Goal: Task Accomplishment & Management: Manage account settings

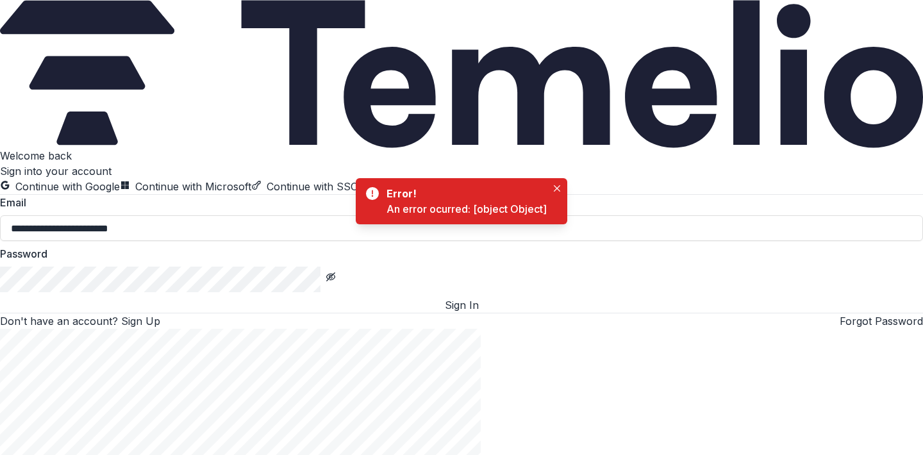
type input "**********"
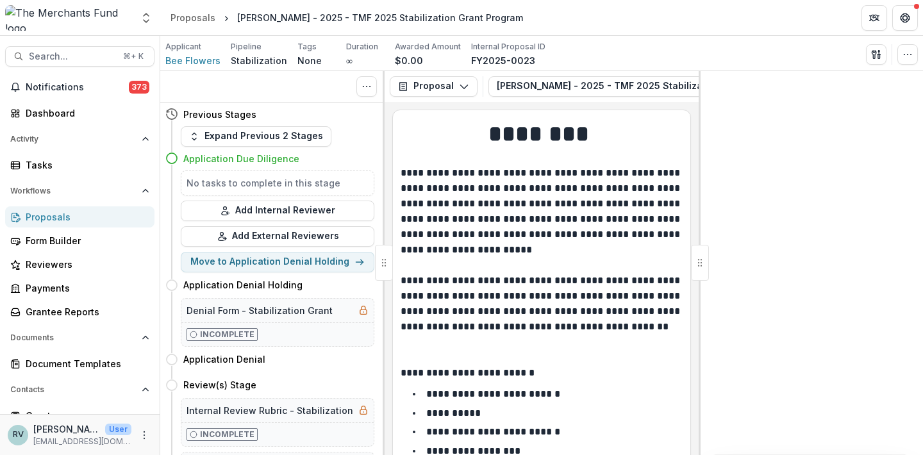
click at [47, 215] on div "Proposals" at bounding box center [85, 216] width 119 height 13
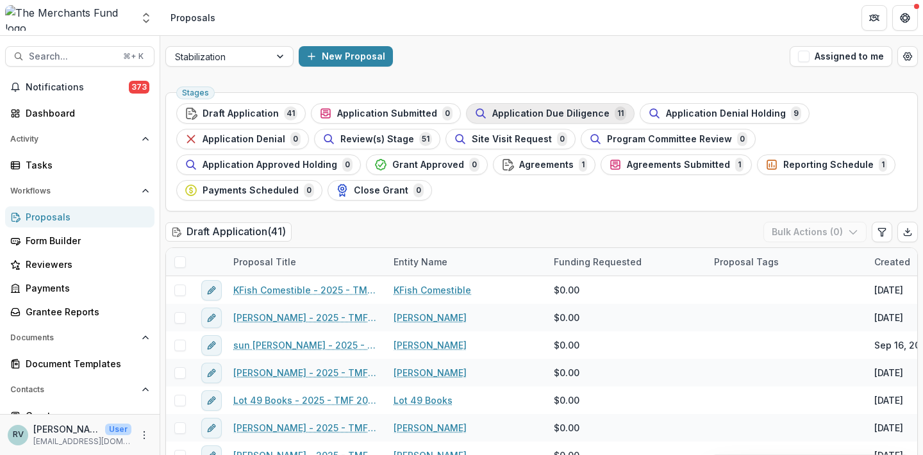
click at [560, 112] on span "Application Due Diligence" at bounding box center [550, 113] width 117 height 11
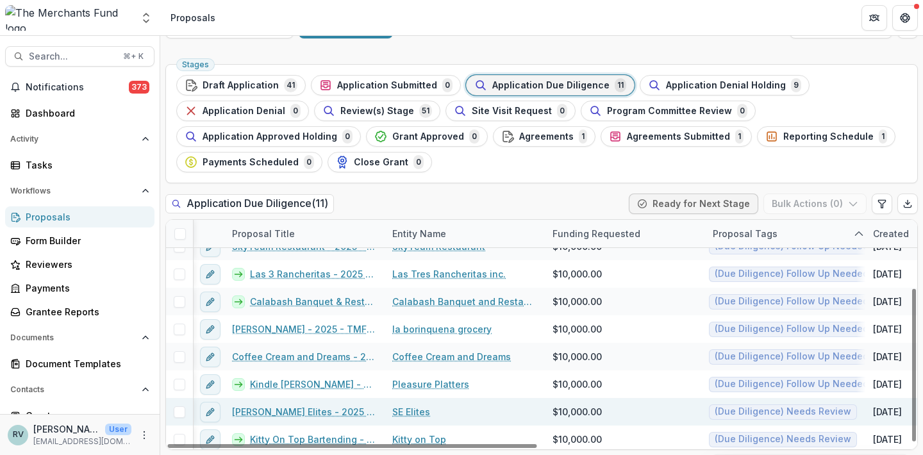
scroll to position [102, 1]
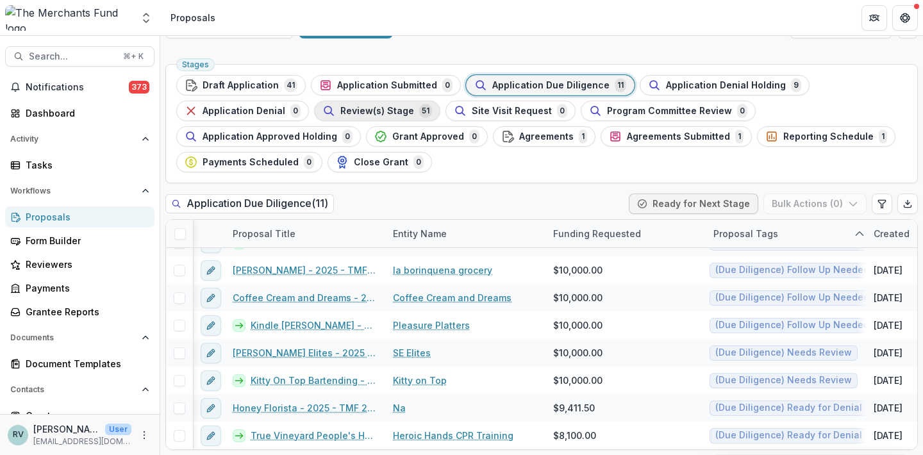
click at [386, 111] on span "Review(s) Stage" at bounding box center [377, 111] width 74 height 11
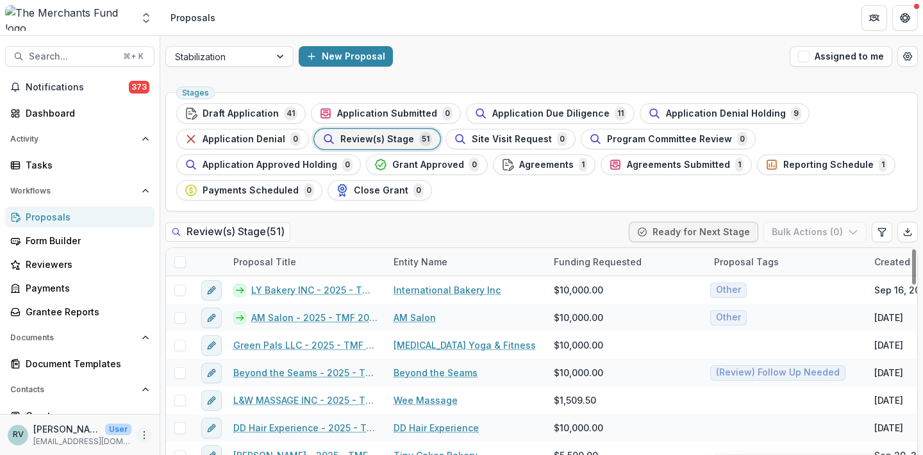
click at [139, 435] on icon "More" at bounding box center [144, 435] width 10 height 10
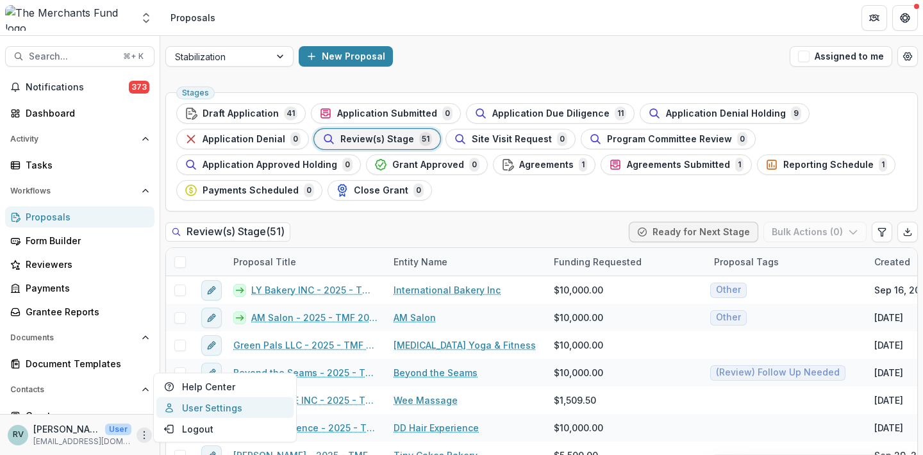
click at [195, 409] on link "User Settings" at bounding box center [224, 407] width 137 height 21
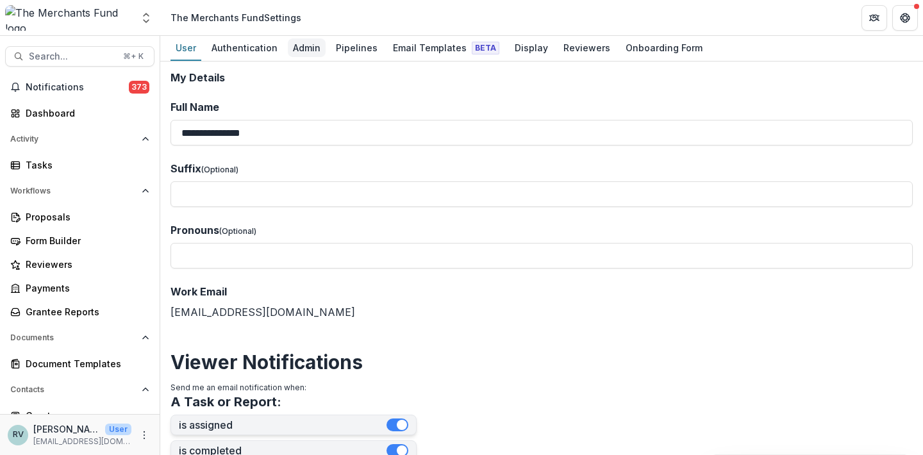
click at [311, 45] on div "Admin" at bounding box center [307, 47] width 38 height 19
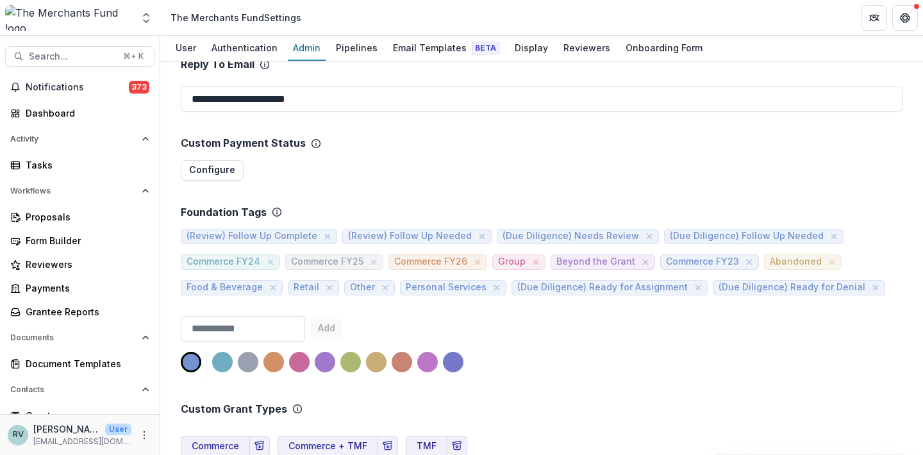
scroll to position [516, 0]
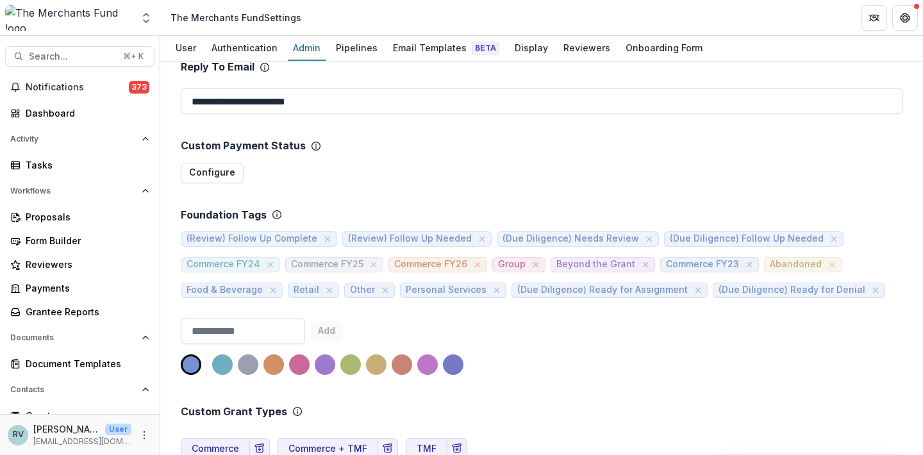
click at [256, 233] on span "(Review) Follow Up Complete" at bounding box center [251, 238] width 131 height 11
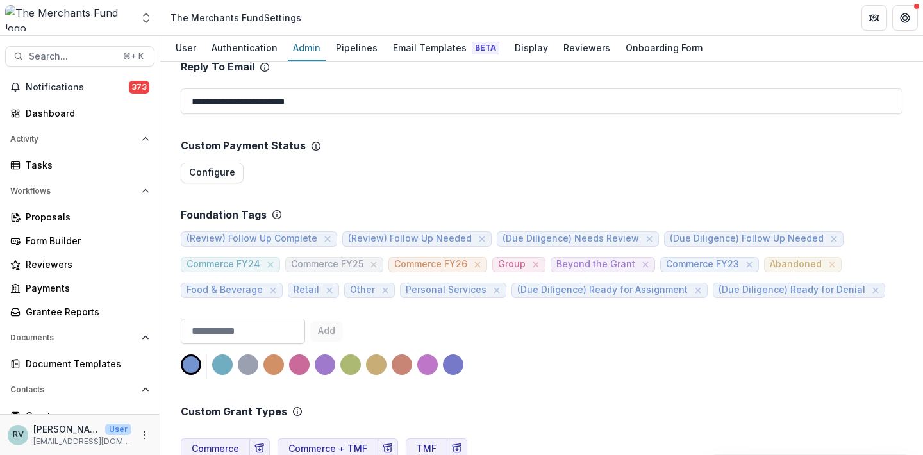
click at [286, 319] on input at bounding box center [243, 332] width 124 height 26
click at [274, 354] on div at bounding box center [273, 364] width 21 height 21
click at [247, 320] on input at bounding box center [243, 332] width 124 height 26
type input "*"
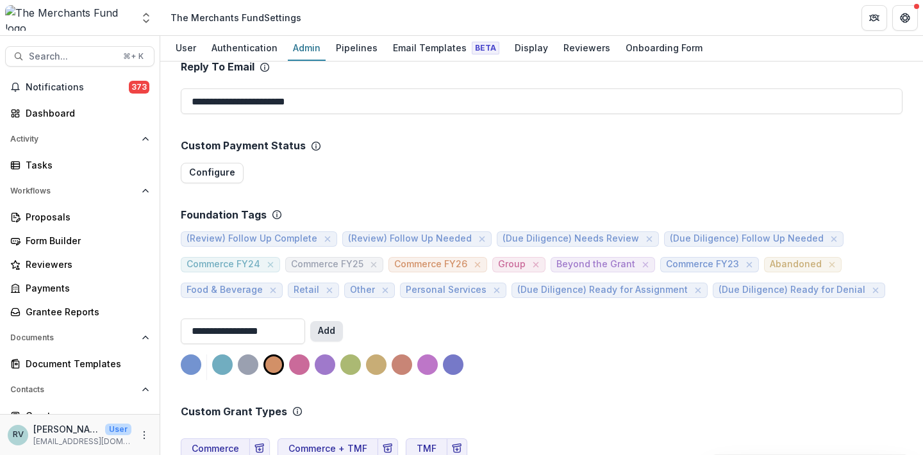
type input "**********"
click at [343, 321] on button "Add" at bounding box center [326, 331] width 33 height 21
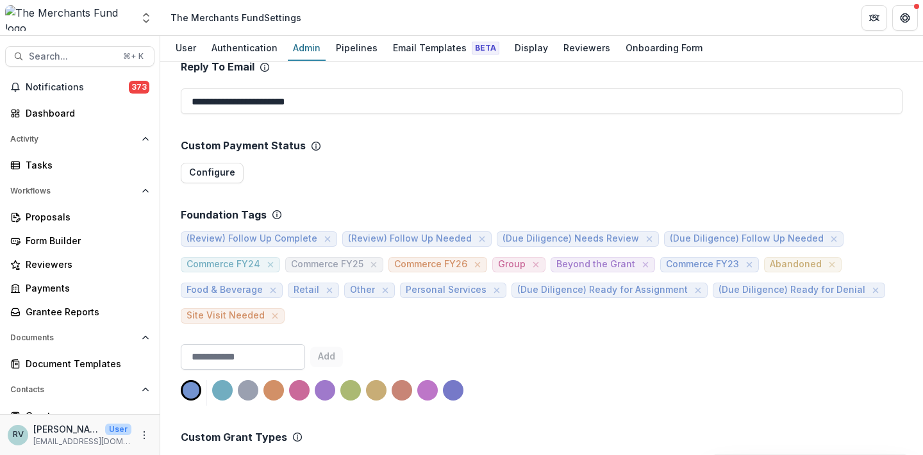
click at [305, 345] on input at bounding box center [243, 357] width 124 height 26
type input "**********"
click at [343, 347] on button "Add" at bounding box center [326, 357] width 33 height 21
click at [392, 311] on icon "close" at bounding box center [397, 316] width 10 height 10
click at [270, 380] on div at bounding box center [273, 390] width 21 height 21
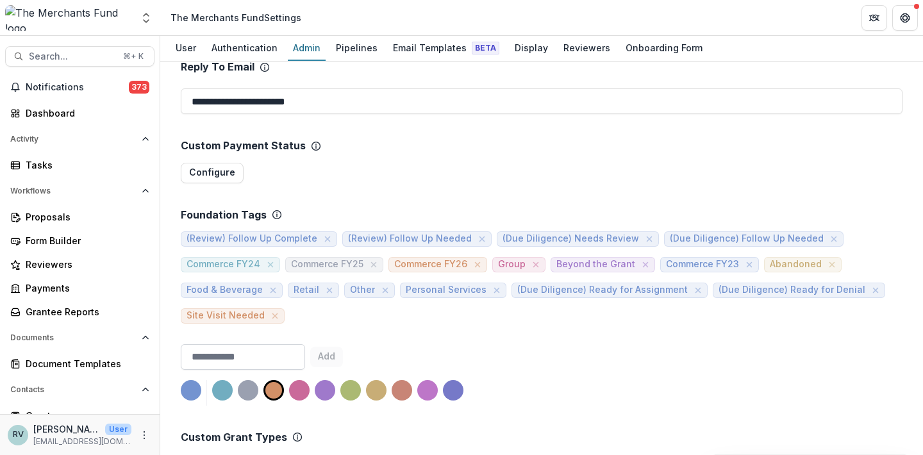
click at [252, 345] on input at bounding box center [243, 357] width 124 height 26
type input "**********"
click at [343, 347] on button "Add" at bounding box center [326, 357] width 33 height 21
click at [267, 350] on input at bounding box center [243, 357] width 124 height 26
type input "**********"
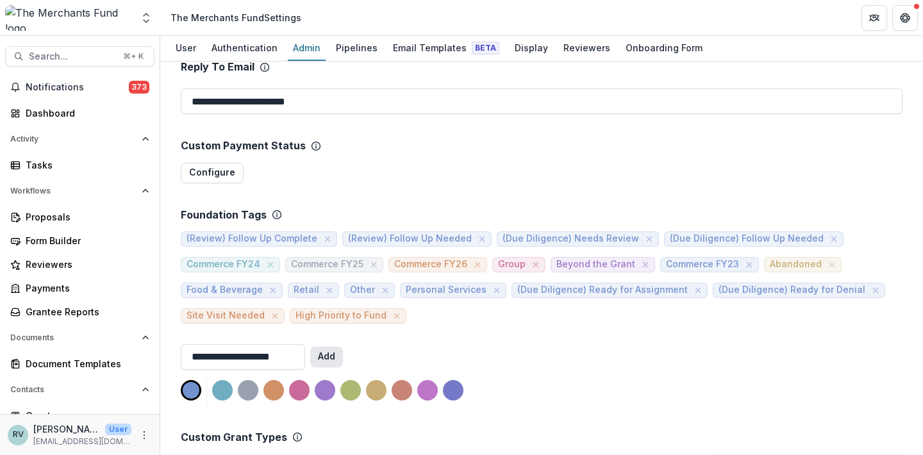
click at [343, 347] on button "Add" at bounding box center [326, 357] width 33 height 21
click at [511, 311] on icon "close" at bounding box center [516, 316] width 10 height 10
click at [273, 381] on div at bounding box center [273, 390] width 21 height 21
click at [242, 346] on input at bounding box center [243, 357] width 124 height 26
type input "**********"
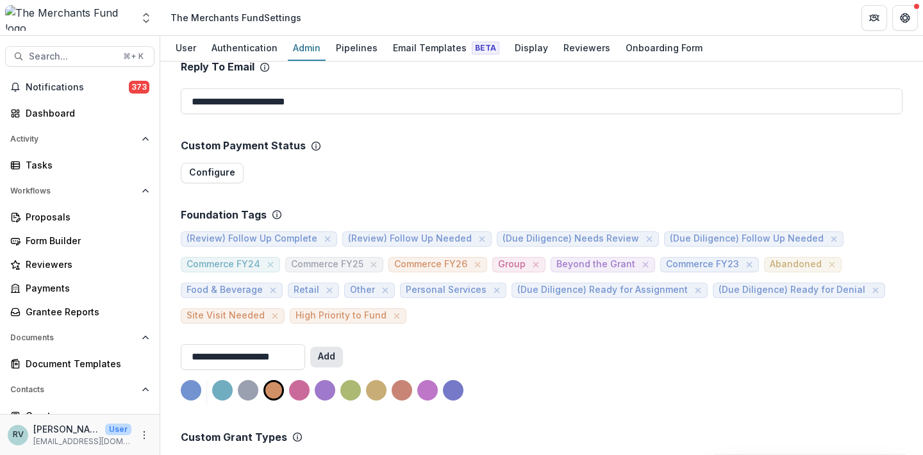
click at [343, 347] on button "Add" at bounding box center [326, 357] width 33 height 21
click at [278, 351] on input at bounding box center [243, 357] width 124 height 26
type input "*"
type input "**********"
click at [274, 380] on div at bounding box center [273, 390] width 21 height 21
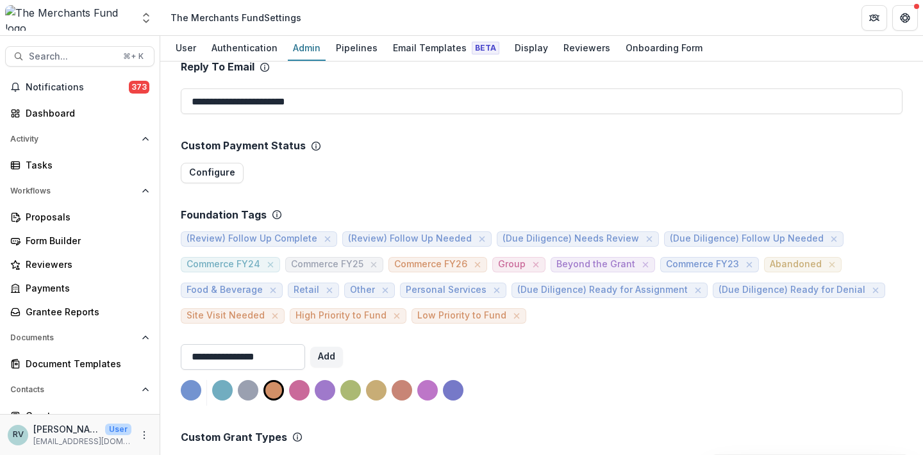
click at [280, 345] on input "**********" at bounding box center [243, 357] width 124 height 26
drag, startPoint x: 283, startPoint y: 346, endPoint x: 276, endPoint y: 344, distance: 7.3
click at [276, 345] on input "**********" at bounding box center [243, 357] width 124 height 26
click at [343, 347] on button "Add" at bounding box center [326, 357] width 33 height 21
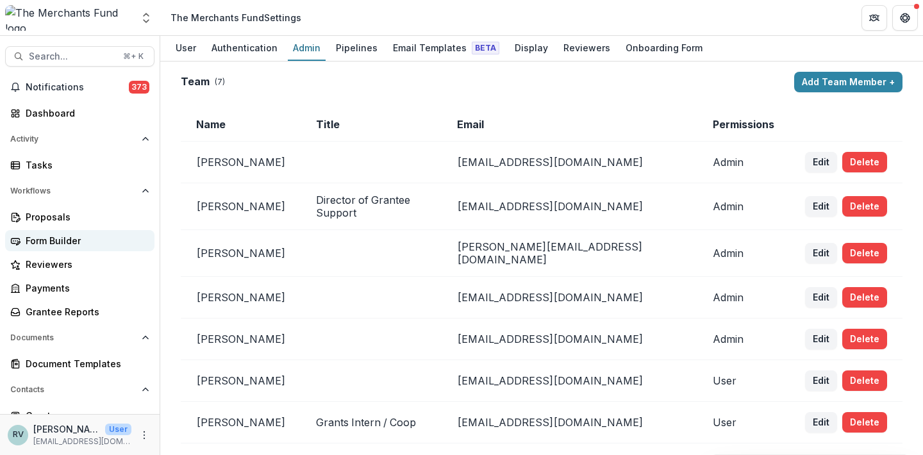
scroll to position [0, 0]
click at [49, 210] on link "Proposals" at bounding box center [79, 216] width 149 height 21
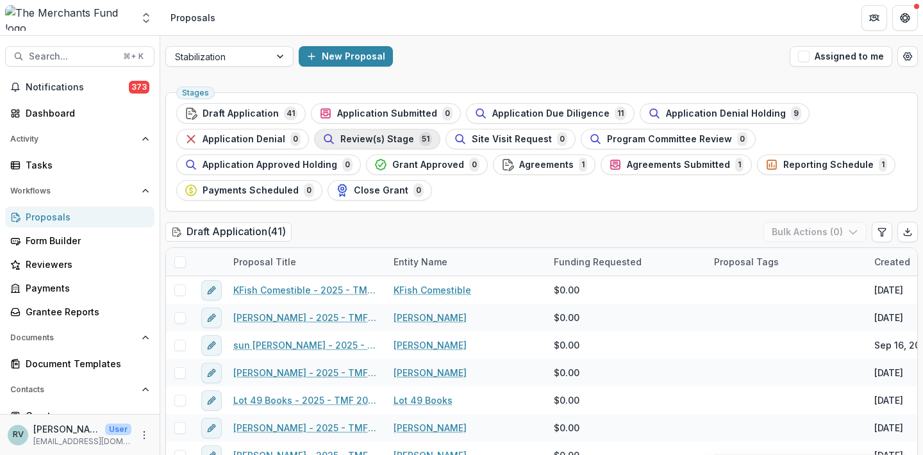
click at [391, 139] on span "Review(s) Stage" at bounding box center [377, 139] width 74 height 11
click at [877, 234] on icon "Edit table settings" at bounding box center [882, 232] width 10 height 10
select select "******"
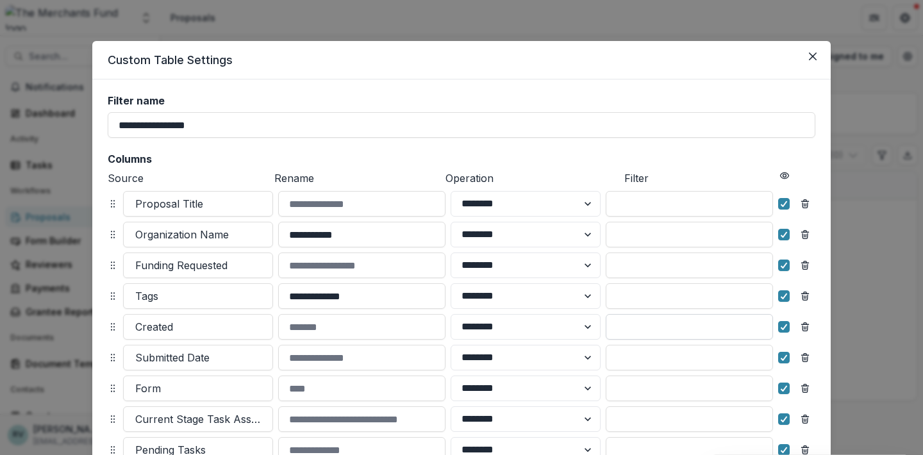
scroll to position [20, 0]
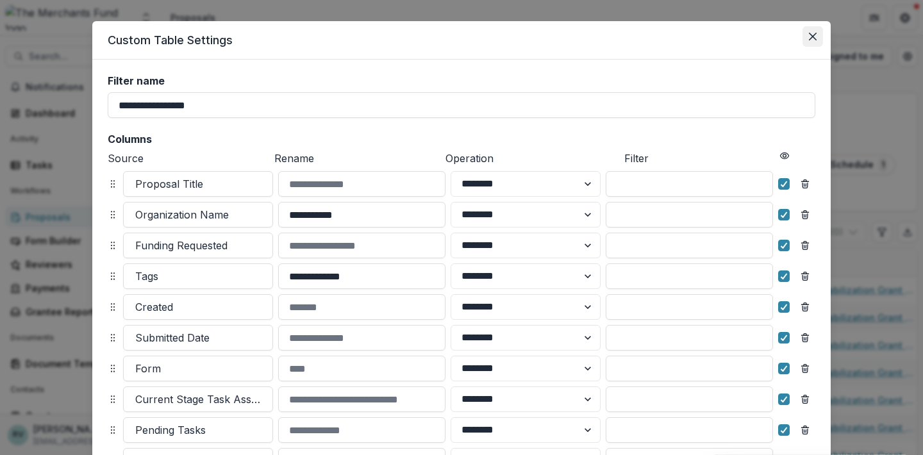
click at [811, 37] on icon "Close" at bounding box center [813, 37] width 8 height 8
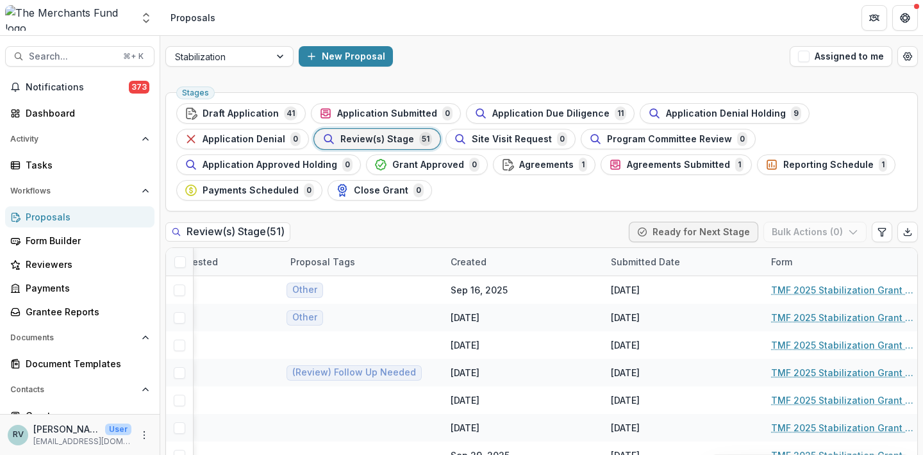
click at [807, 34] on header "Proposals" at bounding box center [541, 17] width 763 height 35
click at [408, 135] on div "Review(s) Stage 51" at bounding box center [377, 139] width 110 height 14
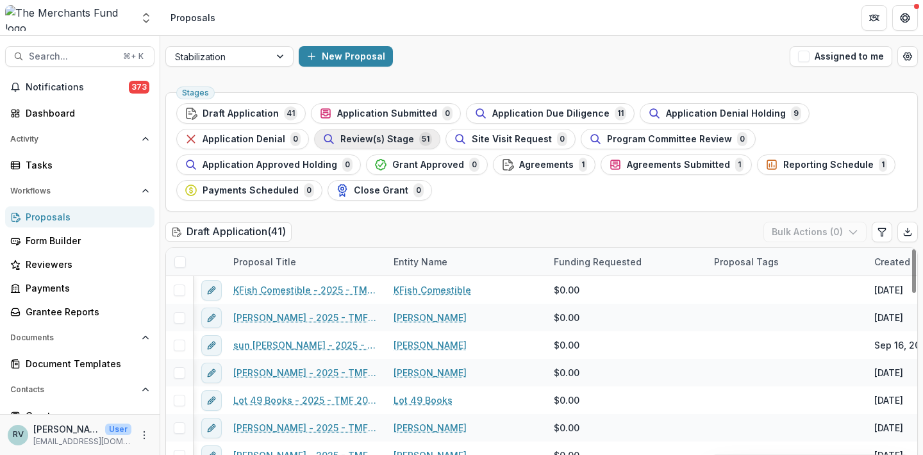
click at [346, 142] on span "Review(s) Stage" at bounding box center [377, 139] width 74 height 11
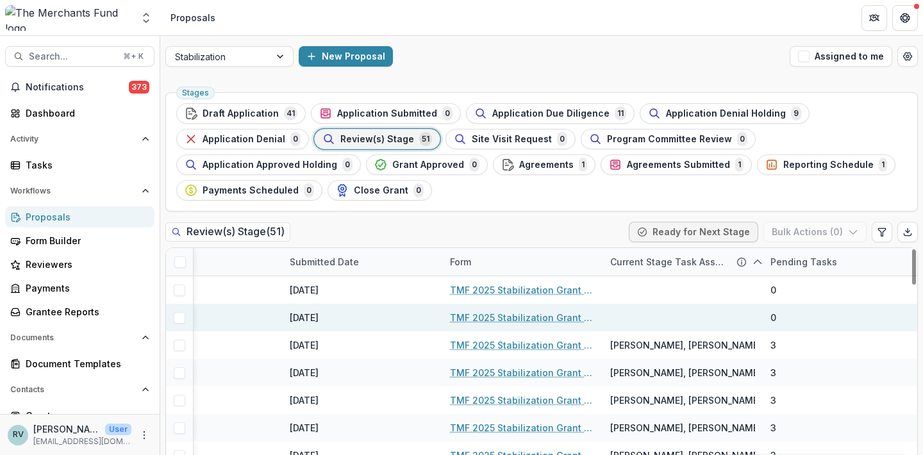
scroll to position [0, 754]
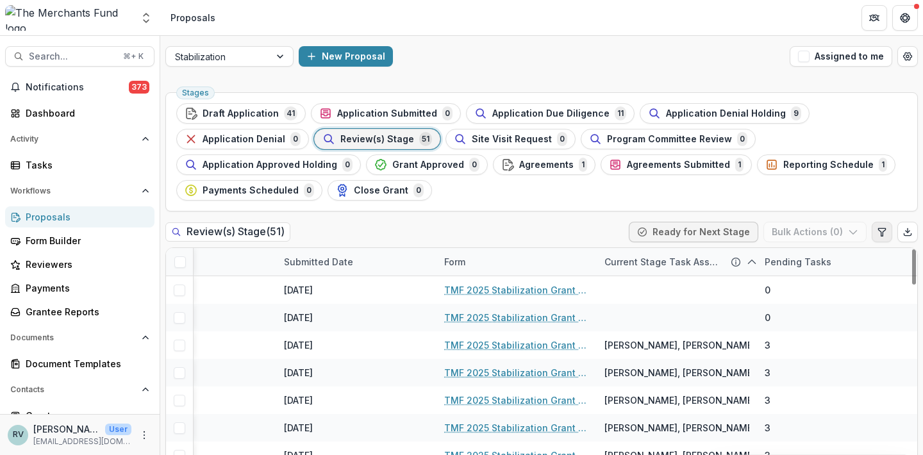
click at [878, 236] on icon "Edit table settings" at bounding box center [881, 232] width 7 height 8
select select "******"
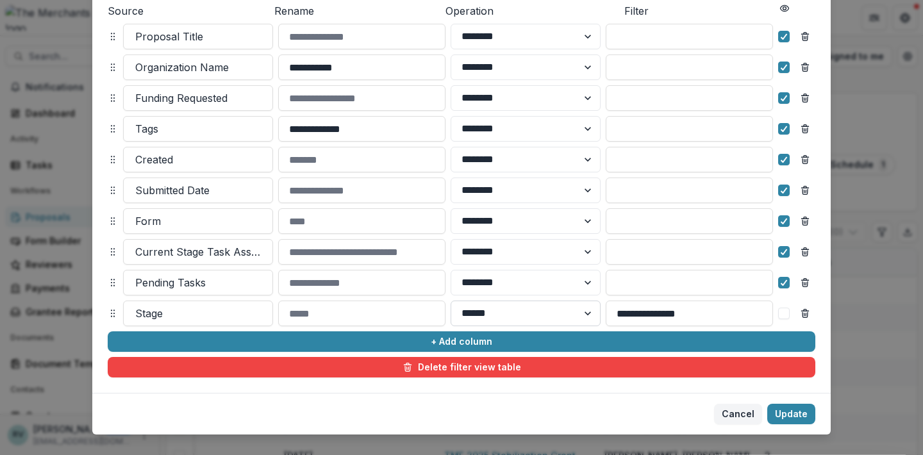
scroll to position [188, 0]
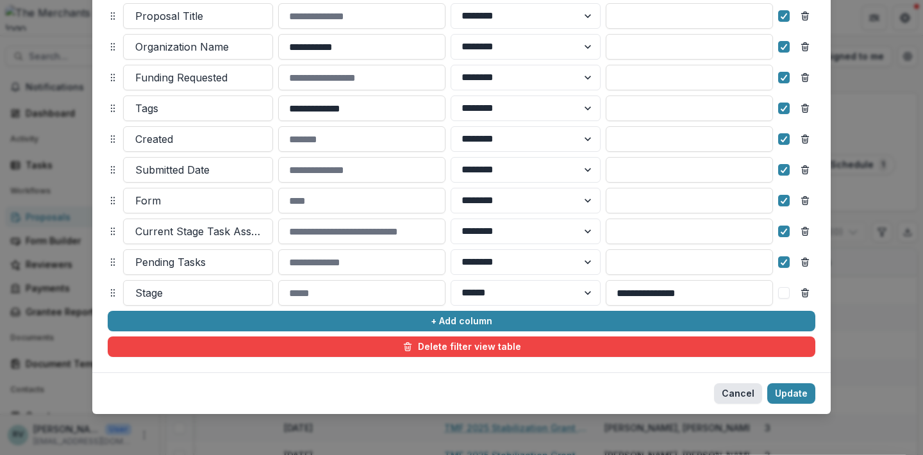
click at [737, 395] on button "Cancel" at bounding box center [738, 393] width 48 height 21
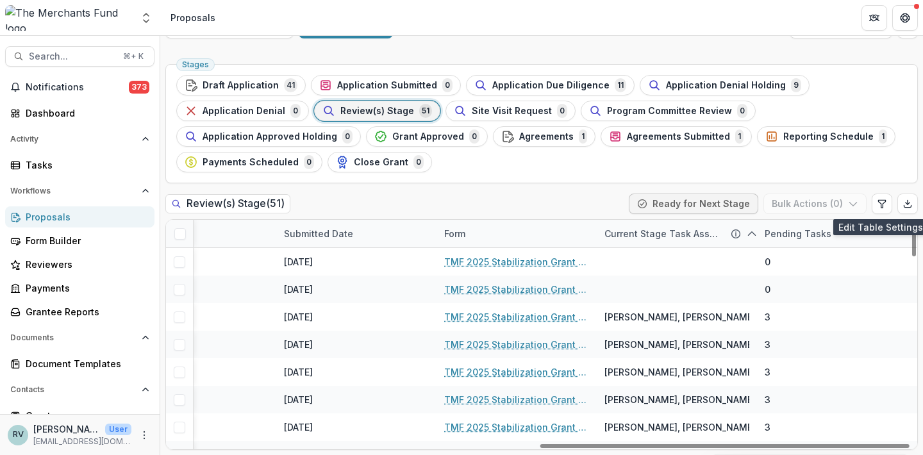
scroll to position [0, 754]
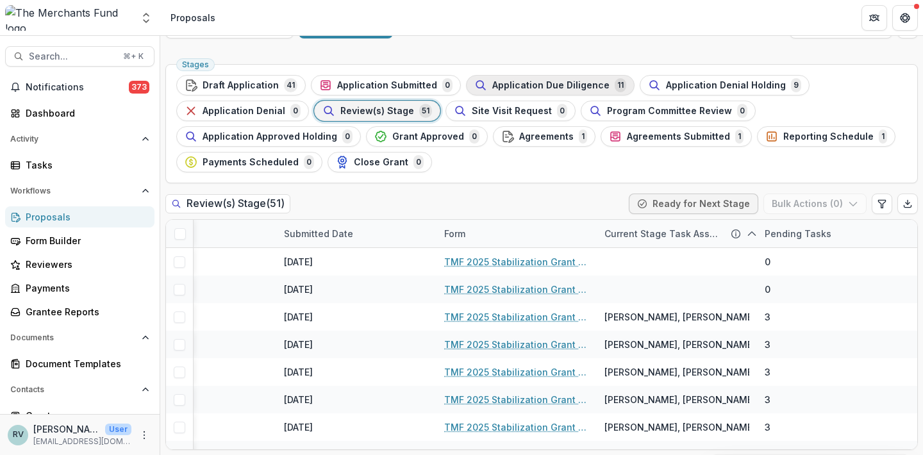
click at [553, 90] on span "Application Due Diligence" at bounding box center [550, 85] width 117 height 11
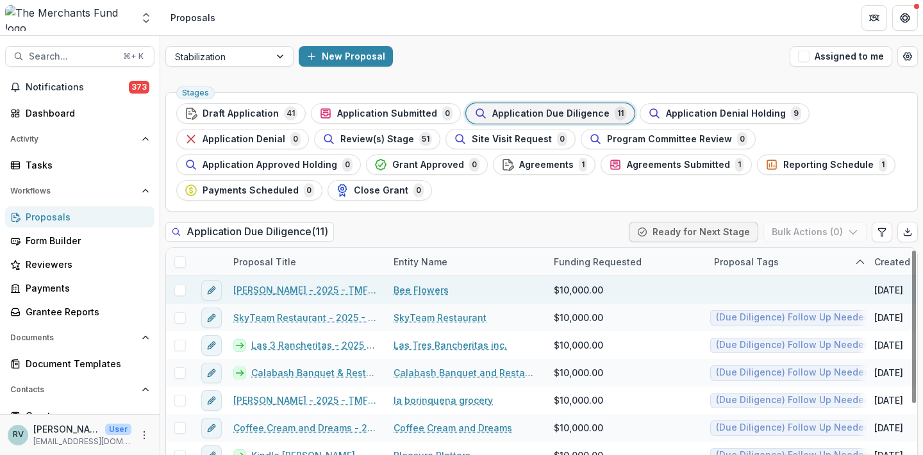
scroll to position [3, 0]
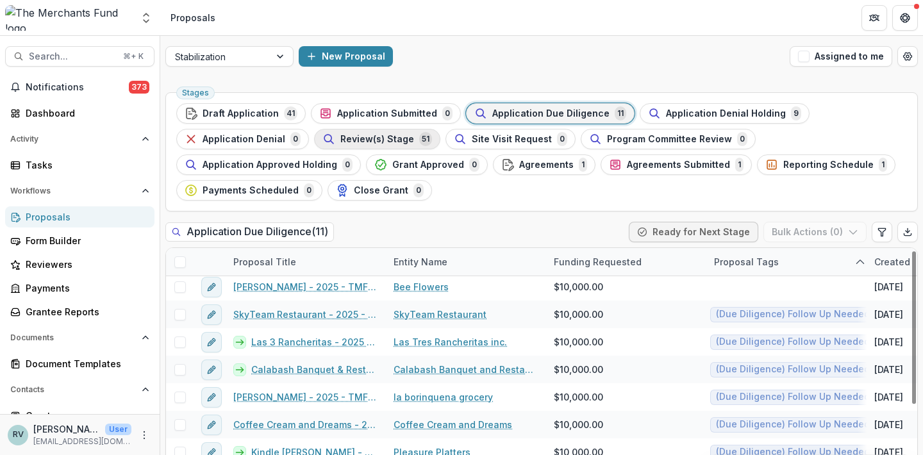
click at [406, 142] on span "Review(s) Stage" at bounding box center [377, 139] width 74 height 11
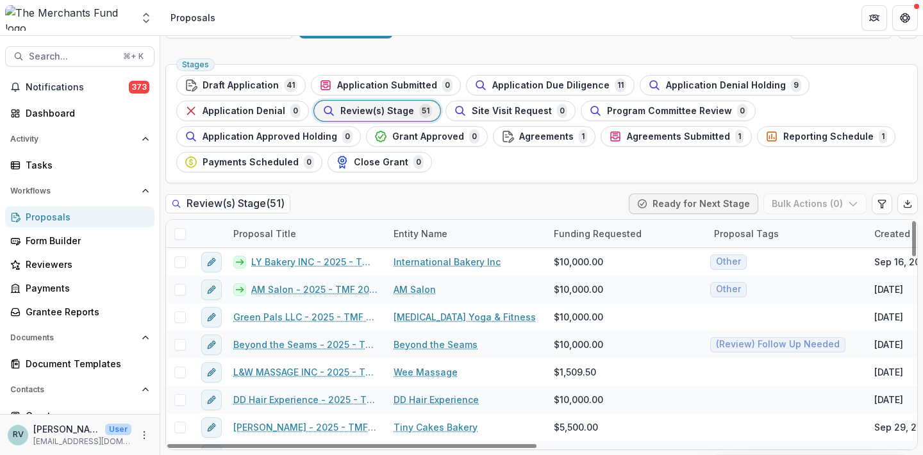
click at [374, 108] on span "Review(s) Stage" at bounding box center [377, 111] width 74 height 11
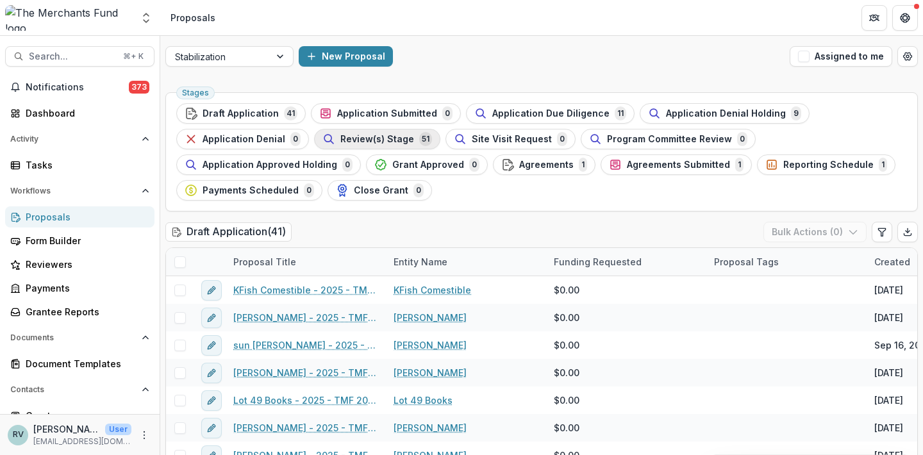
click at [397, 149] on button "Review(s) Stage 51" at bounding box center [377, 139] width 126 height 21
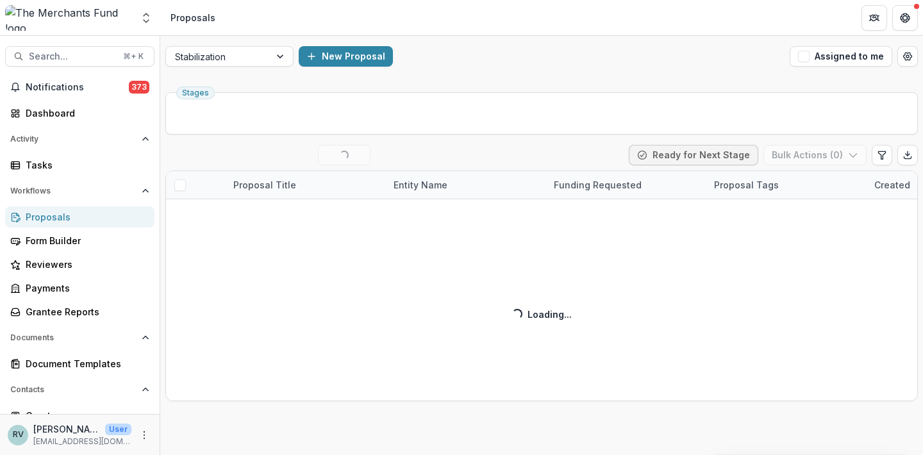
click at [397, 137] on div "Stages Review(s) Stage ( 50 / 51 ) Loading... View All Ready for Next Stage Bul…" at bounding box center [541, 271] width 763 height 368
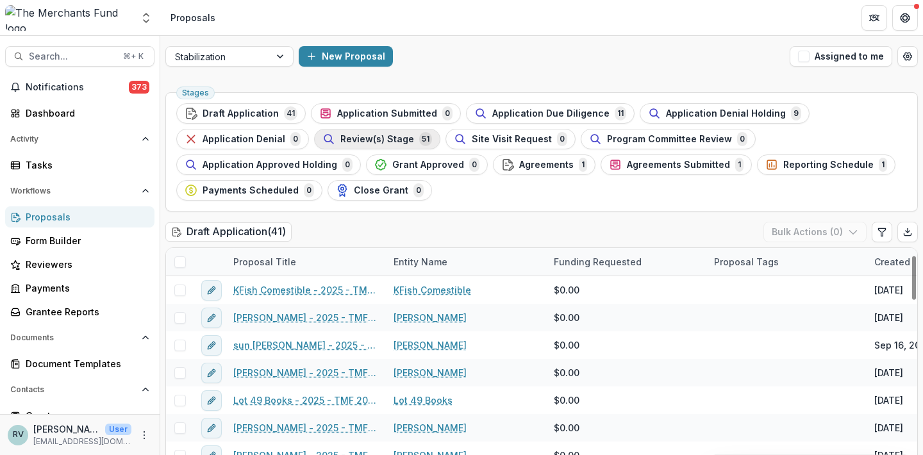
scroll to position [37, 0]
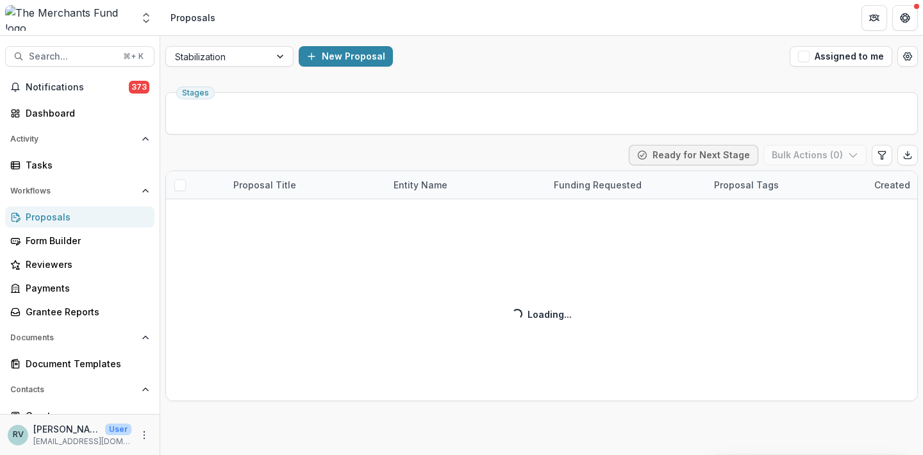
click at [389, 140] on div "Stages Review(s) Stage ( 51 ) Ready for Next Stage Bulk Actions ( 0 ) Proposal …" at bounding box center [541, 271] width 763 height 368
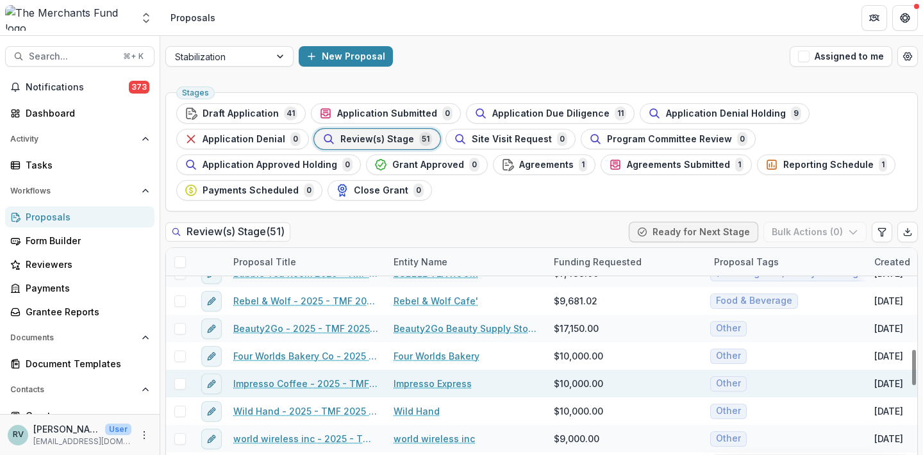
scroll to position [697, 0]
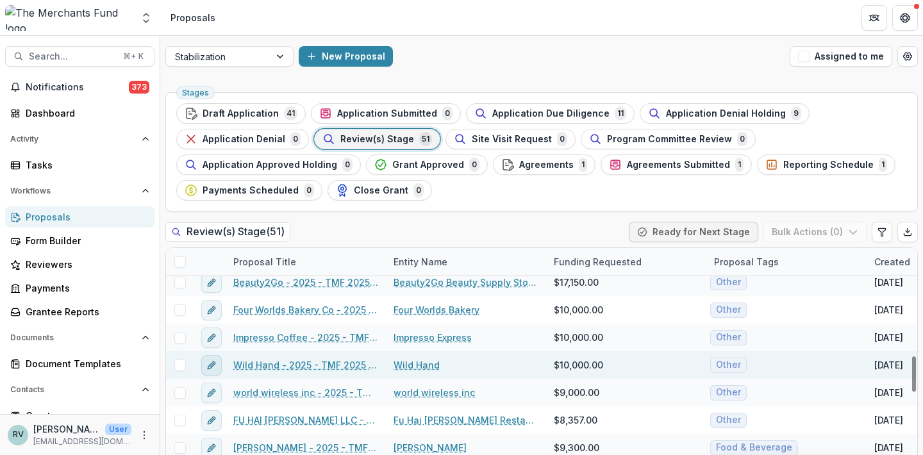
click at [216, 363] on icon "edit" at bounding box center [211, 365] width 10 height 10
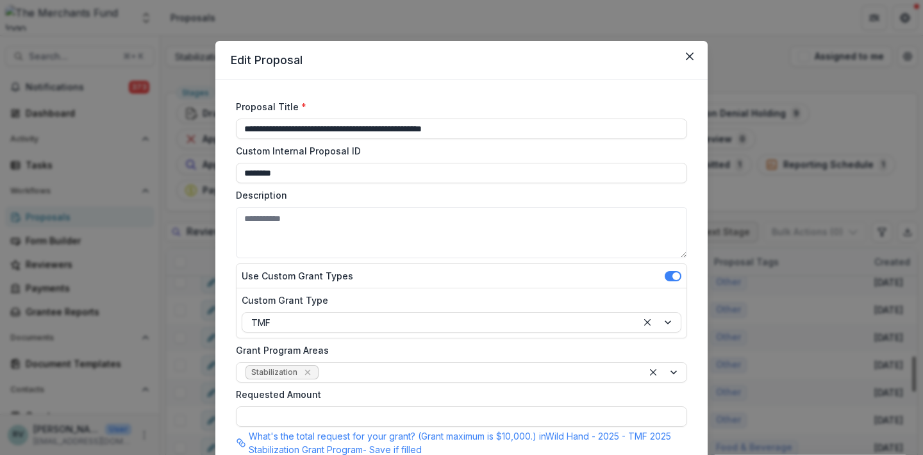
type input "*******"
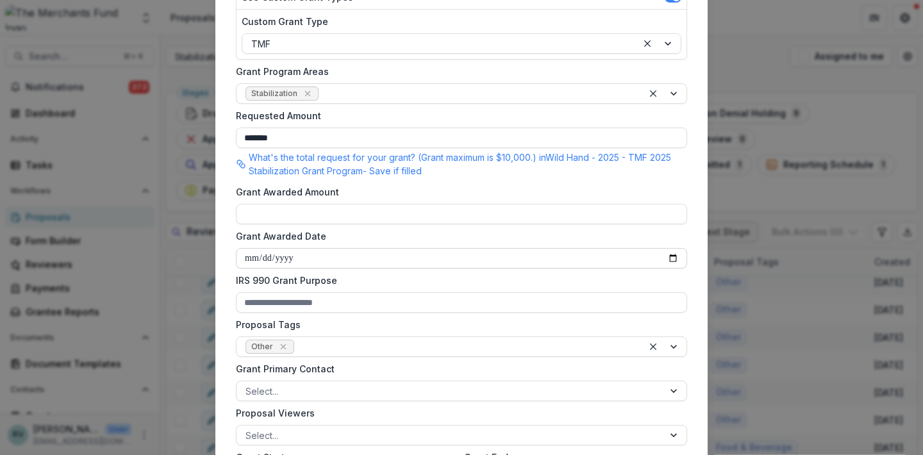
scroll to position [284, 0]
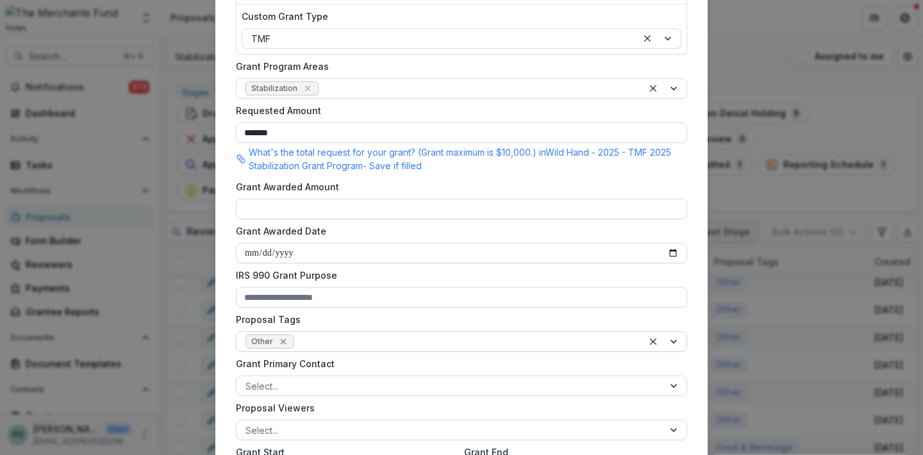
click at [281, 340] on icon "Remove Other" at bounding box center [283, 342] width 6 height 6
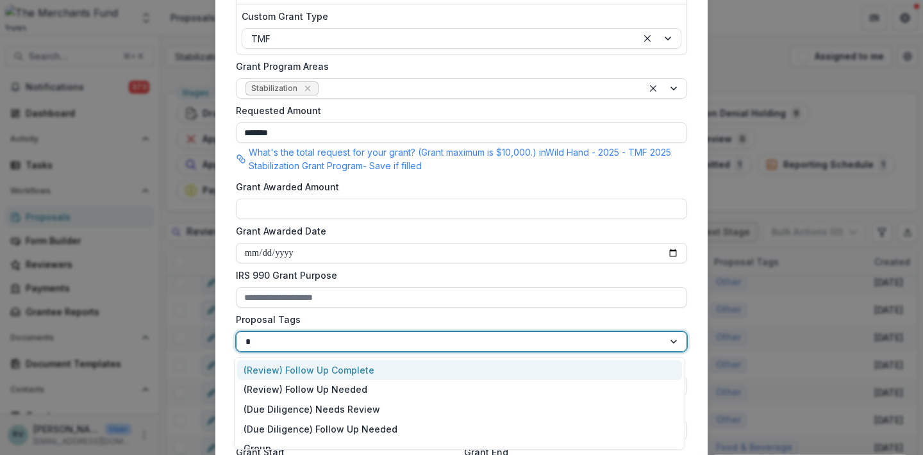
type input "**"
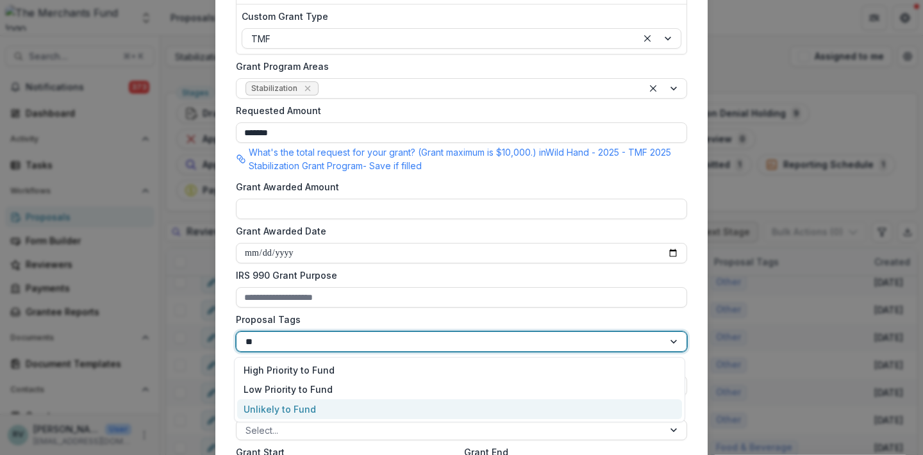
click at [277, 407] on div "Unlikely to Fund" at bounding box center [459, 409] width 445 height 20
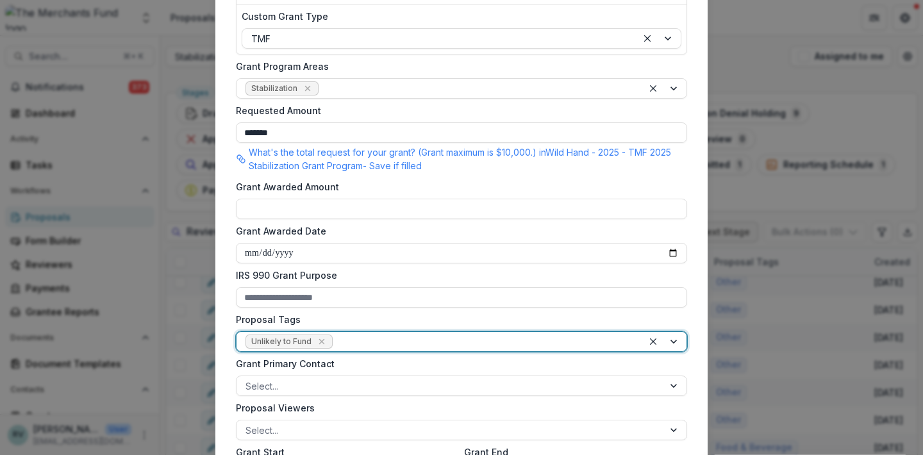
scroll to position [586, 0]
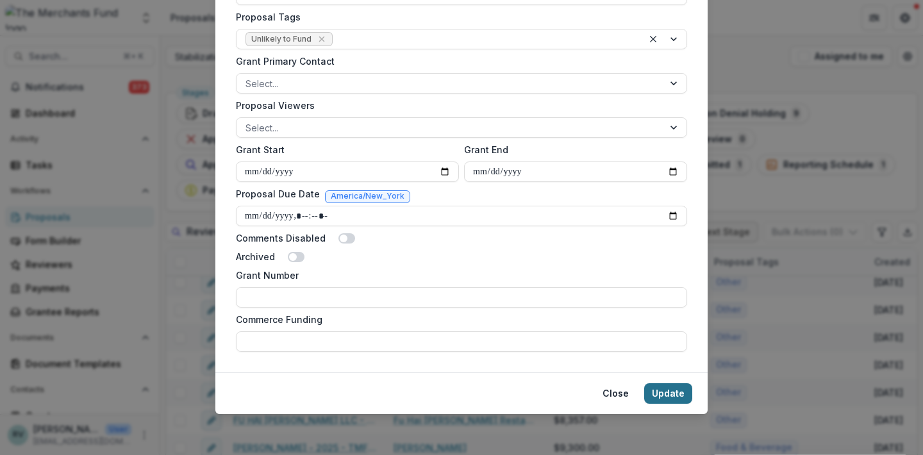
click at [665, 394] on button "Update" at bounding box center [668, 393] width 48 height 21
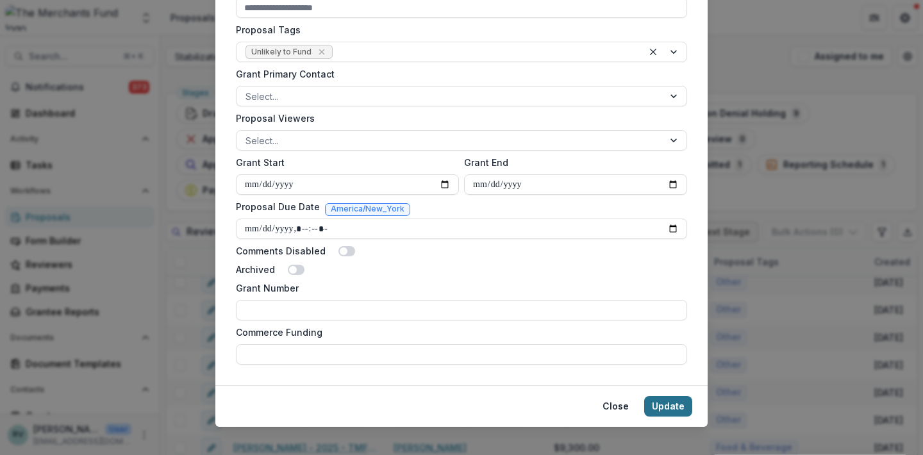
click at [659, 409] on button "Update" at bounding box center [668, 406] width 48 height 21
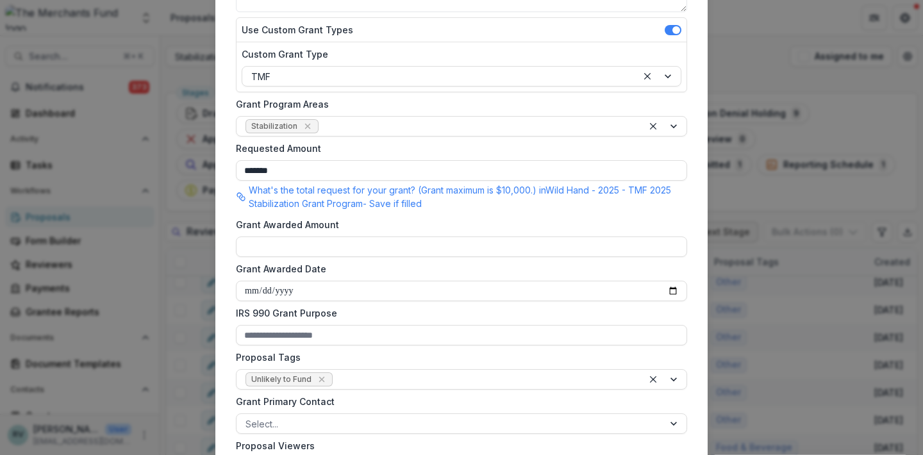
scroll to position [0, 0]
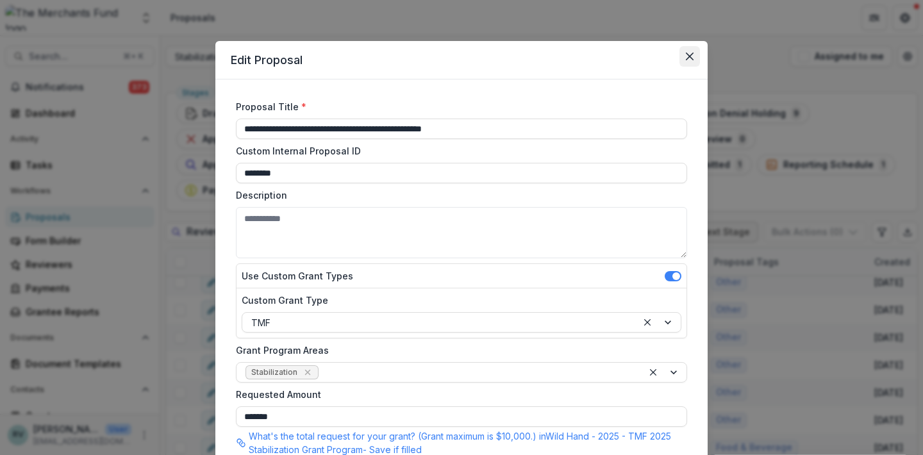
click at [685, 51] on button "Close" at bounding box center [689, 56] width 21 height 21
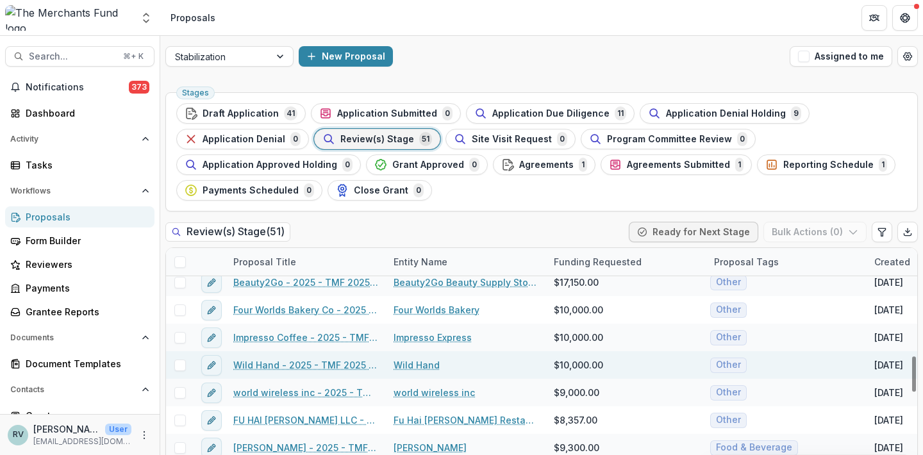
click at [293, 363] on link "Wild Hand - 2025 - TMF 2025 Stabilization Grant Program" at bounding box center [305, 364] width 145 height 13
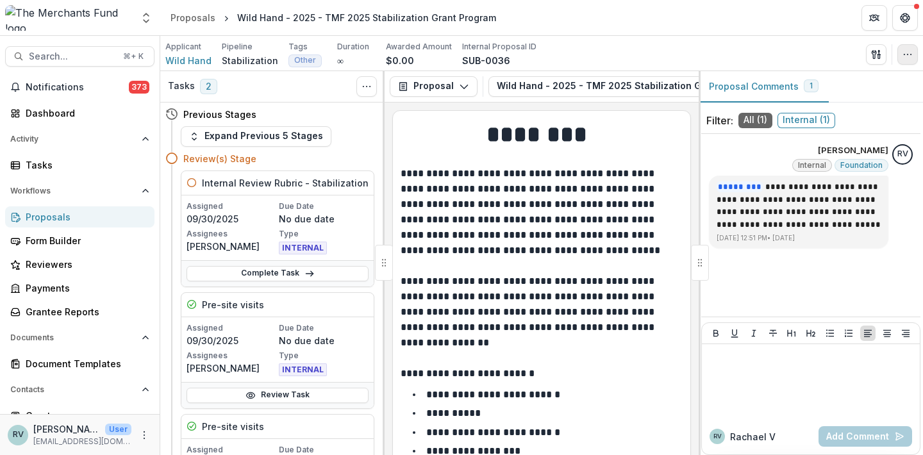
click at [909, 51] on icon "button" at bounding box center [907, 54] width 10 height 10
click at [909, 56] on icon "button" at bounding box center [907, 54] width 10 height 10
click at [905, 63] on button "button" at bounding box center [907, 54] width 21 height 21
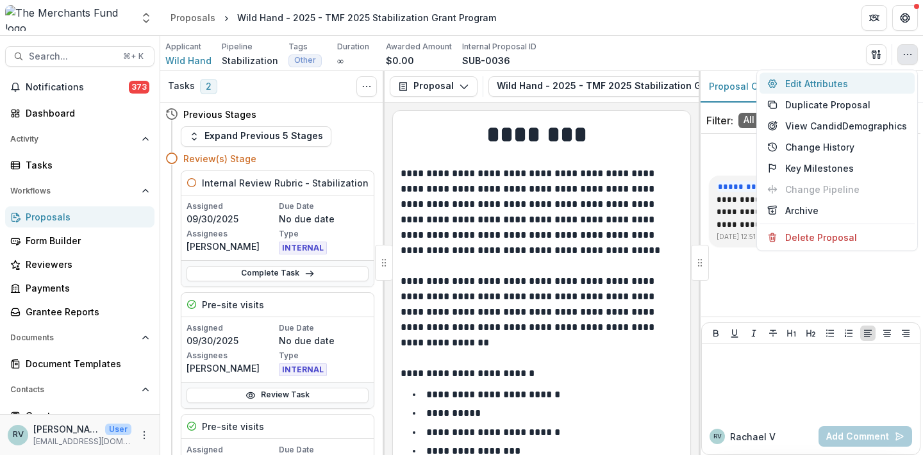
click at [862, 87] on button "Edit Attributes" at bounding box center [836, 83] width 155 height 21
type input "*******"
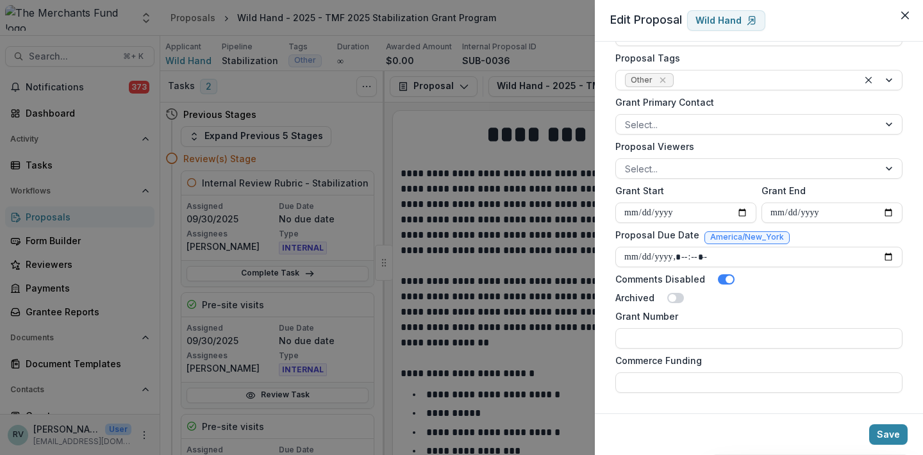
scroll to position [521, 0]
click at [659, 79] on icon "Remove Other" at bounding box center [663, 80] width 10 height 10
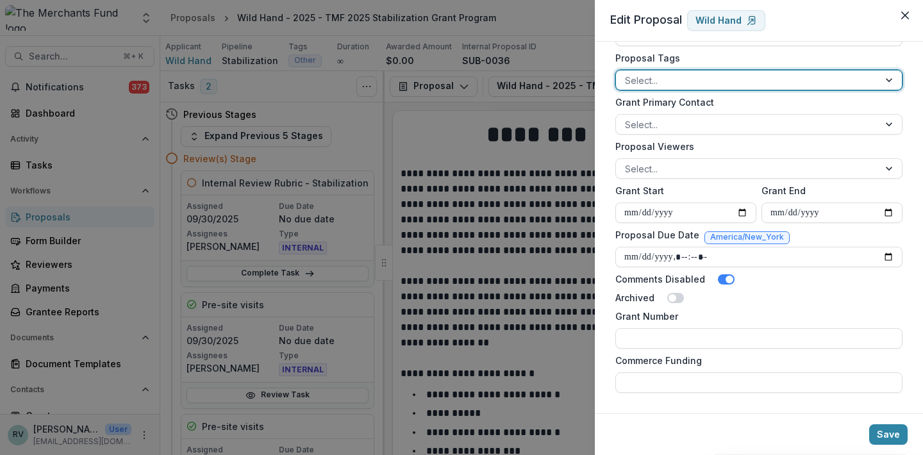
click at [669, 79] on div at bounding box center [747, 80] width 245 height 16
type input "****"
click at [657, 106] on div "Unlikely to Fund" at bounding box center [756, 109] width 277 height 20
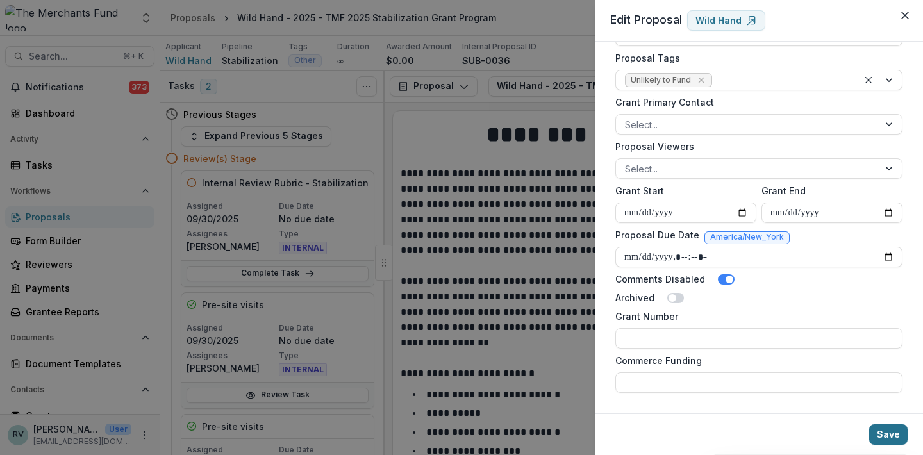
click at [890, 432] on button "Save" at bounding box center [888, 434] width 38 height 21
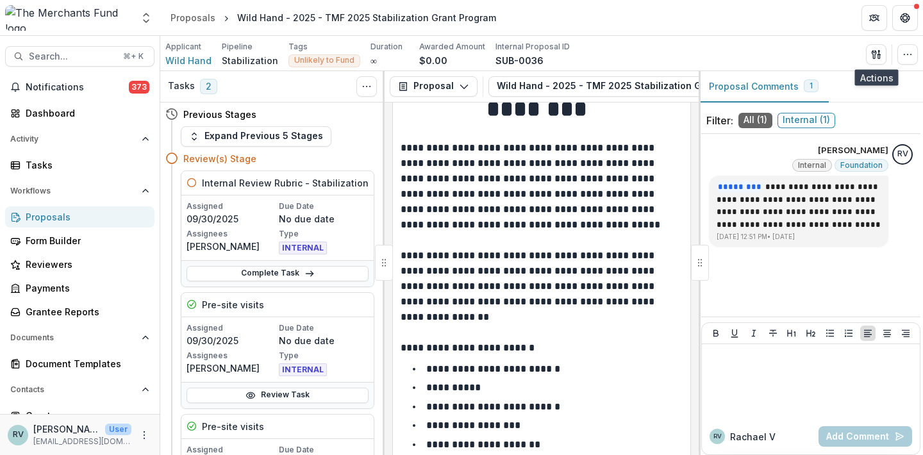
scroll to position [66, 0]
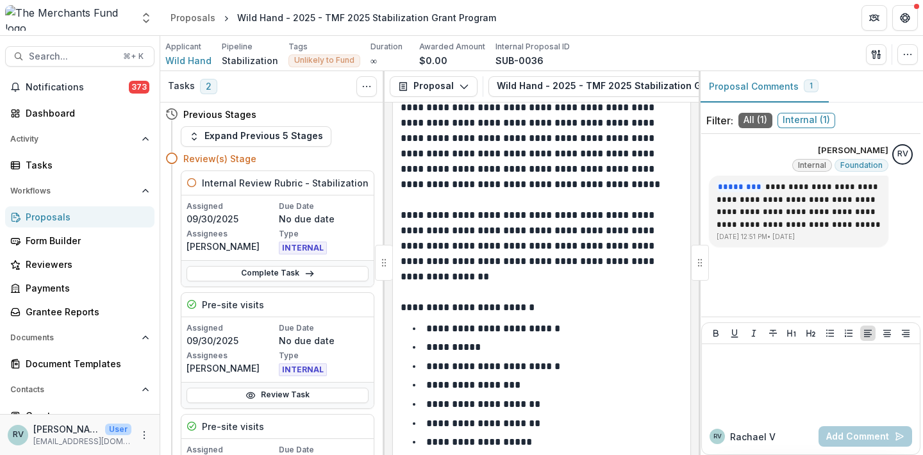
click at [65, 218] on div "Proposals" at bounding box center [85, 216] width 119 height 13
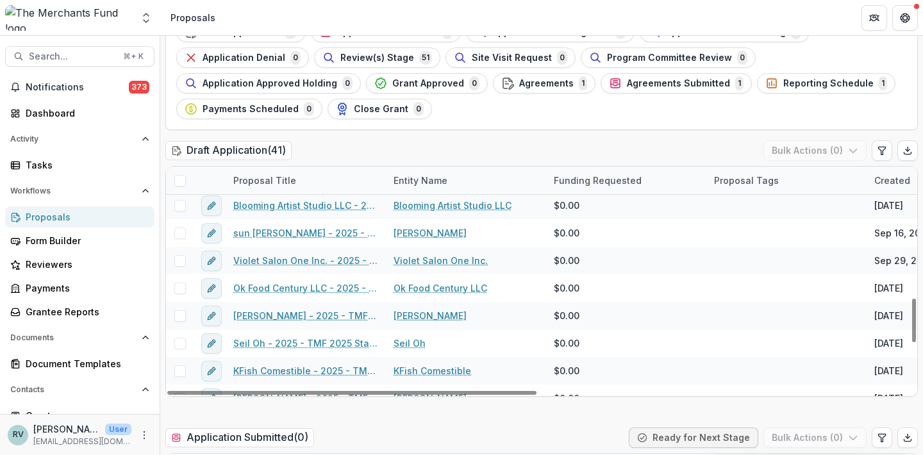
scroll to position [685, 1]
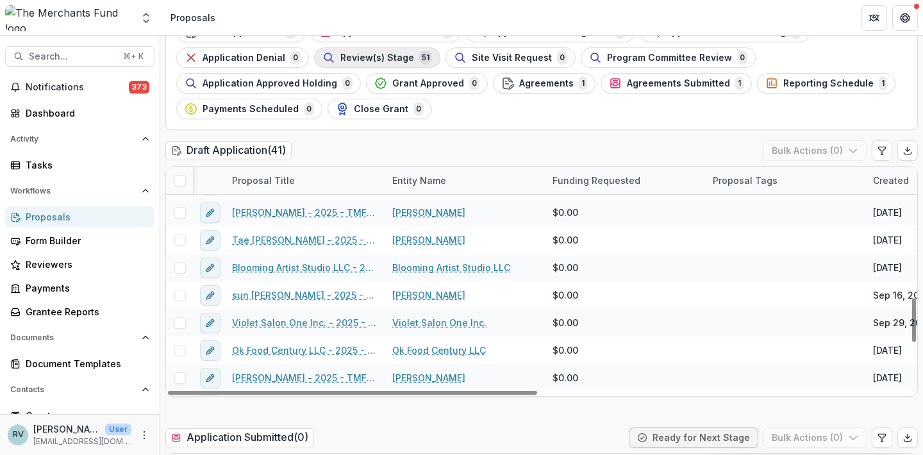
click at [395, 54] on span "Review(s) Stage" at bounding box center [377, 58] width 74 height 11
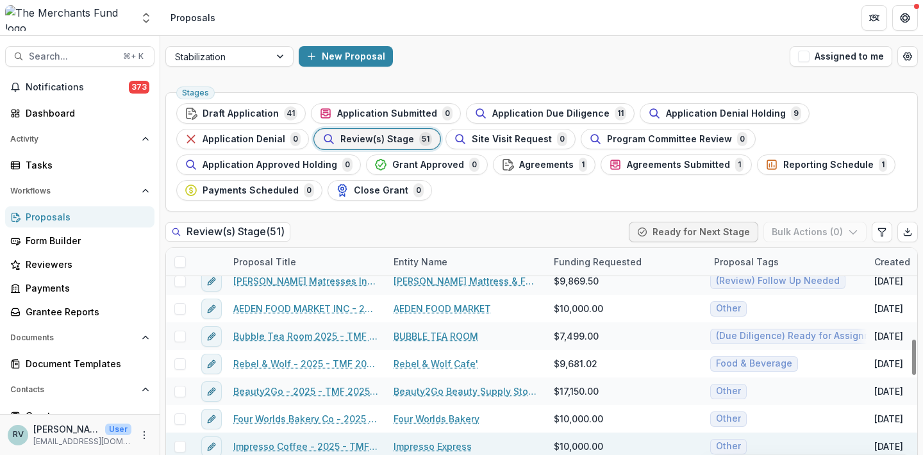
scroll to position [633, 0]
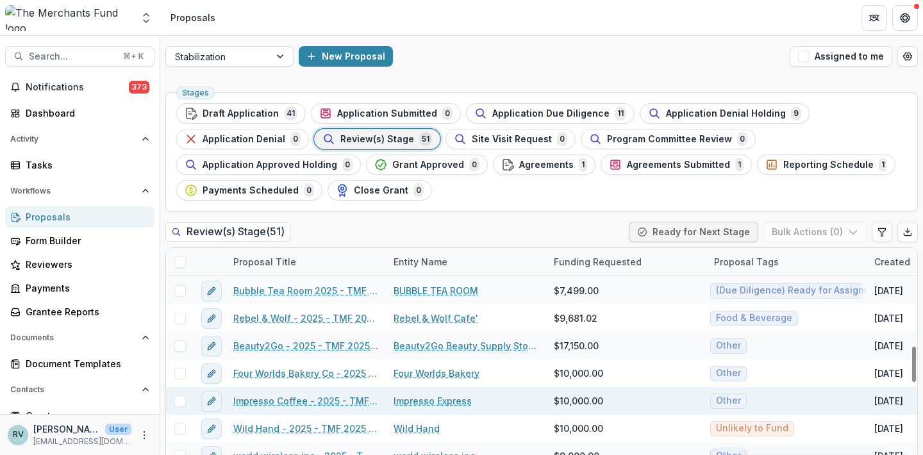
click at [251, 399] on link "Impresso Coffee - 2025 - TMF 2025 Stabilization Grant Program" at bounding box center [305, 400] width 145 height 13
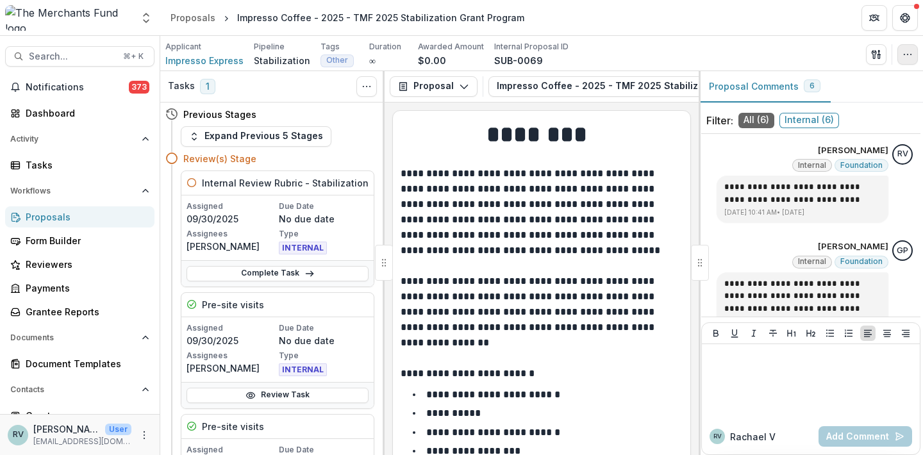
click at [907, 53] on icon "button" at bounding box center [907, 54] width 10 height 10
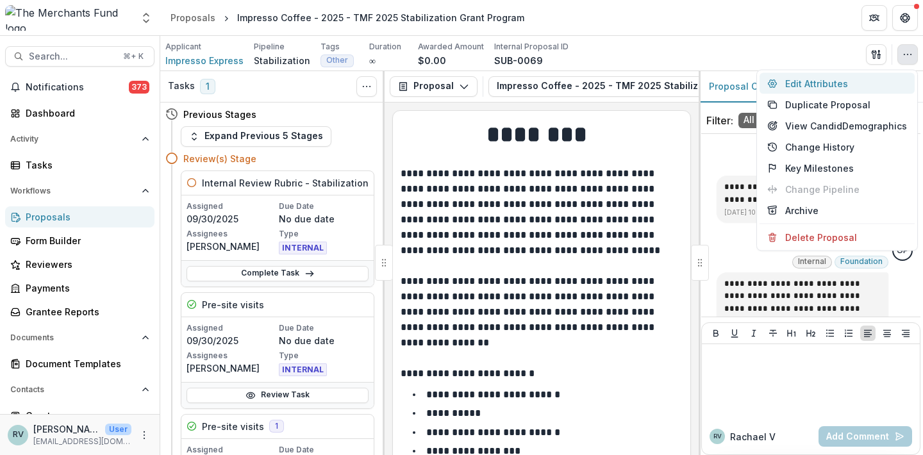
click at [821, 85] on button "Edit Attributes" at bounding box center [836, 83] width 155 height 21
type input "*******"
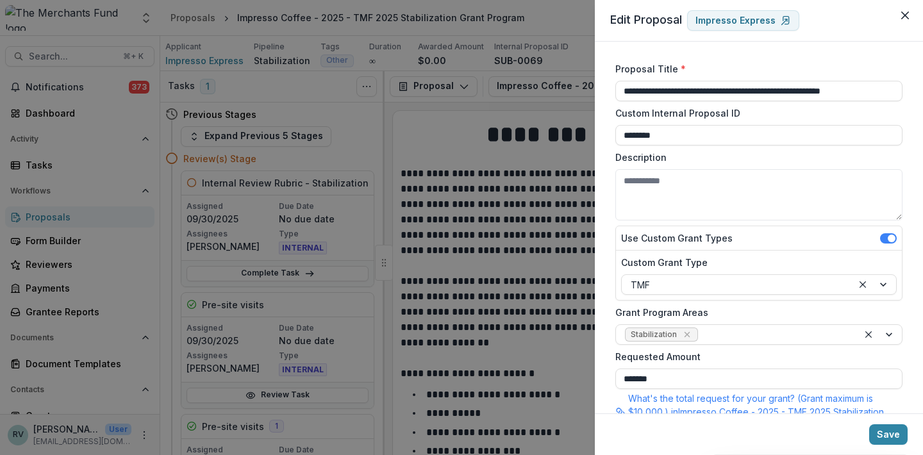
scroll to position [346, 0]
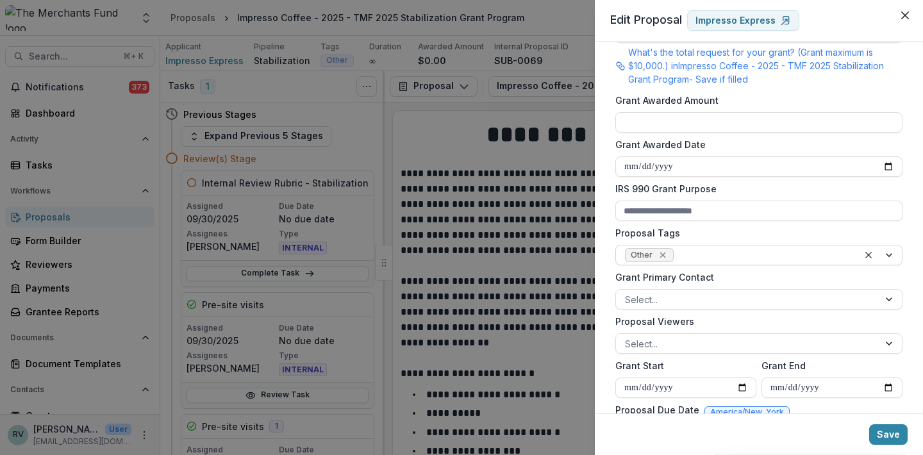
click at [662, 256] on icon "Remove Other" at bounding box center [662, 255] width 6 height 6
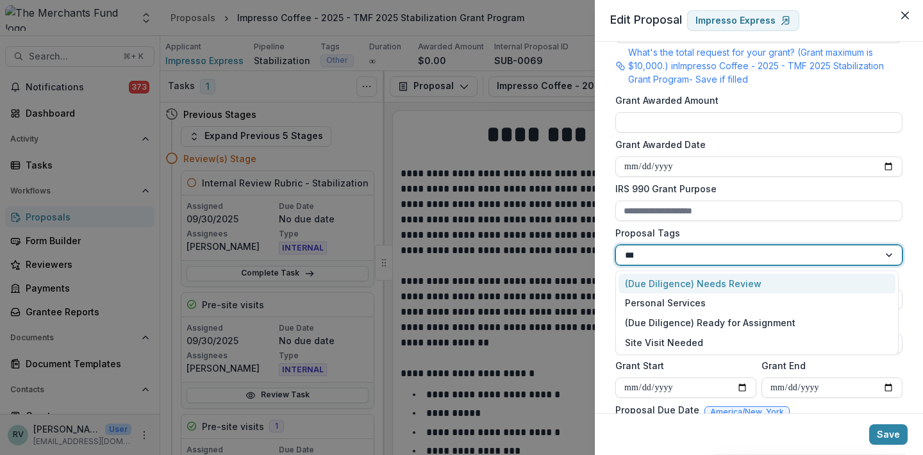
type input "****"
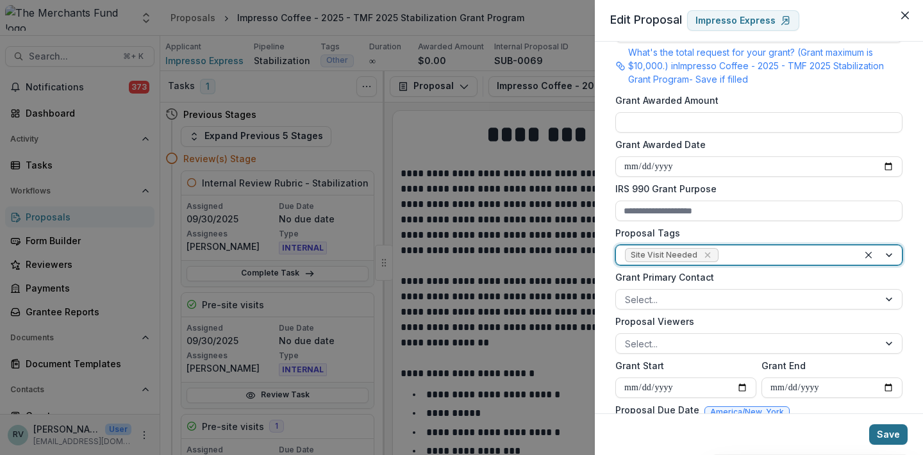
click at [886, 438] on button "Save" at bounding box center [888, 434] width 38 height 21
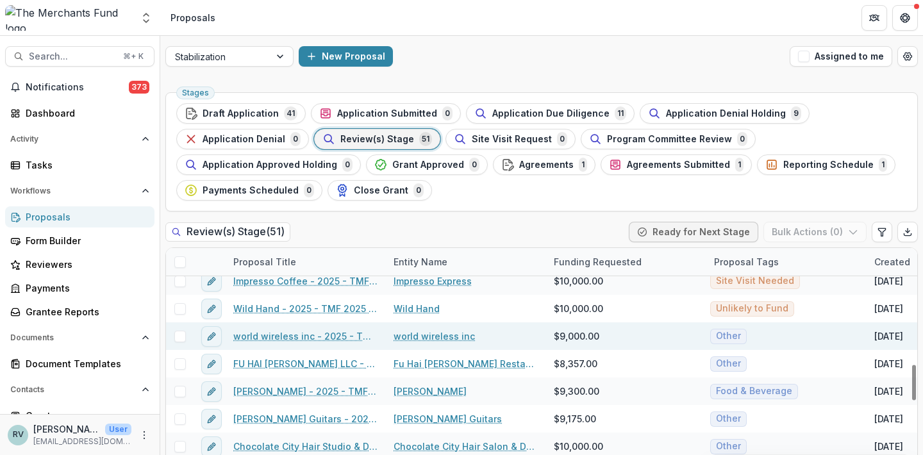
scroll to position [755, 0]
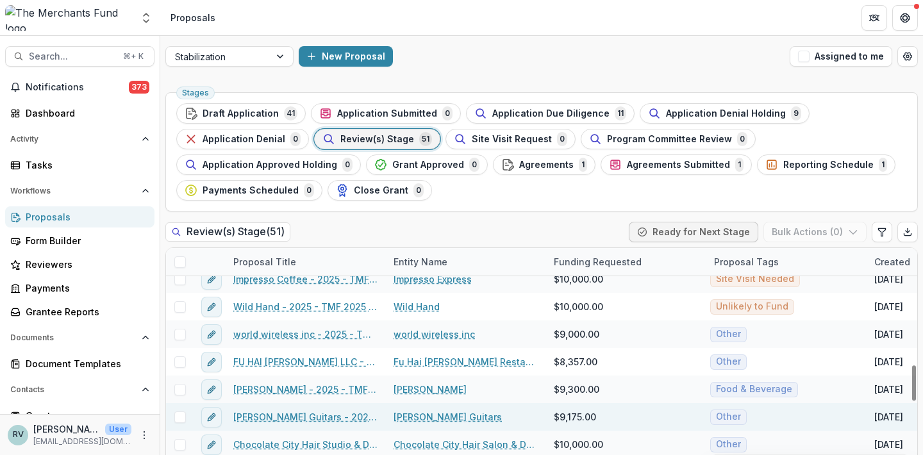
click at [344, 415] on link "[PERSON_NAME] Guitars - 2025 - TMF 2025 Stabilization Grant Program" at bounding box center [305, 416] width 145 height 13
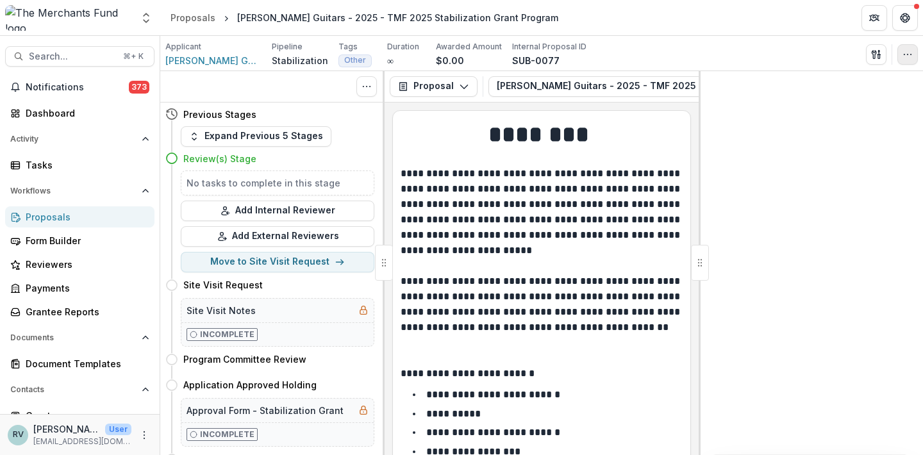
click at [910, 55] on icon "button" at bounding box center [907, 54] width 10 height 10
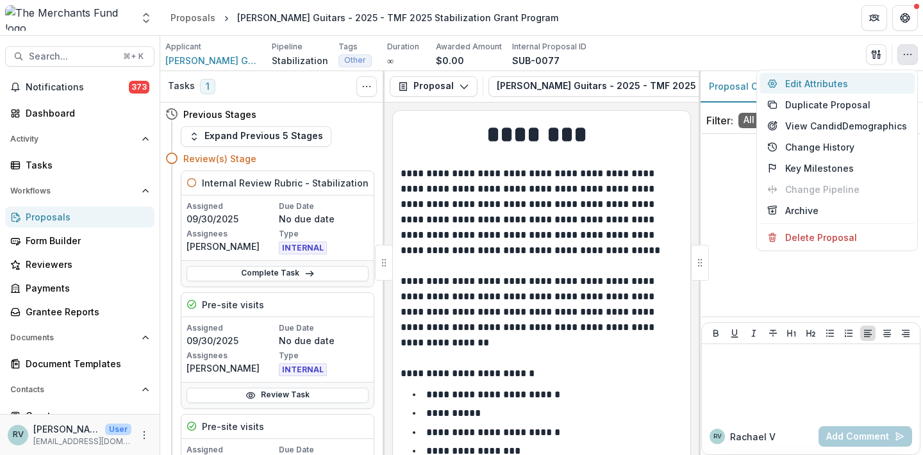
click at [875, 79] on button "Edit Attributes" at bounding box center [836, 83] width 155 height 21
type input "******"
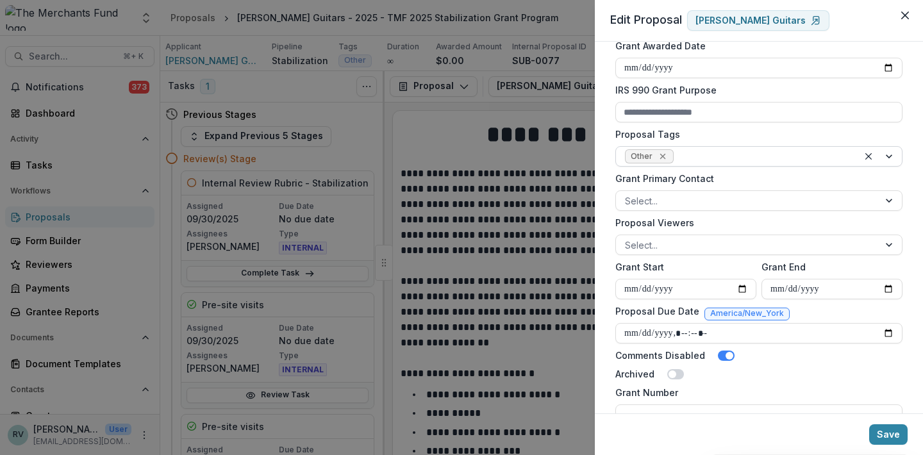
scroll to position [445, 0]
click at [665, 154] on icon "Remove Other" at bounding box center [663, 156] width 10 height 10
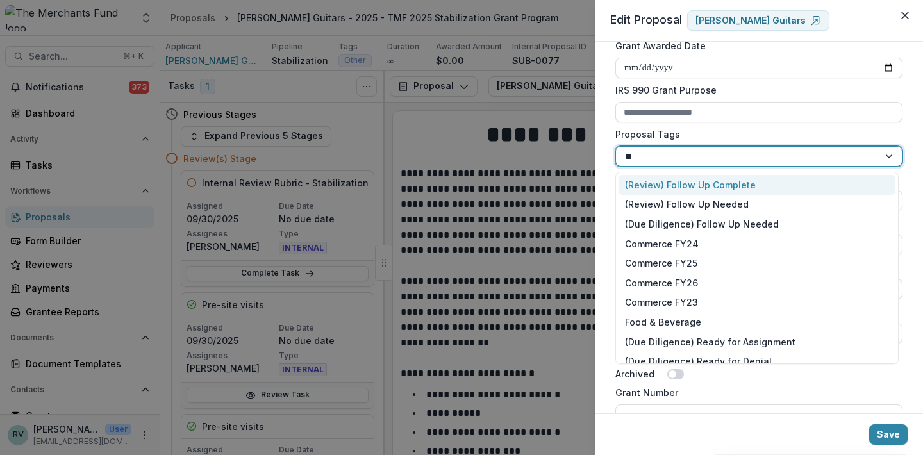
type input "***"
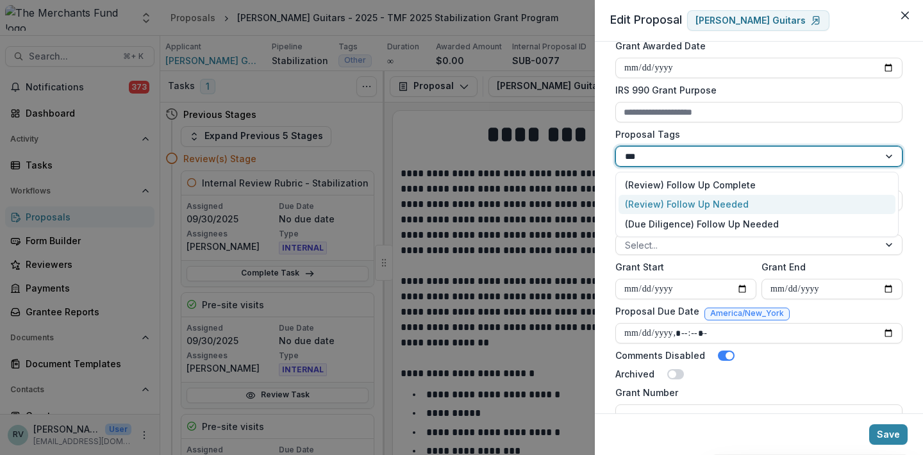
click at [673, 204] on div "(Review) Follow Up Needed" at bounding box center [756, 205] width 277 height 20
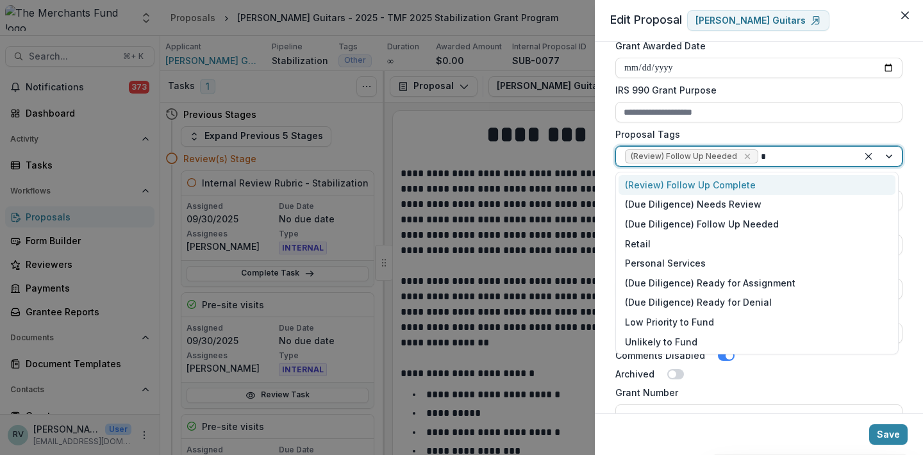
type input "**"
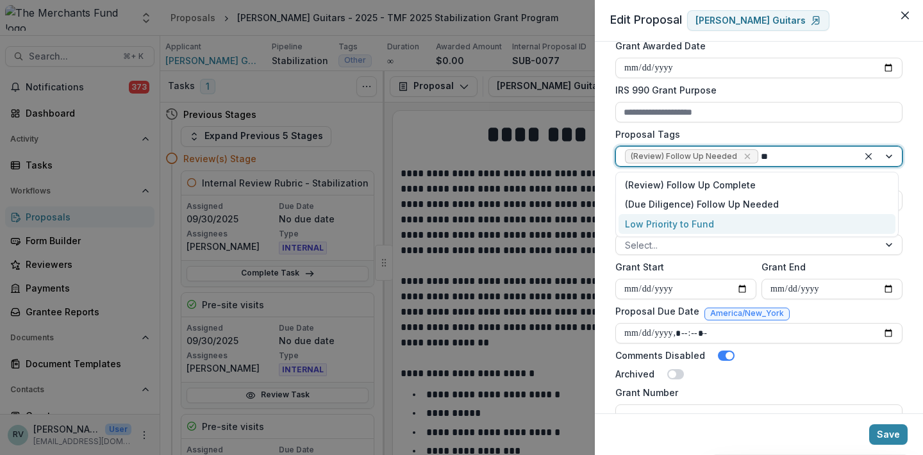
click at [687, 225] on div "Low Priority to Fund" at bounding box center [756, 224] width 277 height 20
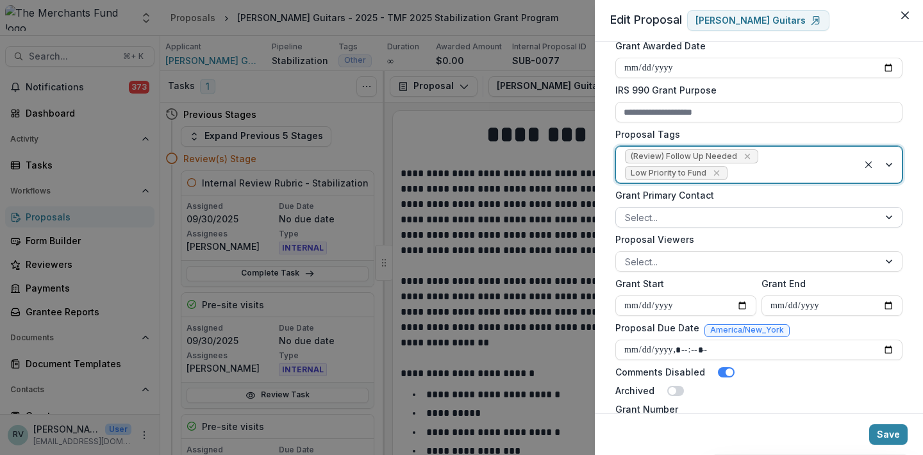
type input "*"
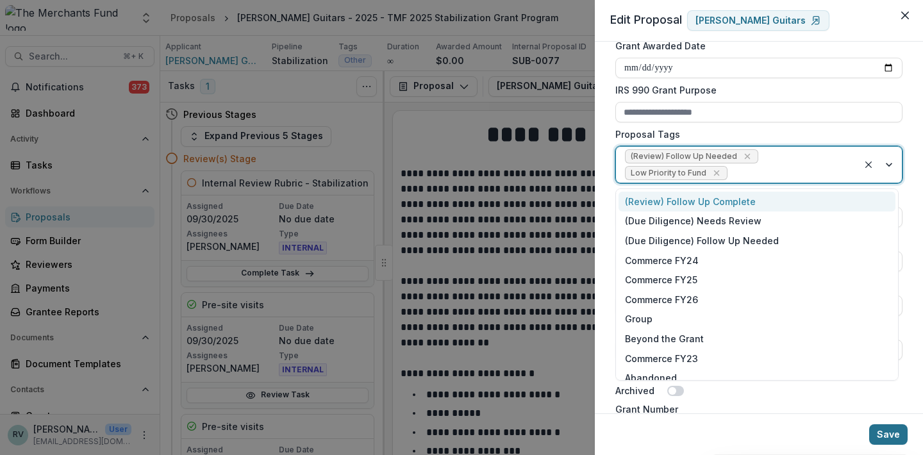
click at [887, 435] on button "Save" at bounding box center [888, 434] width 38 height 21
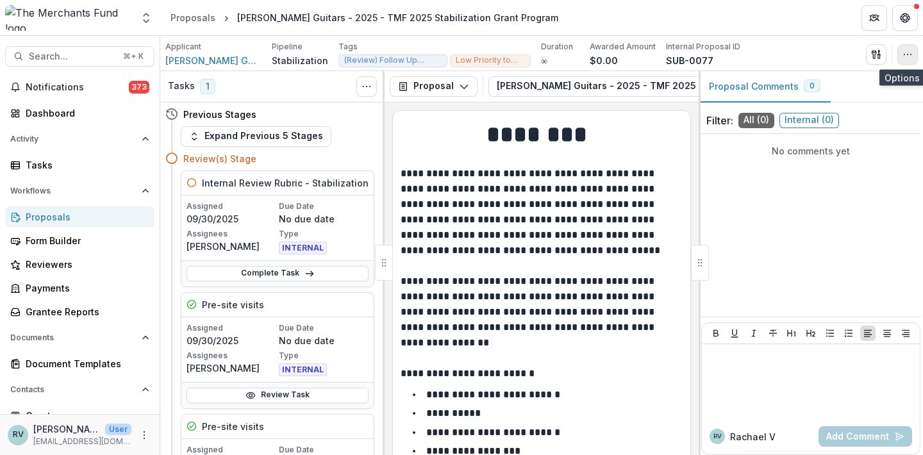
click at [908, 58] on icon "button" at bounding box center [907, 54] width 10 height 10
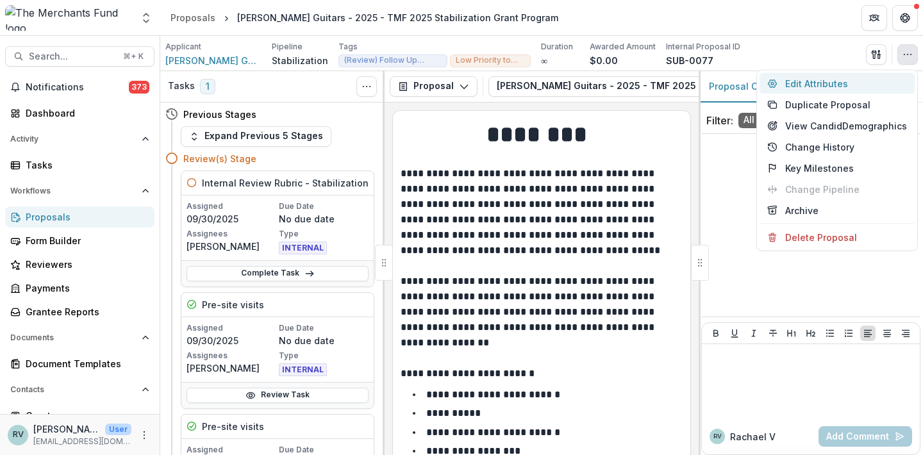
click at [837, 86] on button "Edit Attributes" at bounding box center [836, 83] width 155 height 21
type input "******"
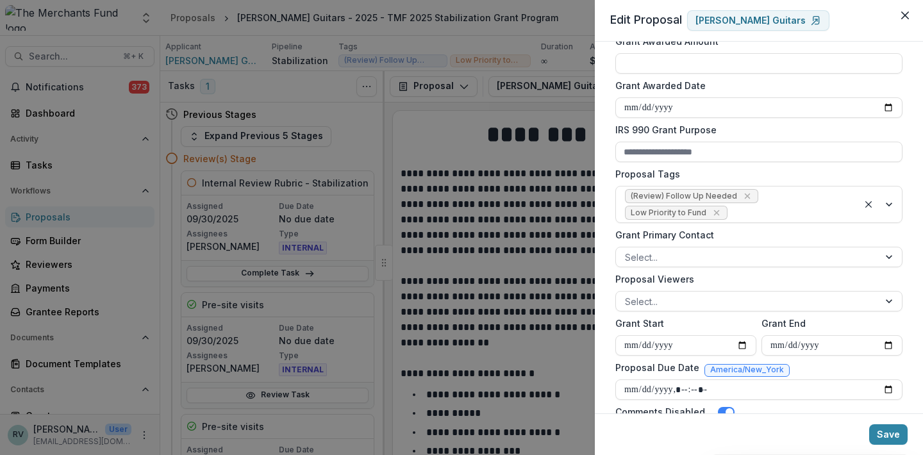
scroll to position [406, 0]
click at [905, 17] on icon "Close" at bounding box center [905, 16] width 8 height 8
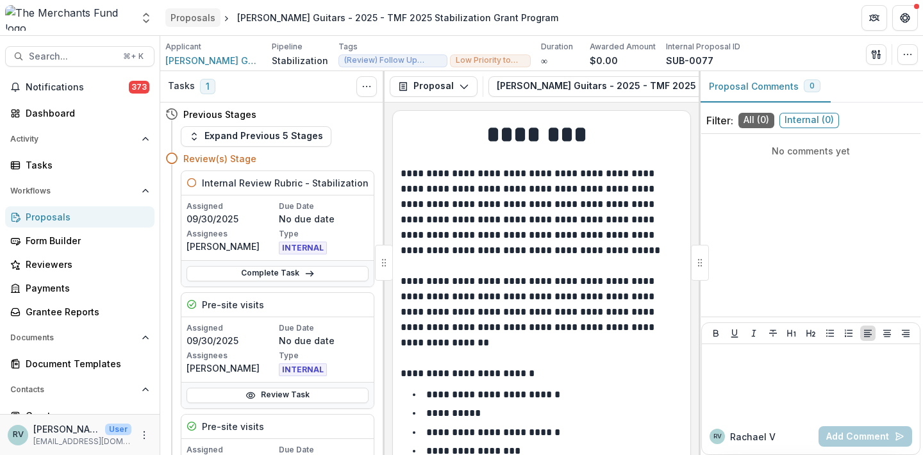
click at [195, 17] on div "Proposals" at bounding box center [192, 17] width 45 height 13
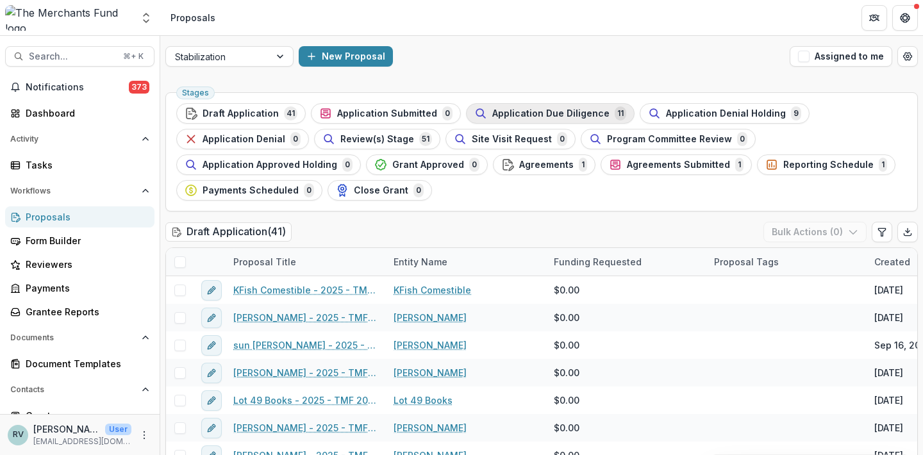
click at [526, 112] on span "Application Due Diligence" at bounding box center [550, 113] width 117 height 11
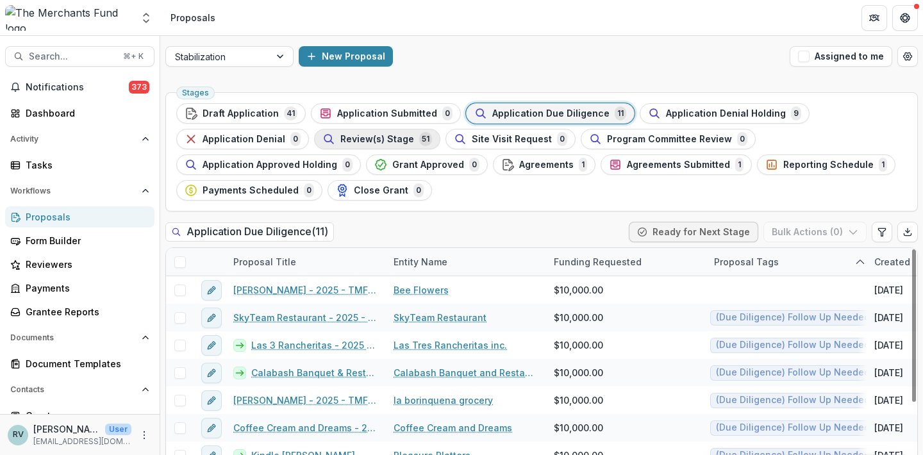
click at [419, 142] on span "51" at bounding box center [425, 139] width 13 height 14
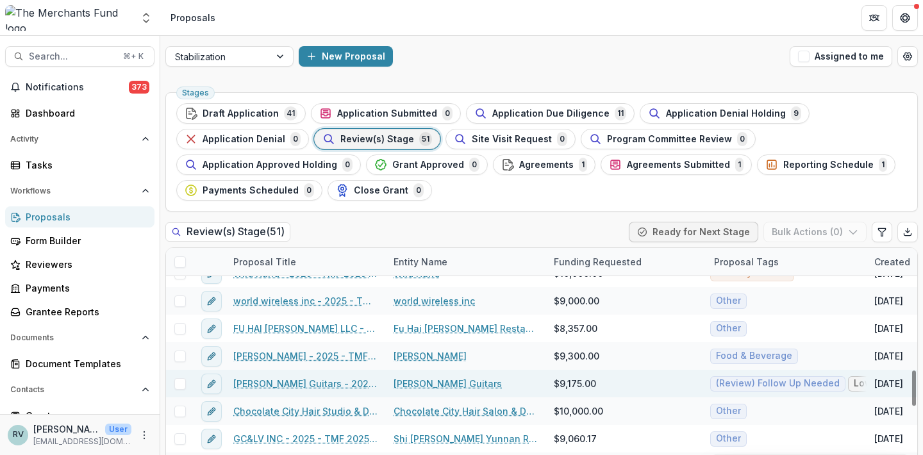
scroll to position [790, 0]
click at [211, 385] on icon "edit" at bounding box center [211, 383] width 6 height 6
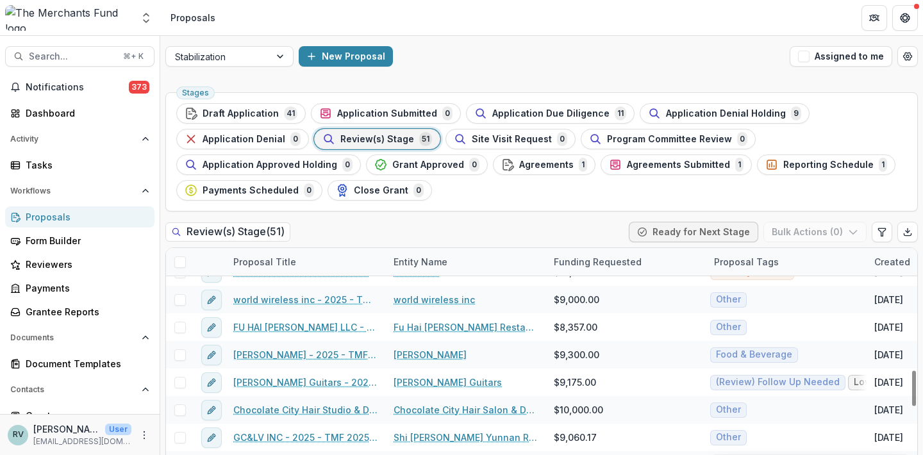
type input "******"
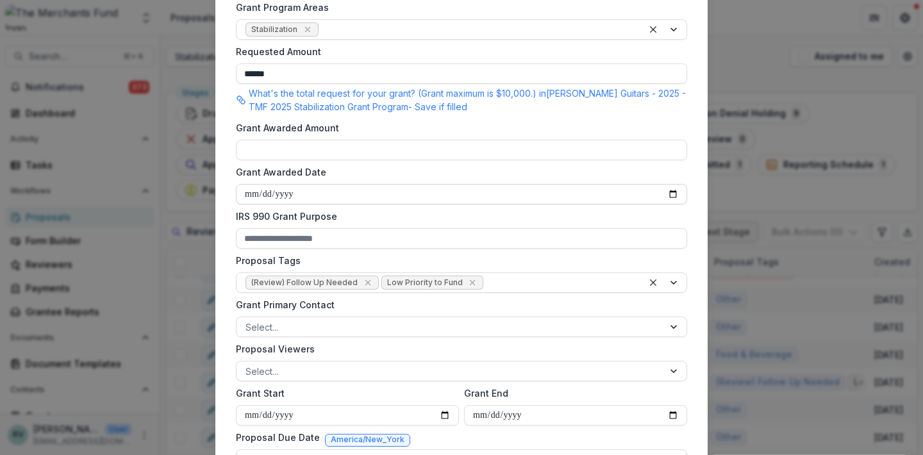
scroll to position [345, 0]
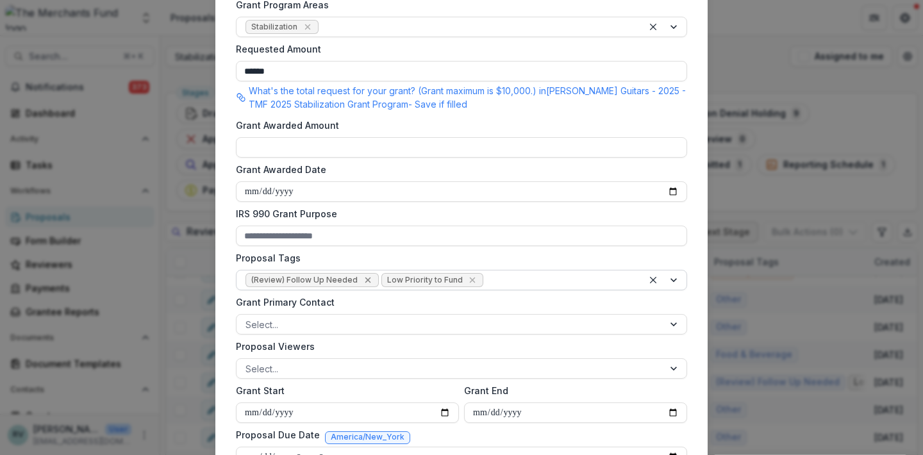
click at [365, 281] on icon "Remove (Review) Follow Up Needed" at bounding box center [368, 280] width 6 height 6
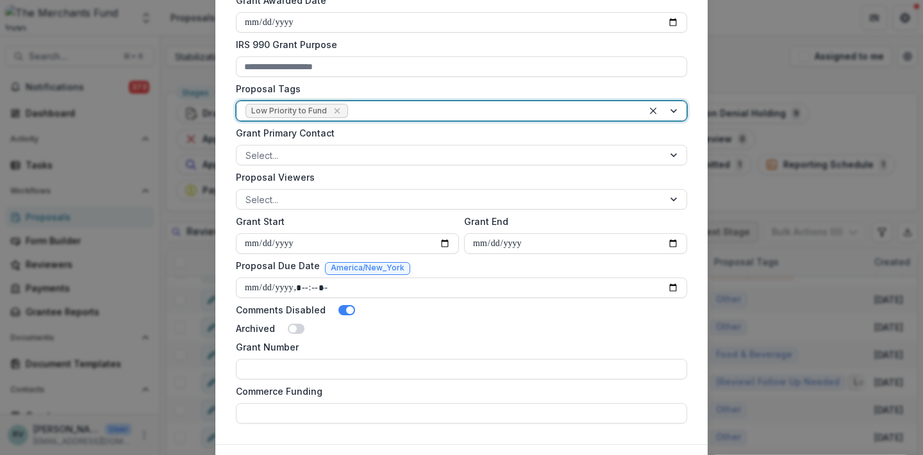
scroll to position [586, 0]
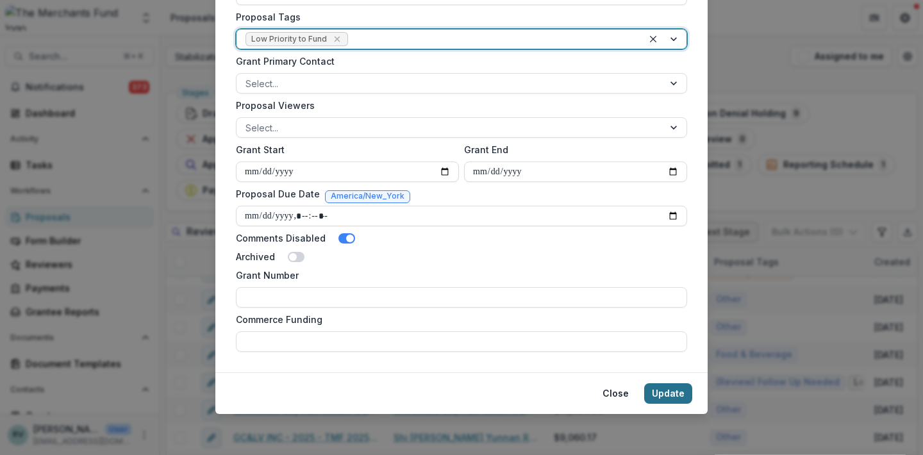
click at [659, 396] on button "Update" at bounding box center [668, 393] width 48 height 21
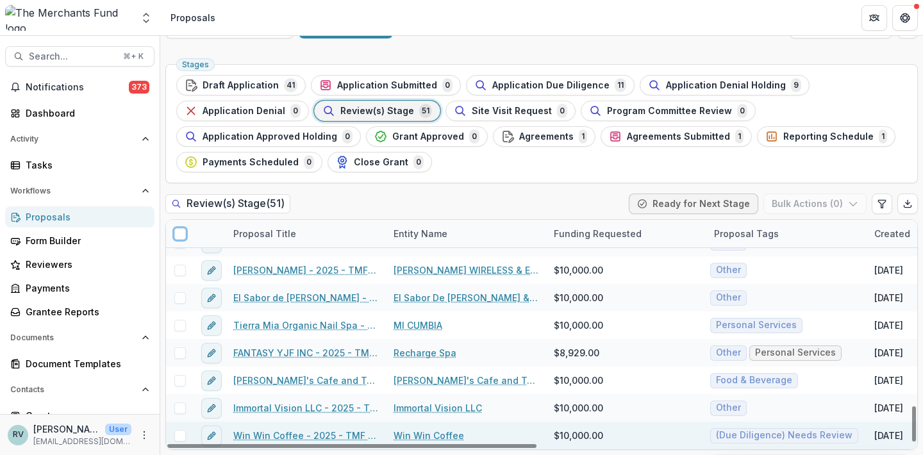
scroll to position [28, 0]
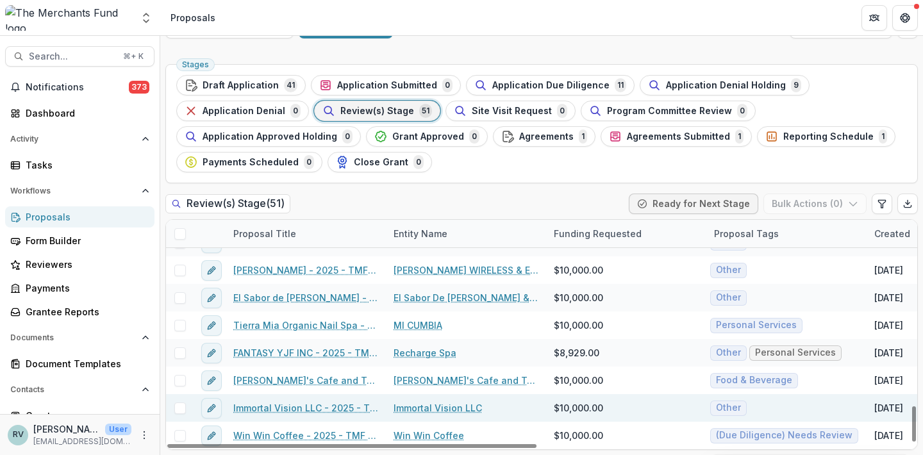
click at [292, 408] on link "Immortal Vision LLC - 2025 - TMF 2025 Stabilization Grant Program" at bounding box center [305, 407] width 145 height 13
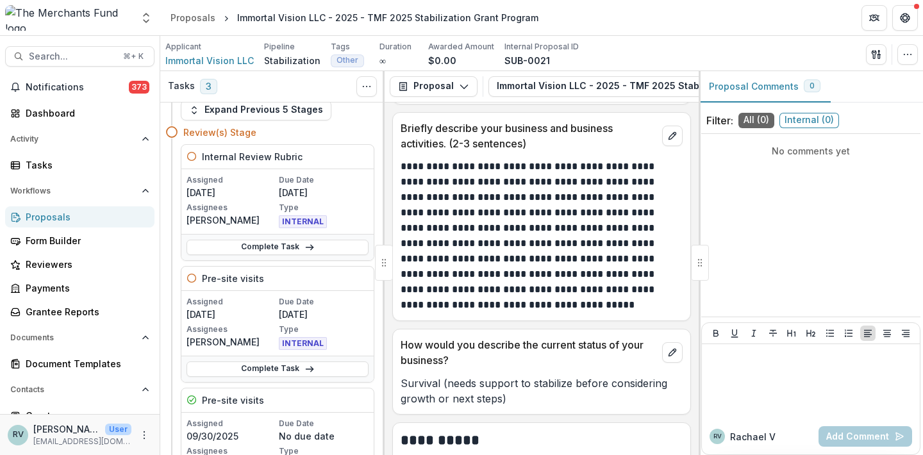
scroll to position [1091, 0]
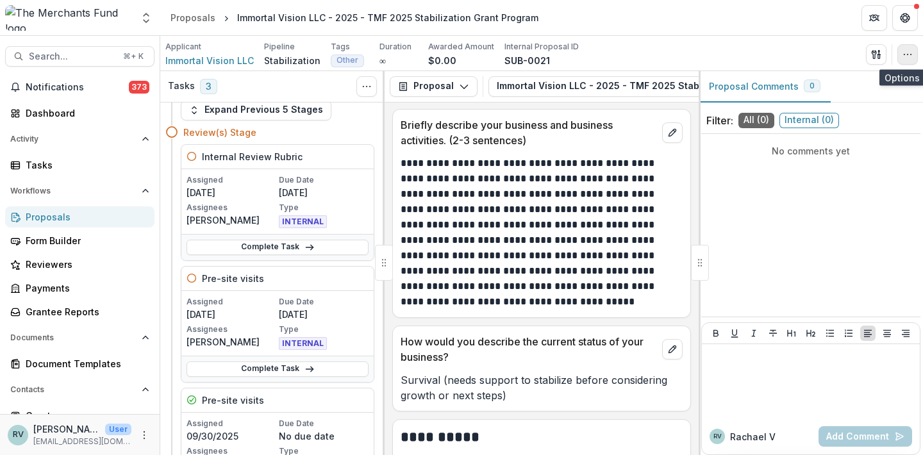
click at [906, 51] on icon "button" at bounding box center [907, 54] width 10 height 10
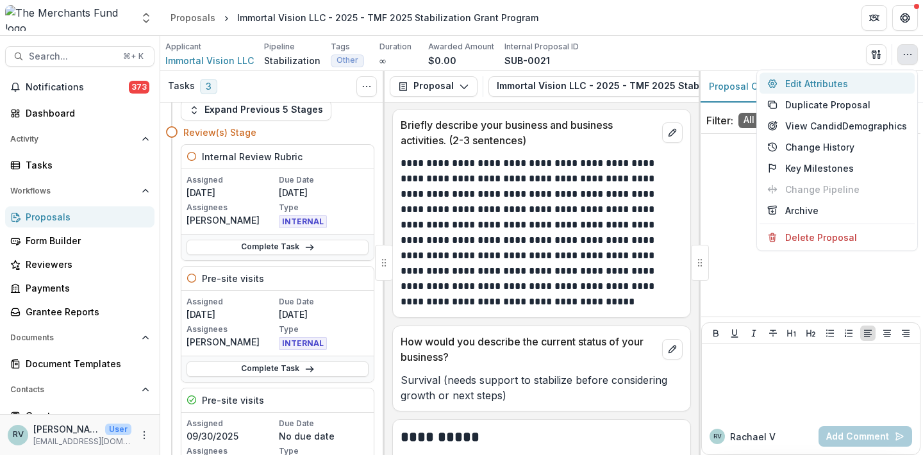
click at [804, 83] on button "Edit Attributes" at bounding box center [836, 83] width 155 height 21
type input "*******"
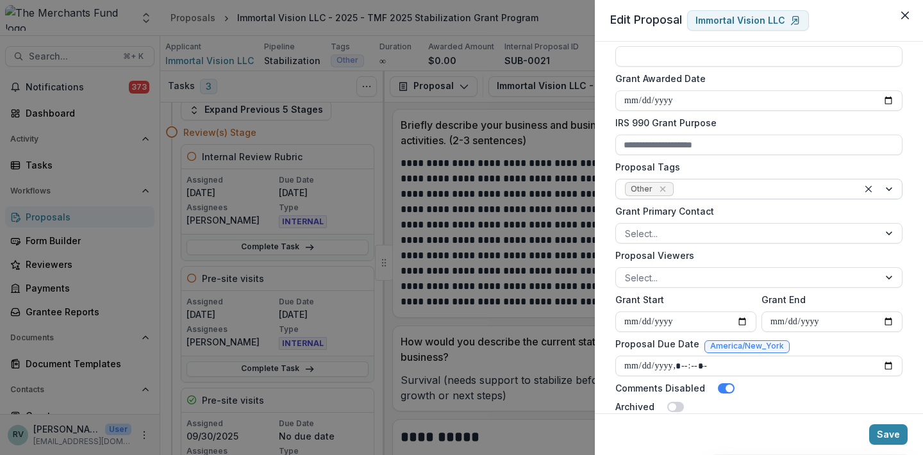
scroll to position [410, 0]
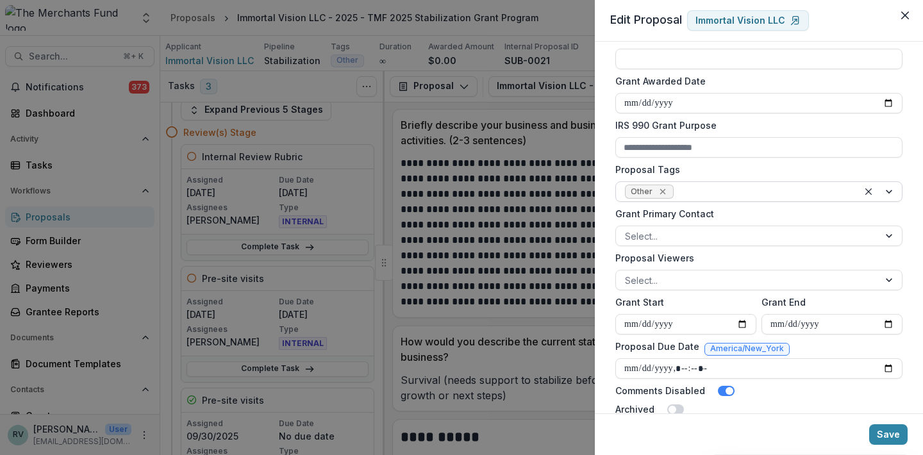
click at [659, 190] on icon "Remove Other" at bounding box center [663, 191] width 10 height 10
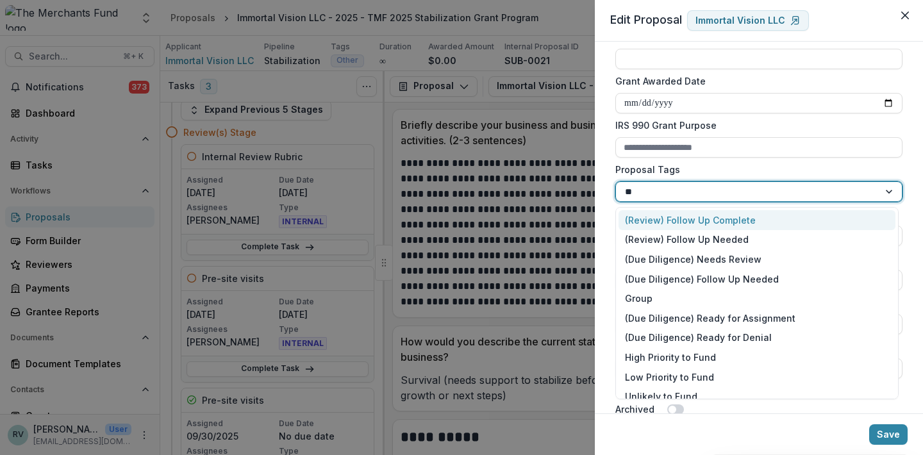
type input "***"
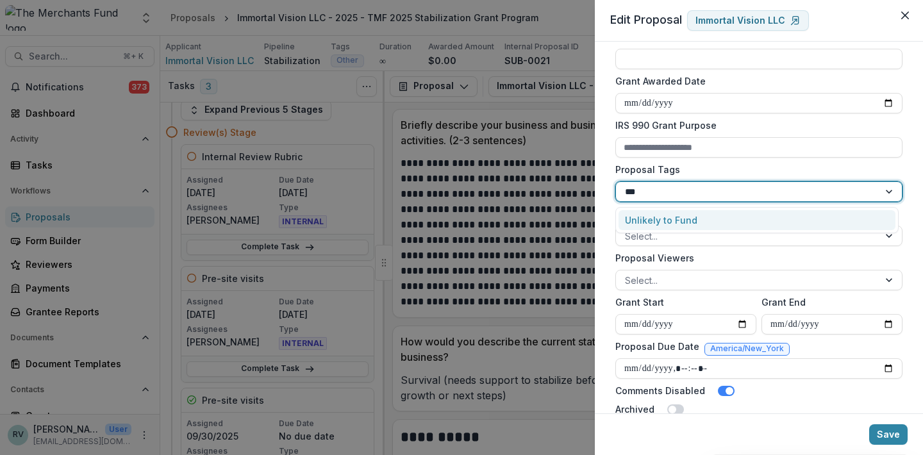
click at [663, 220] on div "Unlikely to Fund" at bounding box center [756, 220] width 277 height 20
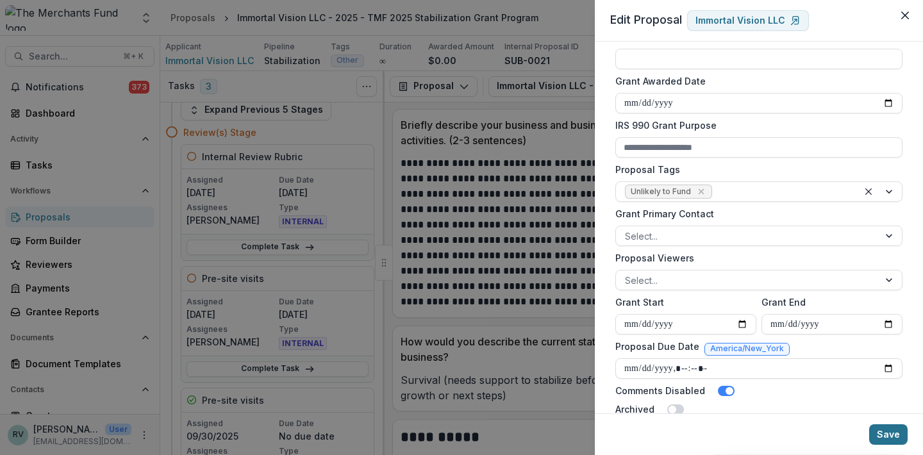
click at [886, 433] on button "Save" at bounding box center [888, 434] width 38 height 21
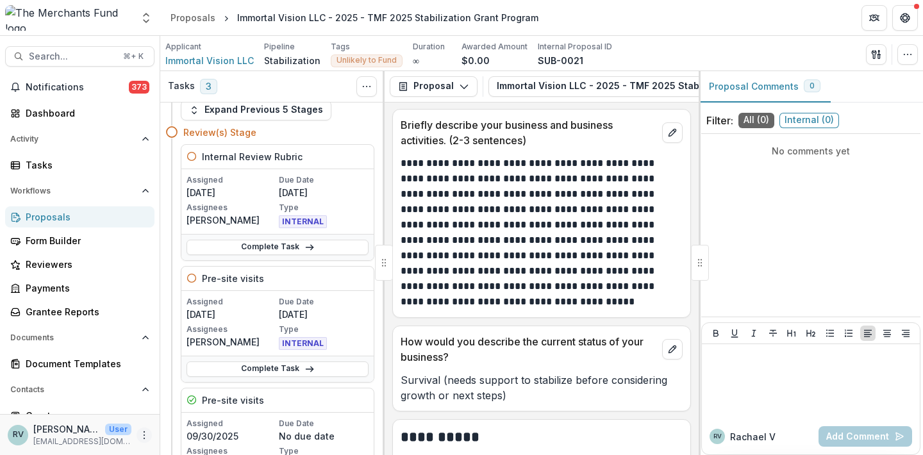
click at [145, 435] on icon "More" at bounding box center [144, 435] width 10 height 10
click at [203, 407] on link "User Settings" at bounding box center [224, 407] width 137 height 21
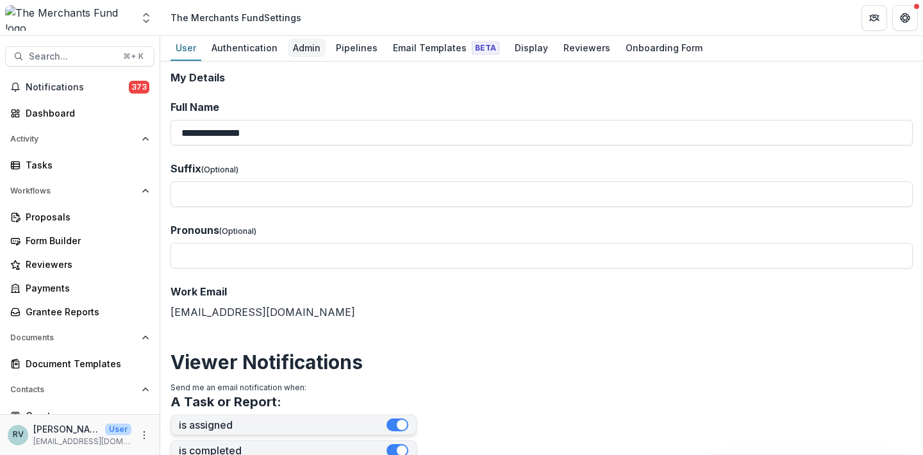
click at [299, 46] on div "Admin" at bounding box center [307, 47] width 38 height 19
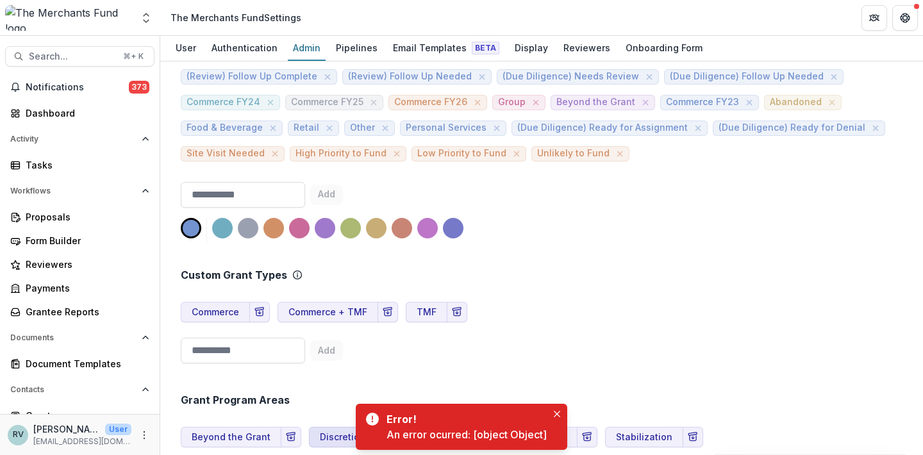
scroll to position [675, 0]
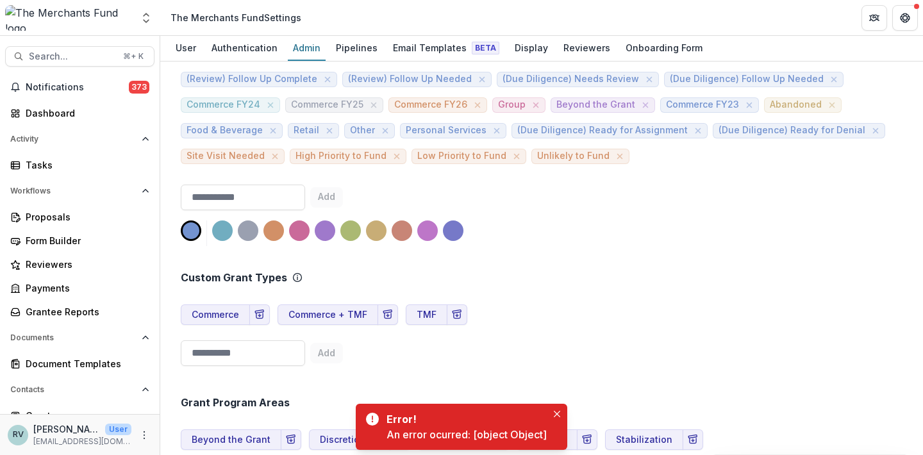
click at [272, 220] on div at bounding box center [273, 230] width 21 height 21
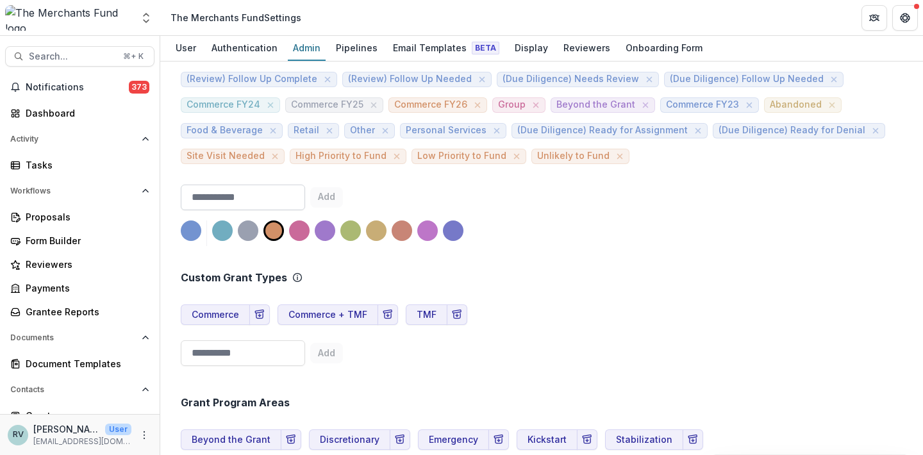
click at [261, 185] on input at bounding box center [243, 198] width 124 height 26
type input "*"
type input "**********"
click at [343, 187] on button "Add" at bounding box center [326, 197] width 33 height 21
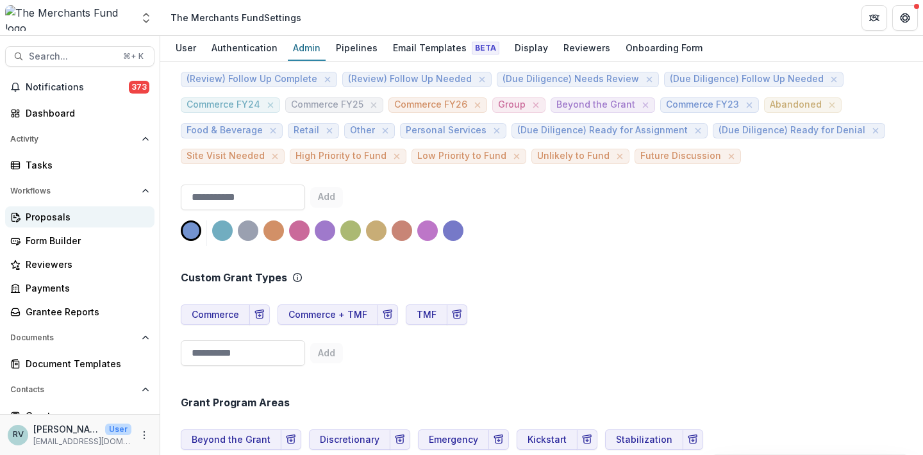
click at [40, 214] on div "Proposals" at bounding box center [85, 216] width 119 height 13
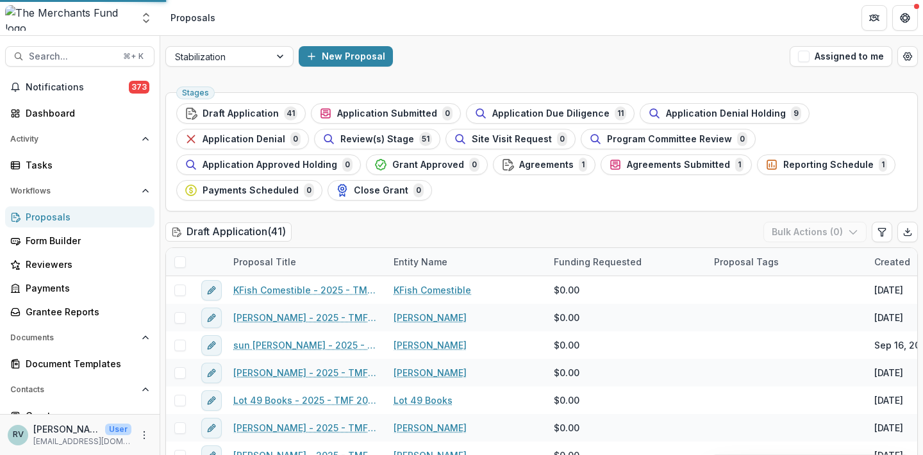
click at [381, 139] on span "Review(s) Stage" at bounding box center [377, 139] width 74 height 11
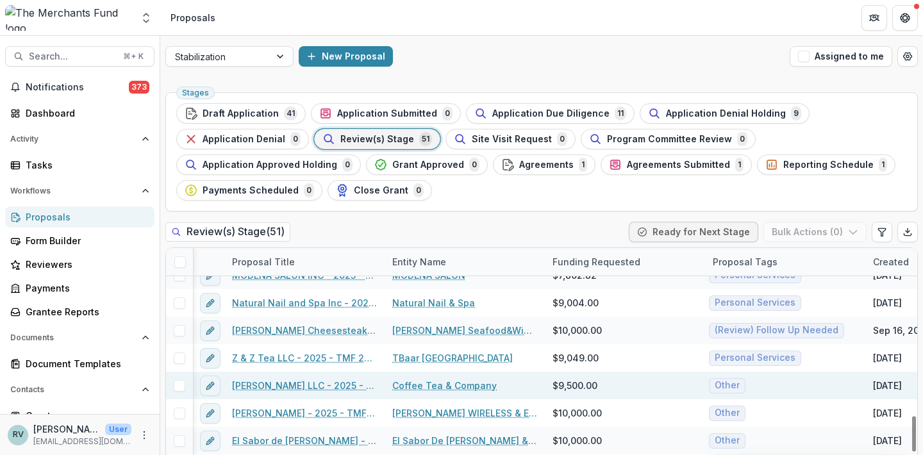
scroll to position [1090, 1]
click at [289, 387] on link "[PERSON_NAME] LLC - 2025 - TMF 2025 Stabilization Grant Program" at bounding box center [304, 384] width 145 height 13
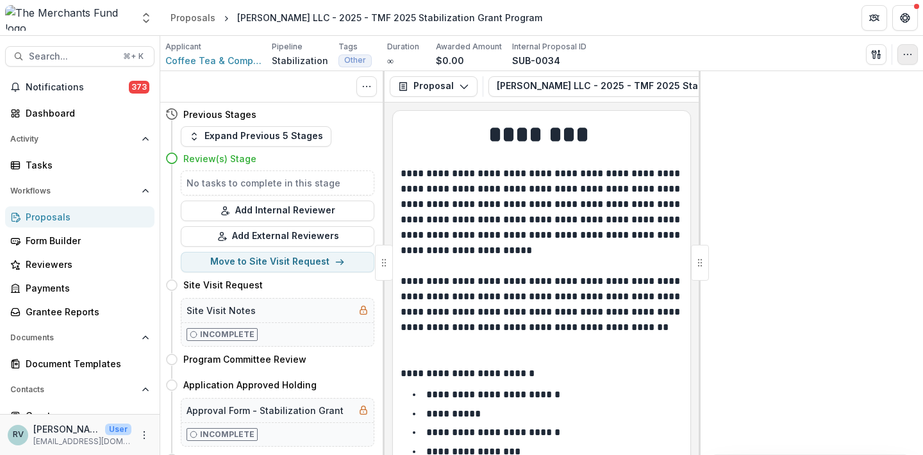
click at [908, 54] on icon "button" at bounding box center [907, 54] width 10 height 10
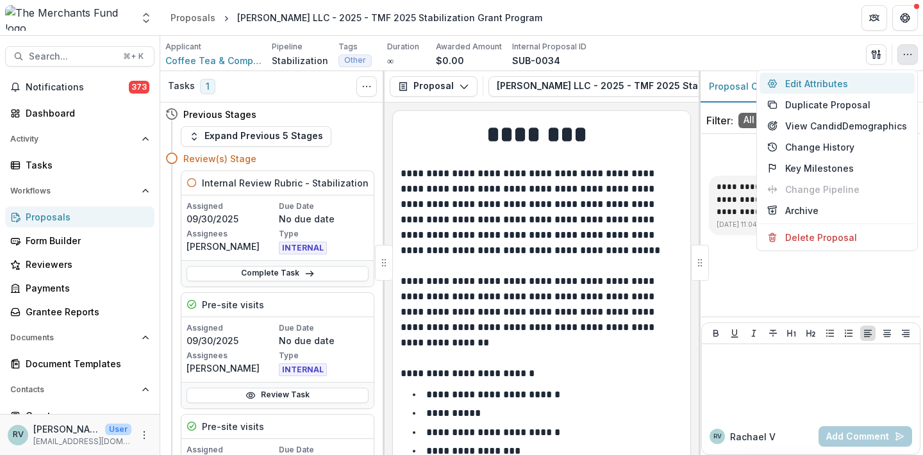
click at [837, 83] on button "Edit Attributes" at bounding box center [836, 83] width 155 height 21
type input "******"
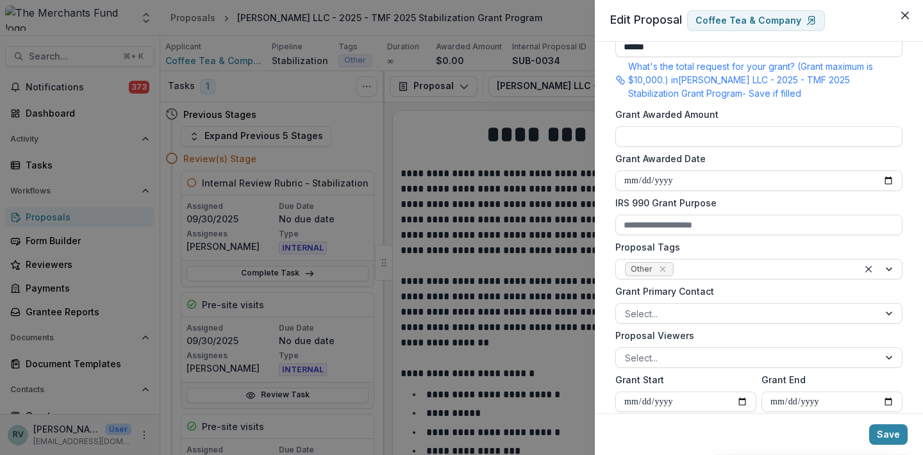
scroll to position [396, 0]
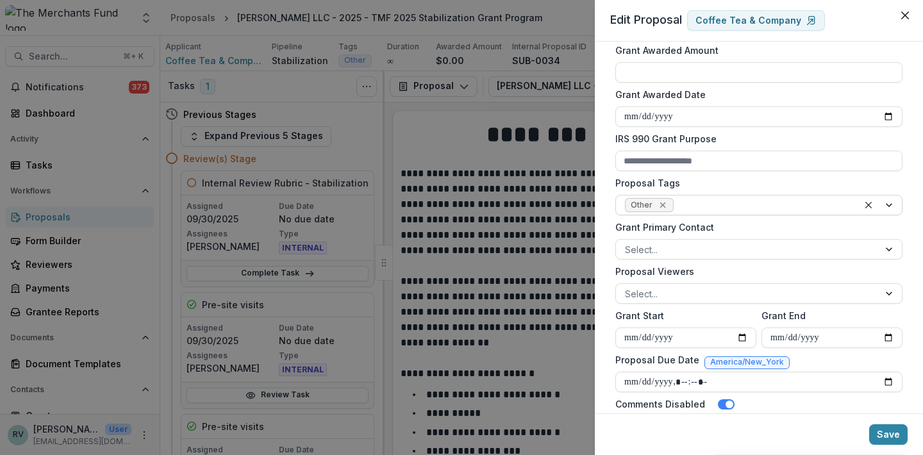
click at [663, 203] on icon "Remove Other" at bounding box center [662, 206] width 6 height 6
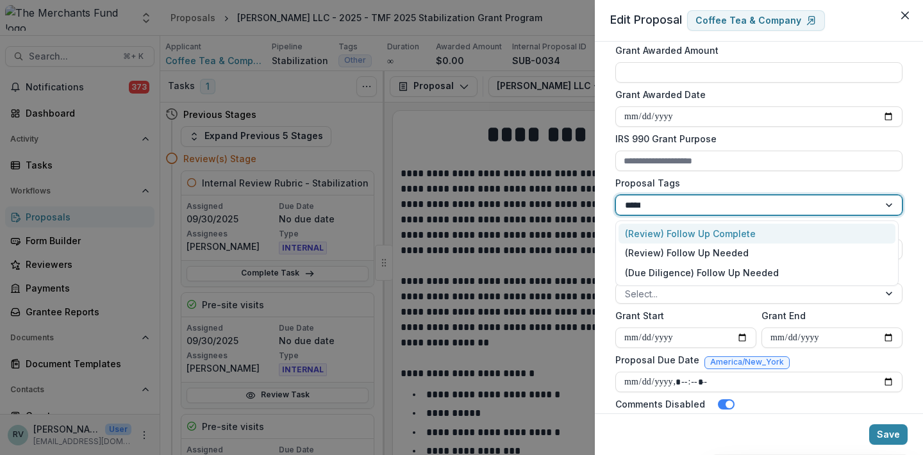
type input "******"
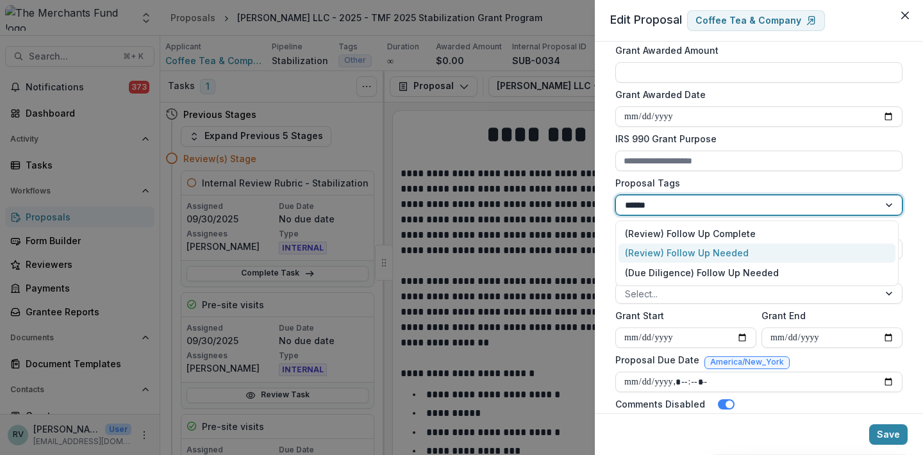
click at [663, 252] on div "(Review) Follow Up Needed" at bounding box center [756, 254] width 277 height 20
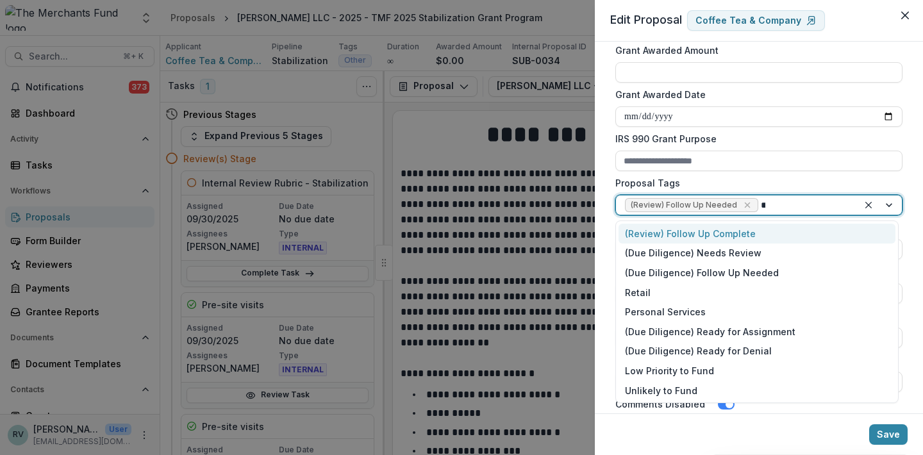
type input "***"
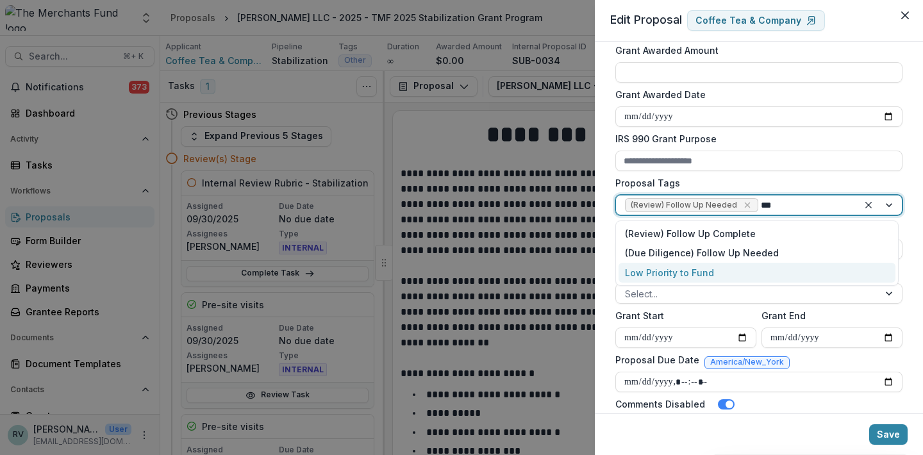
click at [682, 275] on div "Low Priority to Fund" at bounding box center [756, 273] width 277 height 20
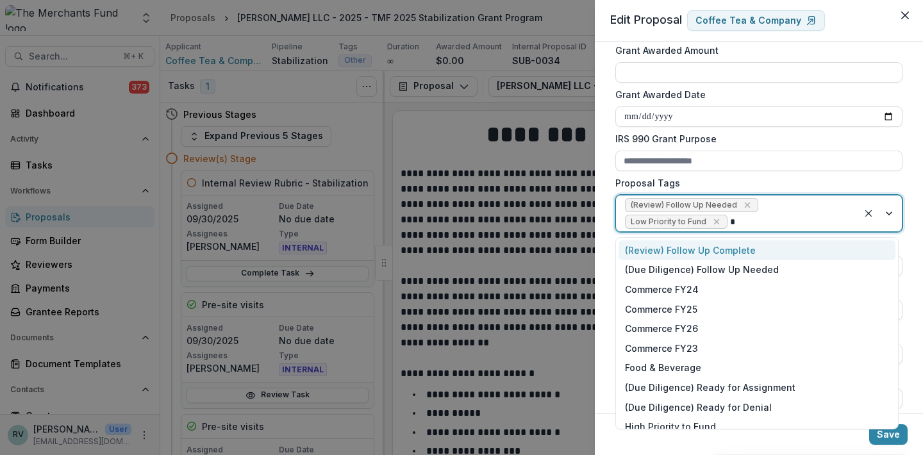
type input "**"
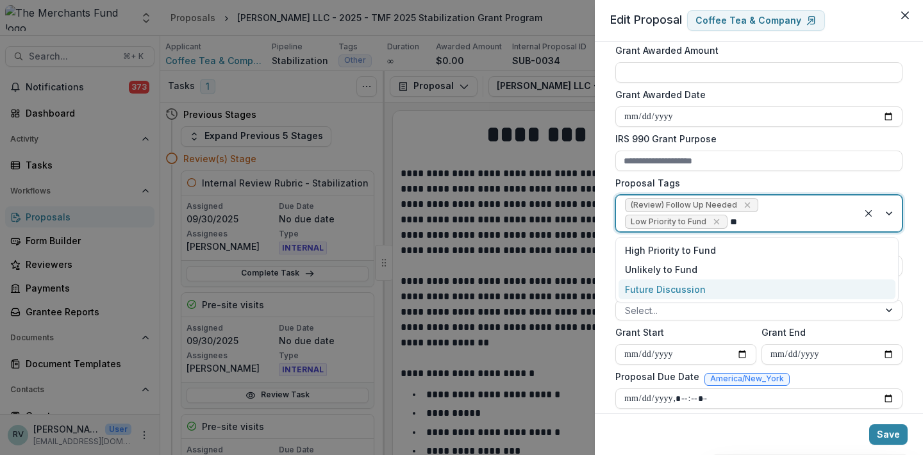
click at [671, 287] on div "Future Discussion" at bounding box center [756, 289] width 277 height 20
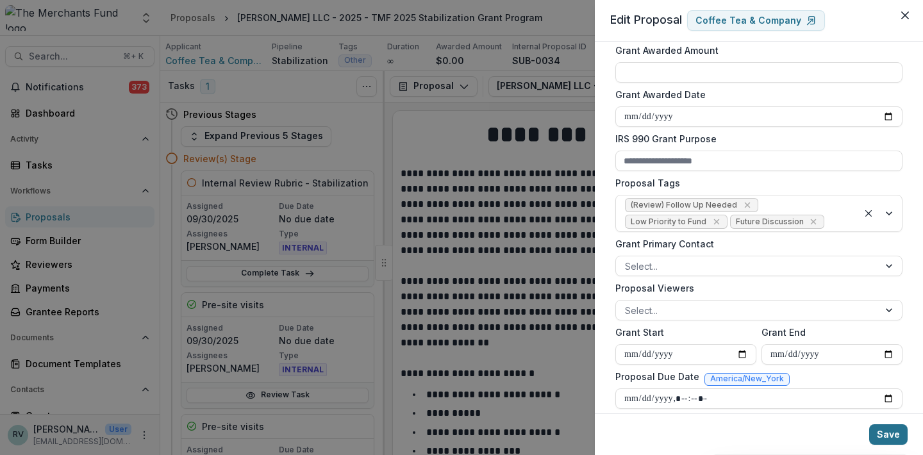
click at [889, 435] on button "Save" at bounding box center [888, 434] width 38 height 21
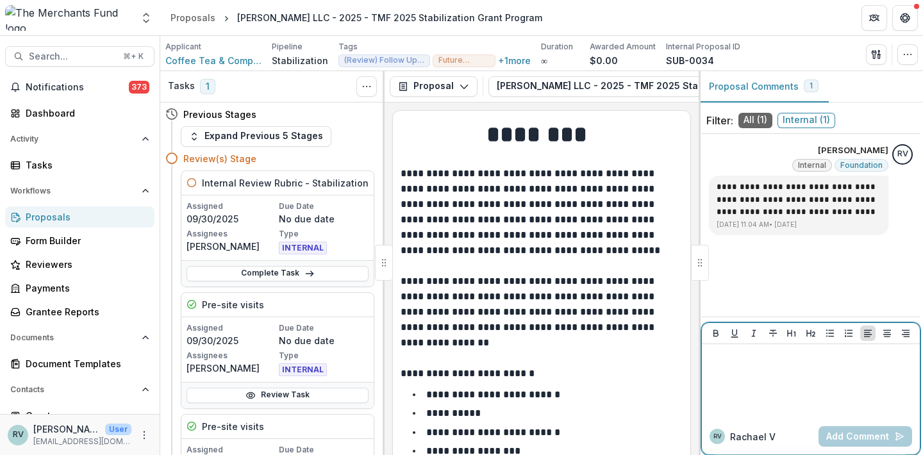
click at [745, 367] on div at bounding box center [811, 381] width 208 height 64
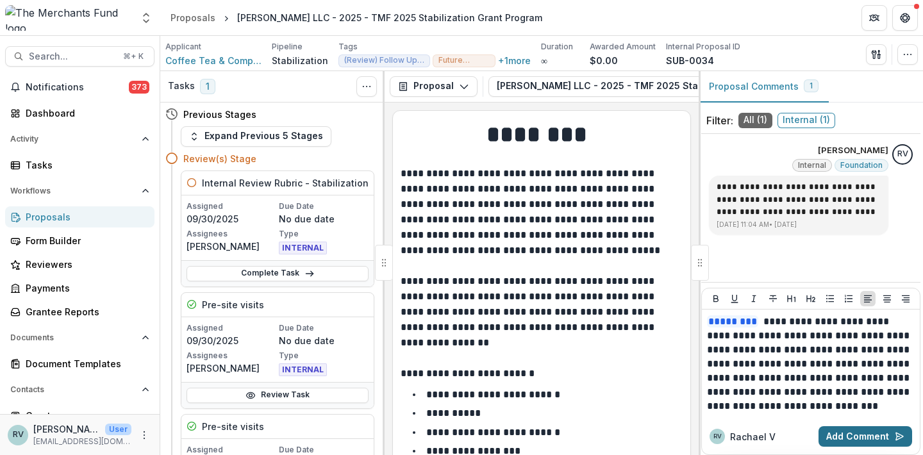
click at [850, 434] on button "Add Comment" at bounding box center [865, 436] width 94 height 21
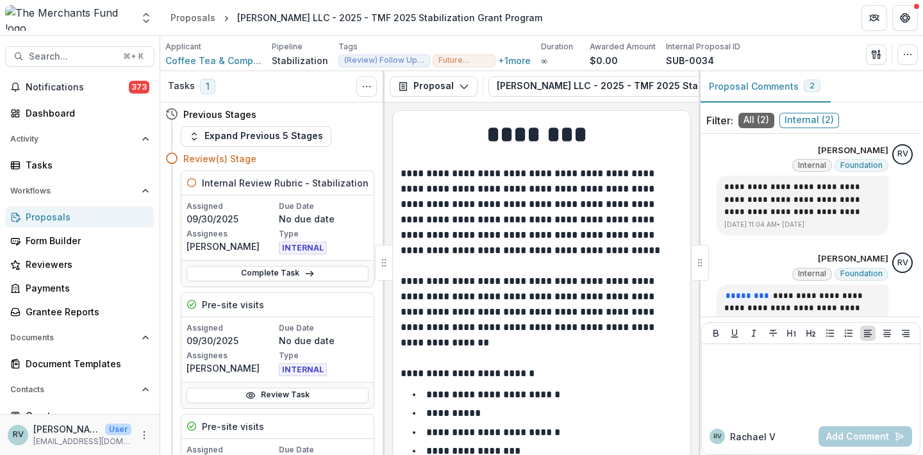
scroll to position [0, 231]
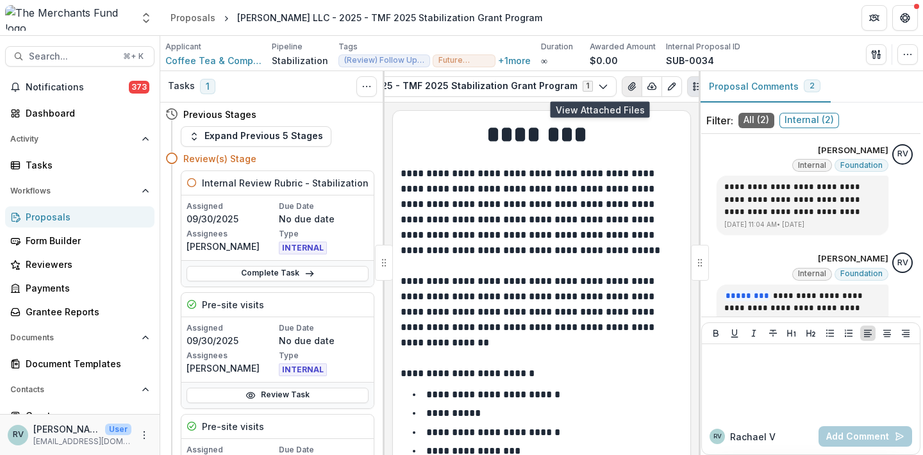
click at [627, 86] on icon "View Attached Files" at bounding box center [632, 86] width 10 height 10
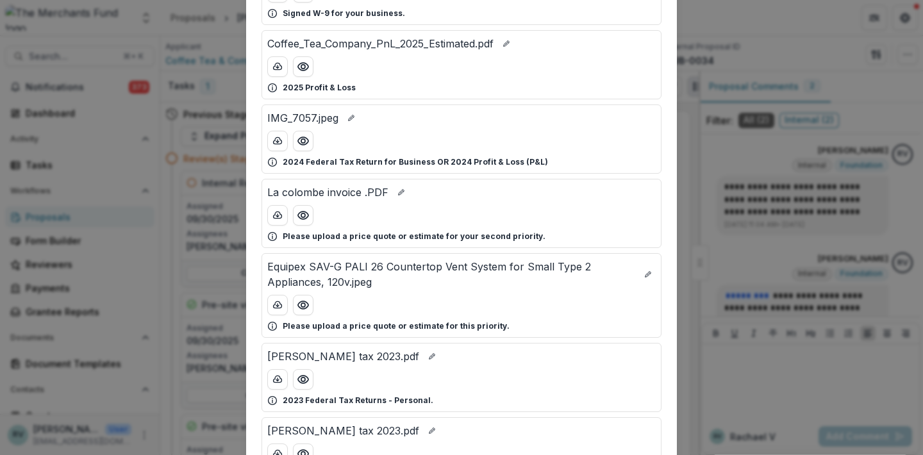
scroll to position [0, 0]
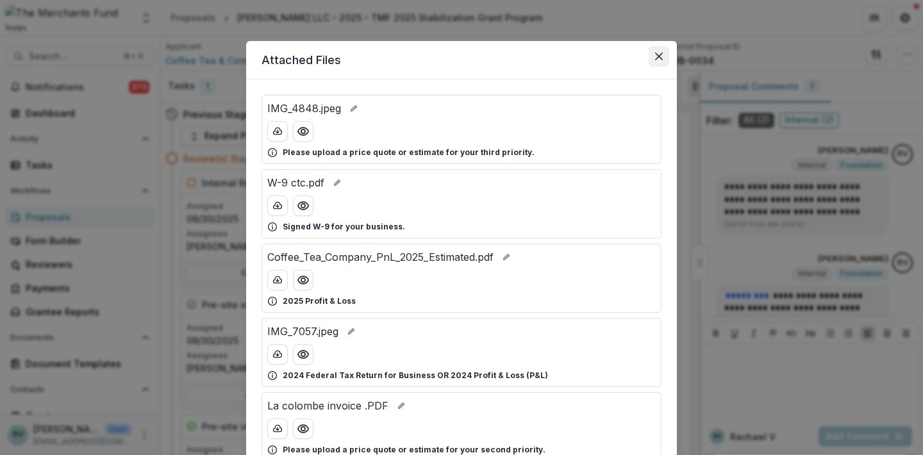
click at [656, 56] on icon "Close" at bounding box center [659, 57] width 8 height 8
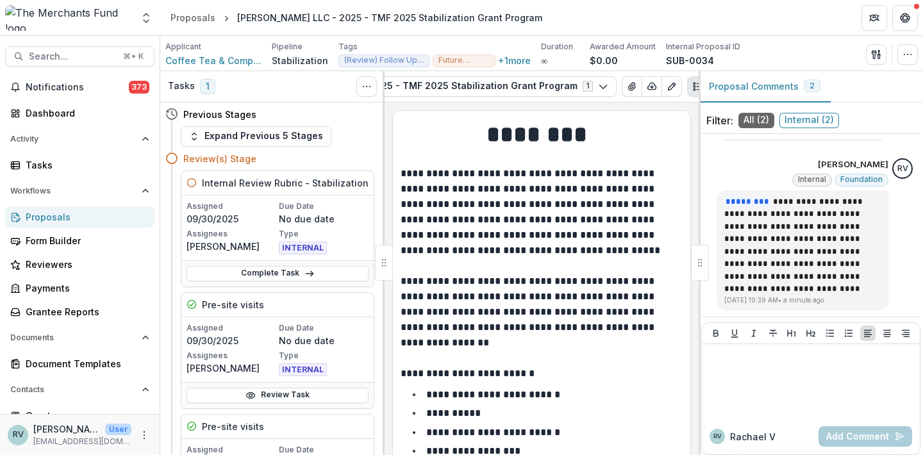
scroll to position [94, 0]
click at [873, 51] on icon "button" at bounding box center [874, 54] width 4 height 8
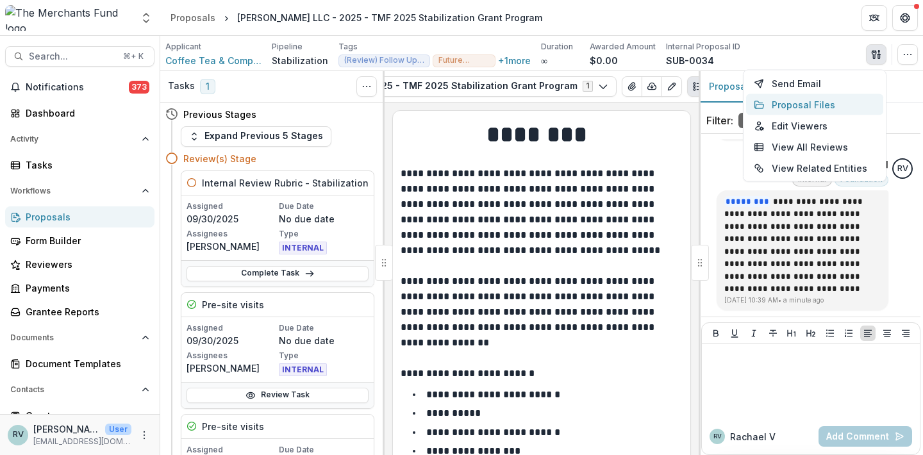
click at [808, 103] on button "Proposal Files" at bounding box center [814, 104] width 137 height 21
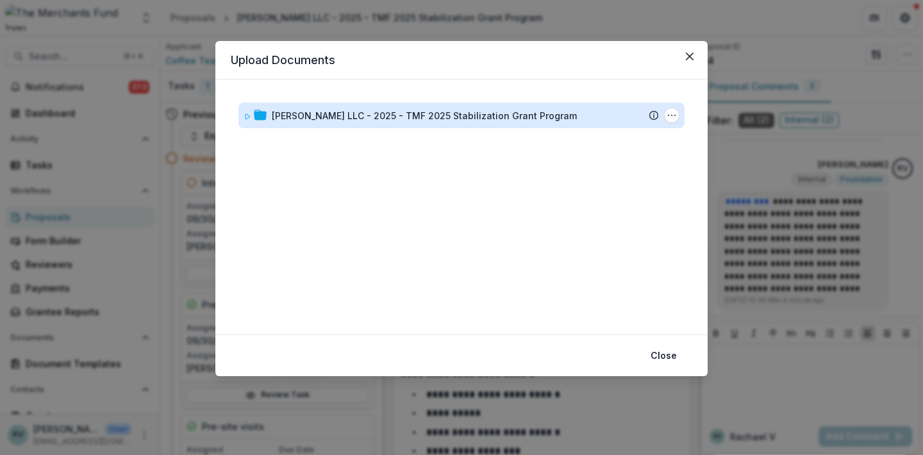
click at [538, 117] on div "[PERSON_NAME] LLC - 2025 - TMF 2025 Stabilization Grant Program" at bounding box center [424, 115] width 305 height 13
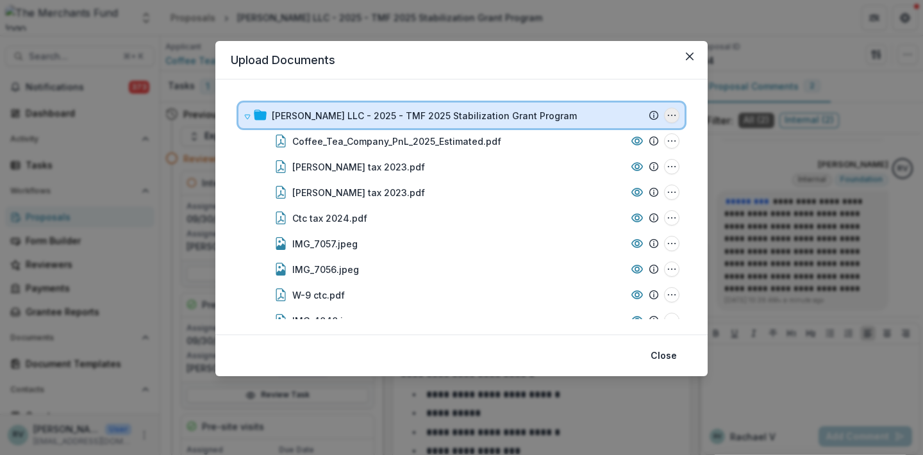
click at [670, 115] on icon "Allen Joseph LLC - 2025 - TMF 2025 Stabilization Grant Program Options" at bounding box center [671, 115] width 10 height 10
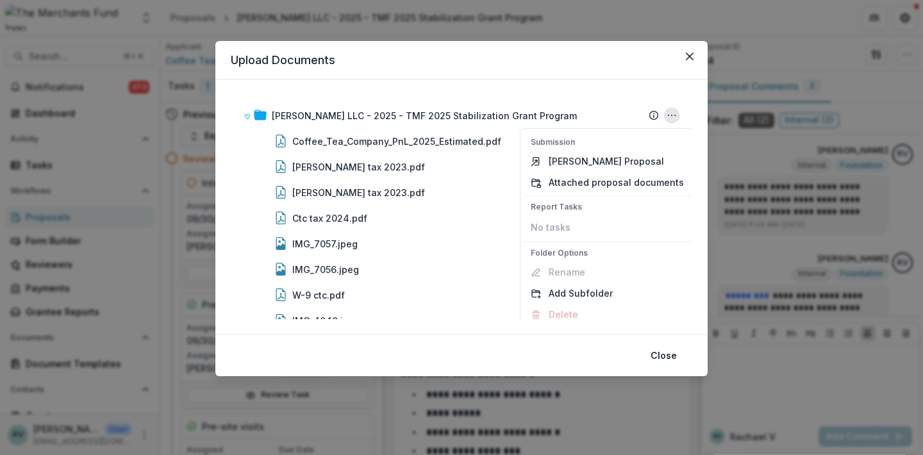
scroll to position [-1, 0]
click at [592, 64] on header "Upload Documents" at bounding box center [461, 60] width 492 height 38
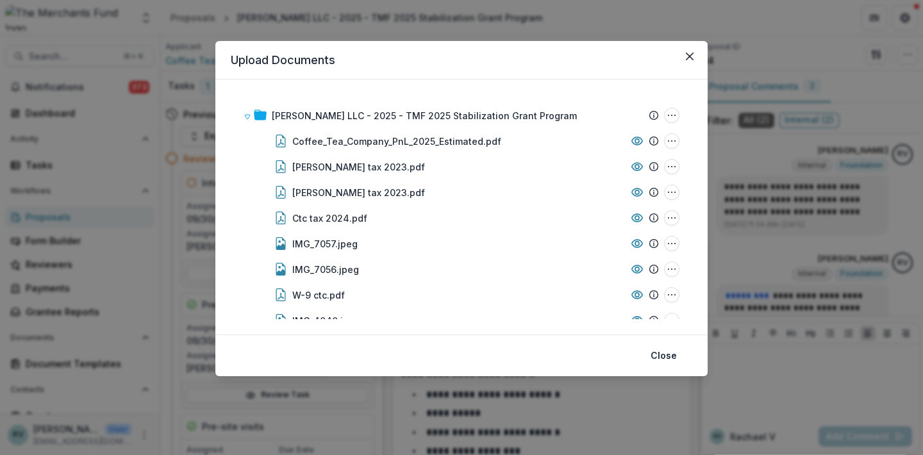
scroll to position [0, 0]
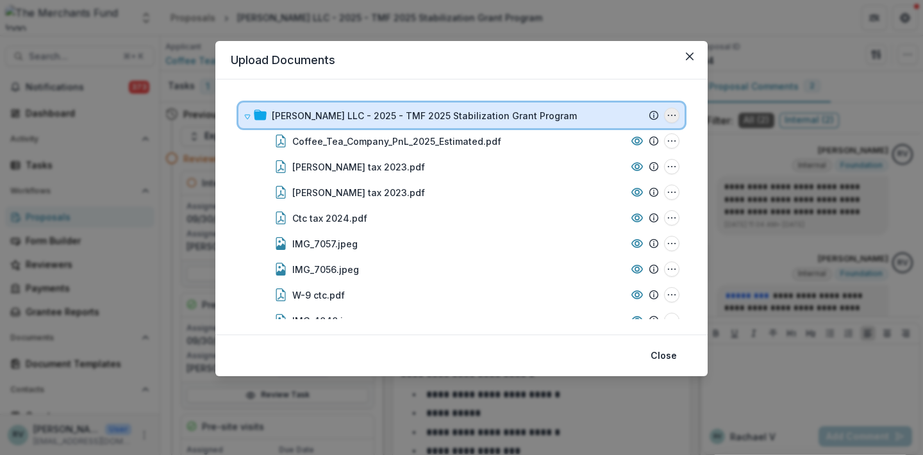
click at [666, 113] on icon "Allen Joseph LLC - 2025 - TMF 2025 Stabilization Grant Program Options" at bounding box center [671, 115] width 10 height 10
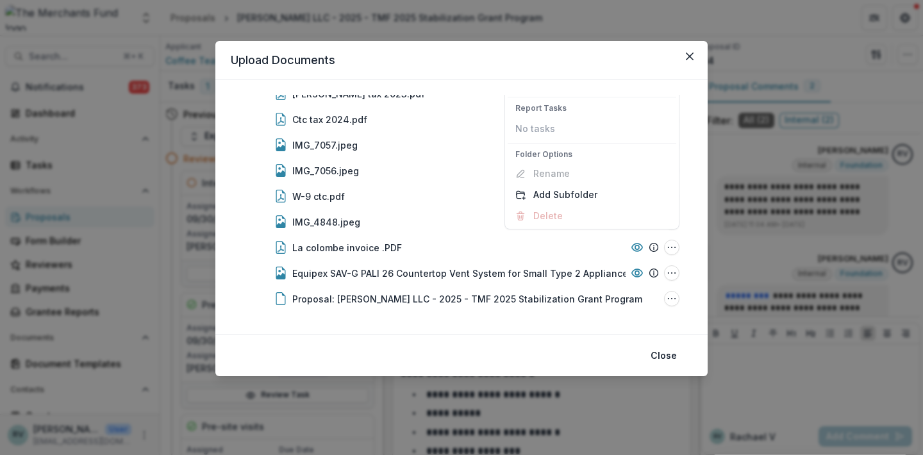
scroll to position [99, 0]
click at [571, 331] on div "Allen Joseph LLC - 2025 - TMF 2025 Stabilization Grant Program Submission Temel…" at bounding box center [461, 206] width 492 height 255
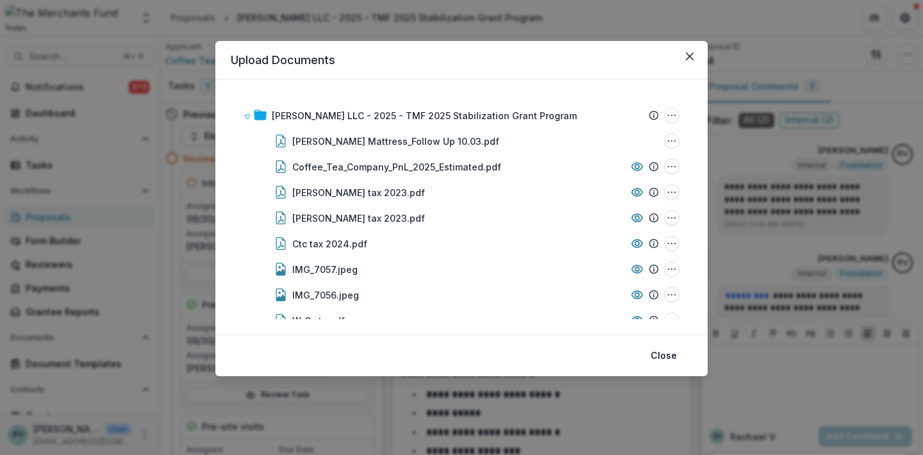
scroll to position [0, 0]
click at [689, 56] on icon "Close" at bounding box center [690, 57] width 8 height 8
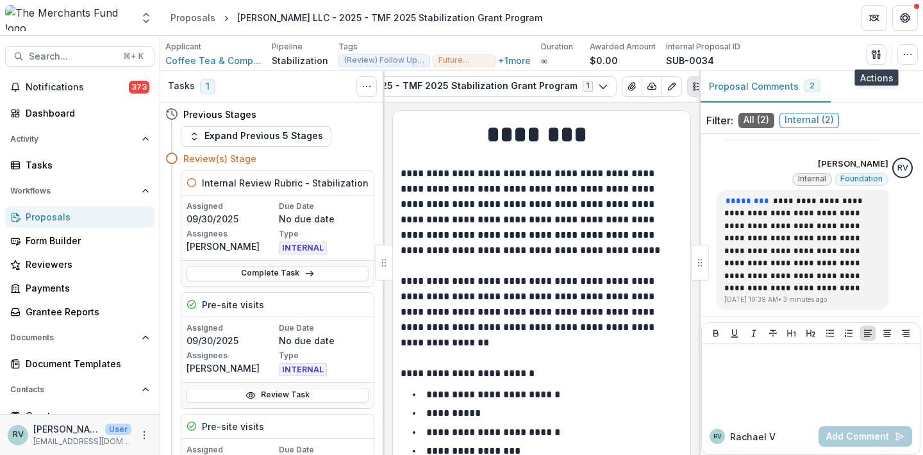
scroll to position [94, 0]
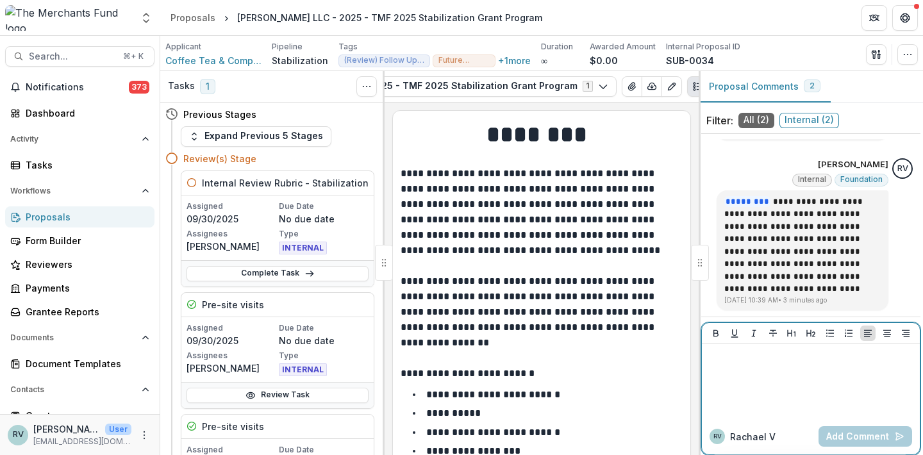
click at [750, 370] on div at bounding box center [811, 381] width 208 height 64
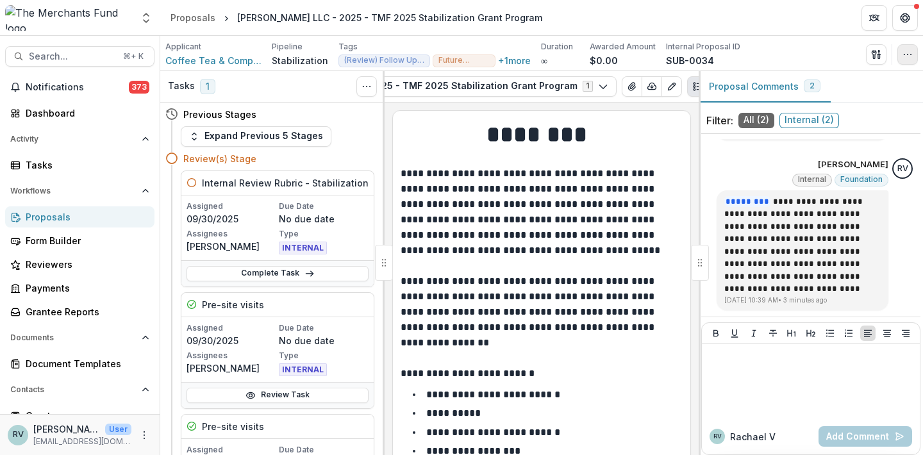
click at [911, 55] on icon "button" at bounding box center [907, 54] width 10 height 10
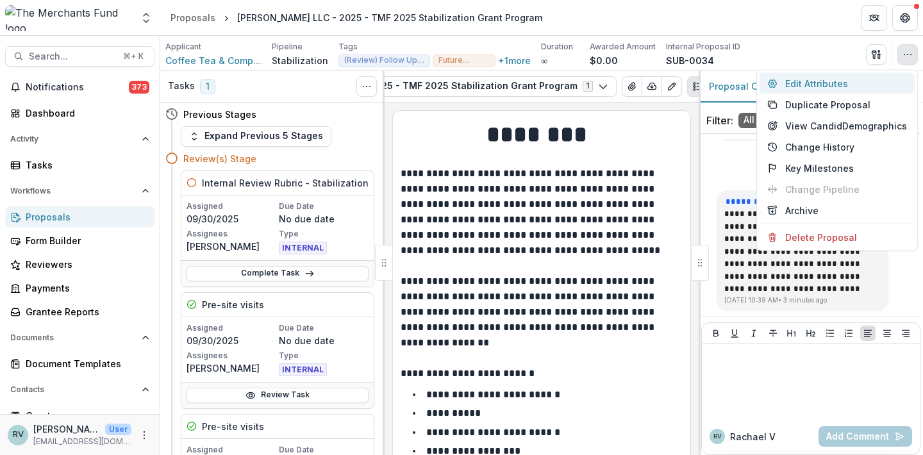
click at [836, 87] on button "Edit Attributes" at bounding box center [836, 83] width 155 height 21
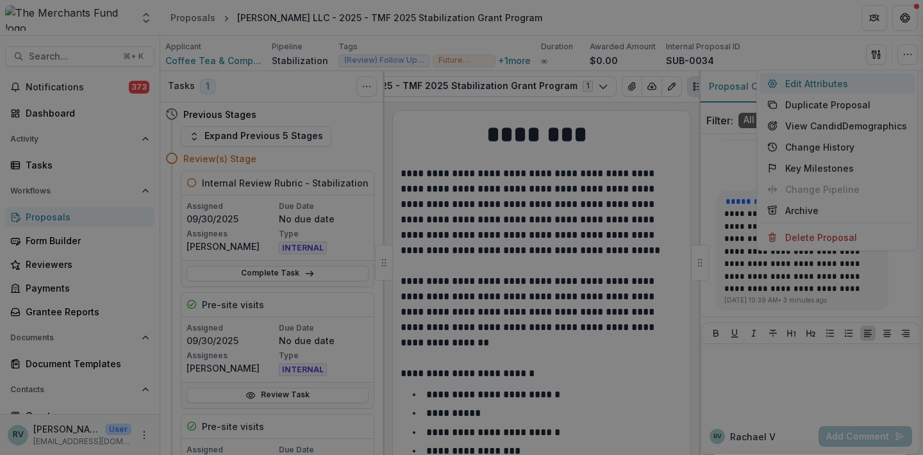
type input "******"
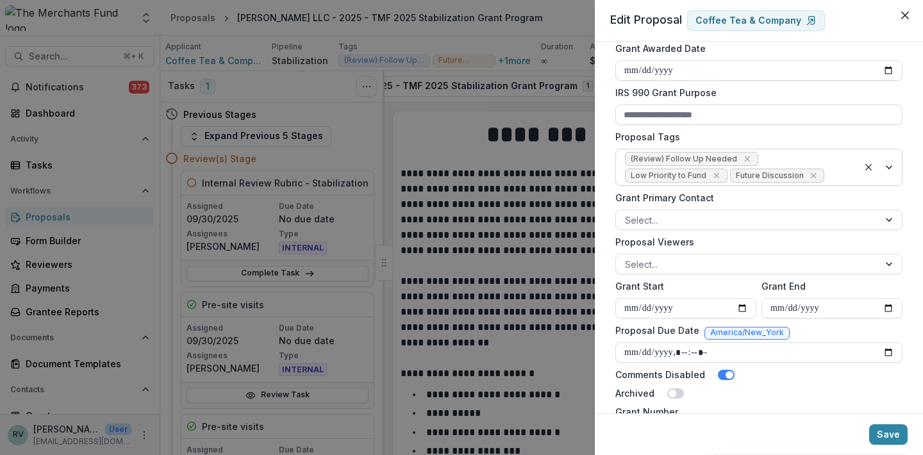
scroll to position [440, 0]
click at [742, 160] on icon "Remove (Review) Follow Up Needed" at bounding box center [747, 161] width 10 height 10
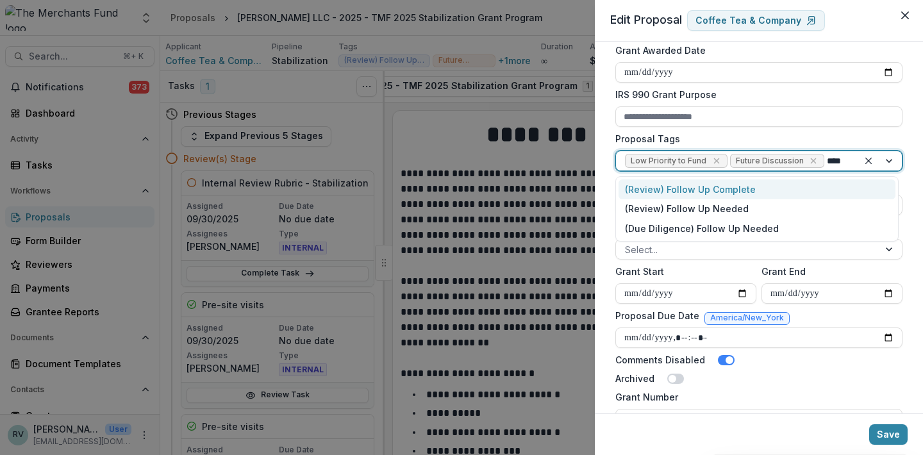
type input "*****"
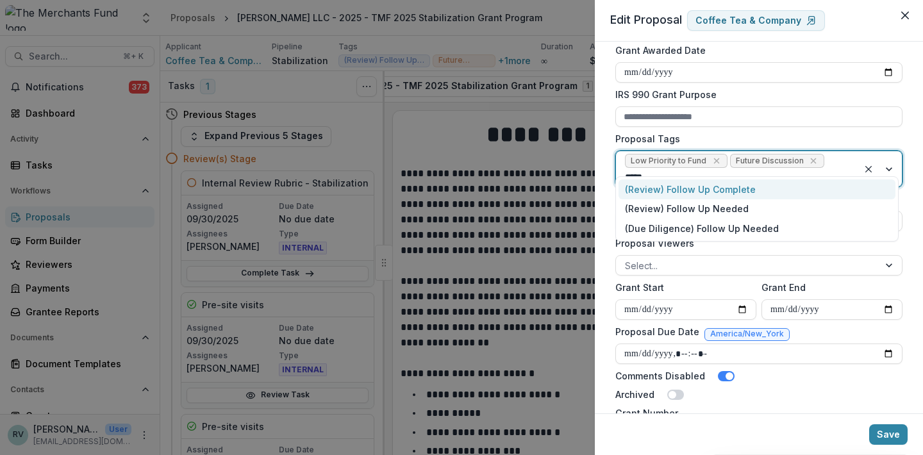
click at [754, 188] on div "(Review) Follow Up Complete" at bounding box center [756, 189] width 277 height 20
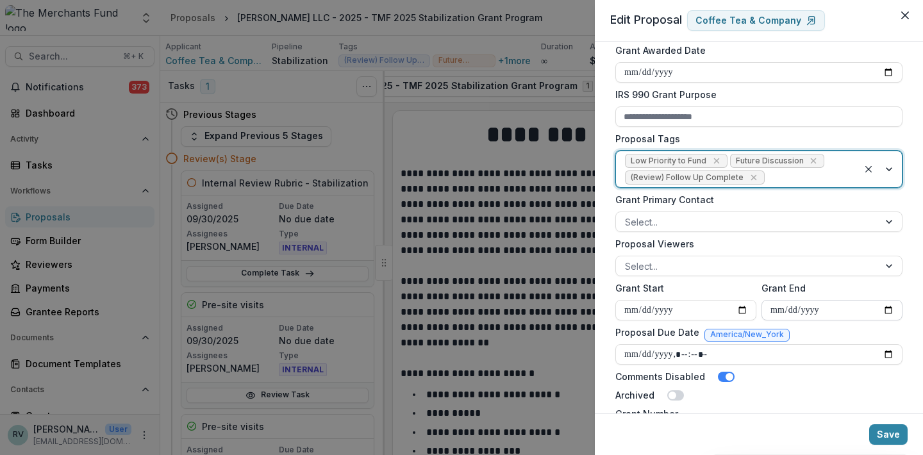
scroll to position [0, 0]
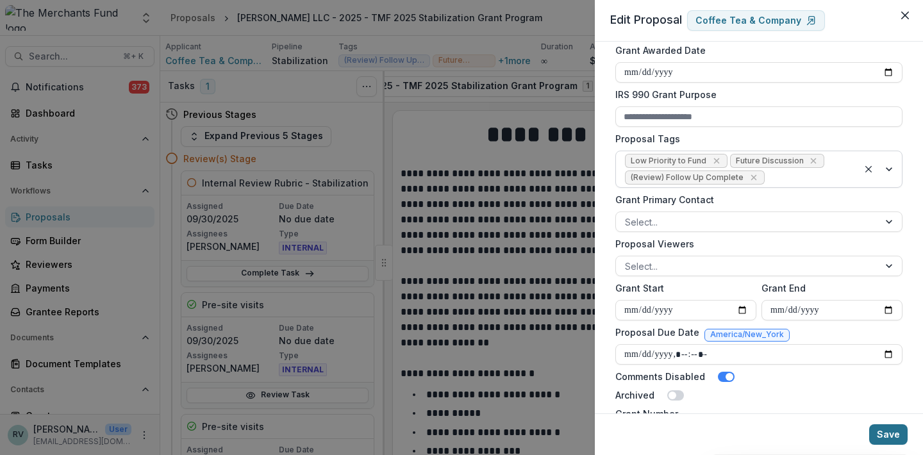
click at [890, 431] on button "Save" at bounding box center [888, 434] width 38 height 21
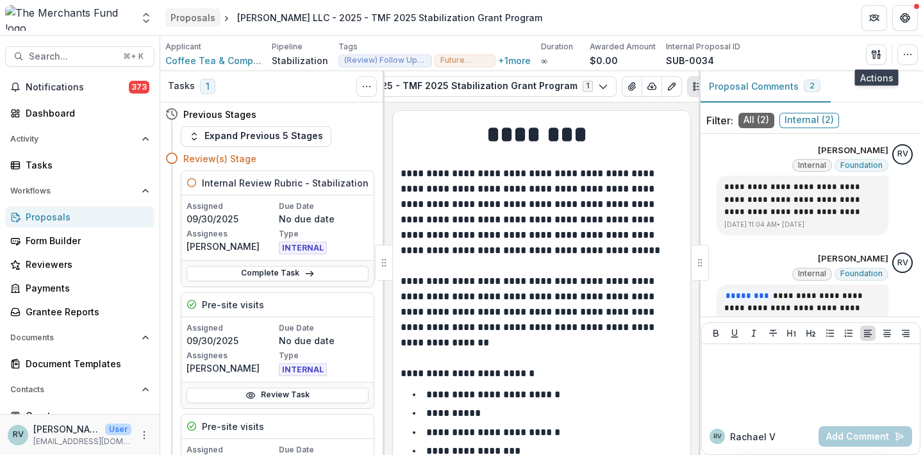
click at [195, 14] on div "Proposals" at bounding box center [192, 17] width 45 height 13
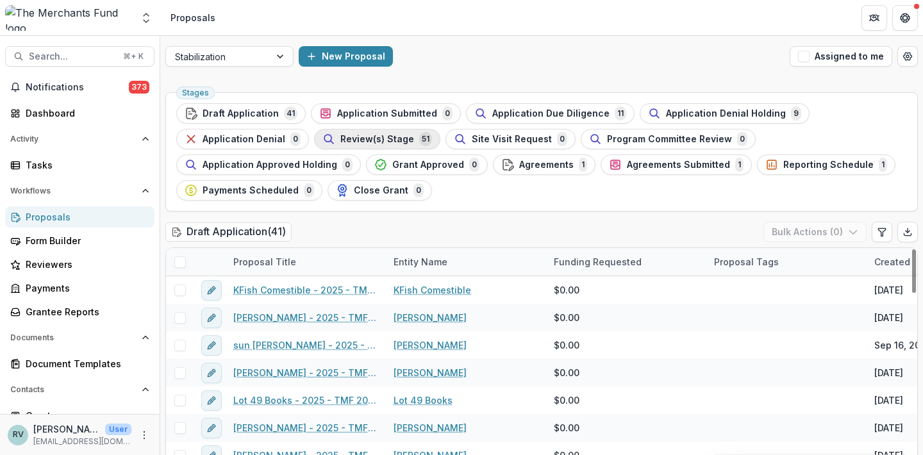
click at [371, 144] on div "Review(s) Stage 51" at bounding box center [377, 139] width 110 height 14
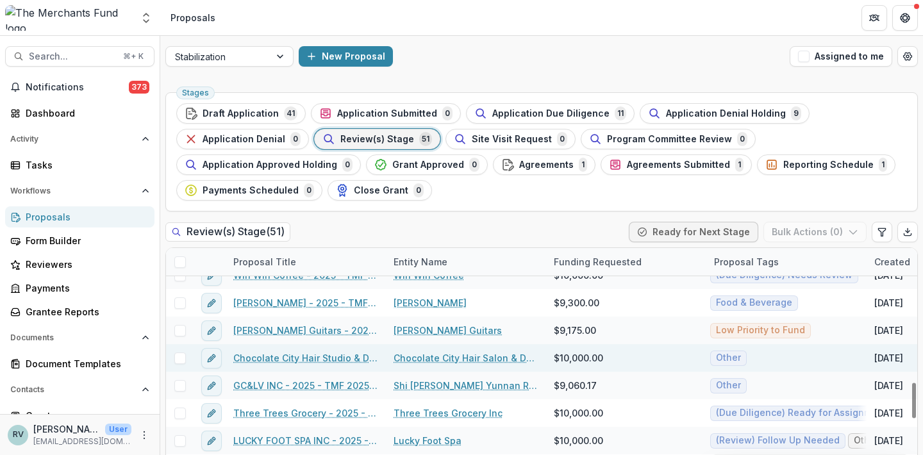
scroll to position [852, 0]
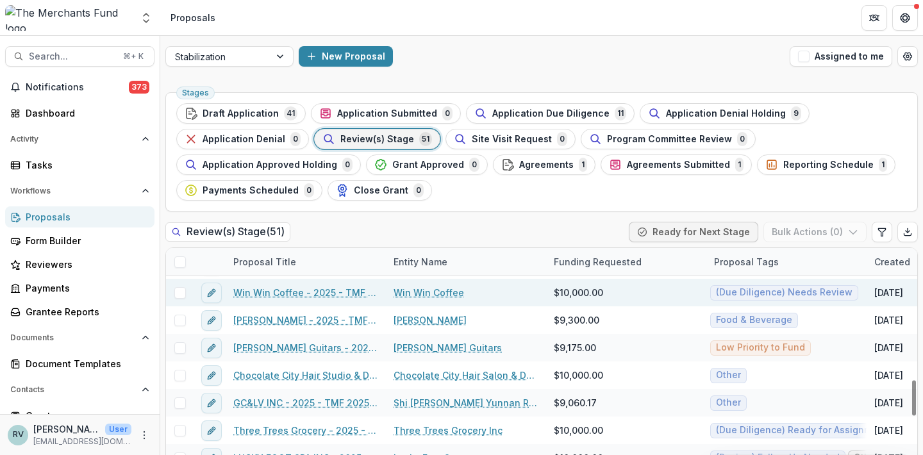
click at [281, 294] on link "Win Win Coffee - 2025 - TMF 2025 Stabilization Grant Program" at bounding box center [305, 292] width 145 height 13
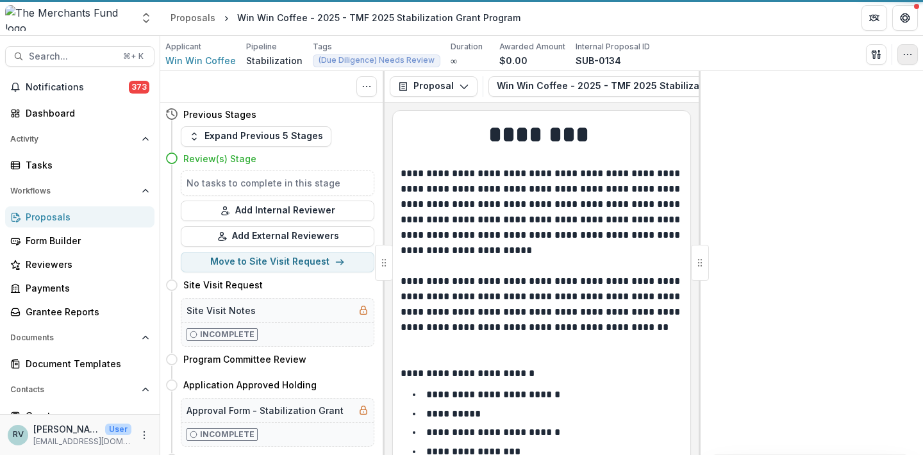
click at [911, 53] on icon "button" at bounding box center [907, 54] width 10 height 10
click at [911, 57] on icon "button" at bounding box center [907, 54] width 10 height 10
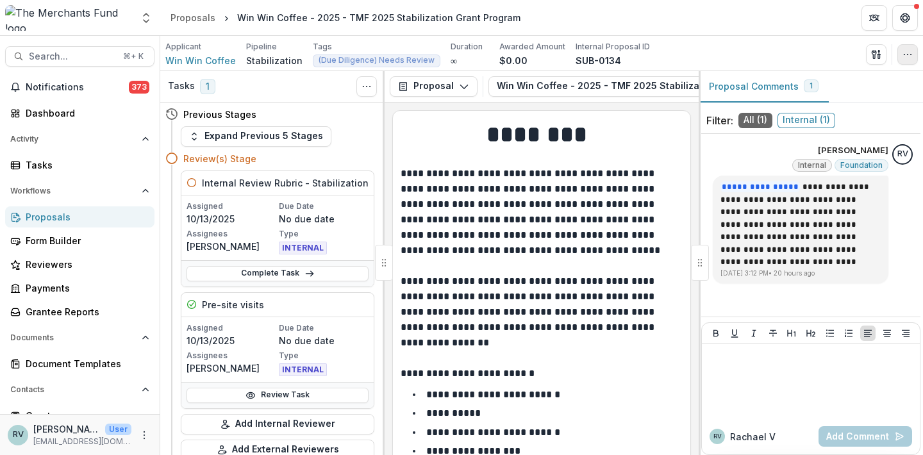
click at [911, 57] on icon "button" at bounding box center [907, 54] width 10 height 10
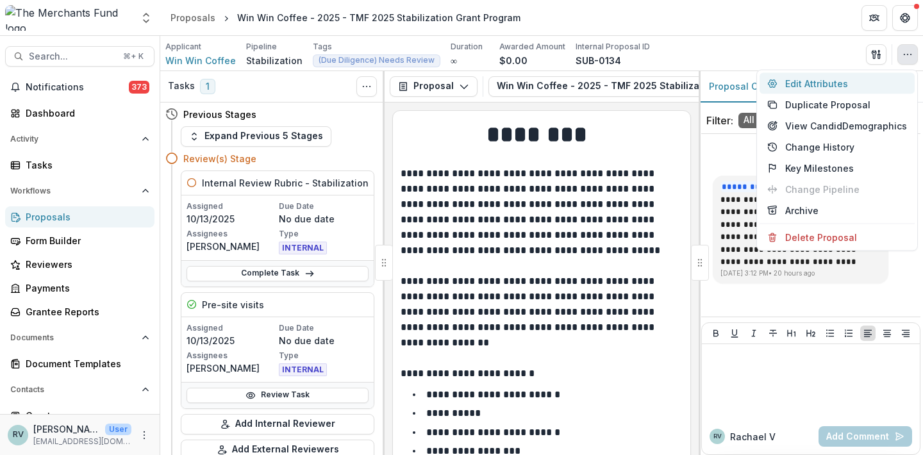
click at [815, 83] on button "Edit Attributes" at bounding box center [836, 83] width 155 height 21
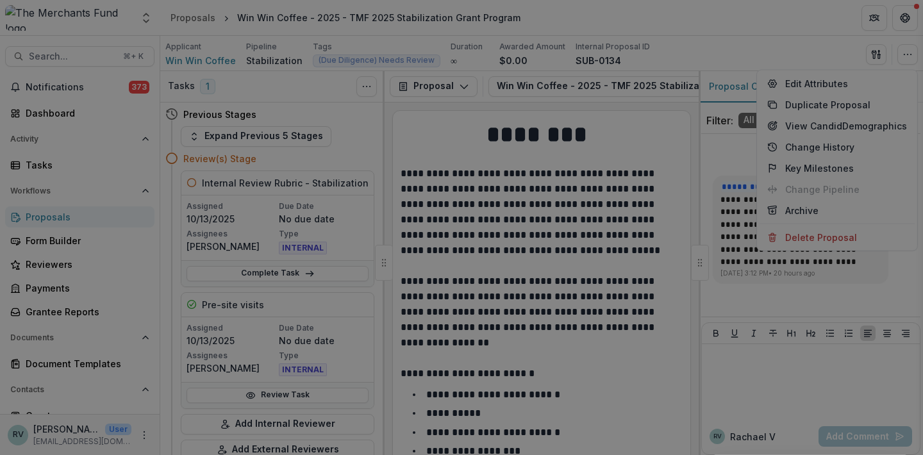
type input "*******"
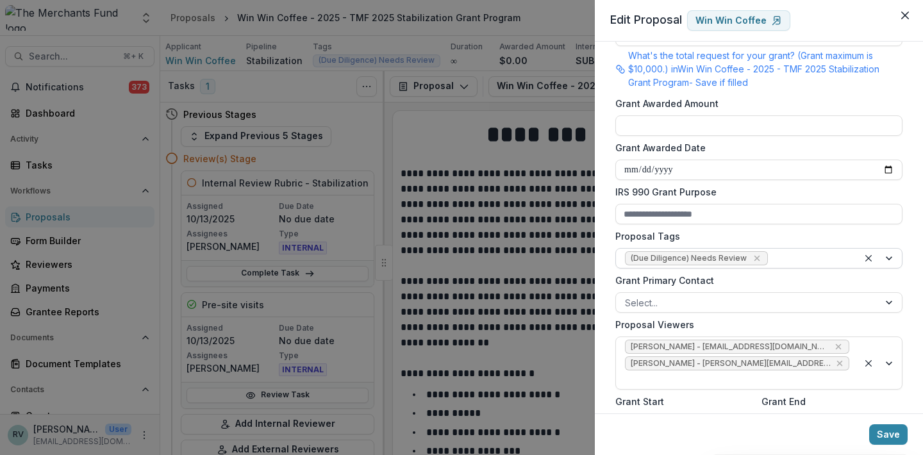
scroll to position [344, 0]
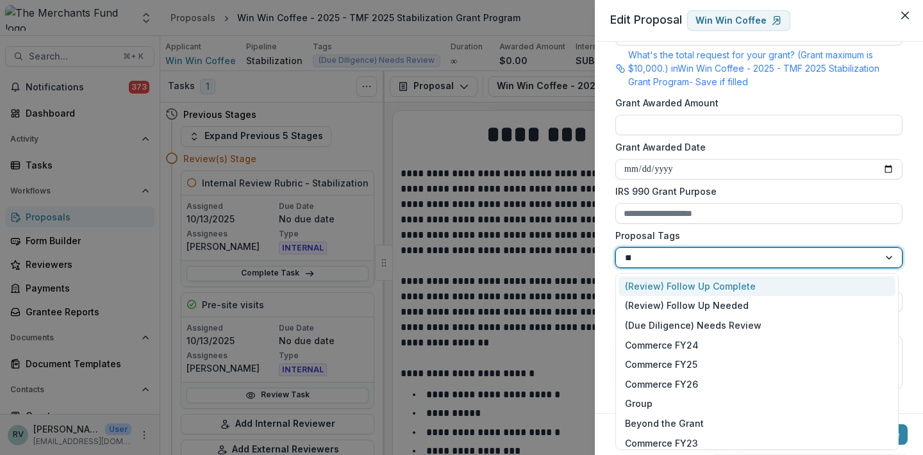
type input "*****"
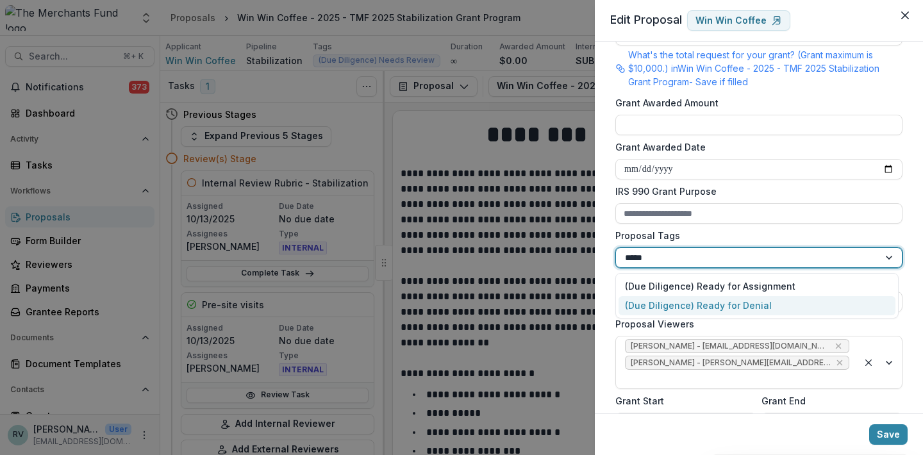
click at [735, 308] on div "(Due Diligence) Ready for Denial" at bounding box center [756, 306] width 277 height 20
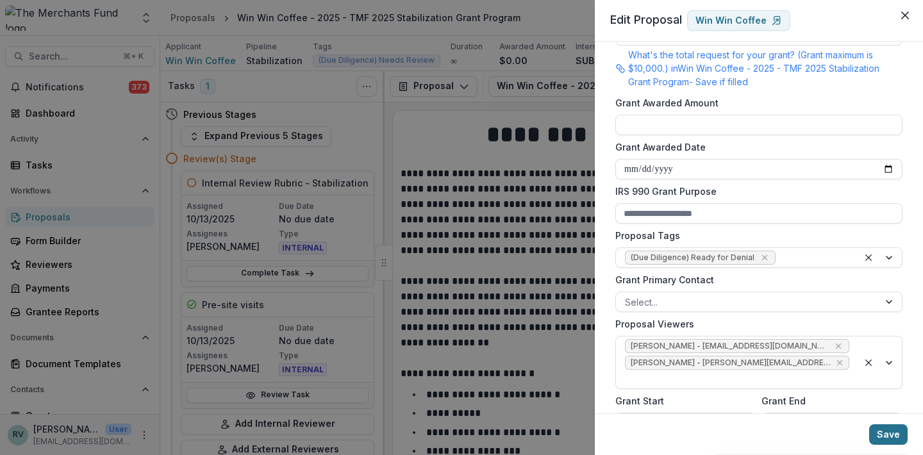
click at [889, 438] on button "Save" at bounding box center [888, 434] width 38 height 21
type input "**********"
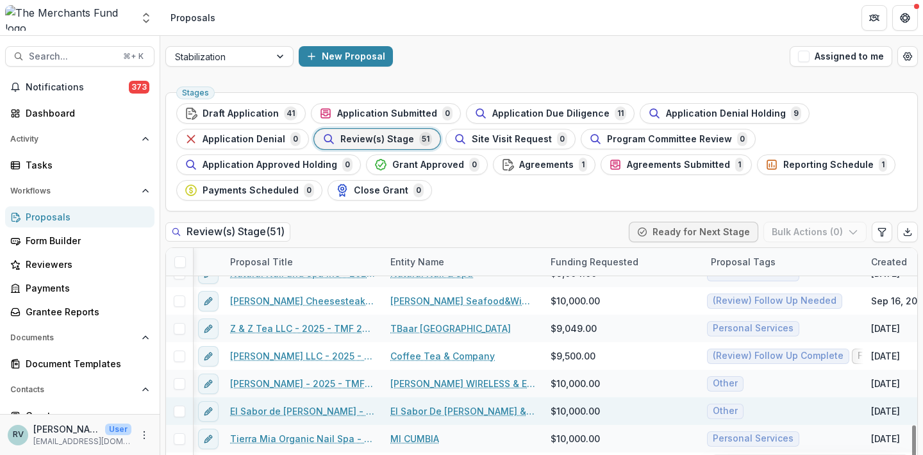
scroll to position [1148, 4]
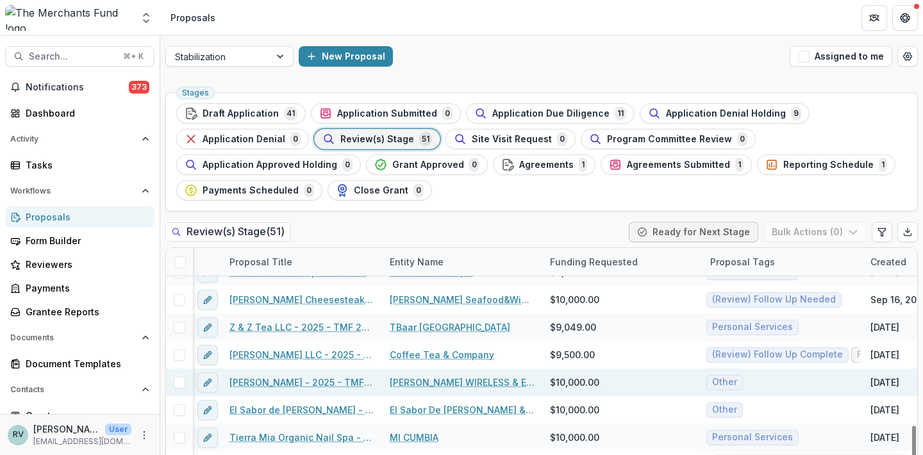
click at [247, 386] on link "[PERSON_NAME] - 2025 - TMF 2025 Stabilization Grant Program" at bounding box center [301, 382] width 145 height 13
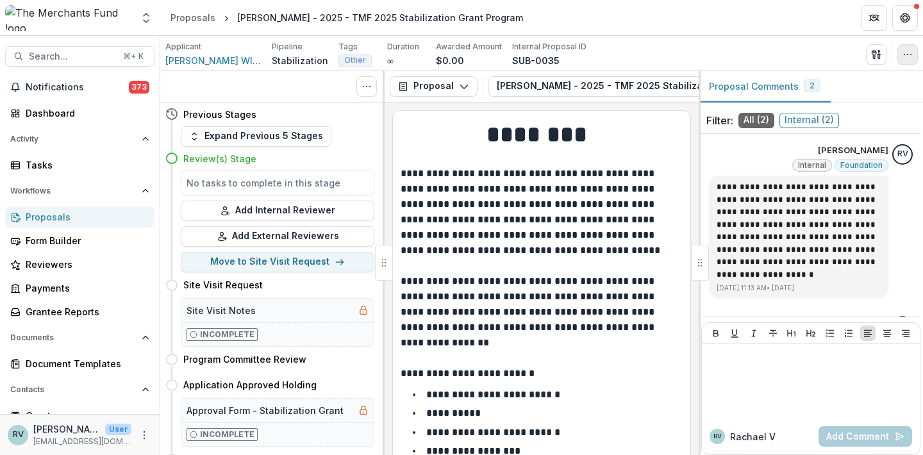
click at [908, 58] on icon "button" at bounding box center [907, 54] width 10 height 10
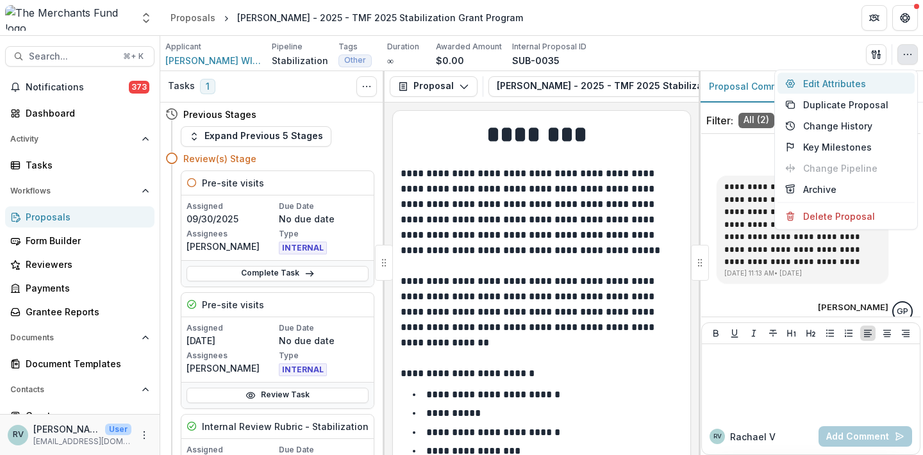
click at [849, 86] on button "Edit Attributes" at bounding box center [845, 83] width 137 height 21
type input "*******"
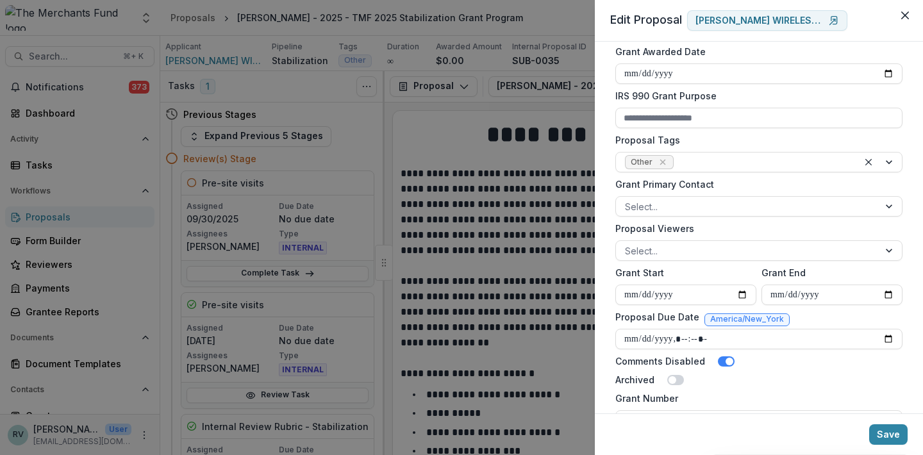
scroll to position [458, 0]
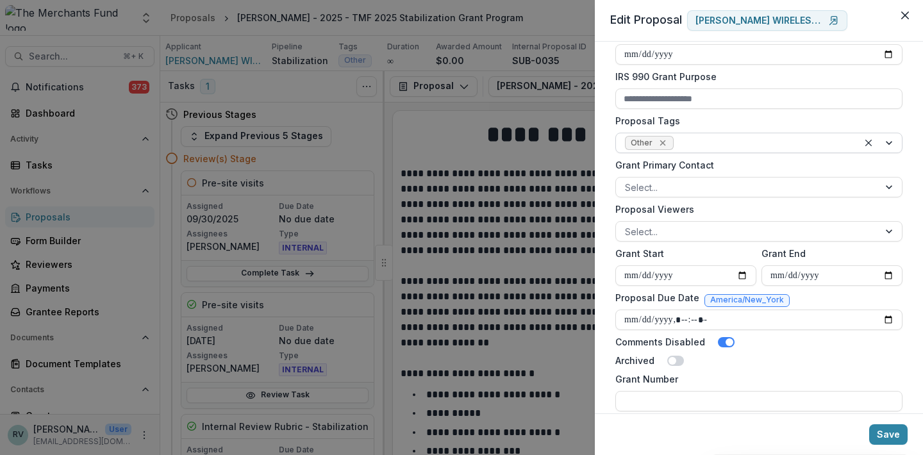
click at [659, 140] on icon "Remove Other" at bounding box center [663, 143] width 10 height 10
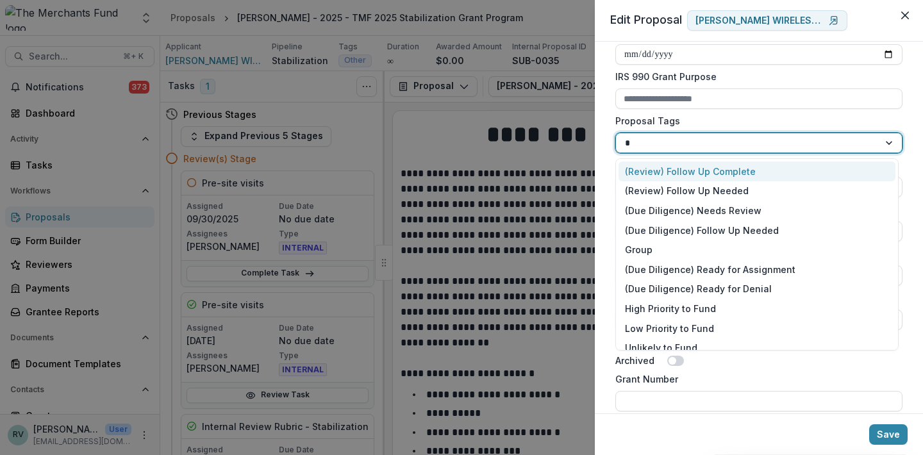
type input "**"
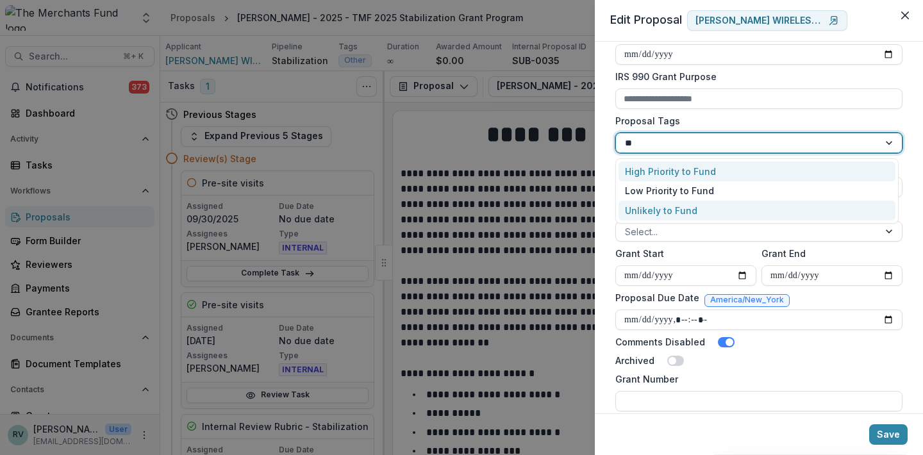
click at [677, 211] on div "Unlikely to Fund" at bounding box center [756, 211] width 277 height 20
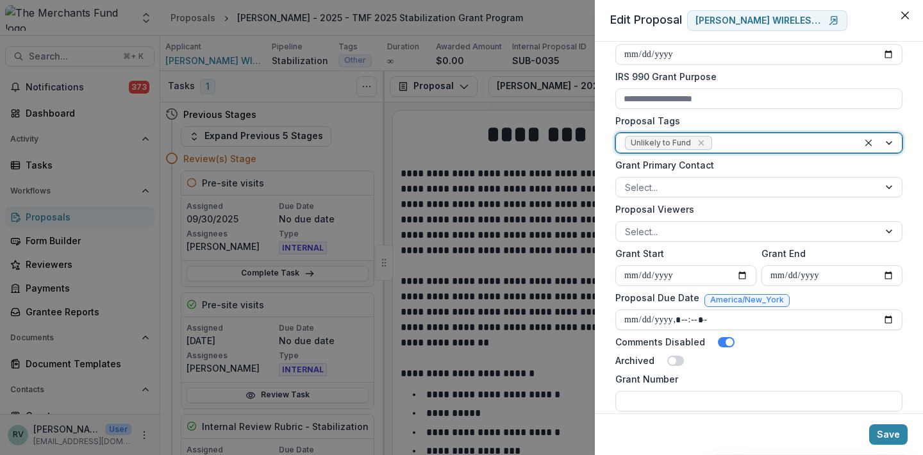
click at [694, 211] on label "Proposal Viewers" at bounding box center [754, 209] width 279 height 13
click at [627, 225] on input "Proposal Viewers" at bounding box center [626, 231] width 3 height 13
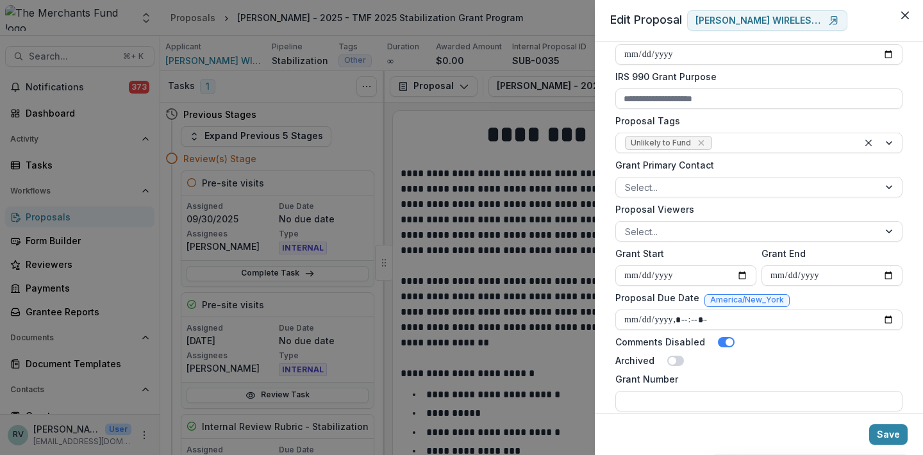
click at [907, 213] on div "**********" at bounding box center [759, 228] width 328 height 372
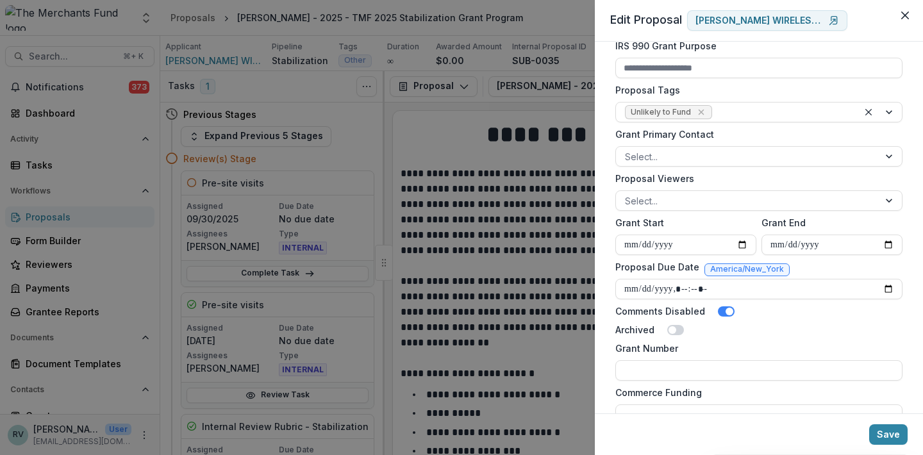
scroll to position [496, 0]
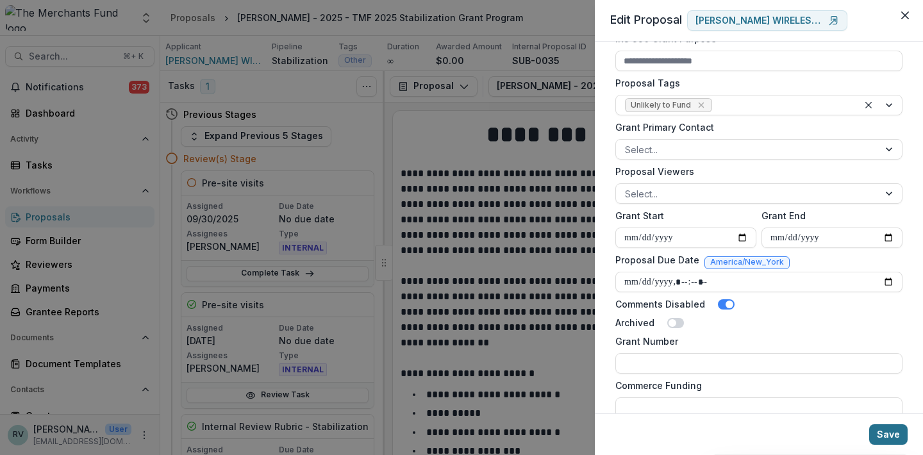
click at [890, 431] on button "Save" at bounding box center [888, 434] width 38 height 21
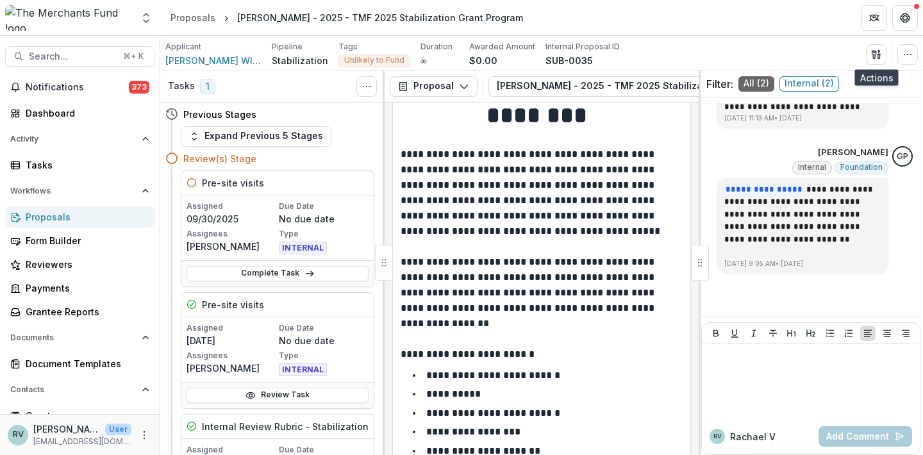
scroll to position [22, 0]
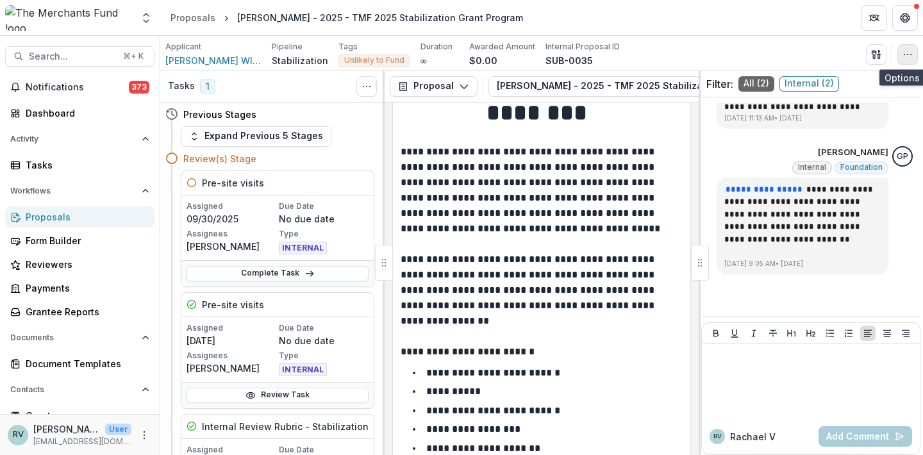
click at [907, 58] on icon "button" at bounding box center [907, 54] width 10 height 10
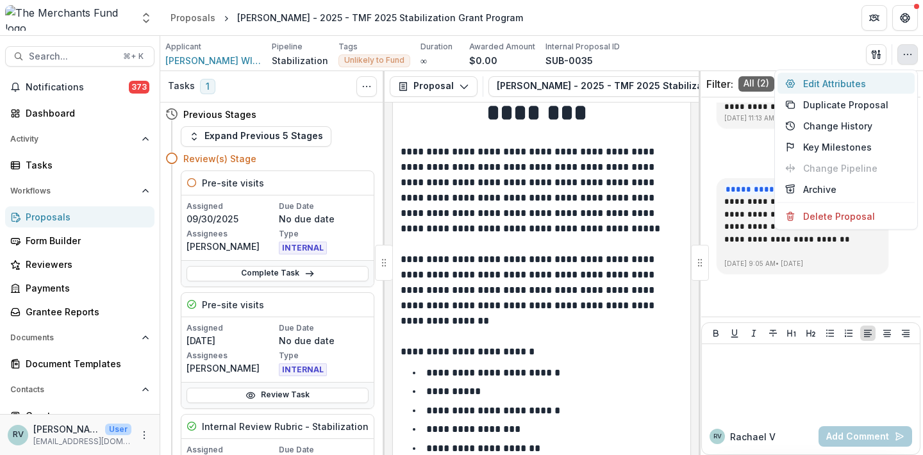
click at [875, 79] on button "Edit Attributes" at bounding box center [845, 83] width 137 height 21
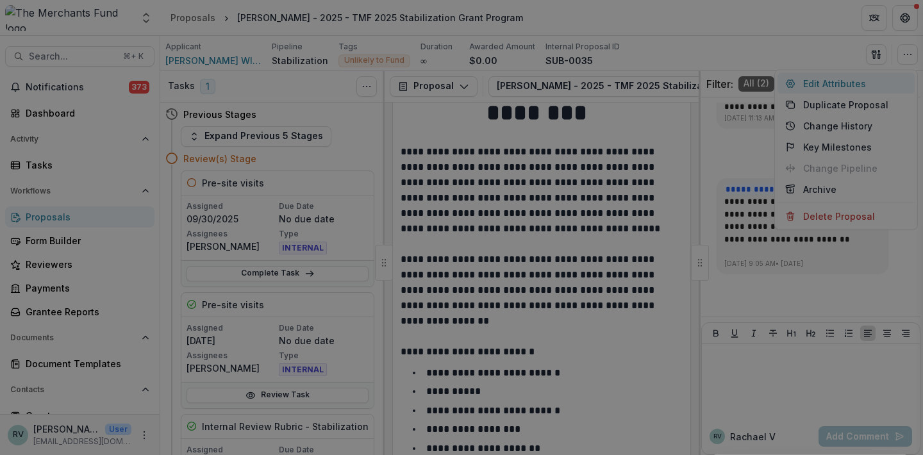
type input "*******"
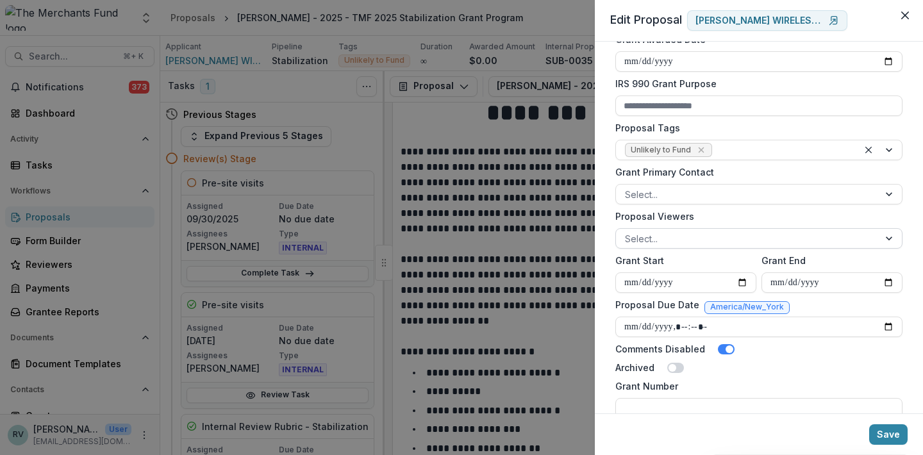
scroll to position [471, 0]
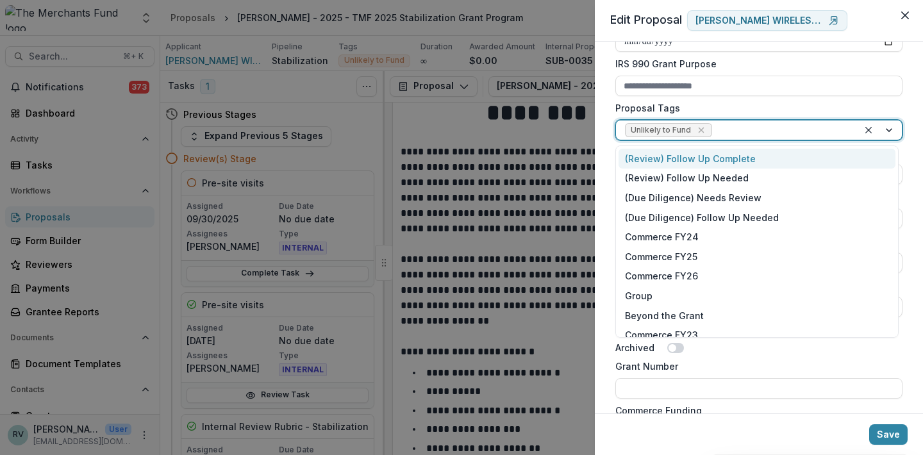
click at [729, 129] on div at bounding box center [782, 130] width 135 height 16
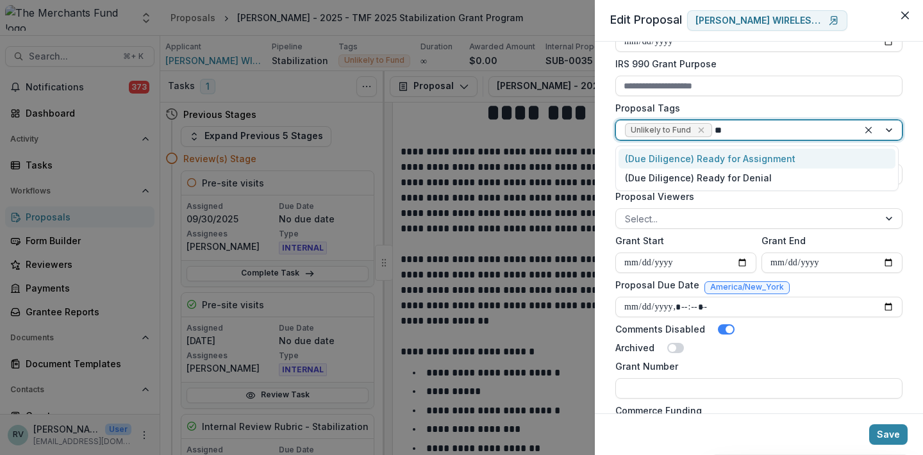
type input "*"
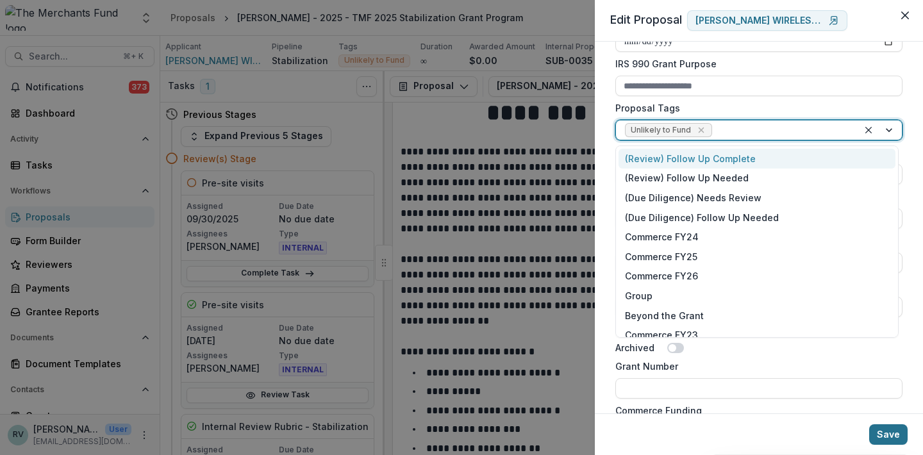
click at [893, 436] on button "Save" at bounding box center [888, 434] width 38 height 21
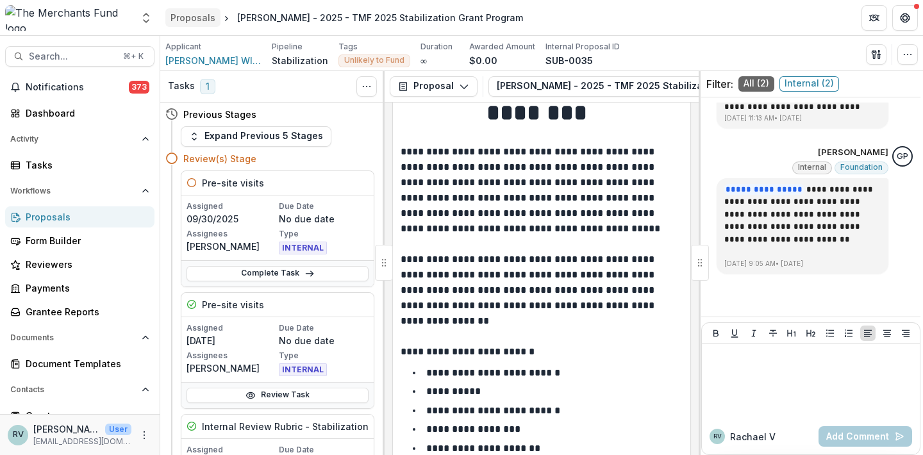
click at [201, 17] on div "Proposals" at bounding box center [192, 17] width 45 height 13
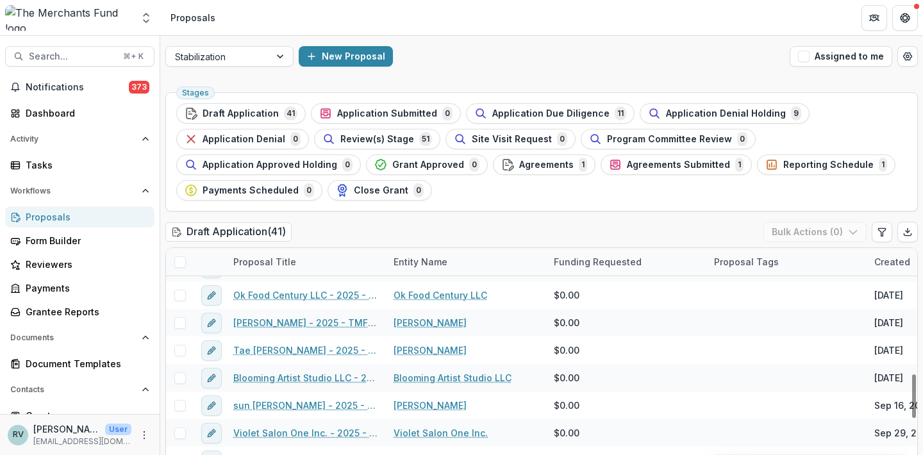
scroll to position [659, 0]
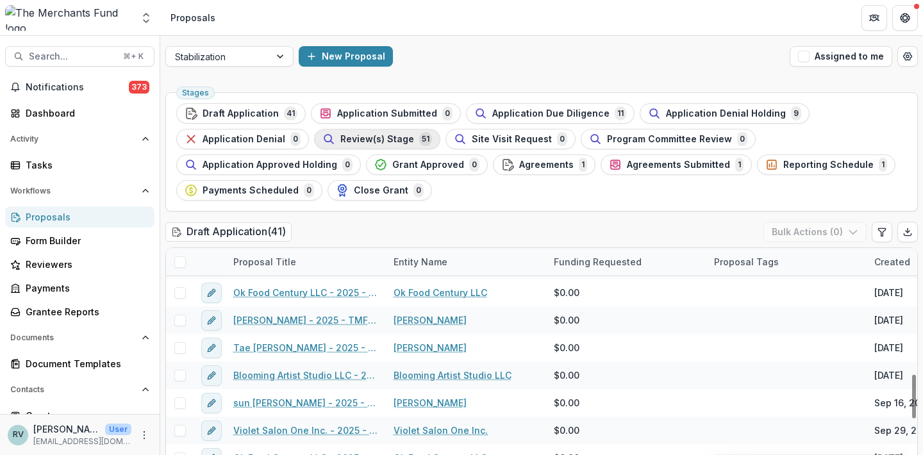
click at [345, 135] on span "Review(s) Stage" at bounding box center [377, 139] width 74 height 11
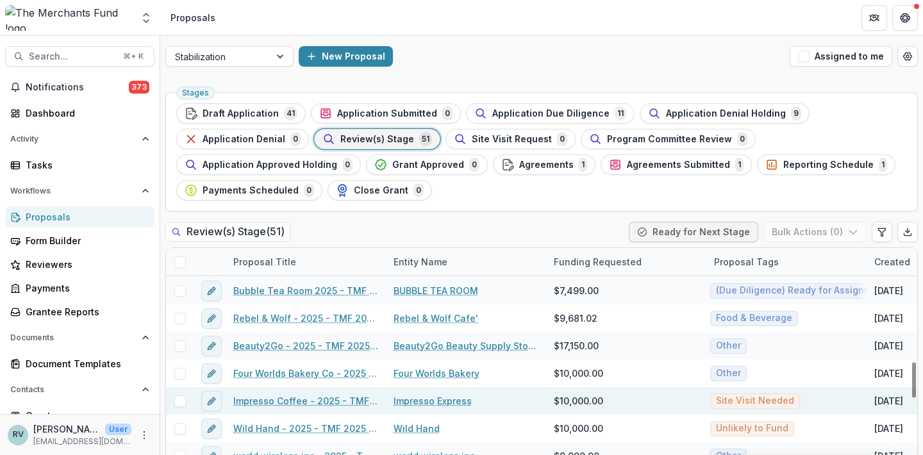
scroll to position [736, 0]
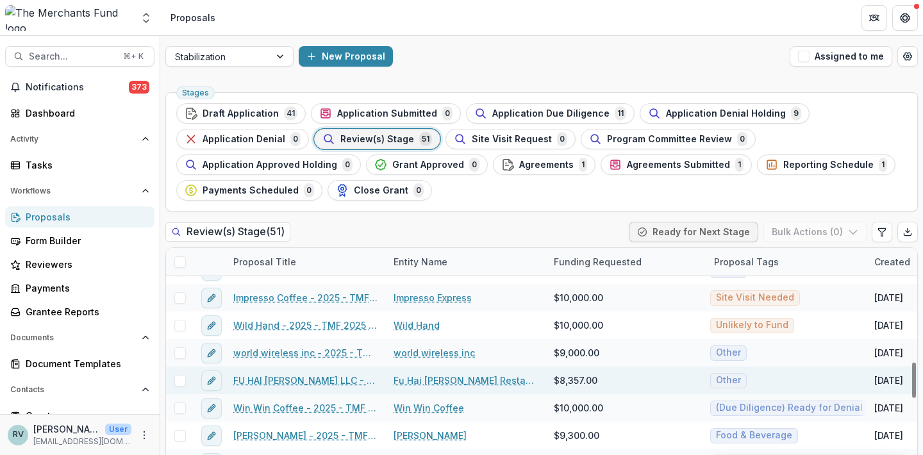
click at [341, 380] on link "FU HAI [PERSON_NAME] LLC - 2025 - TMF 2025 Stabilization Grant Program" at bounding box center [305, 380] width 145 height 13
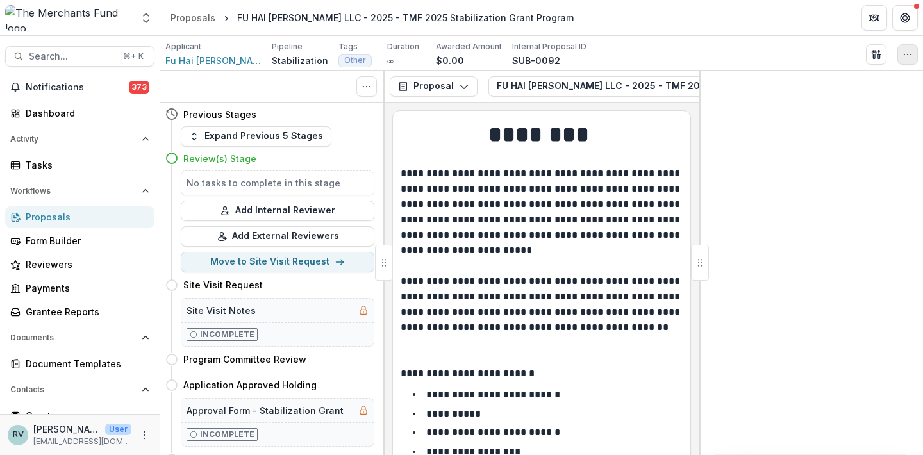
click at [910, 51] on icon "button" at bounding box center [907, 54] width 10 height 10
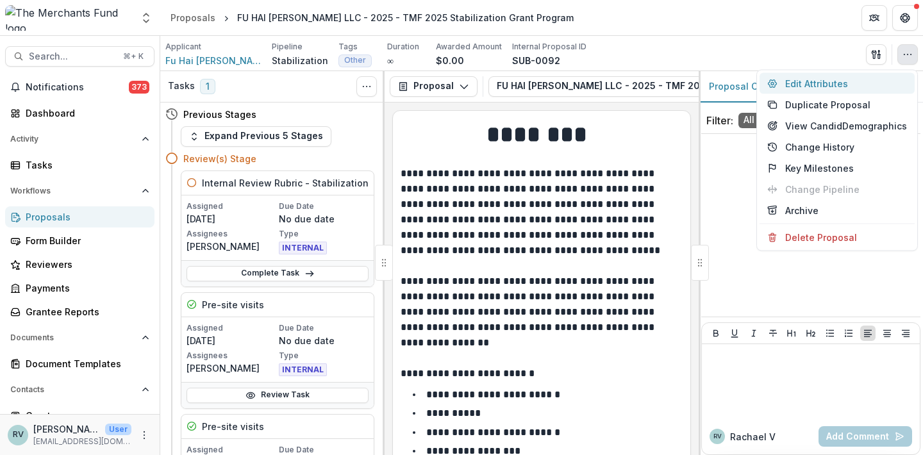
click at [825, 80] on button "Edit Attributes" at bounding box center [836, 83] width 155 height 21
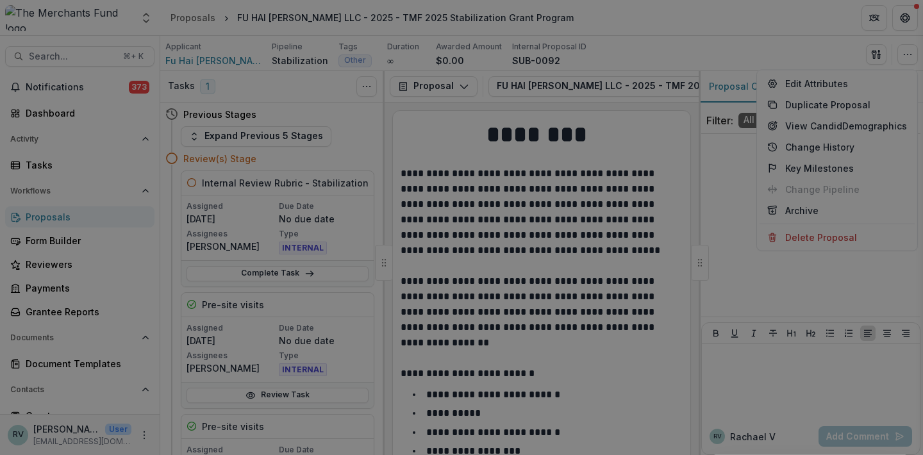
type input "******"
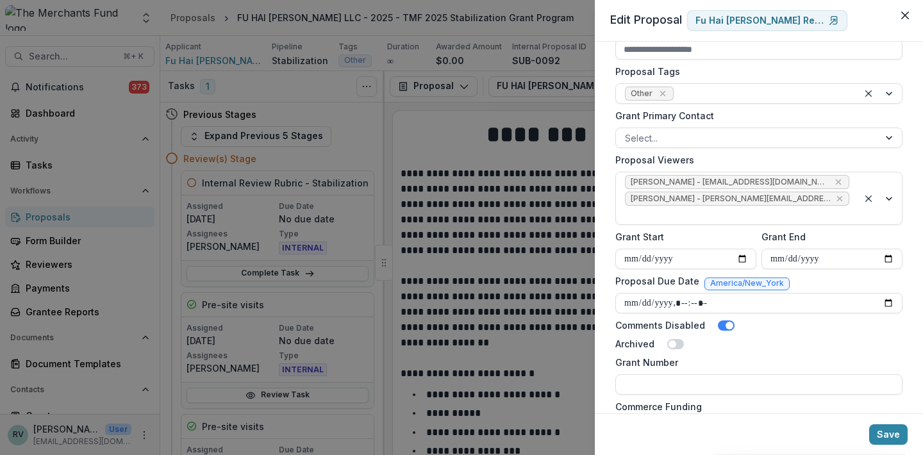
scroll to position [479, 0]
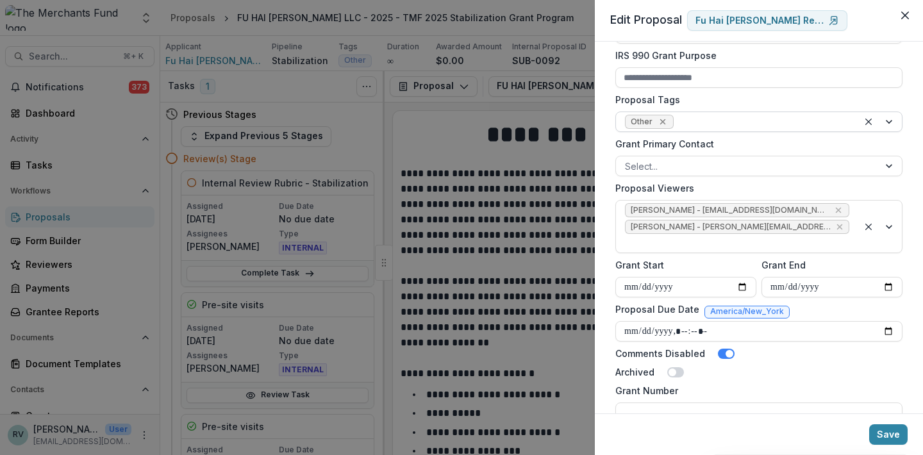
click at [664, 123] on icon "Remove Other" at bounding box center [663, 122] width 10 height 10
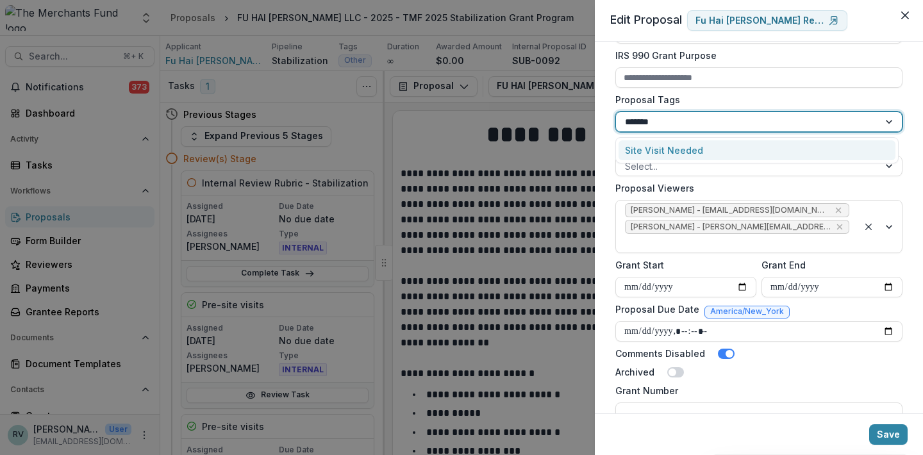
type input "********"
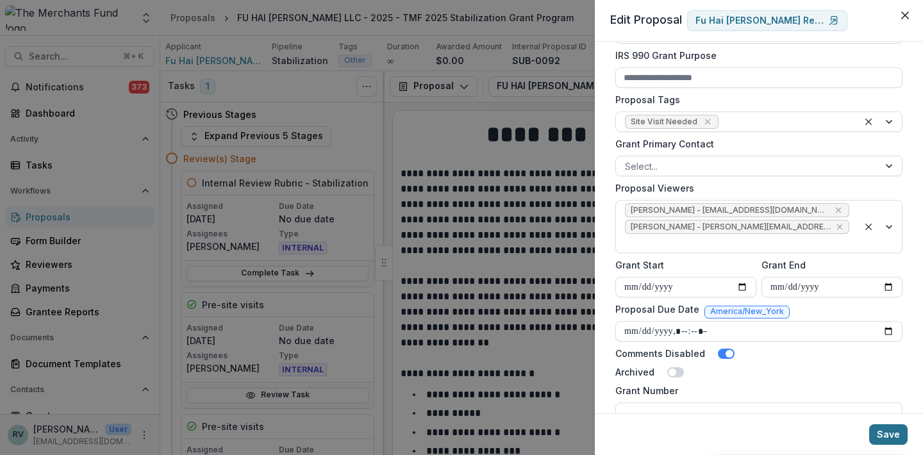
click at [889, 433] on button "Save" at bounding box center [888, 434] width 38 height 21
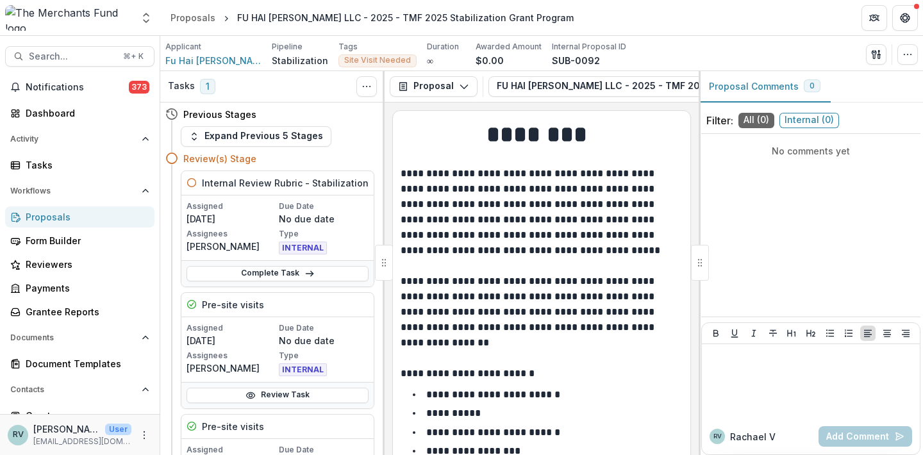
click at [71, 218] on div "Proposals" at bounding box center [85, 216] width 119 height 13
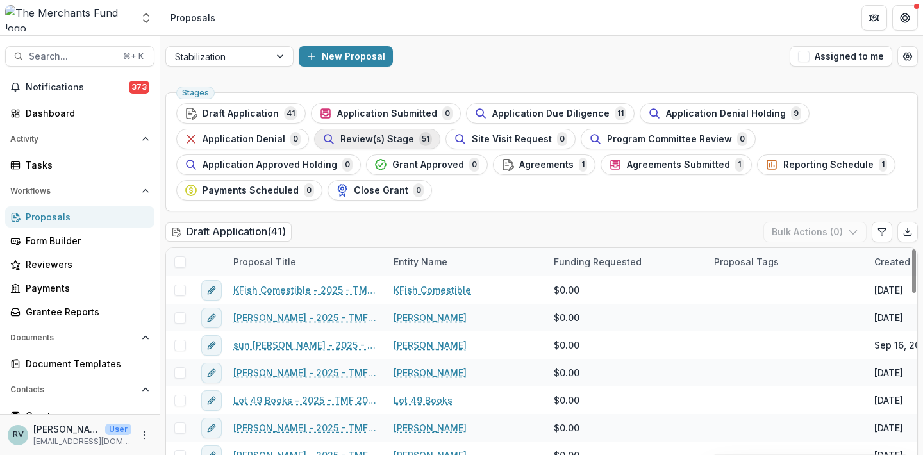
click at [410, 139] on div "Review(s) Stage 51" at bounding box center [377, 139] width 110 height 14
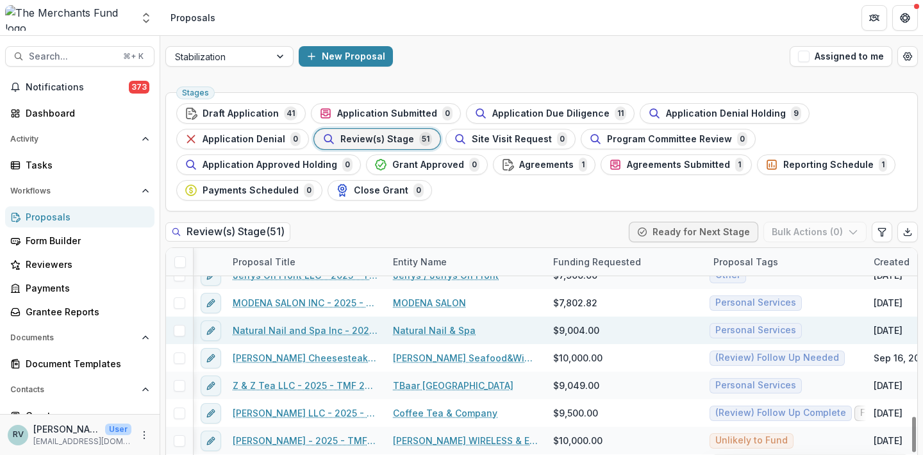
scroll to position [1091, 1]
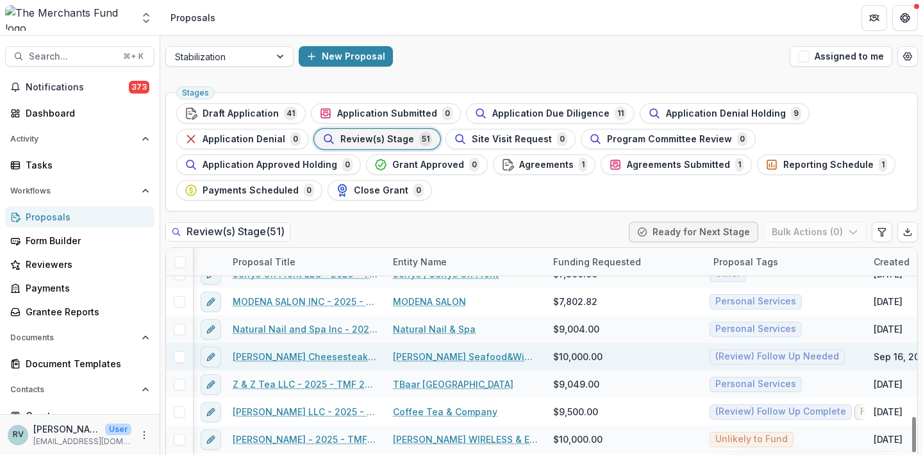
click at [295, 354] on link "[PERSON_NAME] Cheesesteak LLC - 2025 - TMF 2025 Stabilization Grant Program" at bounding box center [305, 356] width 145 height 13
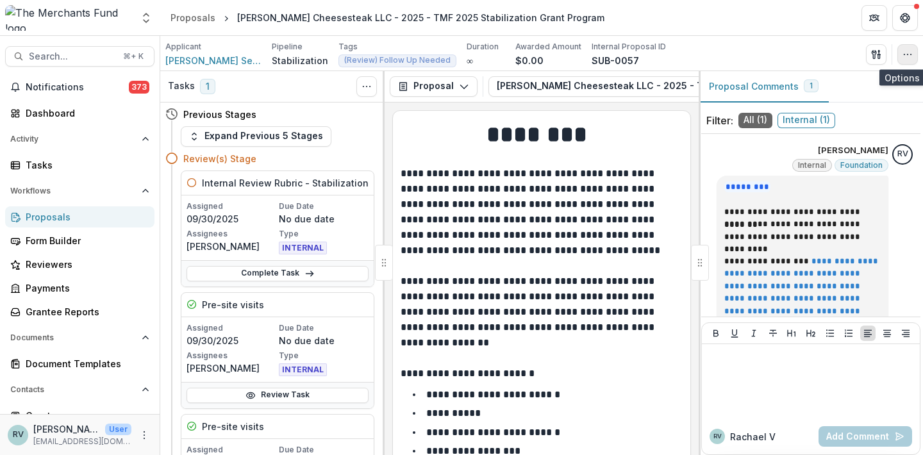
click at [906, 52] on icon "button" at bounding box center [907, 54] width 10 height 10
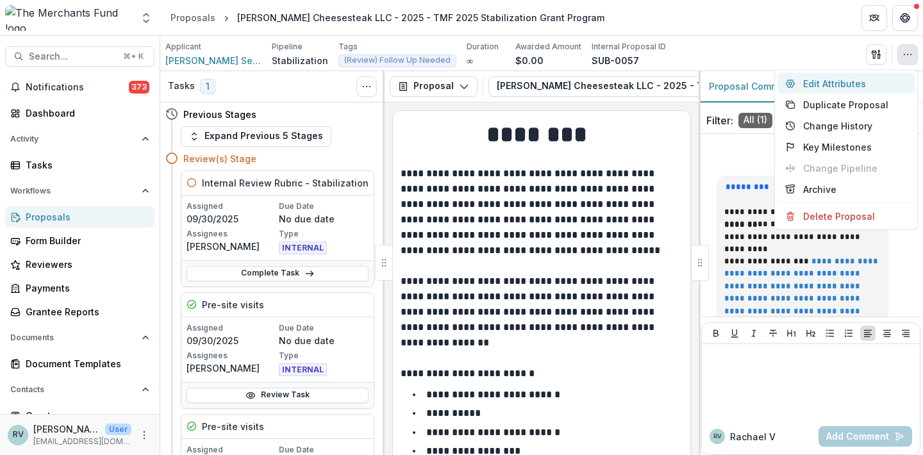
click at [868, 83] on button "Edit Attributes" at bounding box center [845, 83] width 137 height 21
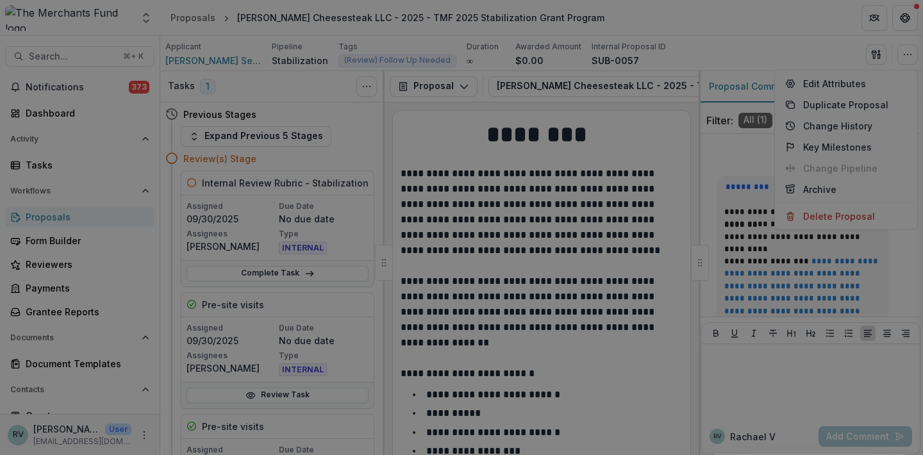
type input "*******"
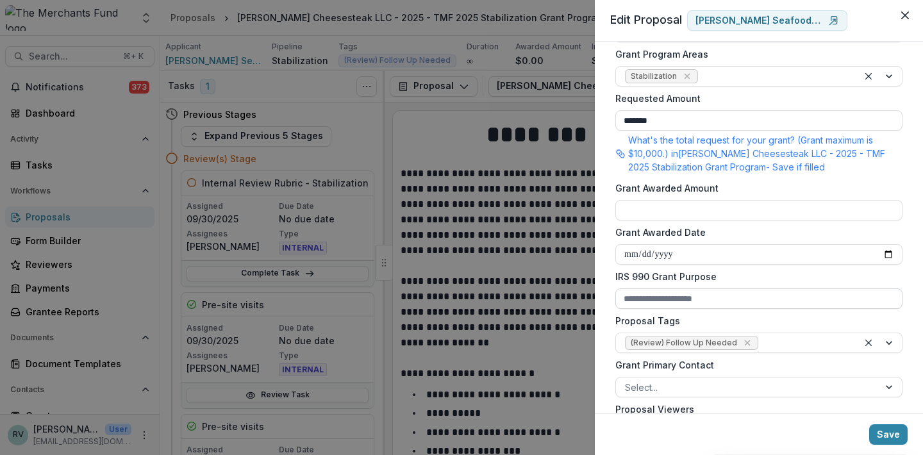
scroll to position [433, 0]
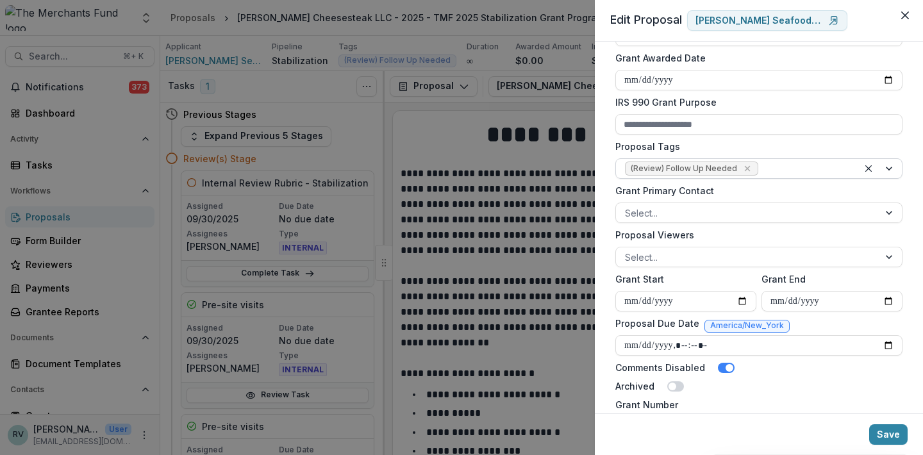
click at [761, 169] on div at bounding box center [805, 169] width 88 height 16
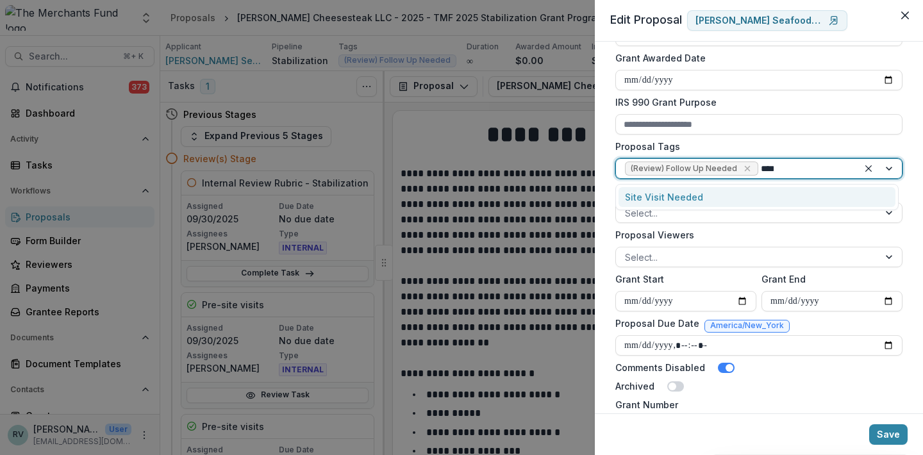
type input "****"
click at [749, 194] on div "Site Visit Needed" at bounding box center [756, 197] width 277 height 20
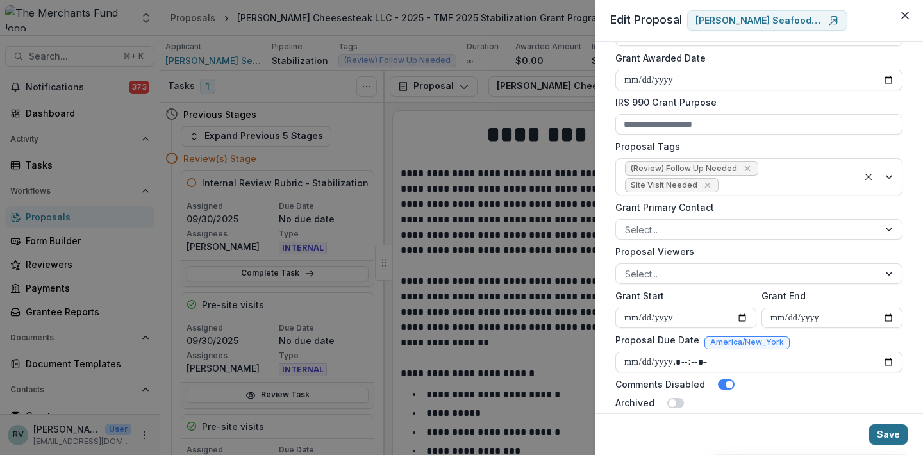
click at [895, 431] on button "Save" at bounding box center [888, 434] width 38 height 21
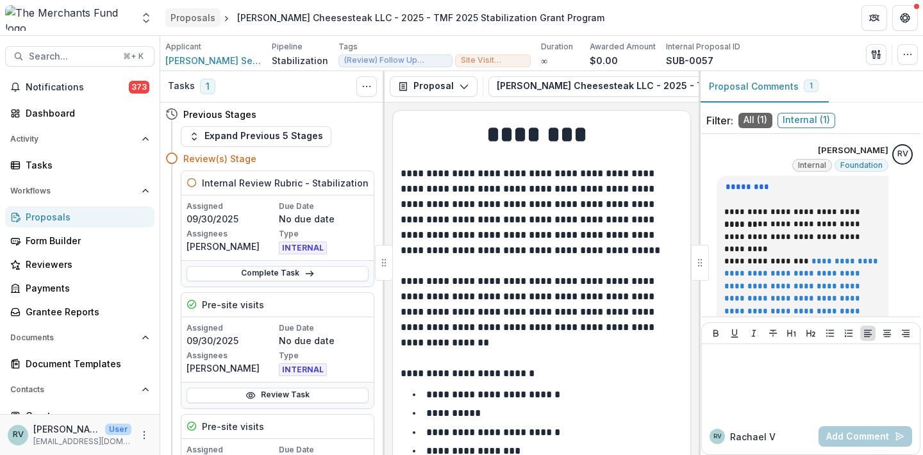
click at [194, 17] on div "Proposals" at bounding box center [192, 17] width 45 height 13
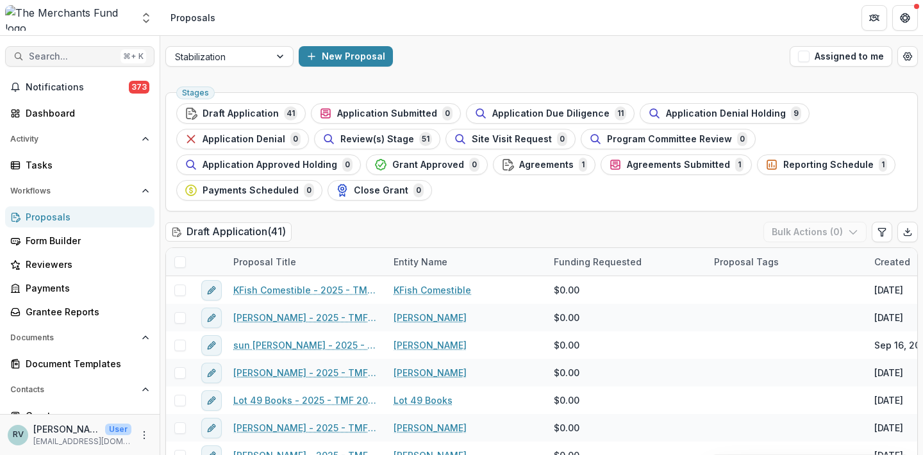
click at [74, 58] on span "Search..." at bounding box center [72, 56] width 87 height 11
click at [46, 56] on div "Add Contact New Proposal New Board Document Template New Collection Get Help Us…" at bounding box center [461, 227] width 923 height 455
click at [53, 56] on div "Add Contact New Proposal New Board Document Template New Collection Get Help Us…" at bounding box center [461, 227] width 923 height 455
click at [38, 56] on span "Search..." at bounding box center [72, 56] width 87 height 11
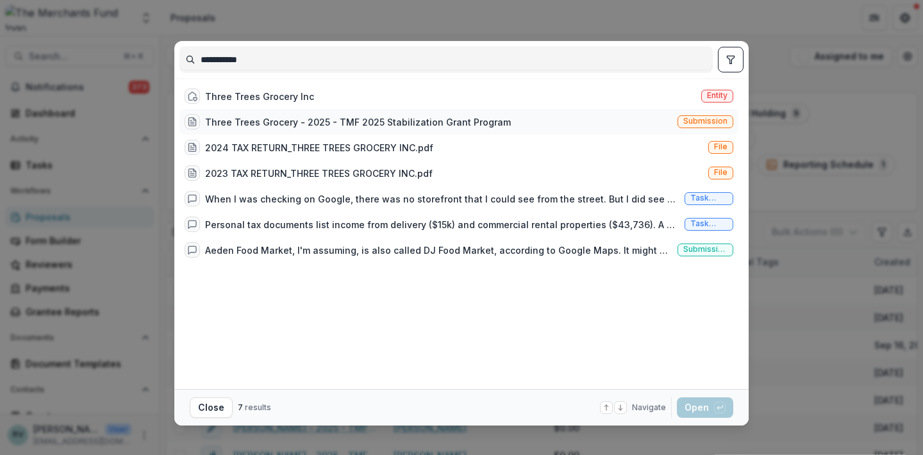
type input "**********"
click at [248, 115] on div "Three Trees Grocery - 2025 - TMF 2025 Stabilization Grant Program" at bounding box center [358, 121] width 306 height 13
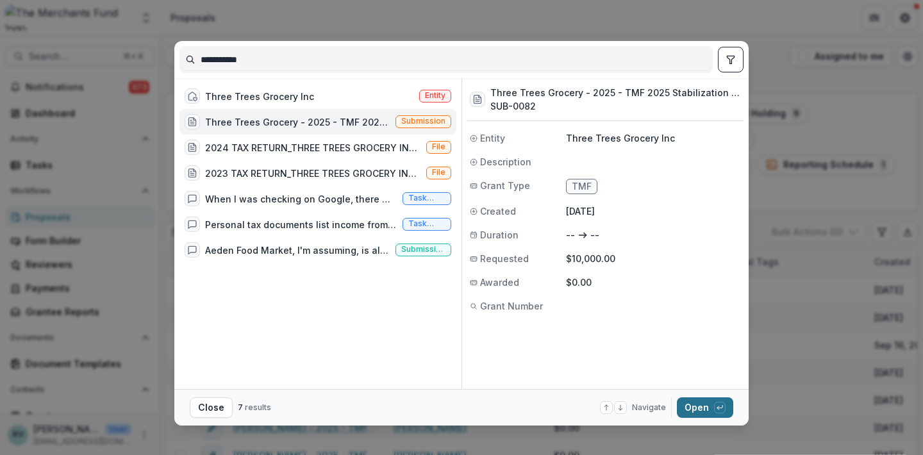
click at [699, 410] on button "Open with enter key" at bounding box center [705, 407] width 56 height 21
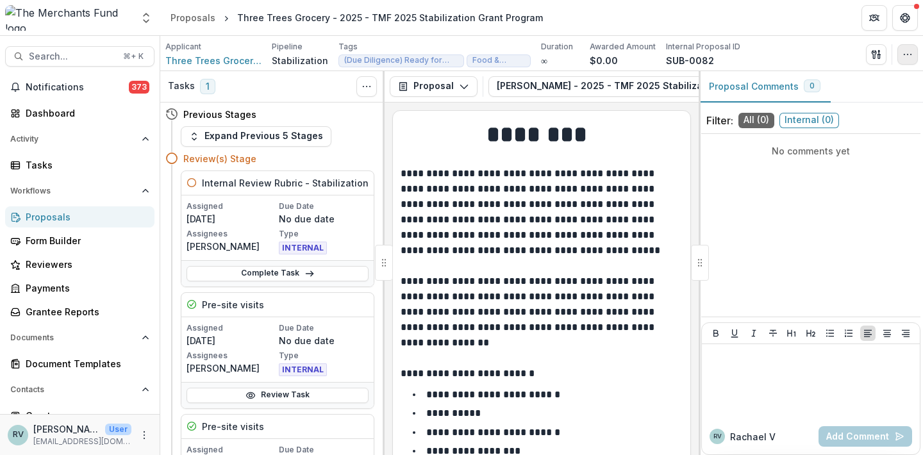
click at [908, 57] on icon "button" at bounding box center [907, 54] width 10 height 10
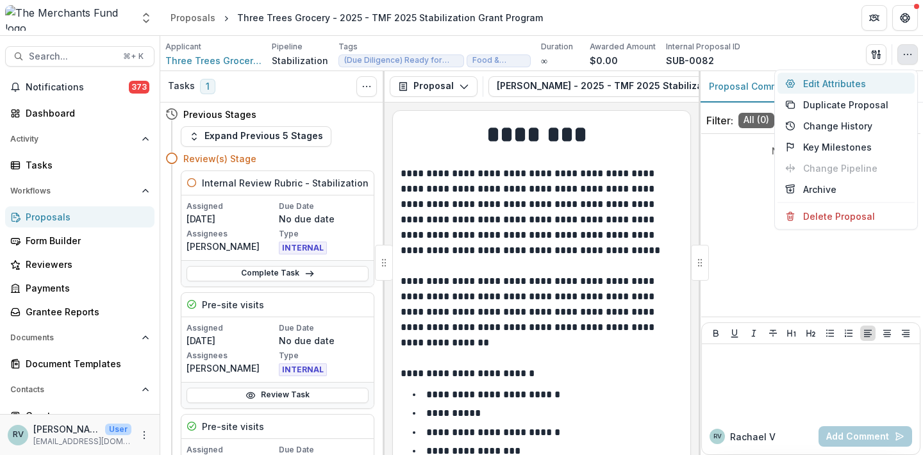
click at [860, 81] on button "Edit Attributes" at bounding box center [845, 83] width 137 height 21
type input "*******"
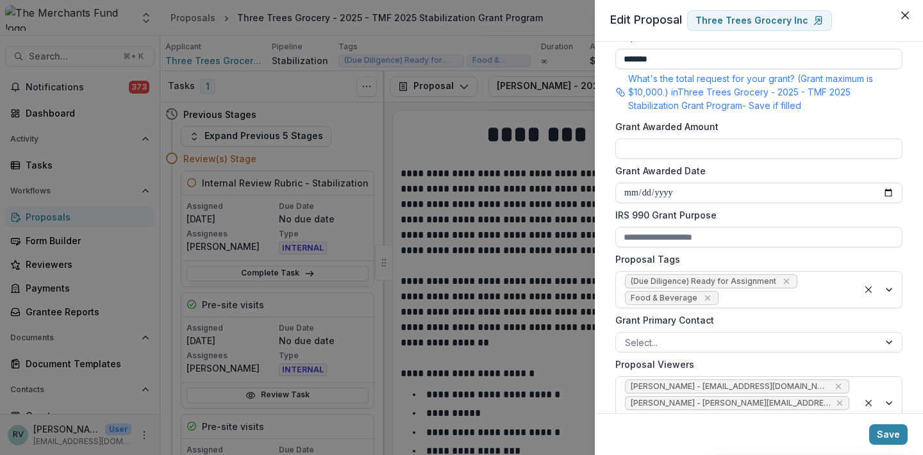
scroll to position [463, 0]
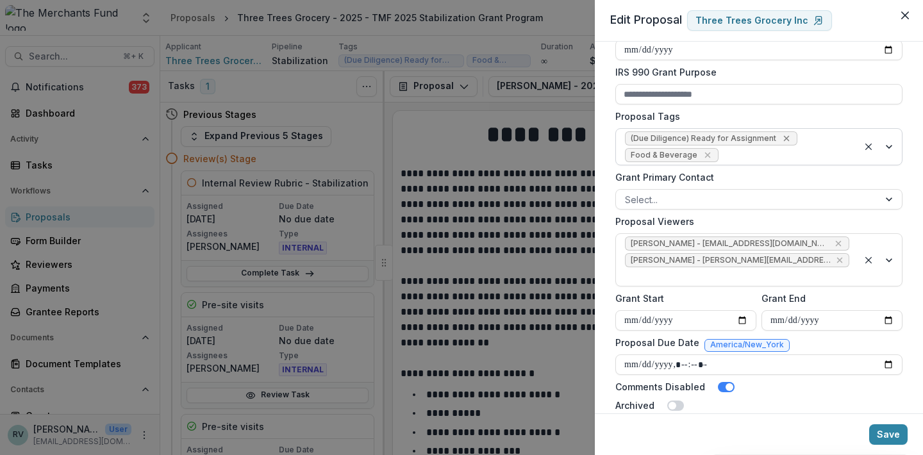
click at [781, 140] on icon "Remove (Due Diligence) Ready for Assignment" at bounding box center [786, 138] width 10 height 10
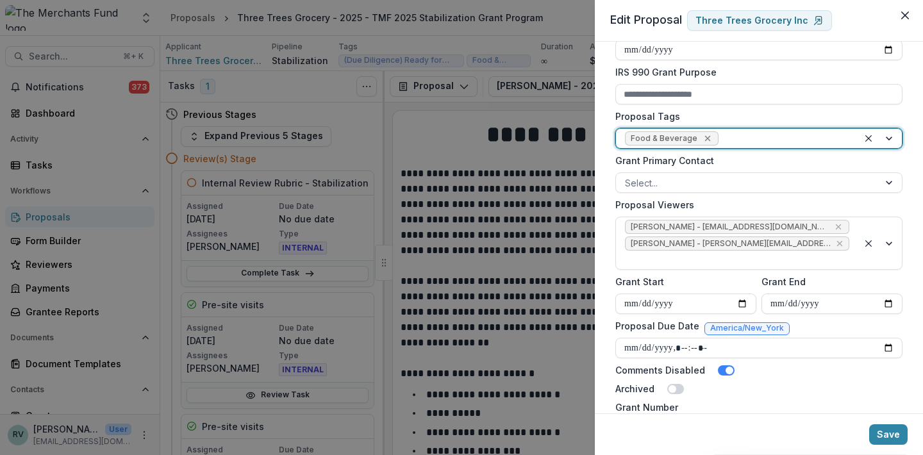
click at [706, 135] on icon "Remove Food & Beverage" at bounding box center [707, 138] width 10 height 10
type input "******"
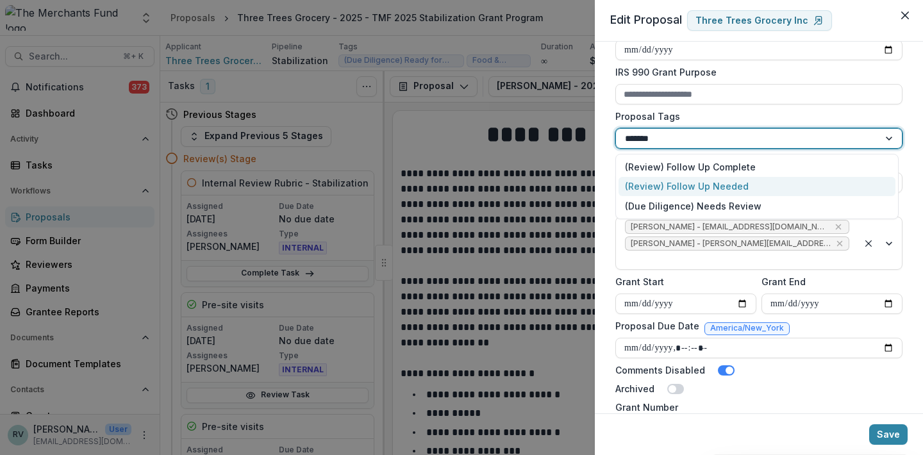
click at [713, 186] on div "(Review) Follow Up Needed" at bounding box center [756, 187] width 277 height 20
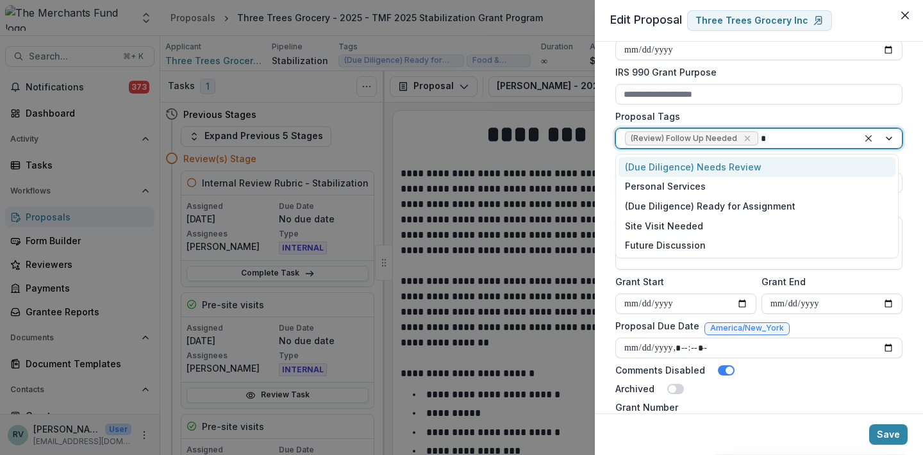
type input "**"
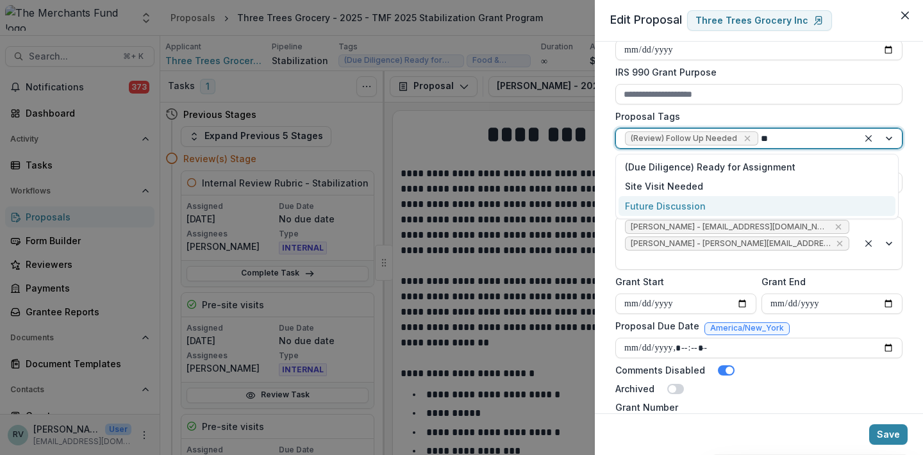
click at [782, 208] on div "Future Discussion" at bounding box center [756, 206] width 277 height 20
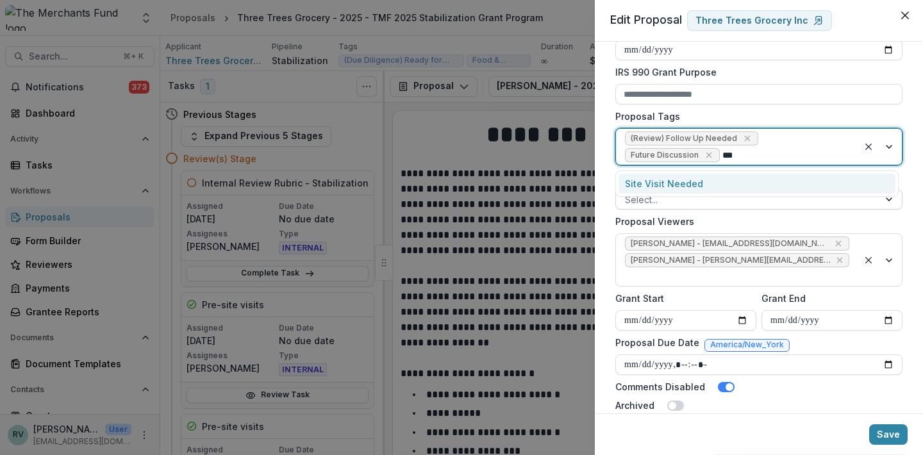
type input "****"
click at [747, 181] on div "Site Visit Needed" at bounding box center [756, 184] width 277 height 20
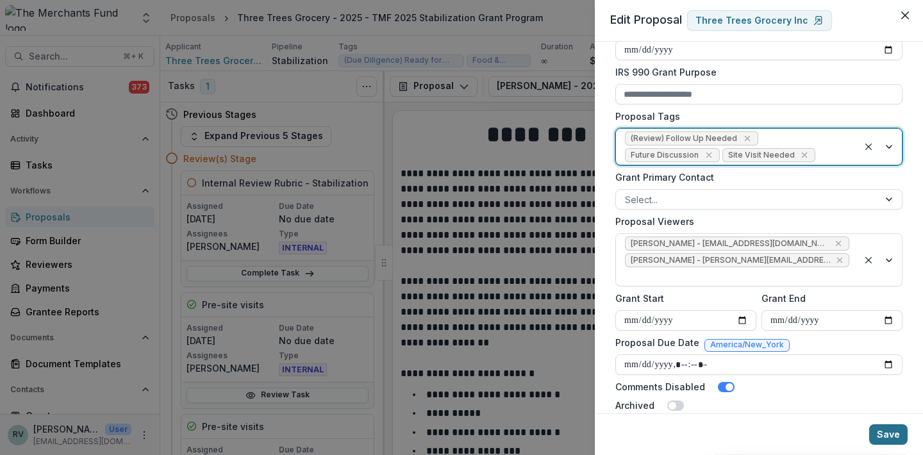
click at [895, 438] on button "Save" at bounding box center [888, 434] width 38 height 21
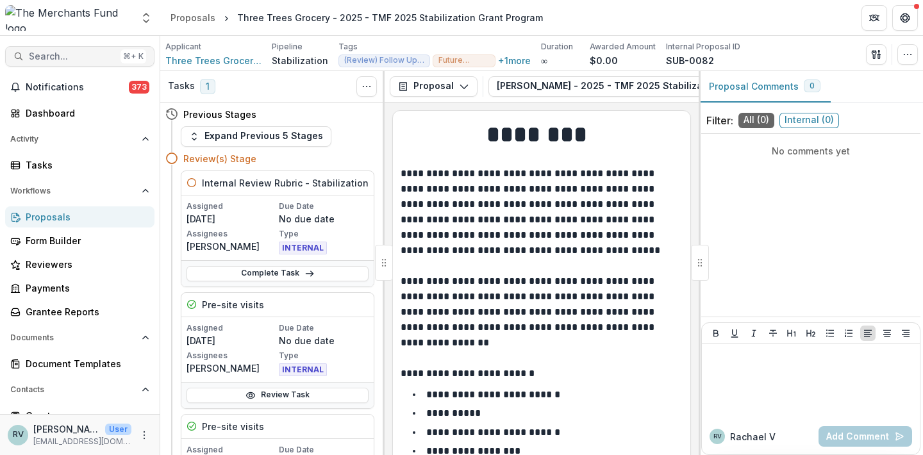
click at [85, 54] on span "Search..." at bounding box center [72, 56] width 87 height 11
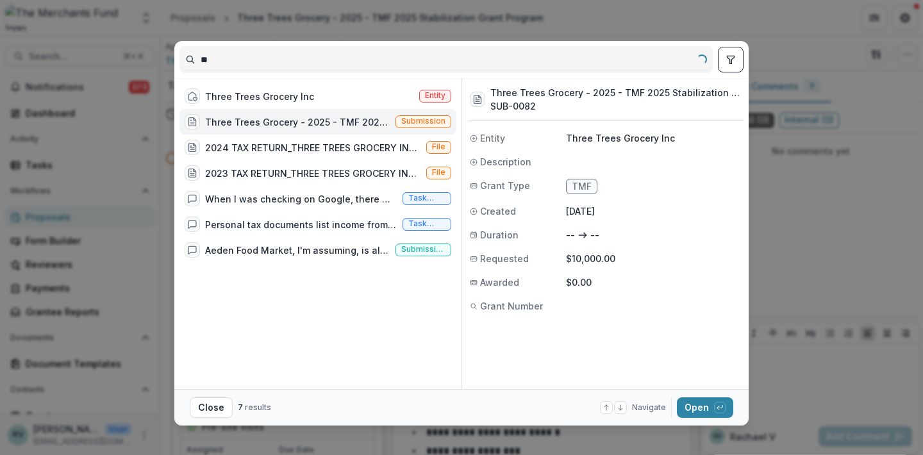
type input "*"
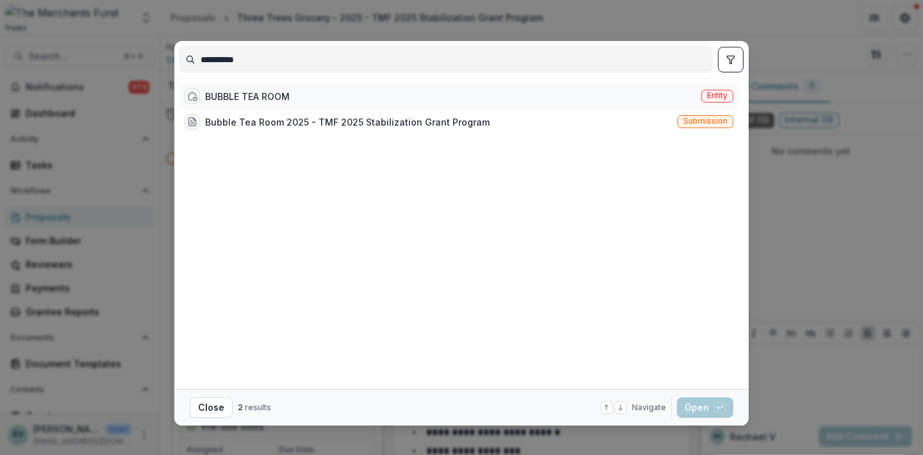
type input "**********"
click at [277, 97] on div "BUBBLE TEA ROOM" at bounding box center [247, 96] width 85 height 13
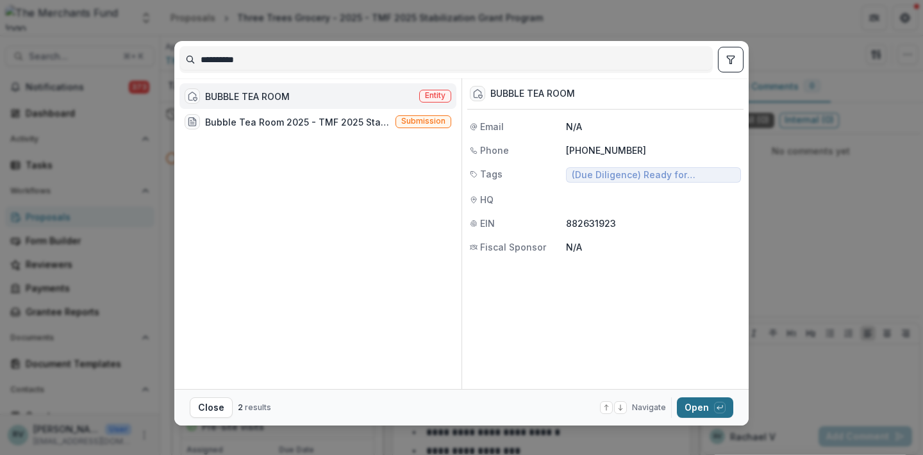
click at [701, 410] on button "Open with enter key" at bounding box center [705, 407] width 56 height 21
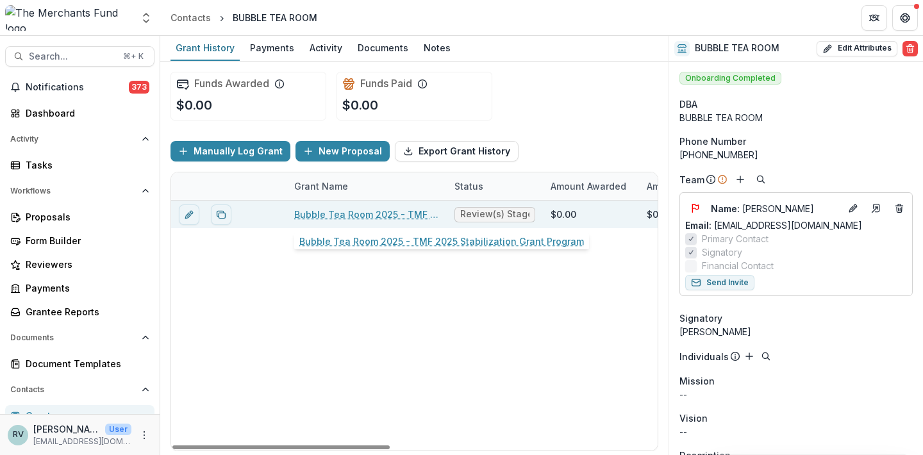
click at [319, 210] on link "Bubble Tea Room 2025 - TMF 2025 Stabilization Grant Program" at bounding box center [366, 214] width 145 height 13
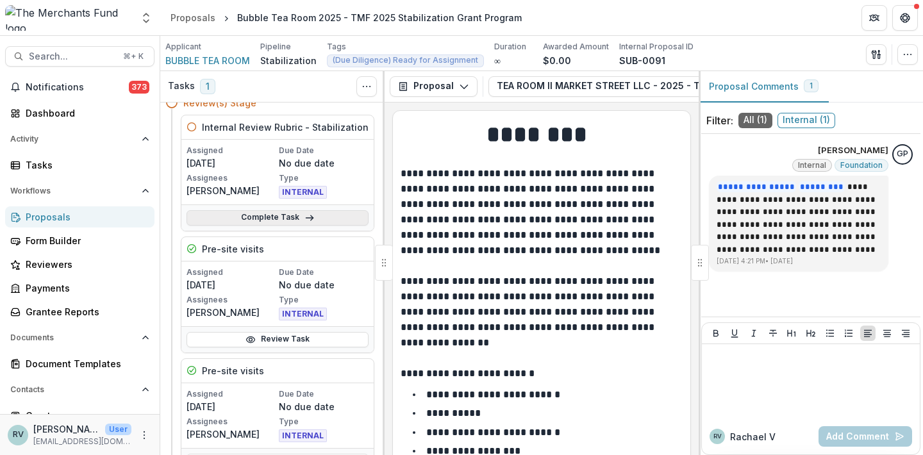
scroll to position [57, 0]
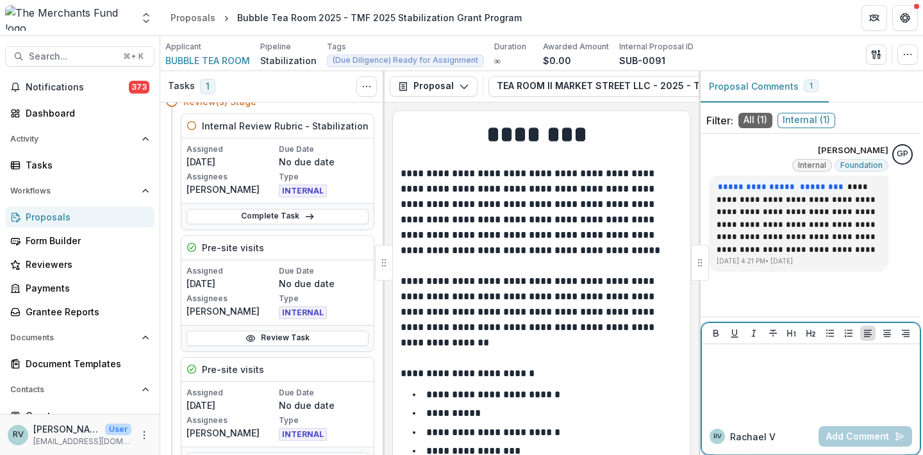
click at [788, 370] on div at bounding box center [811, 381] width 208 height 64
click at [756, 399] on div at bounding box center [811, 381] width 208 height 64
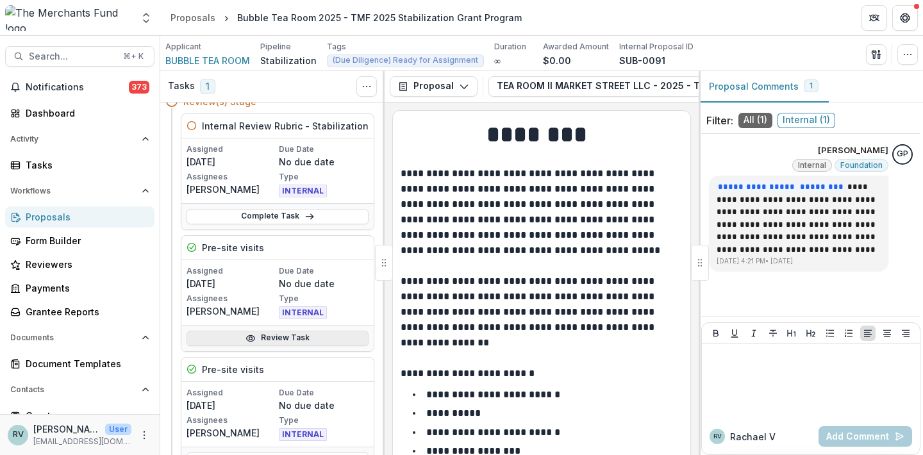
click at [274, 336] on link "Review Task" at bounding box center [277, 338] width 182 height 15
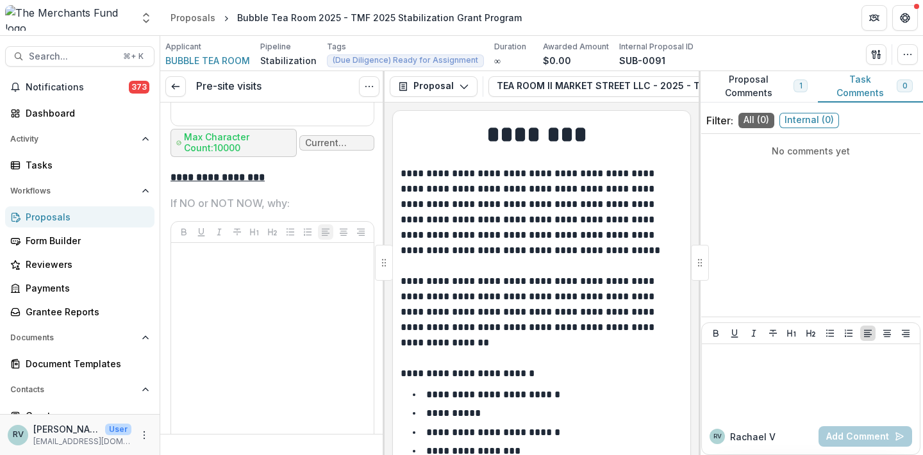
scroll to position [5397, 0]
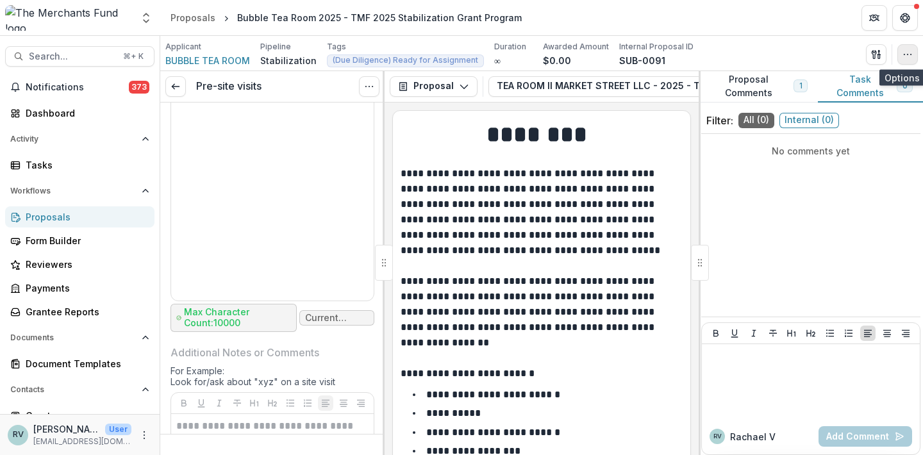
click at [909, 56] on icon "button" at bounding box center [907, 54] width 10 height 10
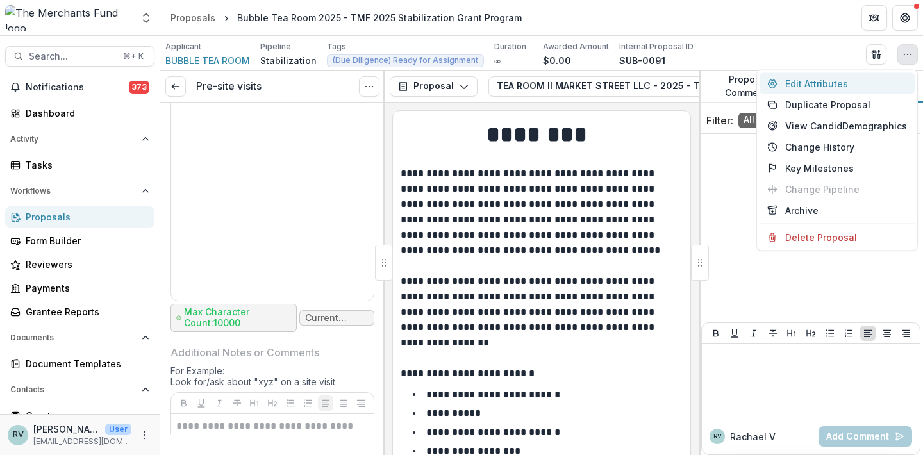
click at [831, 88] on button "Edit Attributes" at bounding box center [836, 83] width 155 height 21
type input "******"
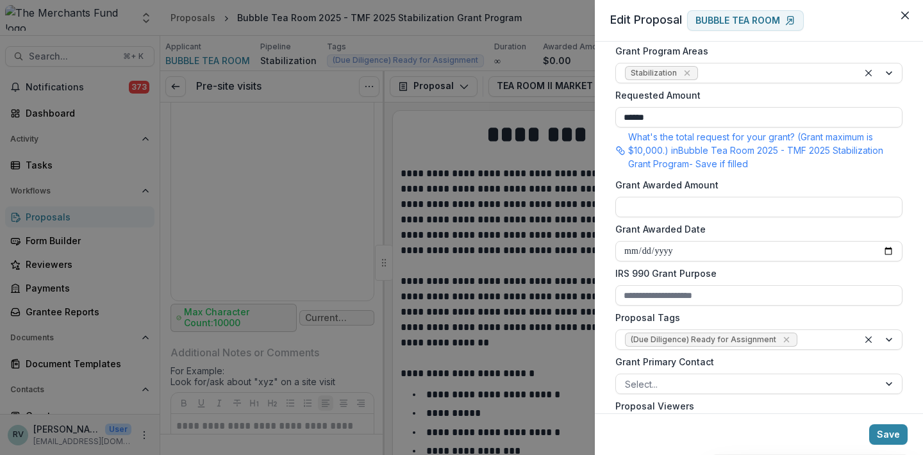
scroll to position [331, 0]
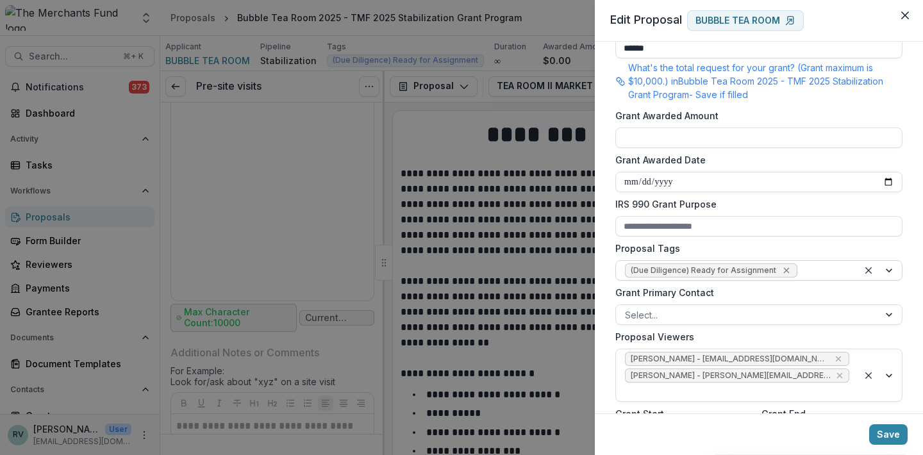
click at [783, 269] on icon "Remove (Due Diligence) Ready for Assignment" at bounding box center [786, 271] width 6 height 6
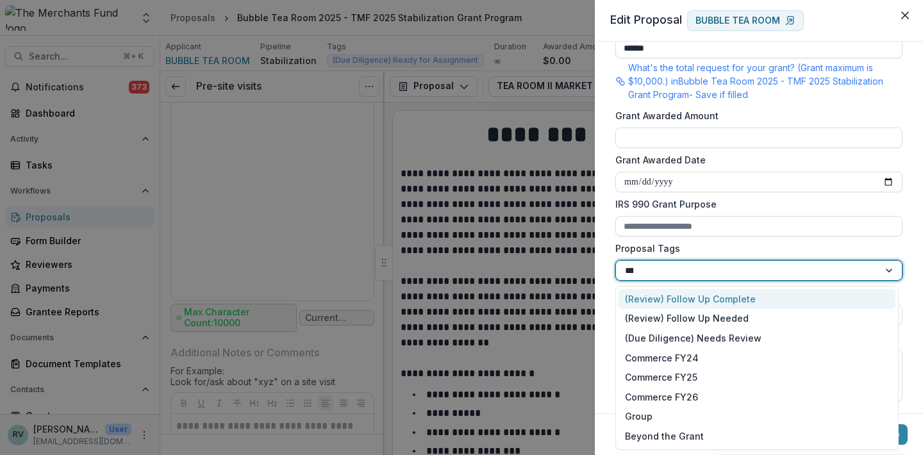
type input "******"
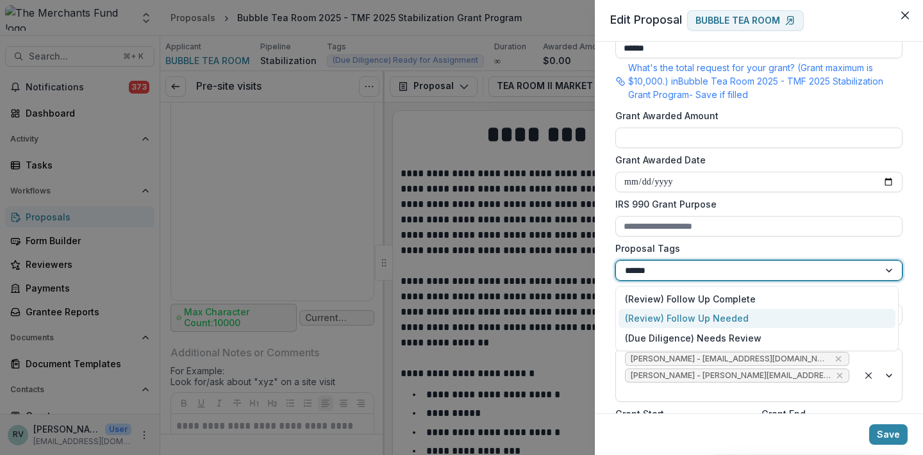
click at [753, 316] on div "(Review) Follow Up Needed" at bounding box center [756, 319] width 277 height 20
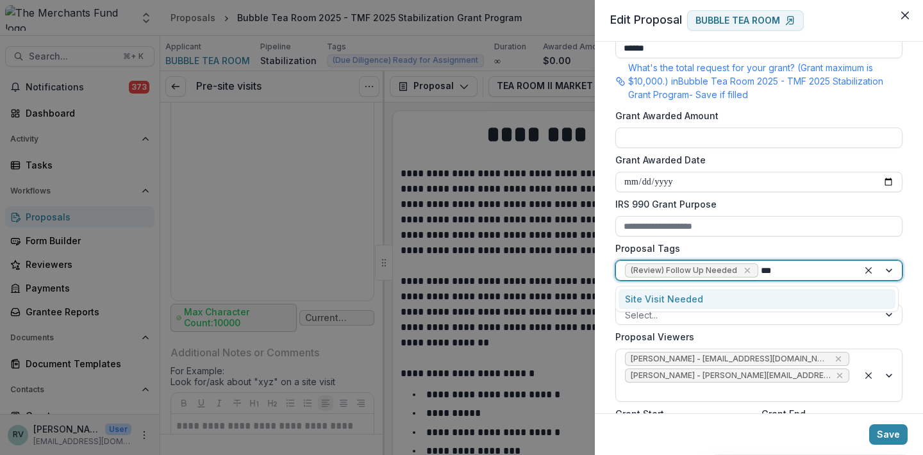
type input "****"
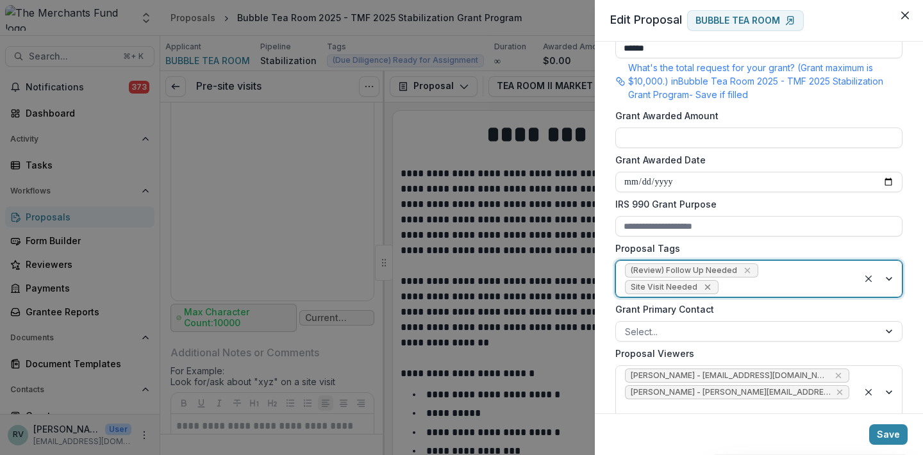
click at [713, 282] on icon "Remove Site Visit Needed" at bounding box center [707, 287] width 10 height 10
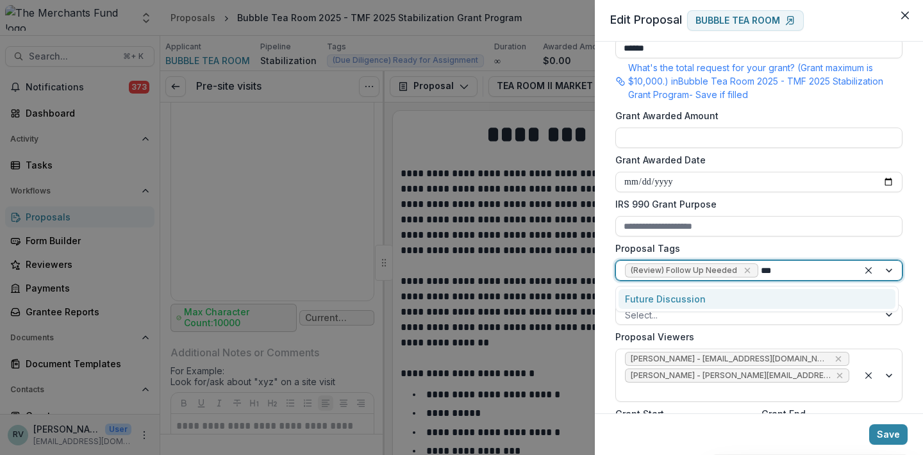
type input "****"
click at [800, 300] on div "Future Discussion" at bounding box center [756, 299] width 277 height 20
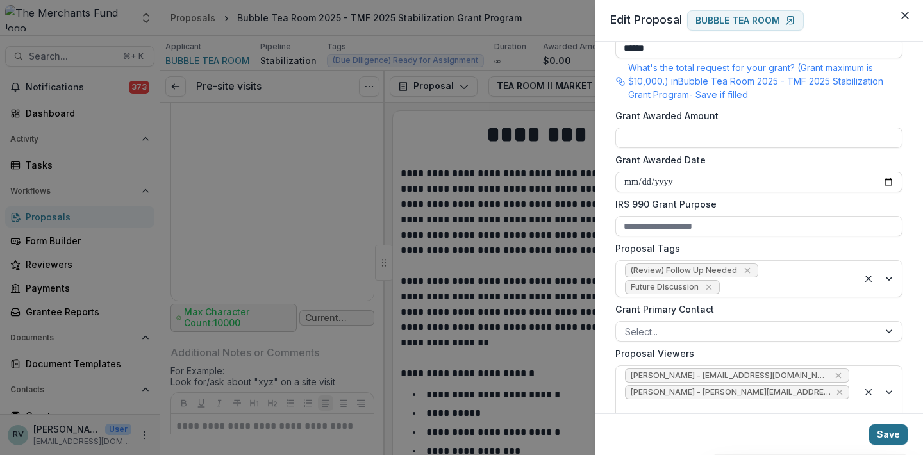
click at [888, 434] on button "Save" at bounding box center [888, 434] width 38 height 21
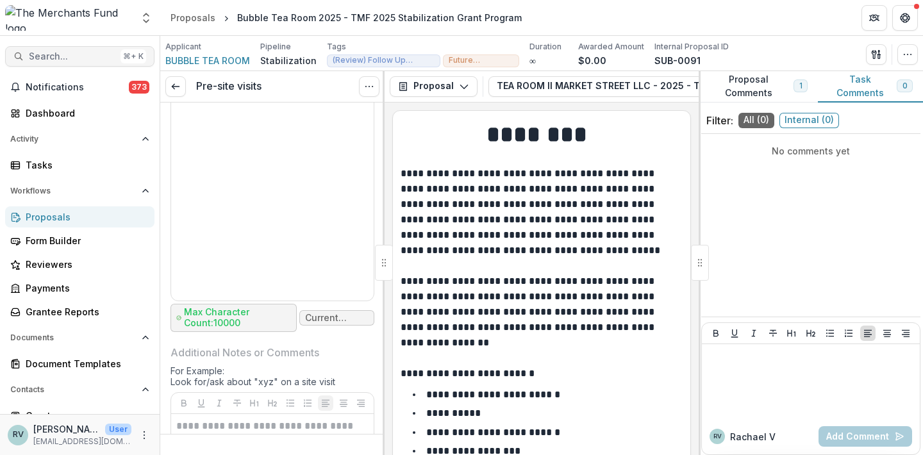
click at [87, 54] on span "Search..." at bounding box center [72, 56] width 87 height 11
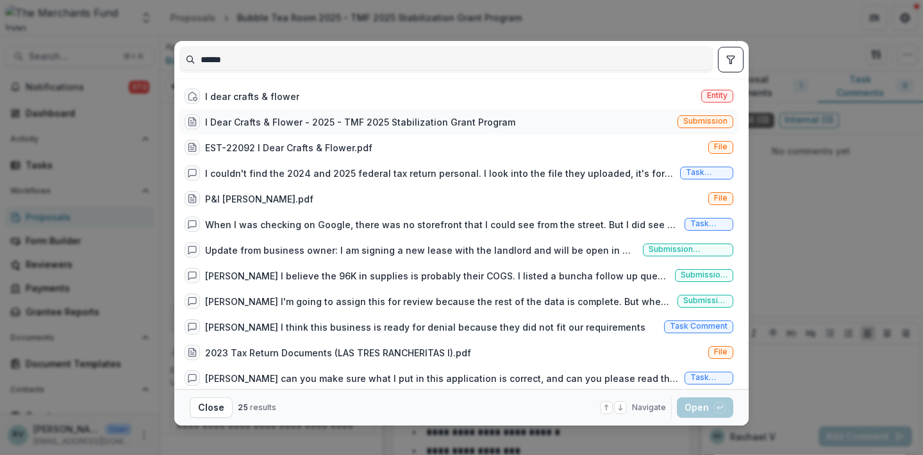
type input "******"
click at [706, 123] on span "Submission" at bounding box center [705, 121] width 44 height 9
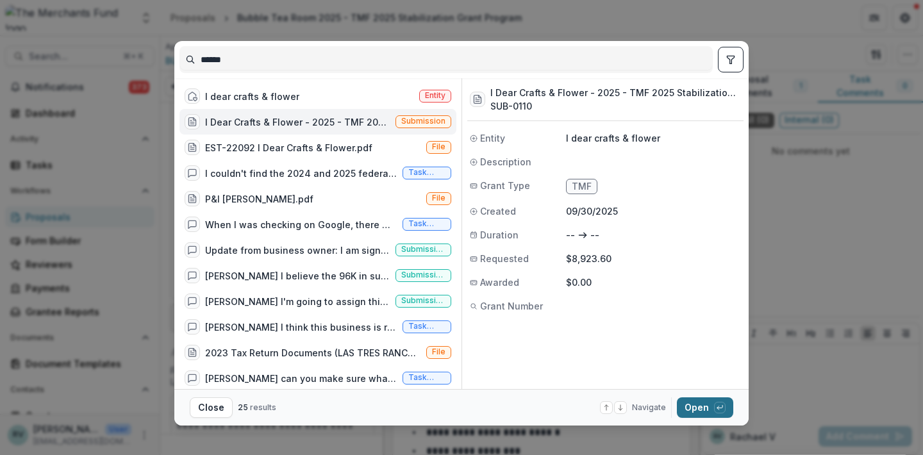
click at [692, 404] on button "Open with enter key" at bounding box center [705, 407] width 56 height 21
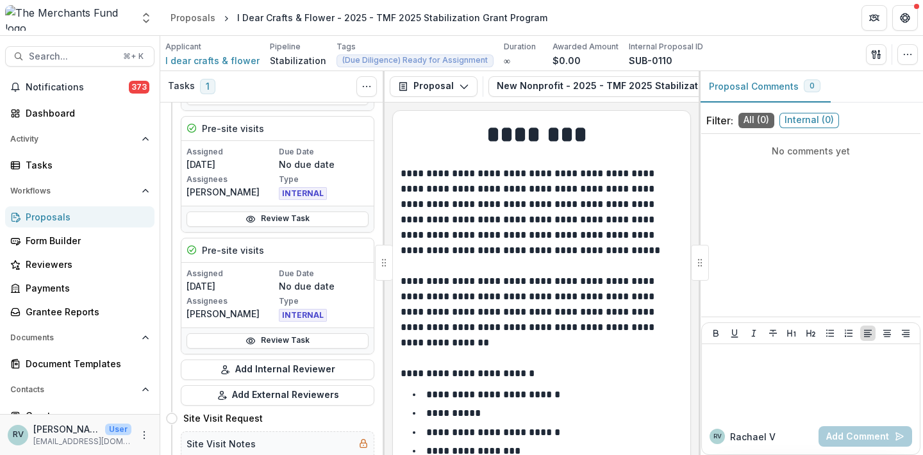
scroll to position [178, 0]
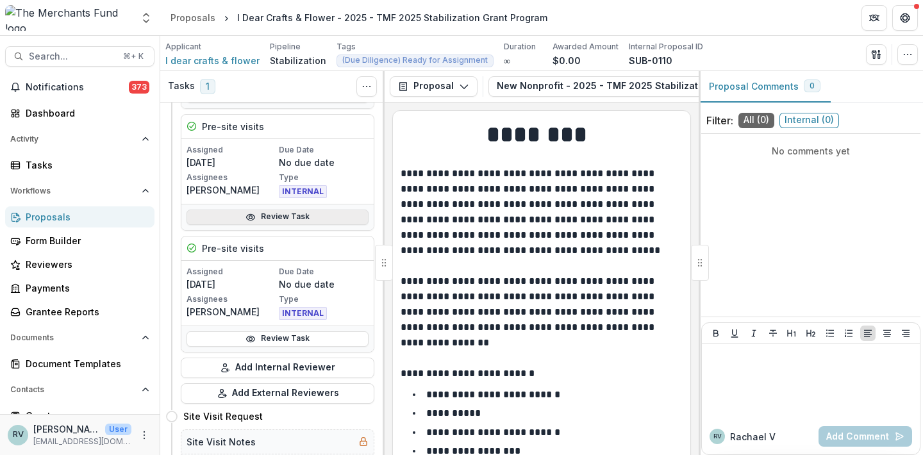
click at [281, 217] on link "Review Task" at bounding box center [277, 217] width 182 height 15
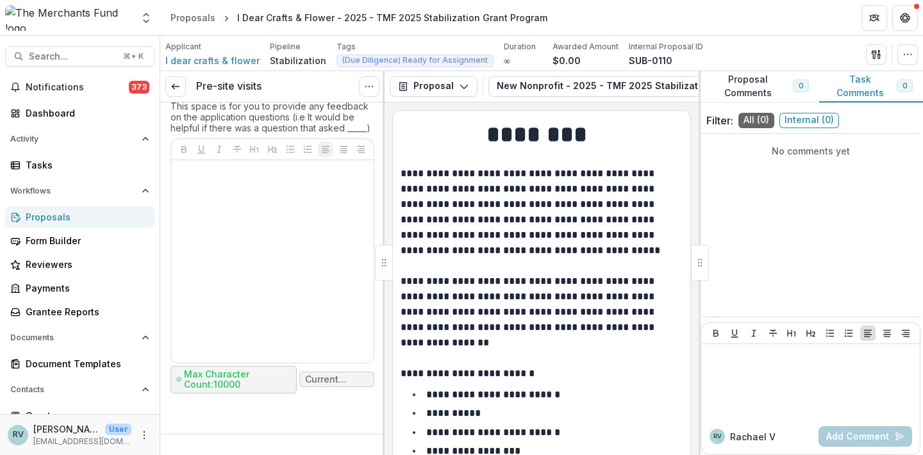
scroll to position [5992, 0]
click at [912, 54] on icon "button" at bounding box center [907, 54] width 10 height 10
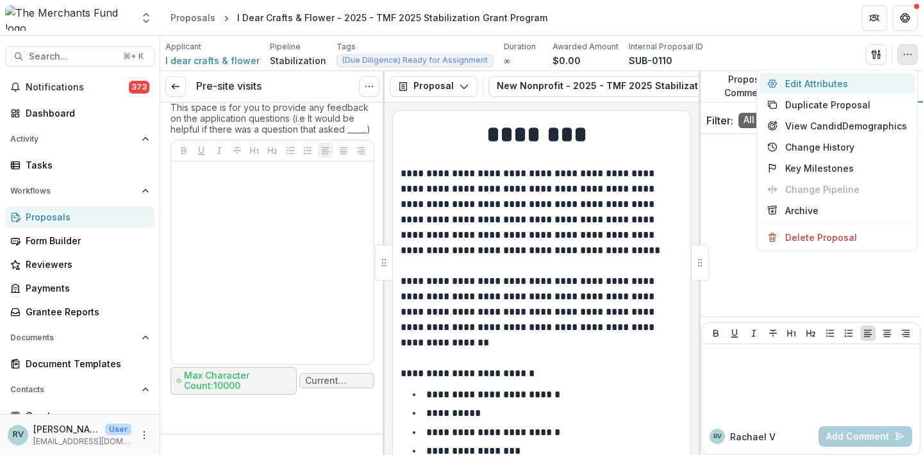
click at [820, 83] on button "Edit Attributes" at bounding box center [836, 83] width 155 height 21
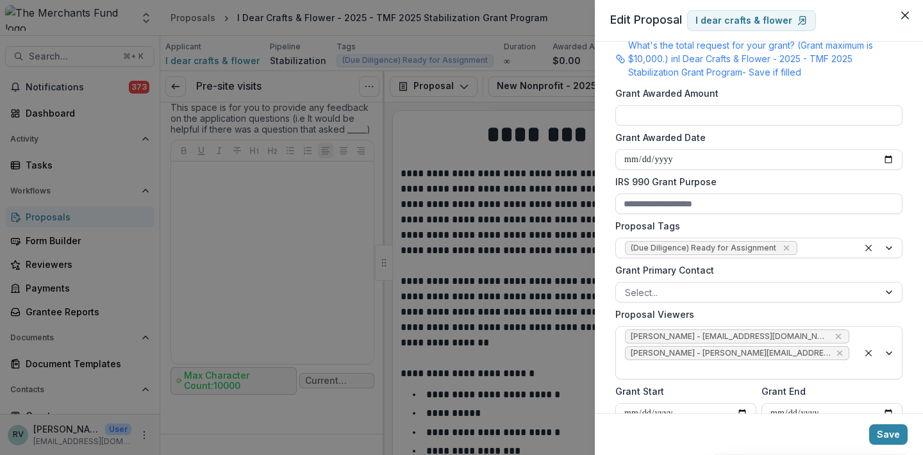
scroll to position [355, 0]
click at [781, 244] on icon "Remove (Due Diligence) Ready for Assignment" at bounding box center [786, 246] width 10 height 10
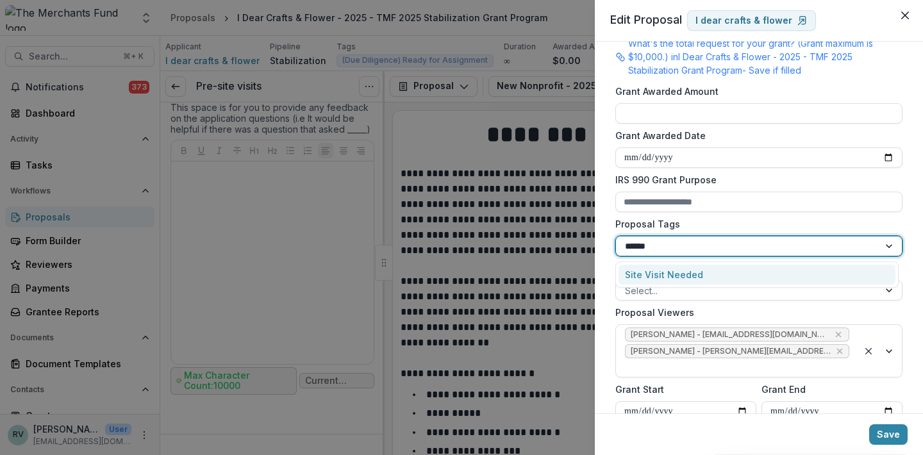
type input "*******"
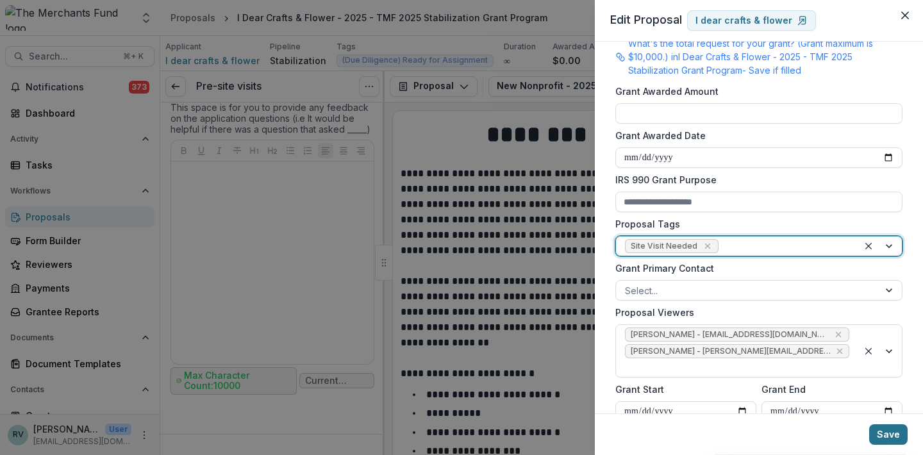
click at [883, 443] on button "Save" at bounding box center [888, 434] width 38 height 21
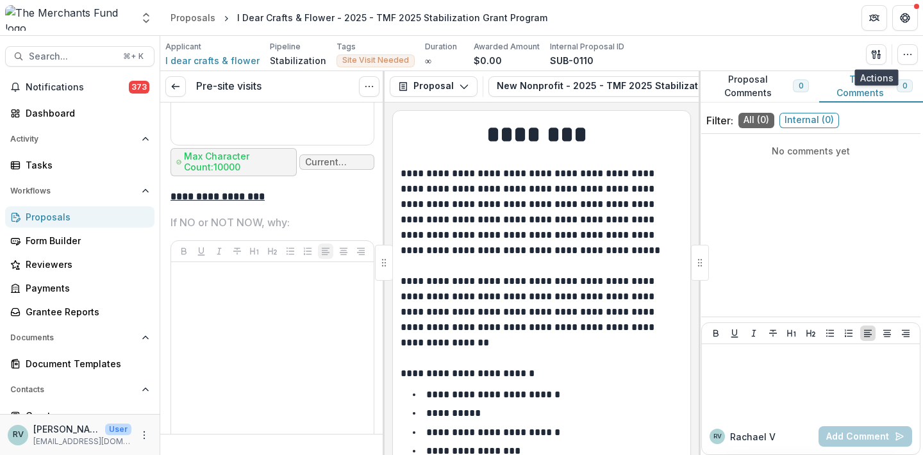
scroll to position [4912, 0]
click at [915, 50] on button "button" at bounding box center [907, 54] width 21 height 21
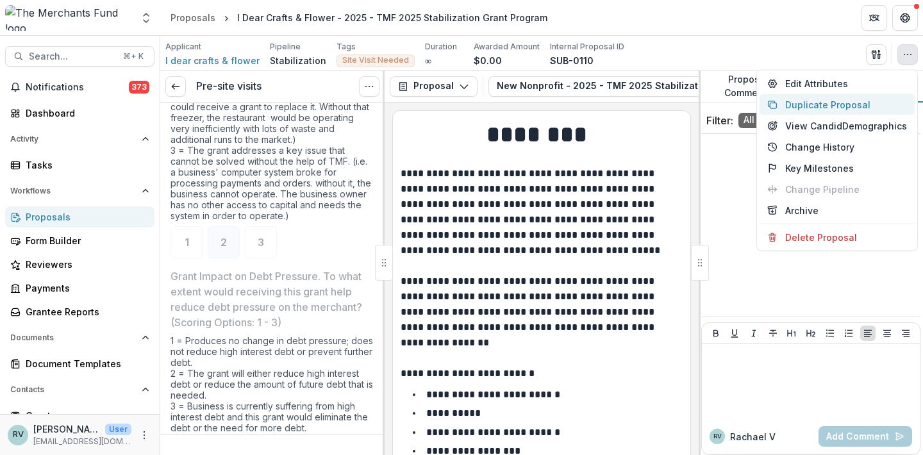
scroll to position [2910, 0]
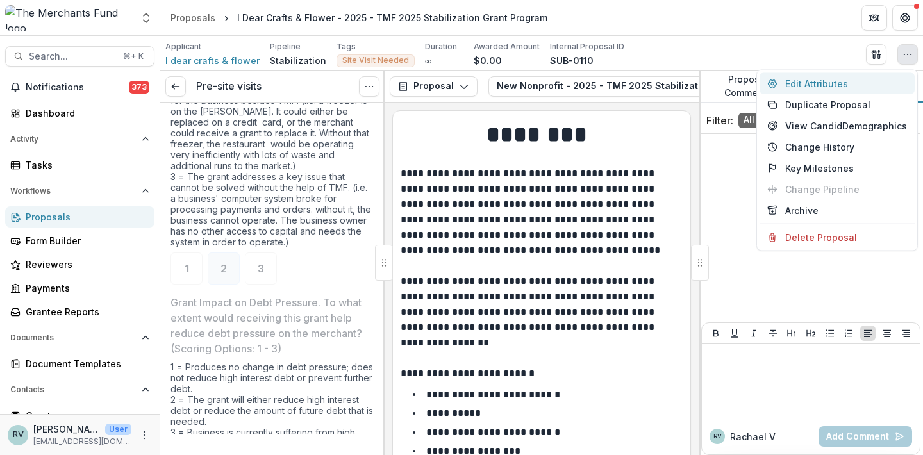
click at [872, 87] on button "Edit Attributes" at bounding box center [836, 83] width 155 height 21
type input "********"
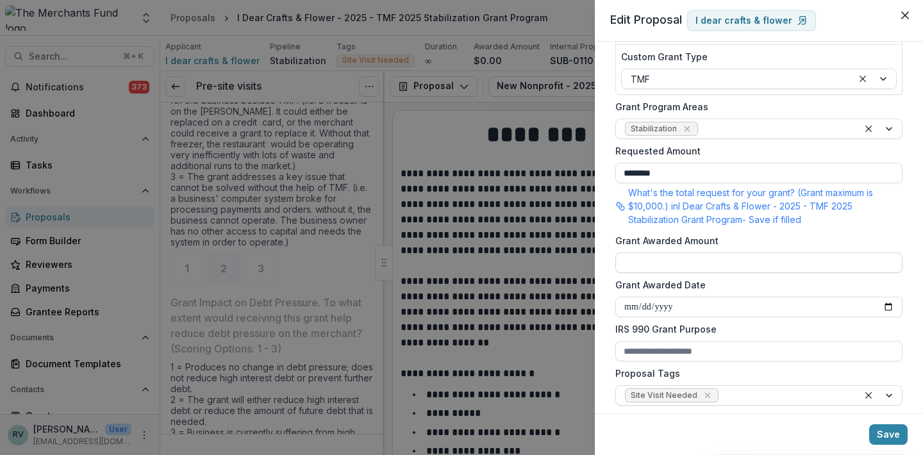
scroll to position [389, 0]
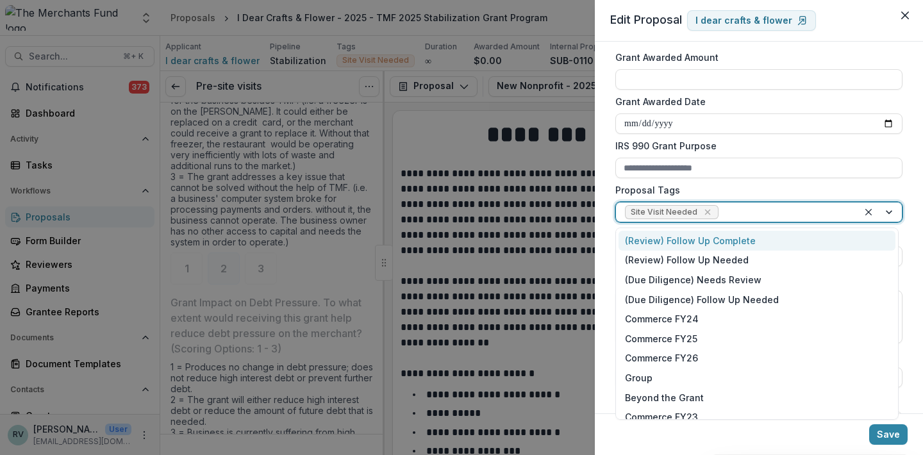
click at [734, 208] on div at bounding box center [785, 212] width 128 height 16
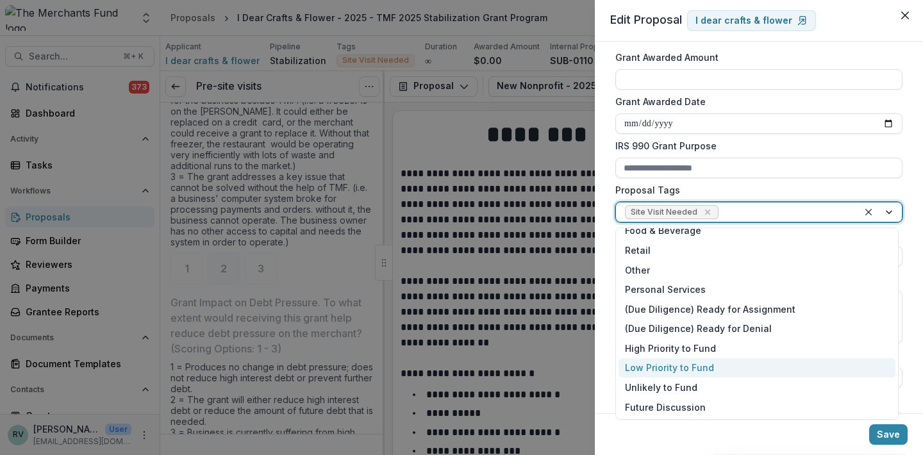
scroll to position [226, 0]
click at [740, 367] on div "Low Priority to Fund" at bounding box center [756, 368] width 277 height 20
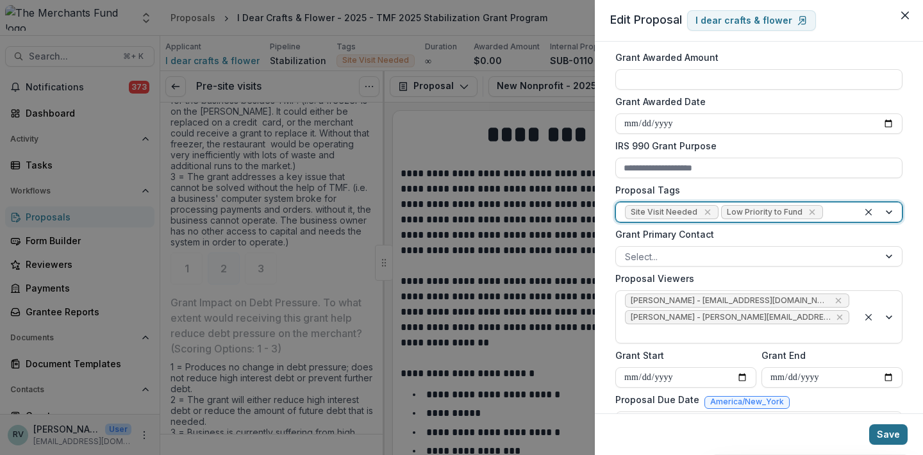
click at [892, 436] on button "Save" at bounding box center [888, 434] width 38 height 21
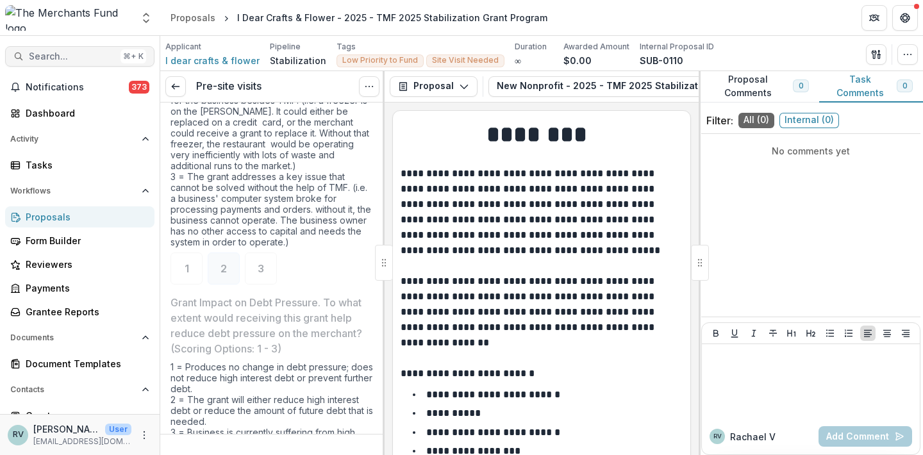
click at [91, 51] on button "Search... ⌘ + K" at bounding box center [79, 56] width 149 height 21
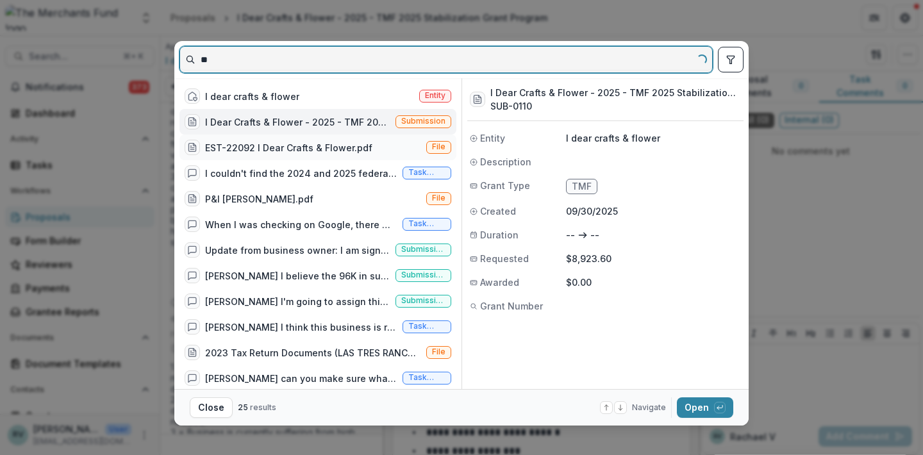
type input "*"
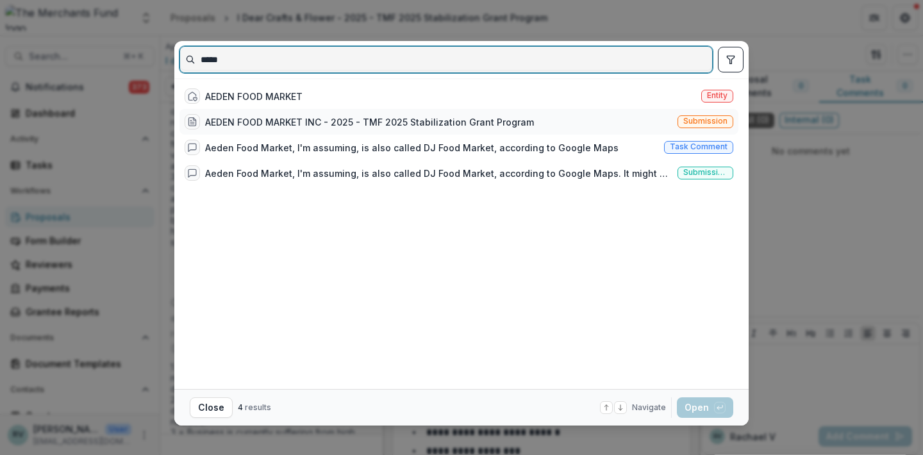
type input "*****"
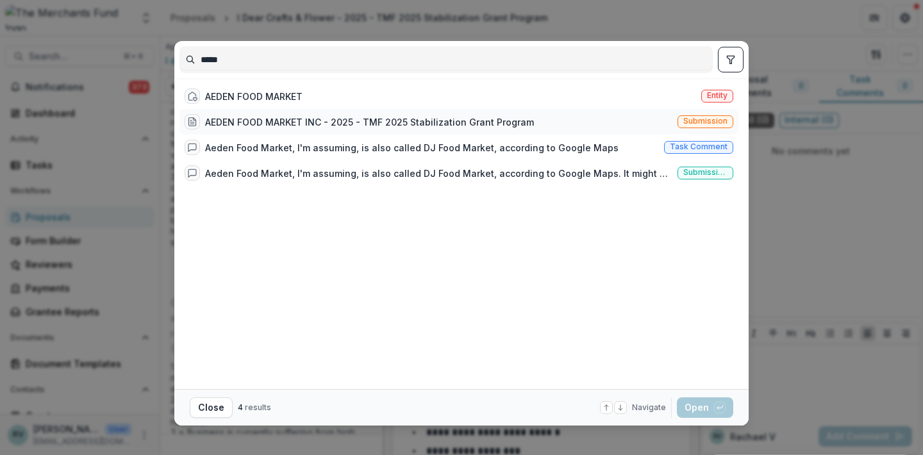
click at [461, 119] on div "AEDEN FOOD MARKET INC - 2025 - TMF 2025 Stabilization Grant Program" at bounding box center [369, 121] width 329 height 13
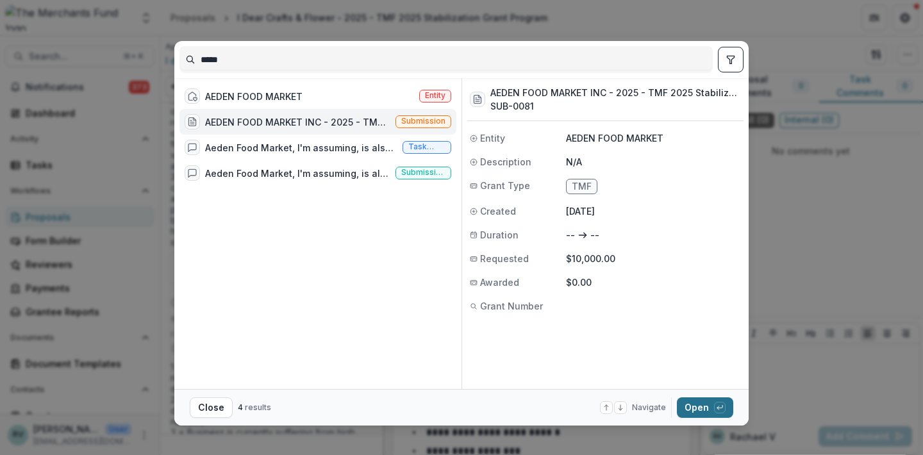
click at [692, 415] on button "Open with enter key" at bounding box center [705, 407] width 56 height 21
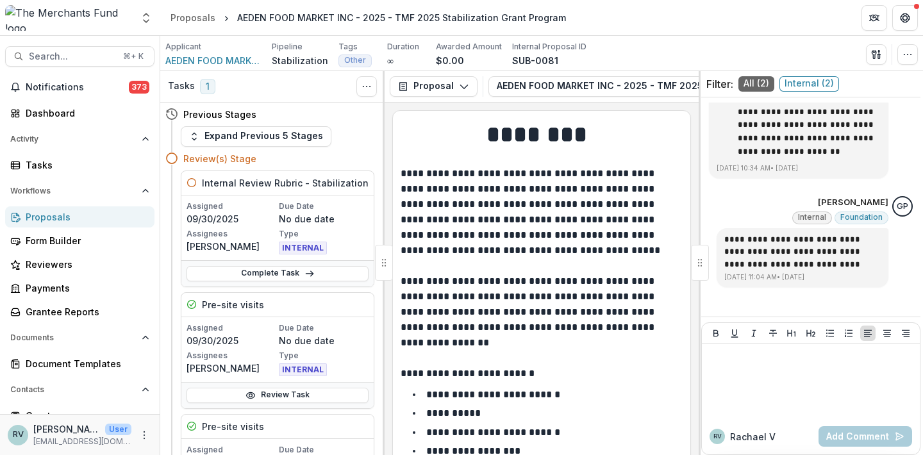
scroll to position [355, 0]
click at [908, 57] on icon "button" at bounding box center [907, 54] width 10 height 10
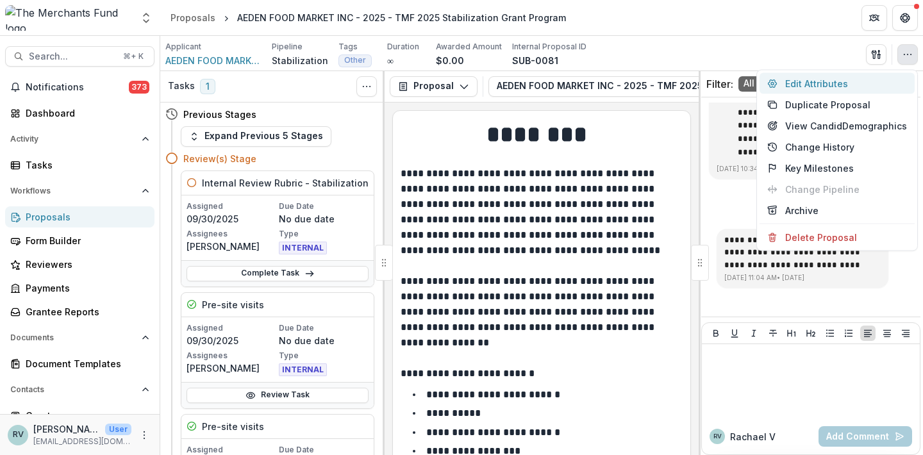
click at [843, 83] on button "Edit Attributes" at bounding box center [836, 83] width 155 height 21
type input "*******"
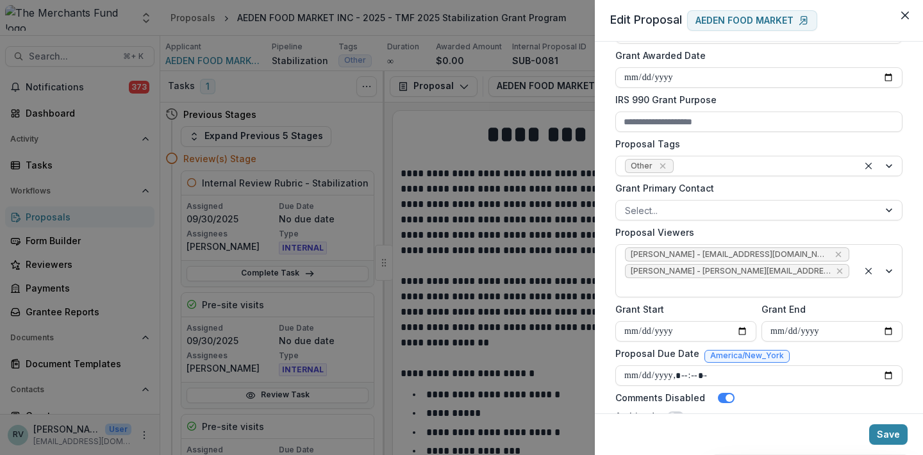
scroll to position [437, 0]
click at [663, 159] on icon "Remove Other" at bounding box center [663, 164] width 10 height 10
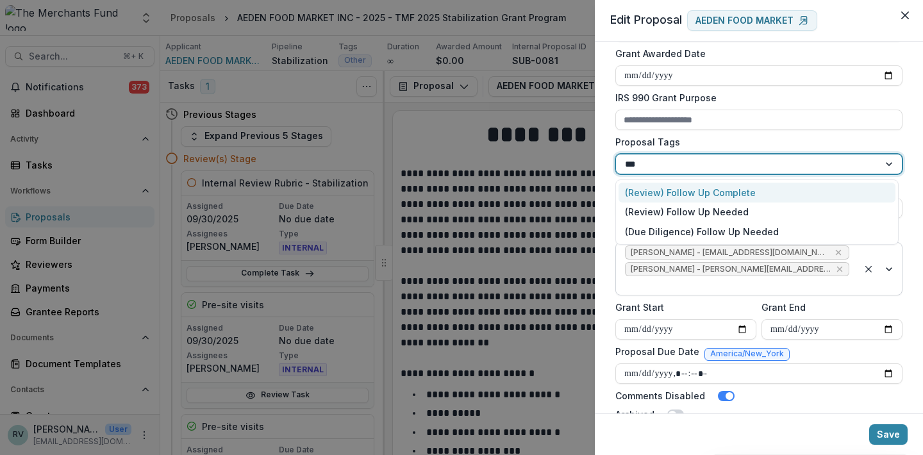
type input "****"
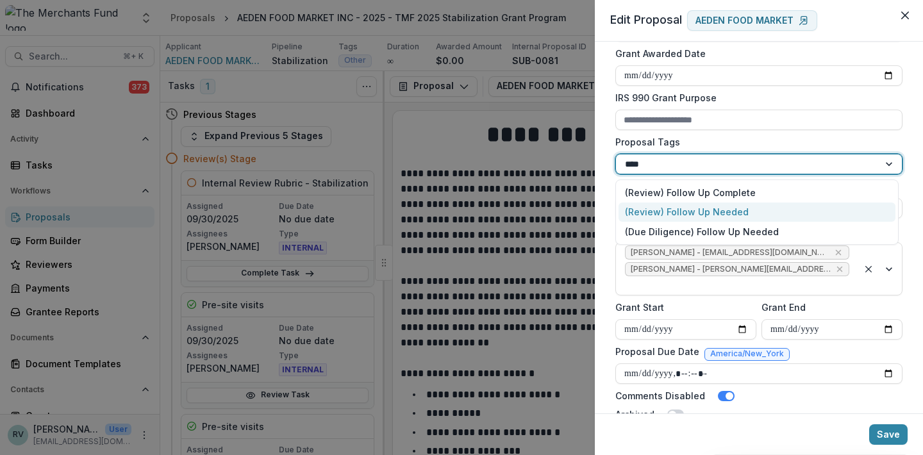
click at [681, 215] on div "(Review) Follow Up Needed" at bounding box center [756, 213] width 277 height 20
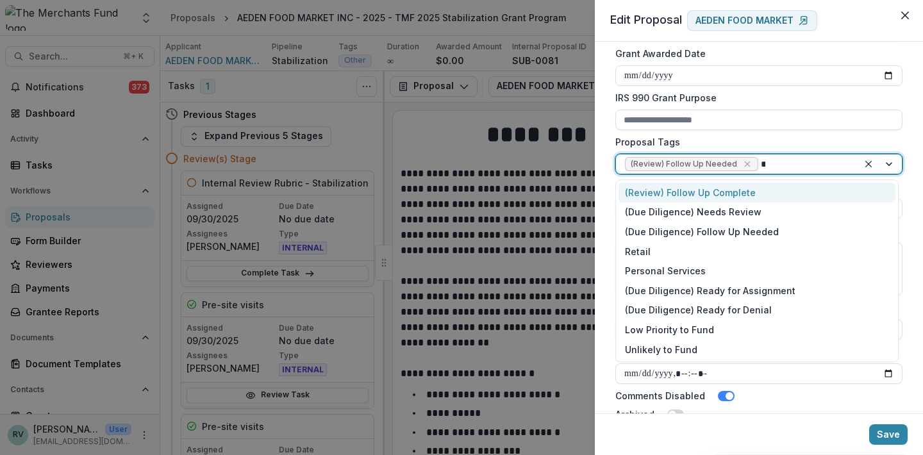
type input "***"
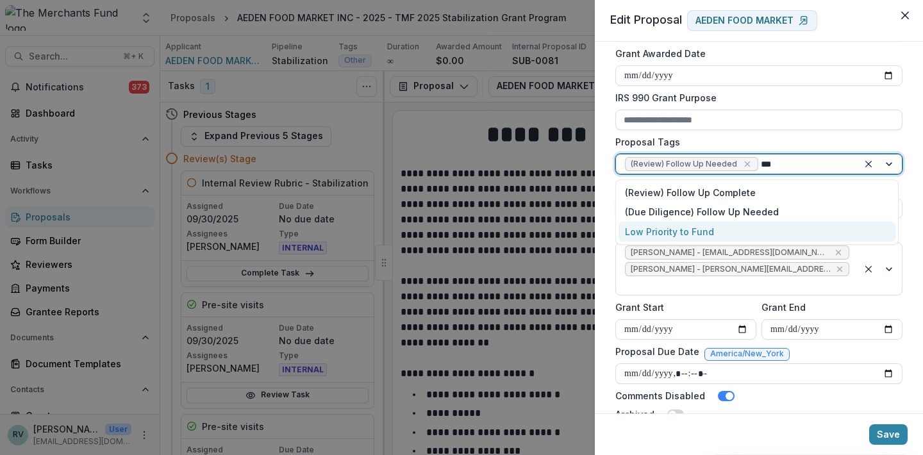
click at [737, 228] on div "Low Priority to Fund" at bounding box center [756, 232] width 277 height 20
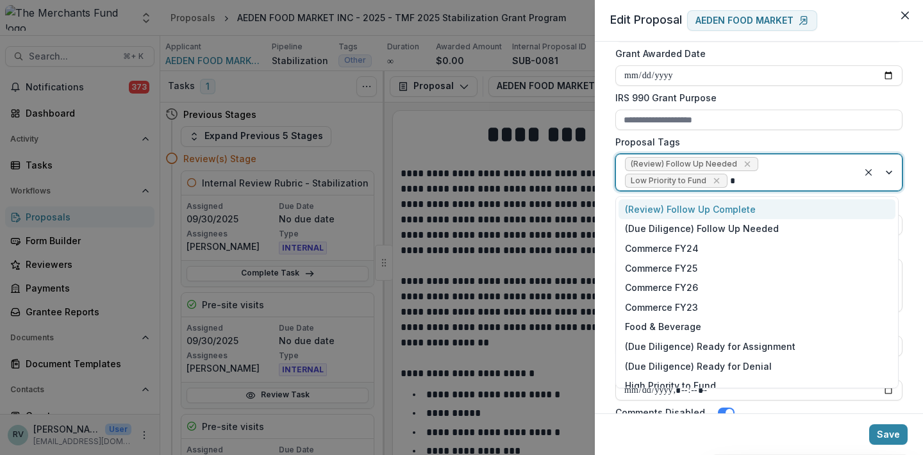
type input "**"
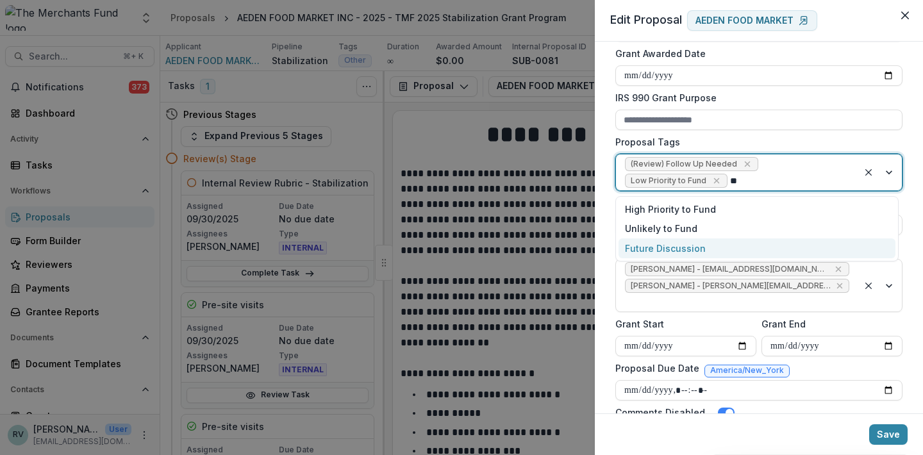
click at [711, 248] on div "Future Discussion" at bounding box center [756, 248] width 277 height 20
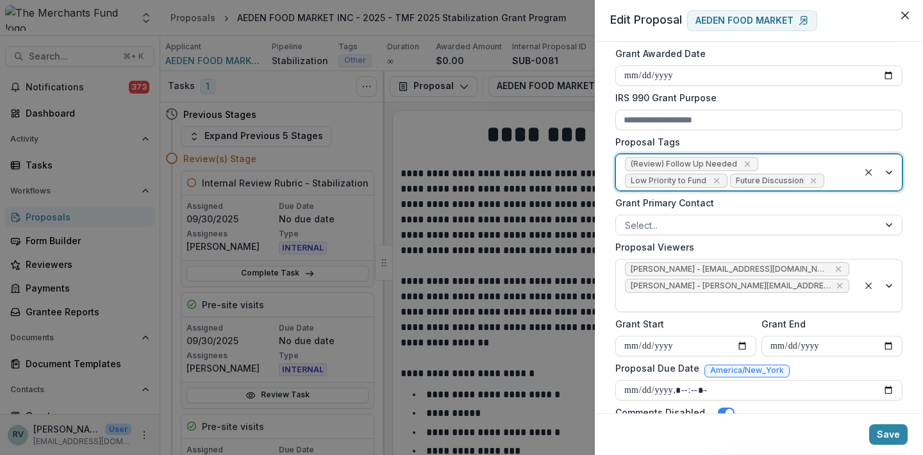
click at [698, 203] on label "Grant Primary Contact" at bounding box center [754, 202] width 279 height 13
click at [627, 219] on input "Grant Primary Contact" at bounding box center [626, 225] width 3 height 13
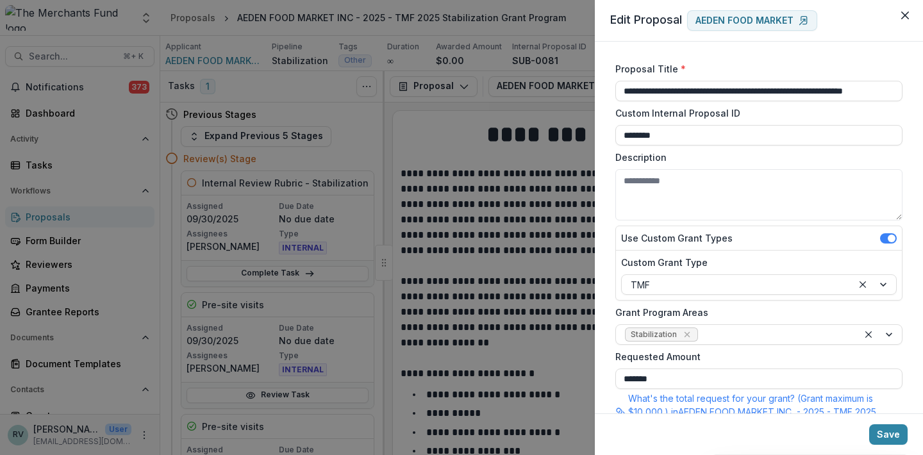
scroll to position [0, 0]
click at [890, 431] on button "Save" at bounding box center [888, 434] width 38 height 21
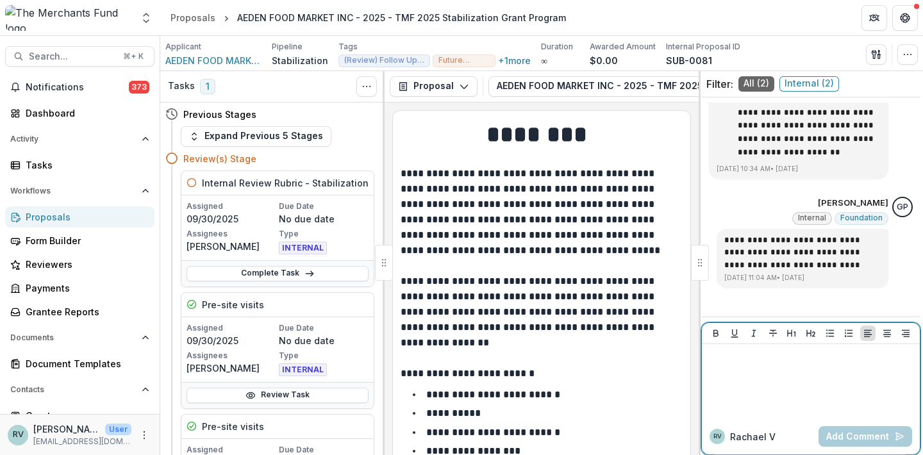
click at [752, 355] on p at bounding box center [811, 356] width 208 height 14
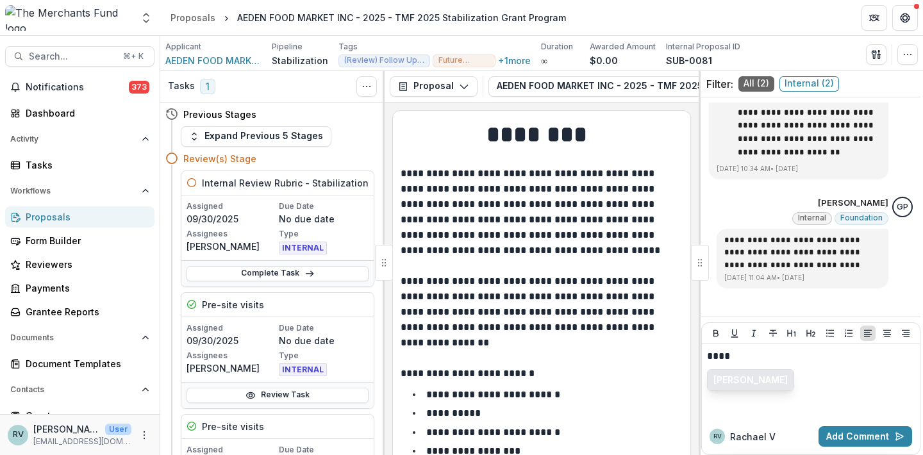
click at [736, 379] on button "[PERSON_NAME]" at bounding box center [751, 380] width 86 height 21
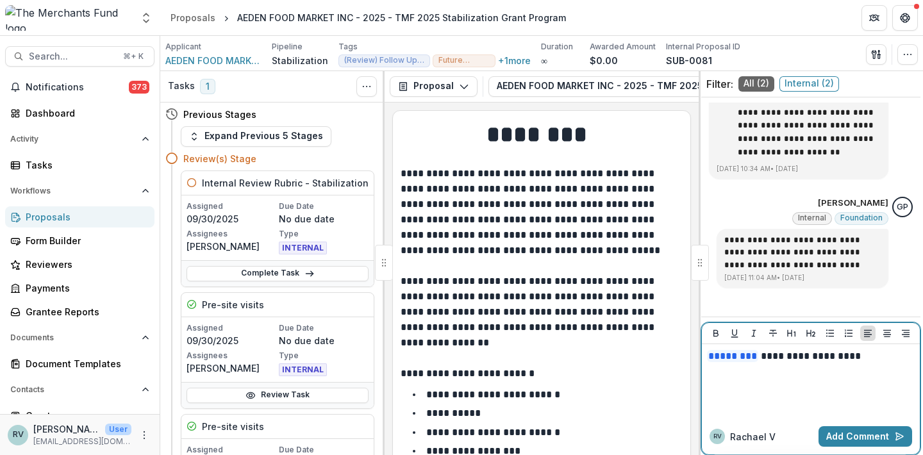
scroll to position [132, 0]
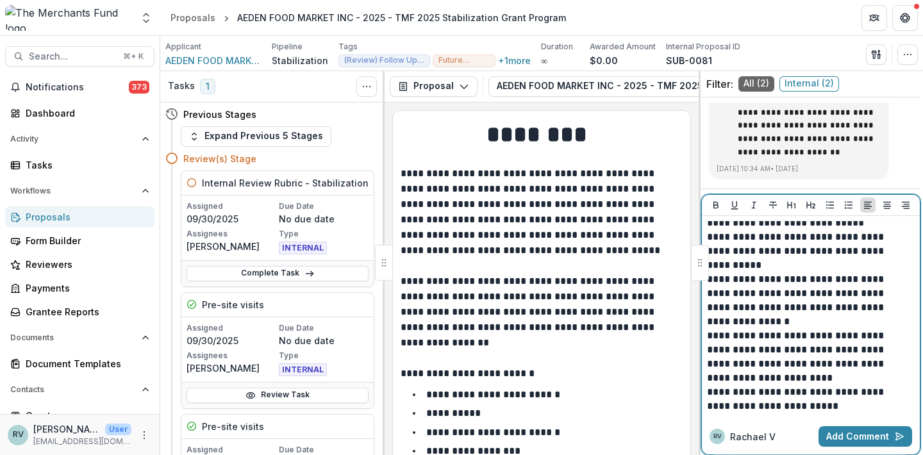
click at [793, 385] on p "**********" at bounding box center [807, 357] width 200 height 56
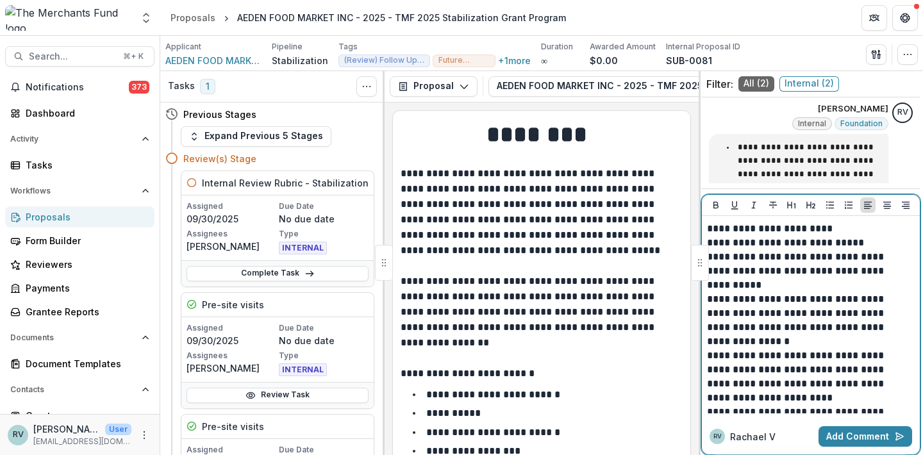
scroll to position [115, 0]
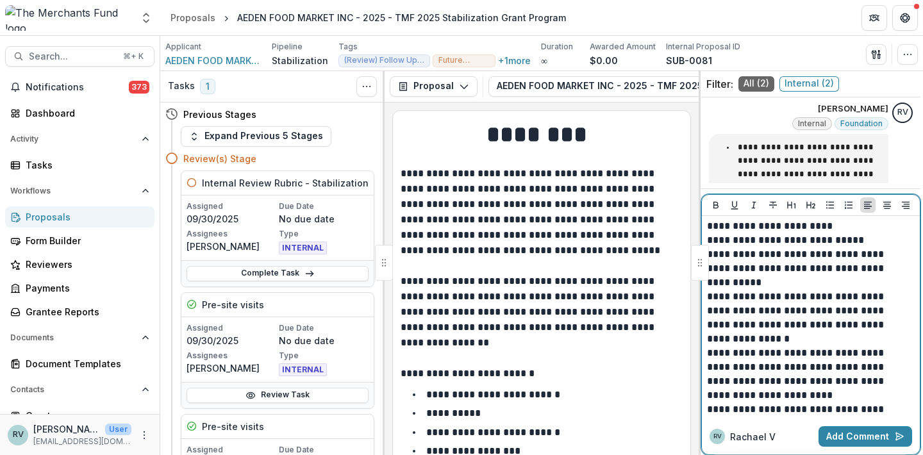
click at [866, 311] on p "**********" at bounding box center [807, 318] width 200 height 56
click at [833, 335] on p "**********" at bounding box center [807, 318] width 200 height 56
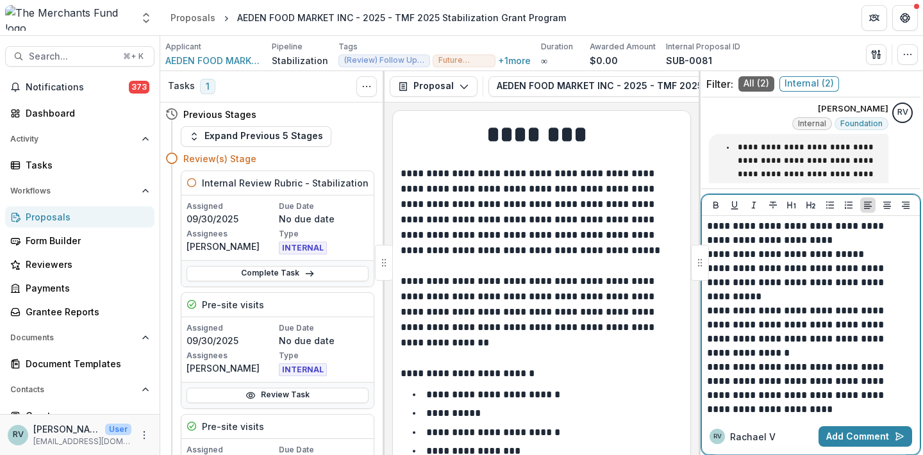
scroll to position [96, 0]
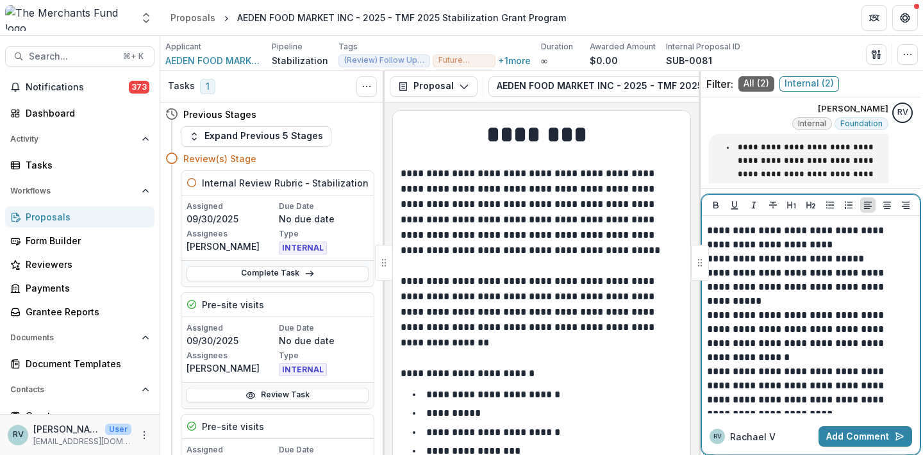
click at [813, 297] on p "**********" at bounding box center [807, 287] width 200 height 42
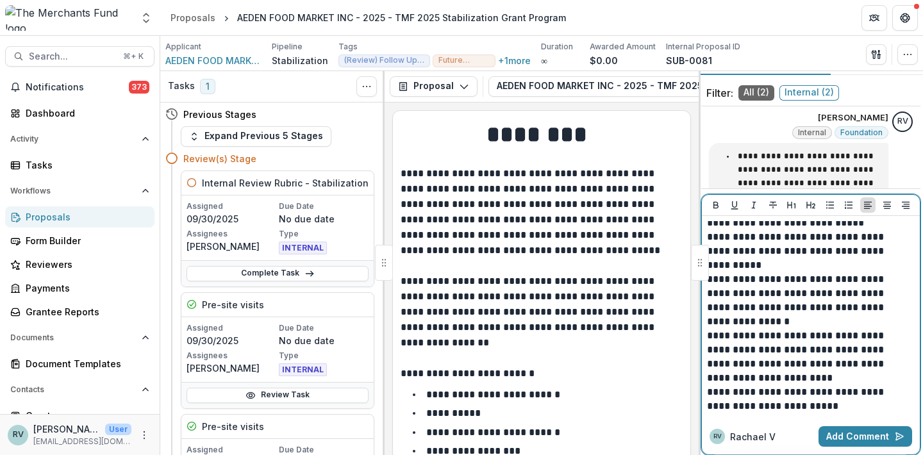
scroll to position [132, 0]
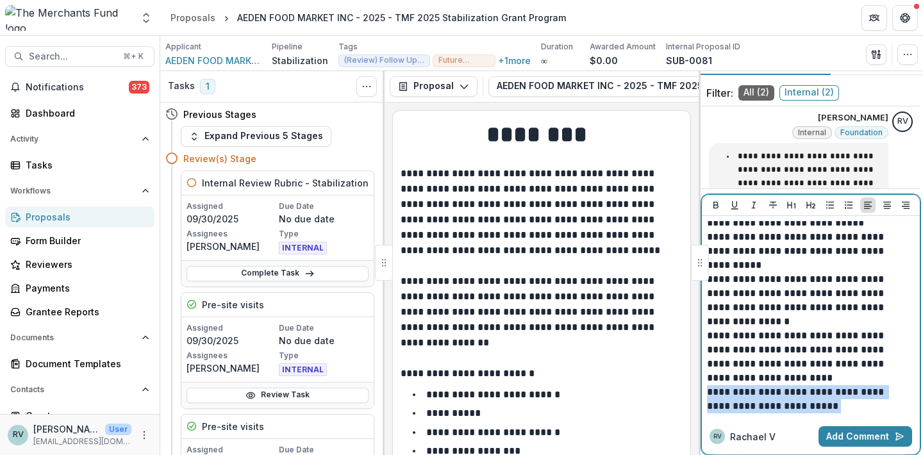
drag, startPoint x: 844, startPoint y: 411, endPoint x: 677, endPoint y: 385, distance: 169.2
click at [677, 385] on div "Tasks 1 Show Cancelled Tasks Previous Stages Expand Previous 5 Stages Review(s)…" at bounding box center [541, 263] width 763 height 384
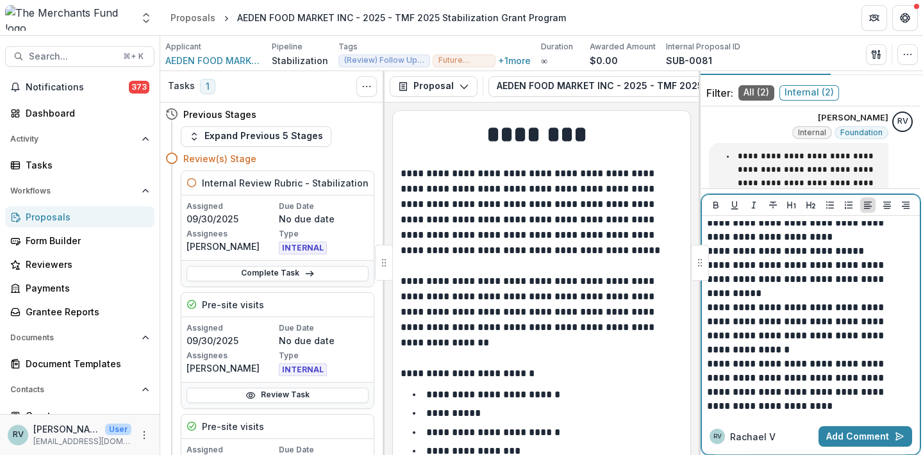
scroll to position [104, 0]
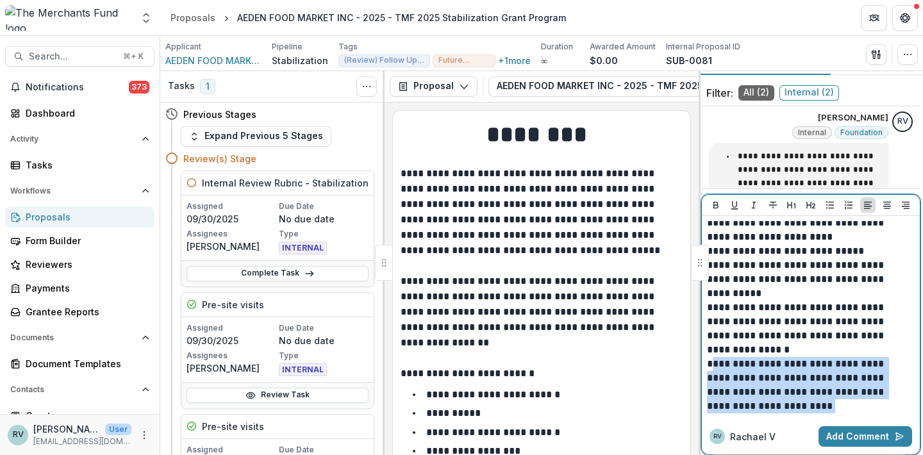
drag, startPoint x: 762, startPoint y: 404, endPoint x: 712, endPoint y: 363, distance: 65.1
click at [712, 363] on p "**********" at bounding box center [807, 385] width 200 height 56
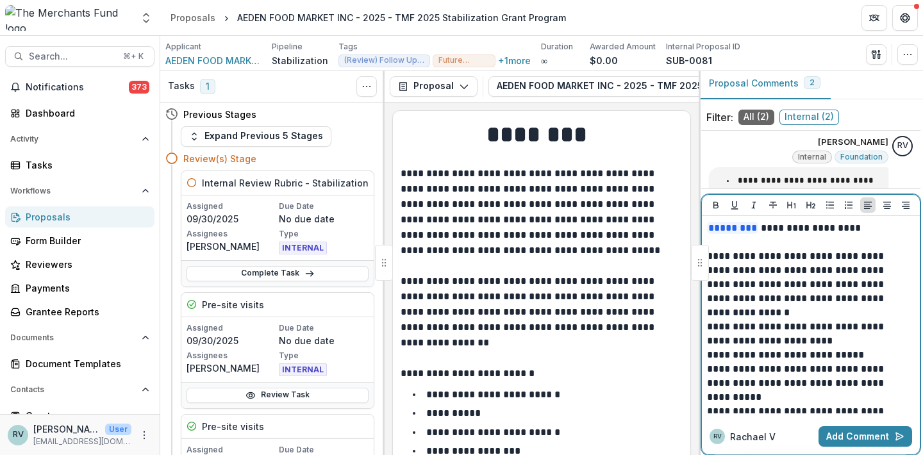
scroll to position [0, 0]
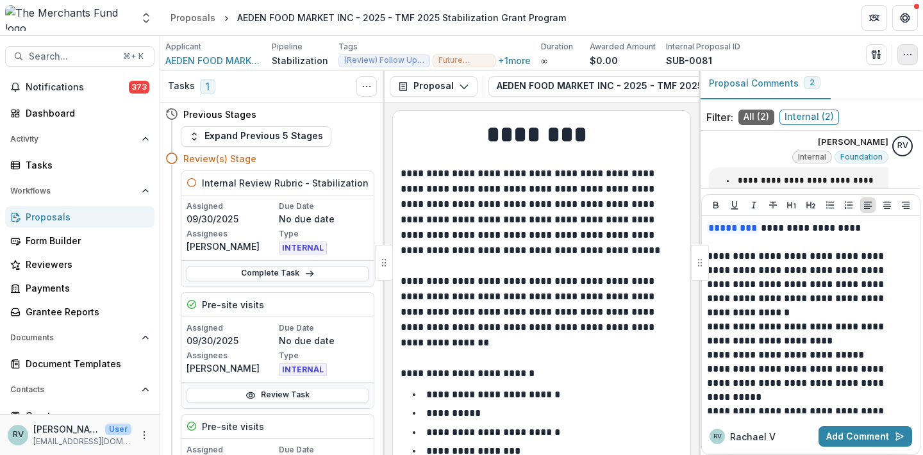
click at [911, 48] on button "button" at bounding box center [907, 54] width 21 height 21
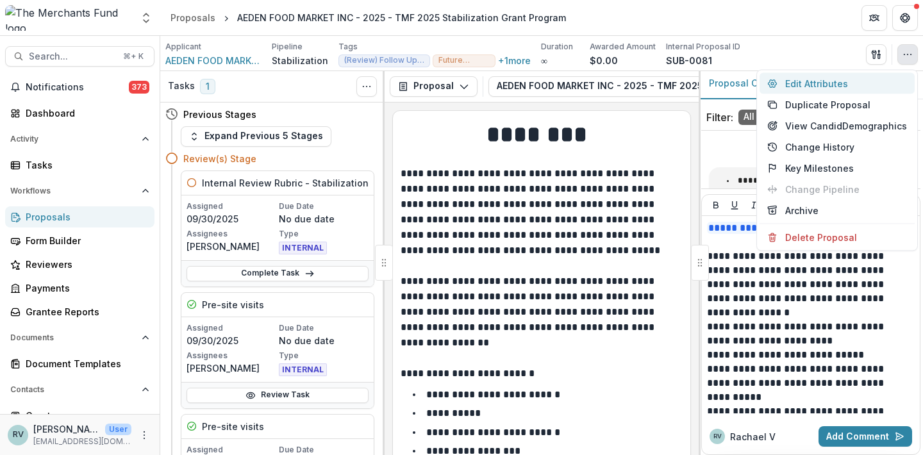
click at [872, 81] on button "Edit Attributes" at bounding box center [836, 83] width 155 height 21
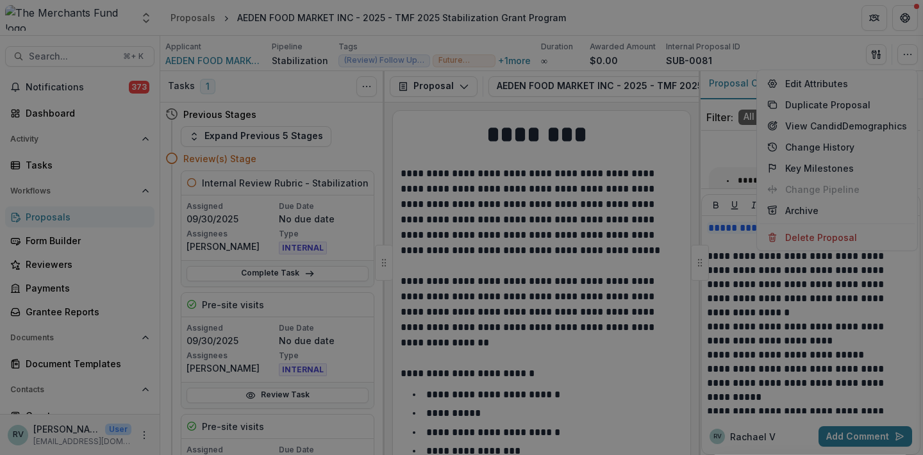
type input "*******"
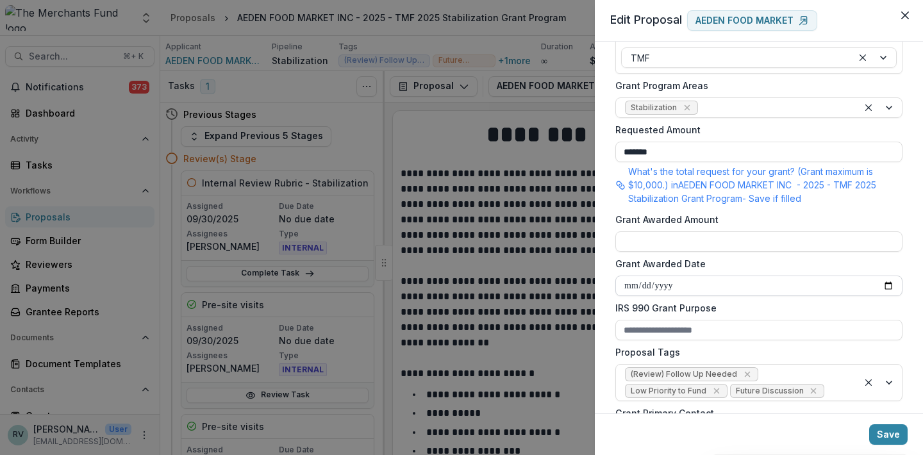
scroll to position [341, 0]
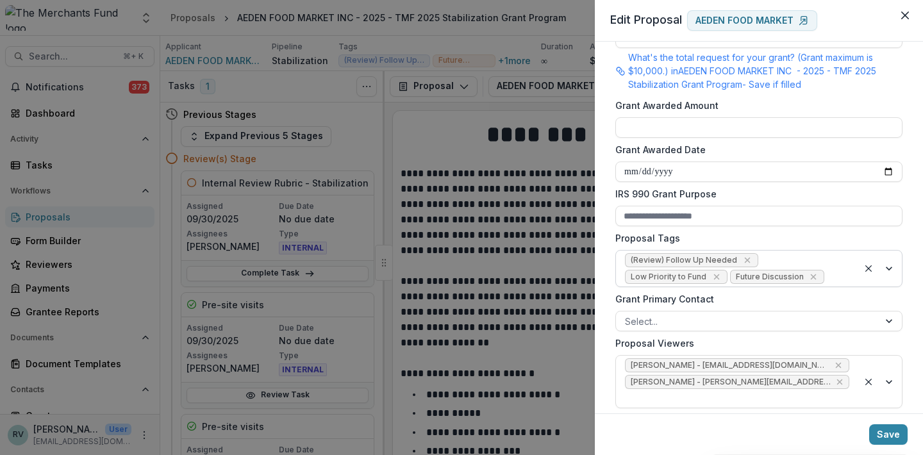
click at [827, 274] on div at bounding box center [838, 277] width 22 height 16
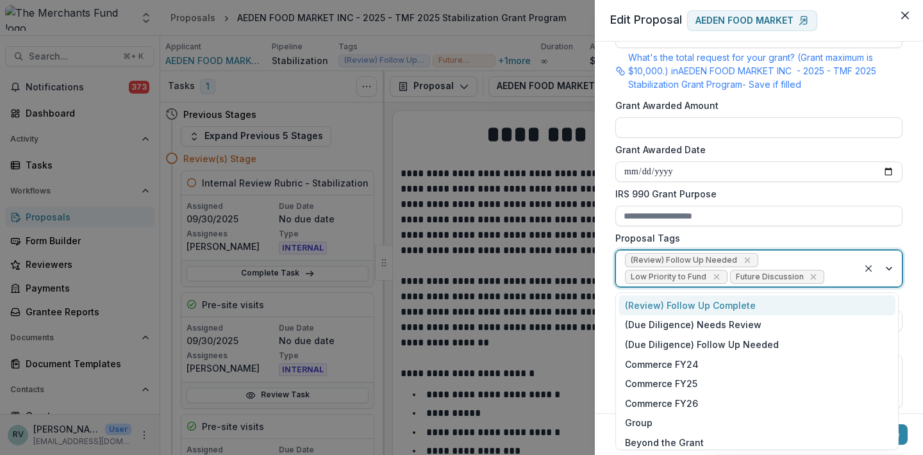
click at [827, 277] on input "Proposal Tags" at bounding box center [828, 276] width 3 height 13
type input "*"
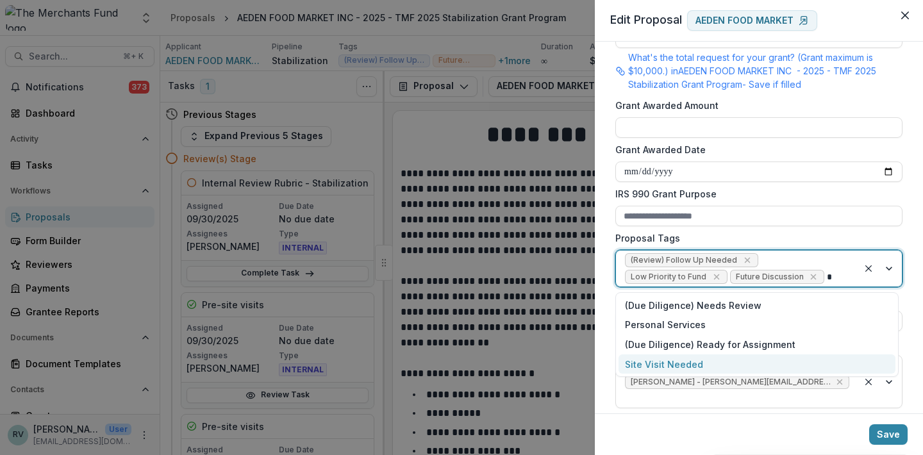
click at [735, 366] on div "Site Visit Needed" at bounding box center [756, 364] width 277 height 20
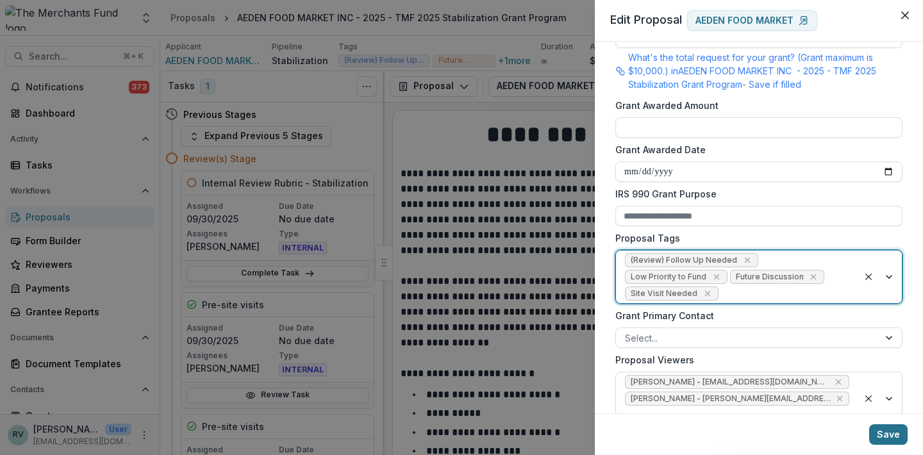
click at [887, 433] on button "Save" at bounding box center [888, 434] width 38 height 21
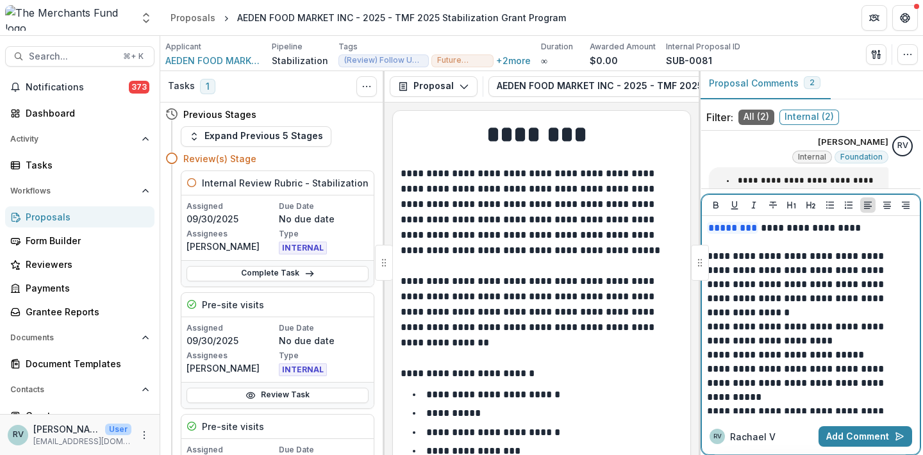
click at [754, 312] on p "**********" at bounding box center [807, 284] width 200 height 70
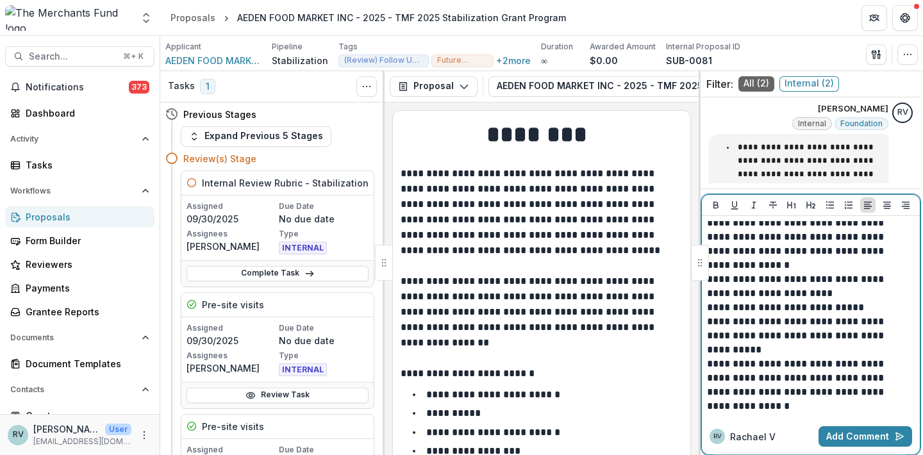
scroll to position [37, 0]
click at [816, 293] on p "**********" at bounding box center [807, 286] width 200 height 28
click at [873, 251] on p "**********" at bounding box center [807, 237] width 200 height 70
click at [842, 267] on p "**********" at bounding box center [807, 237] width 200 height 70
click at [819, 298] on p "**********" at bounding box center [807, 286] width 200 height 28
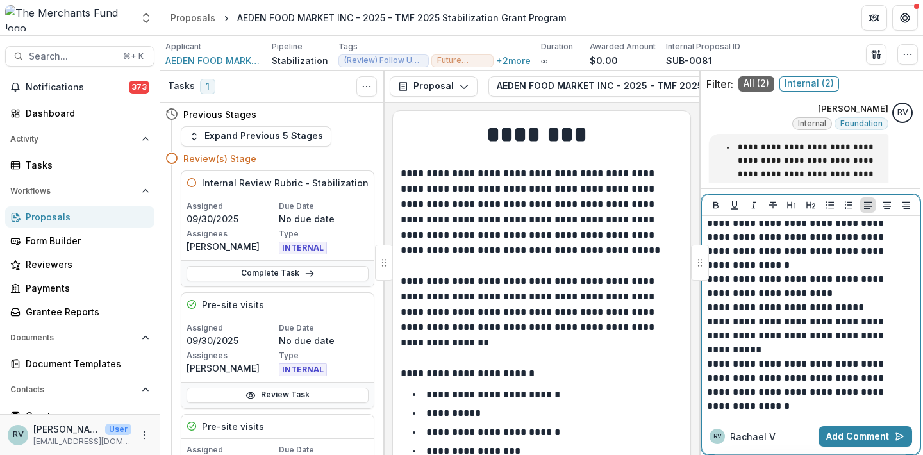
click at [811, 351] on p "**********" at bounding box center [807, 336] width 200 height 42
click at [852, 335] on p "**********" at bounding box center [807, 336] width 200 height 42
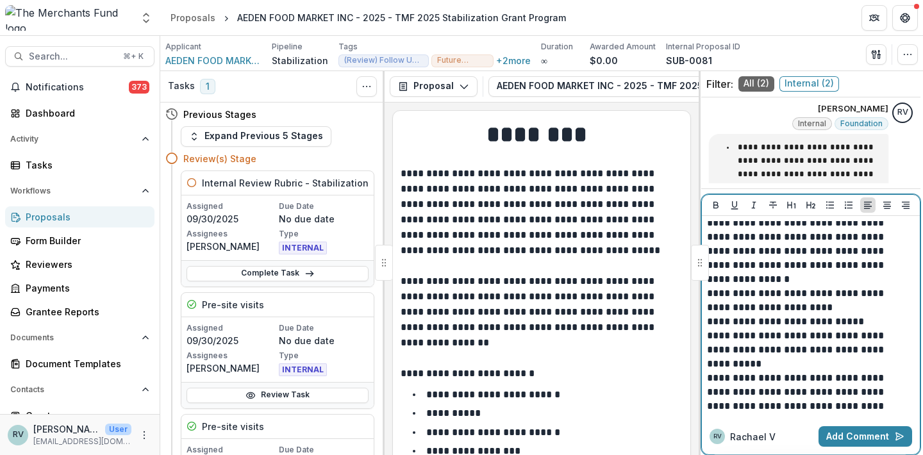
click at [814, 363] on p "**********" at bounding box center [807, 350] width 200 height 42
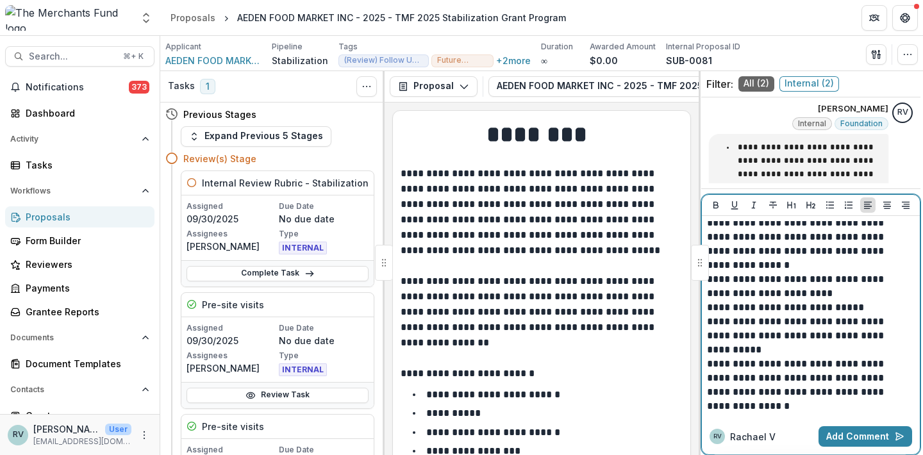
scroll to position [47, 0]
click at [771, 363] on p "**********" at bounding box center [807, 385] width 200 height 56
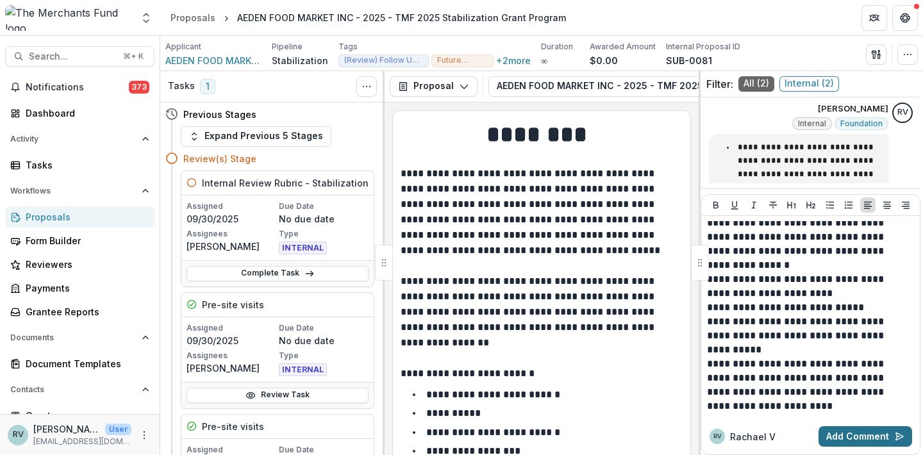
click at [848, 438] on button "Add Comment" at bounding box center [865, 436] width 94 height 21
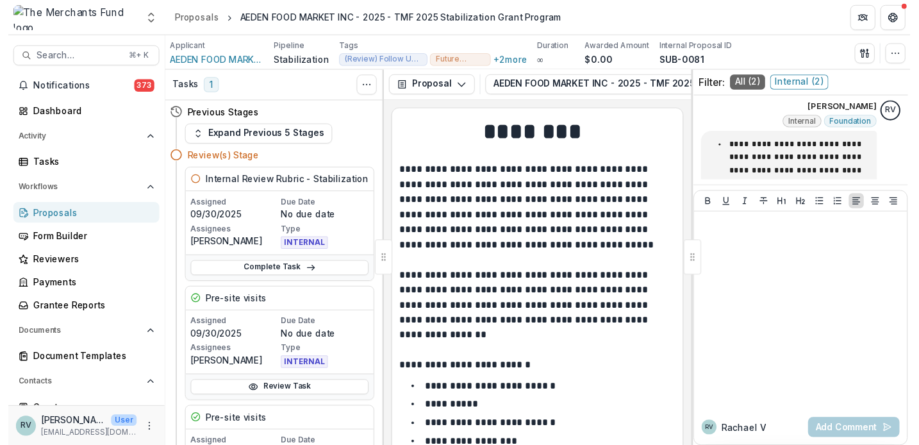
scroll to position [0, 0]
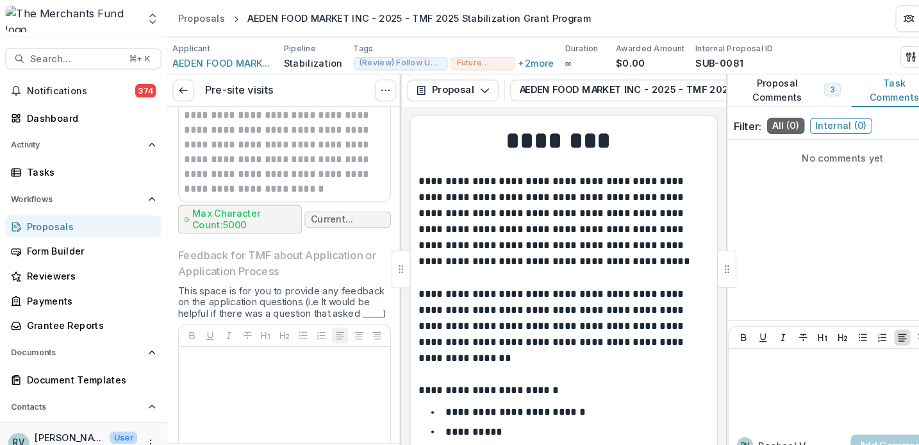
scroll to position [5936, 0]
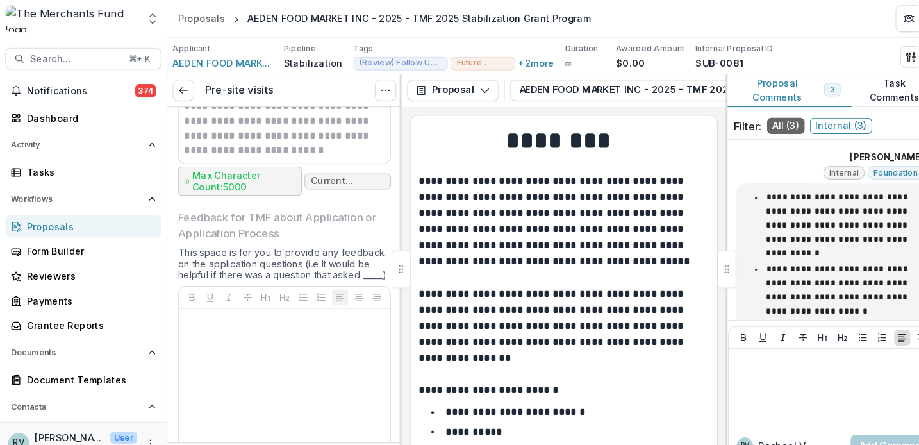
click at [759, 74] on button "Proposal Comments 3" at bounding box center [755, 86] width 120 height 31
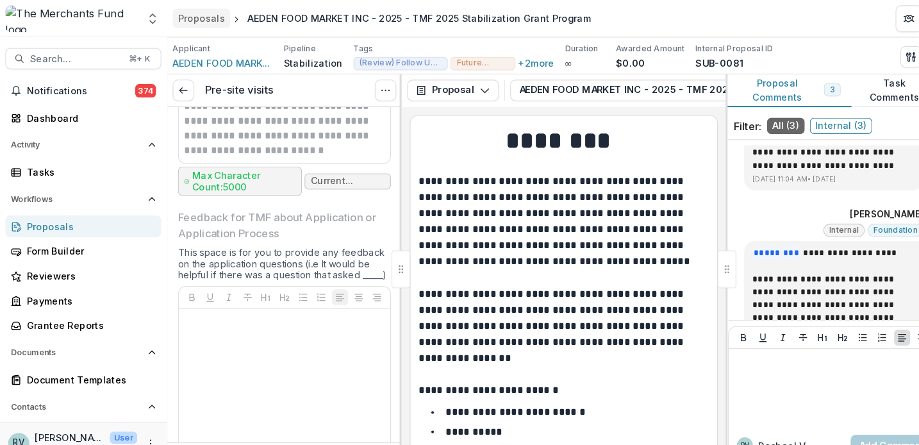
scroll to position [437, 0]
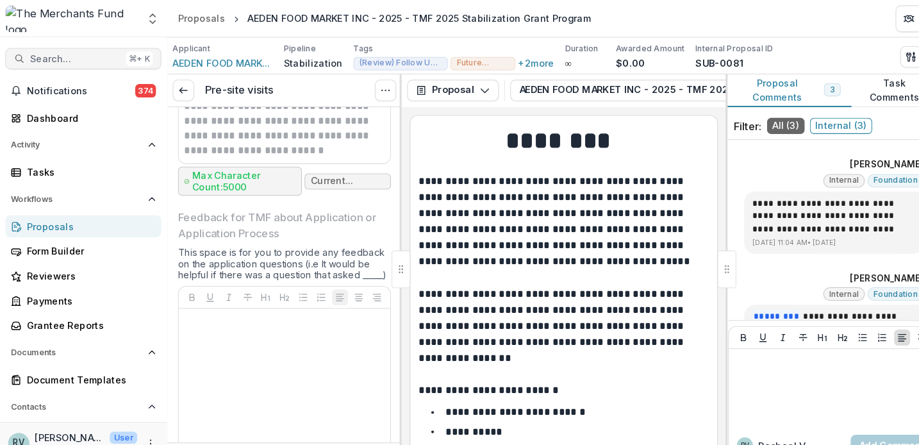
click at [90, 57] on span "Search..." at bounding box center [72, 56] width 87 height 11
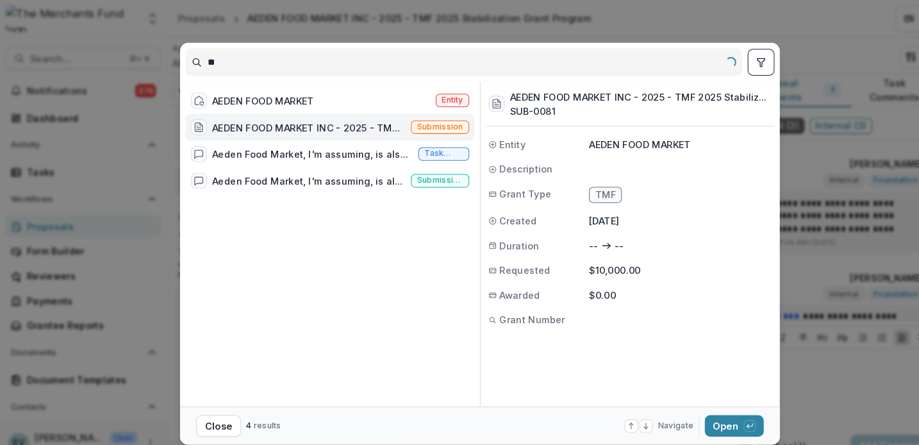
type input "*"
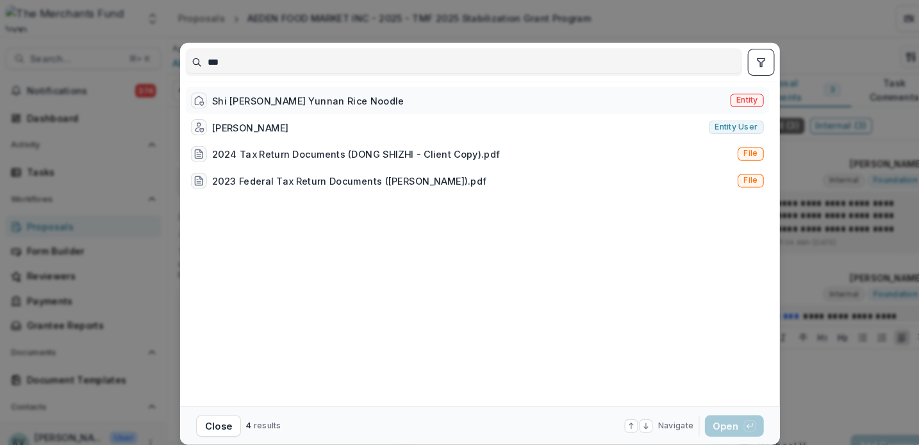
type input "***"
click at [600, 85] on div "Shi Miao Dao Yunnan Rice Noodle Entity" at bounding box center [457, 96] width 559 height 26
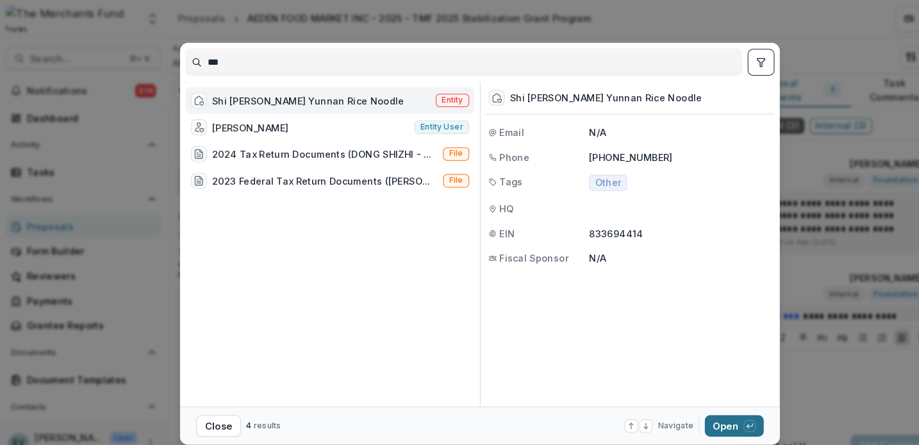
click at [696, 408] on button "Open with enter key" at bounding box center [703, 407] width 56 height 21
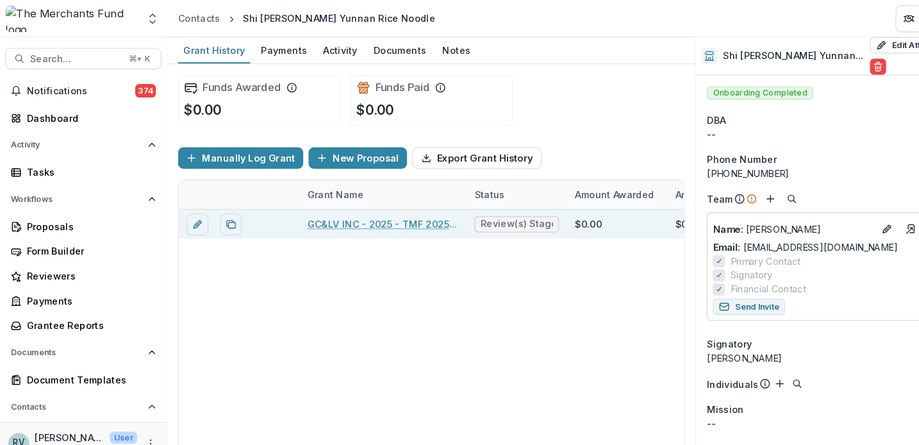
click at [397, 214] on link "GC&LV INC - 2025 - TMF 2025 Stabilization Grant Program" at bounding box center [366, 214] width 145 height 13
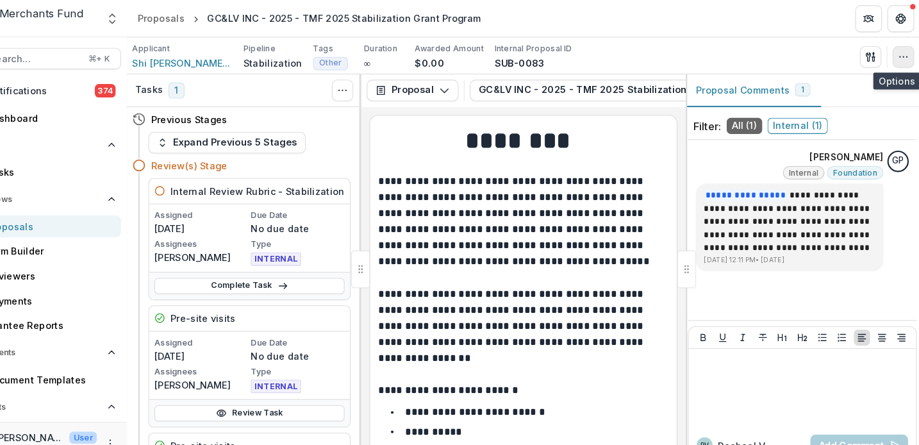
click at [898, 53] on icon "button" at bounding box center [903, 54] width 10 height 10
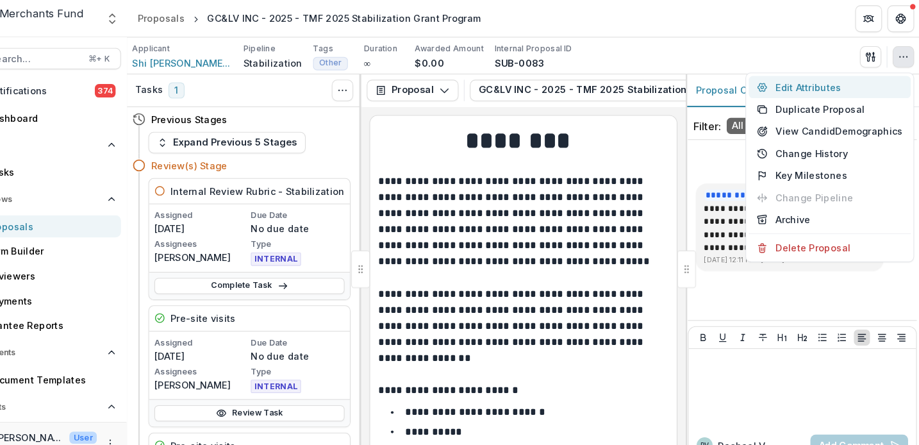
click at [825, 80] on button "Edit Attributes" at bounding box center [833, 83] width 155 height 21
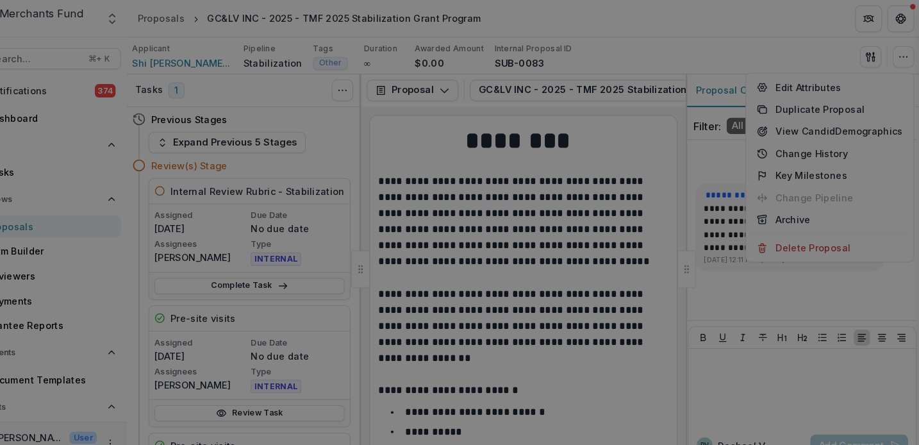
type input "*********"
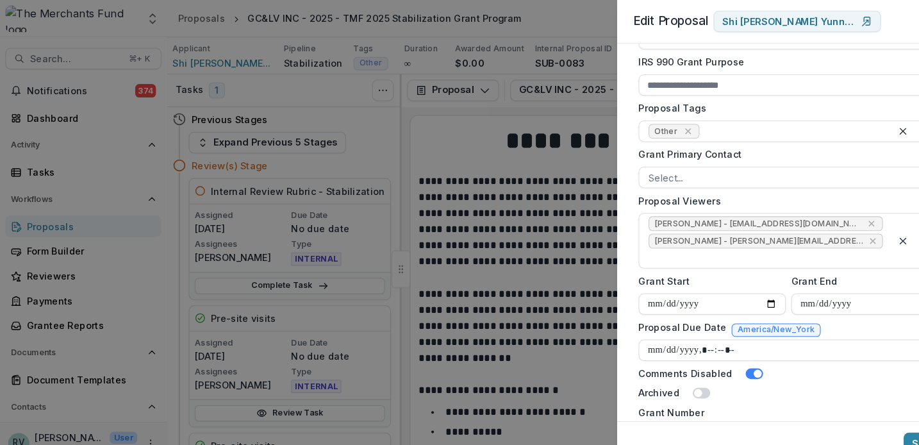
scroll to position [452, 0]
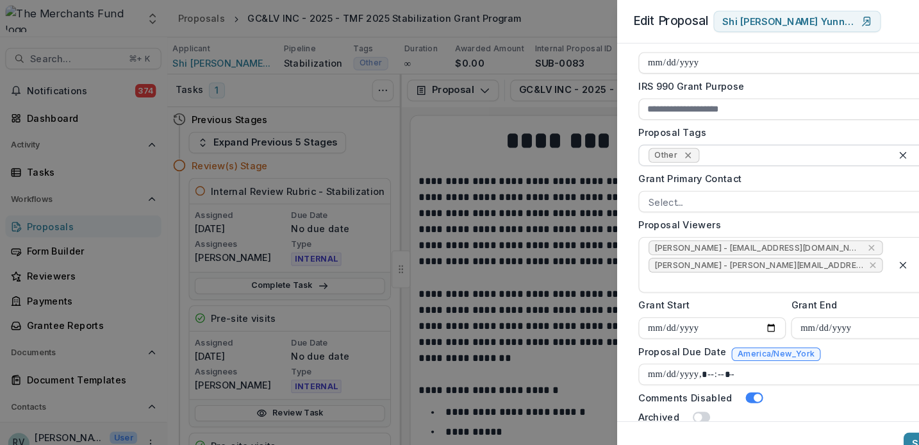
click at [660, 147] on icon "Remove Other" at bounding box center [659, 149] width 10 height 10
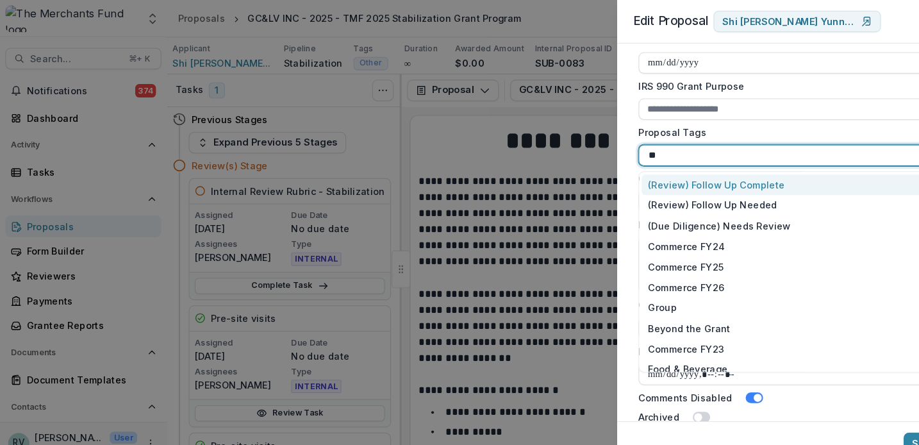
type input "***"
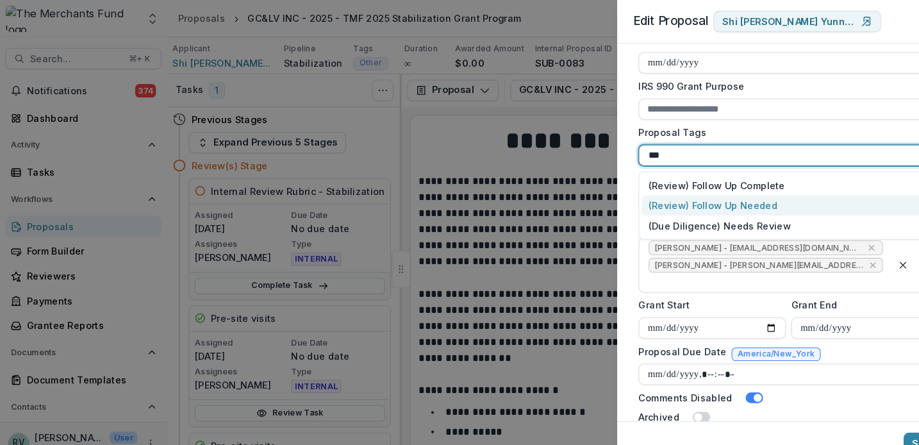
click at [696, 196] on div "(Review) Follow Up Needed" at bounding box center [753, 197] width 277 height 20
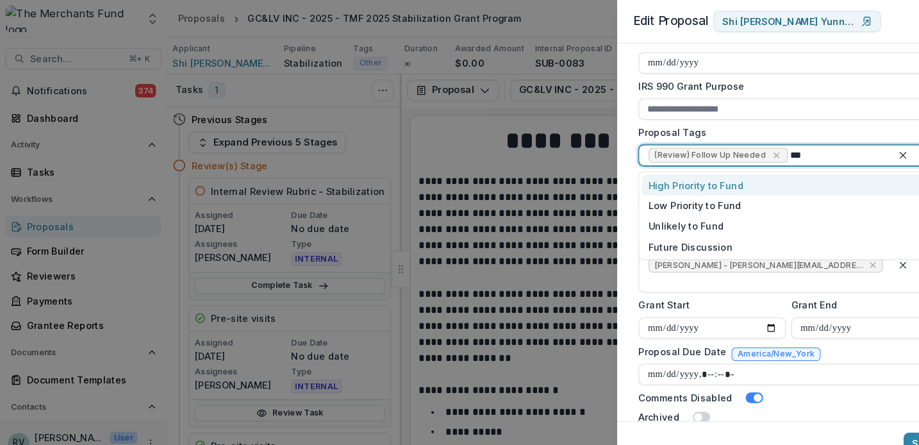
type input "****"
click at [714, 179] on div "Future Discussion" at bounding box center [753, 177] width 277 height 20
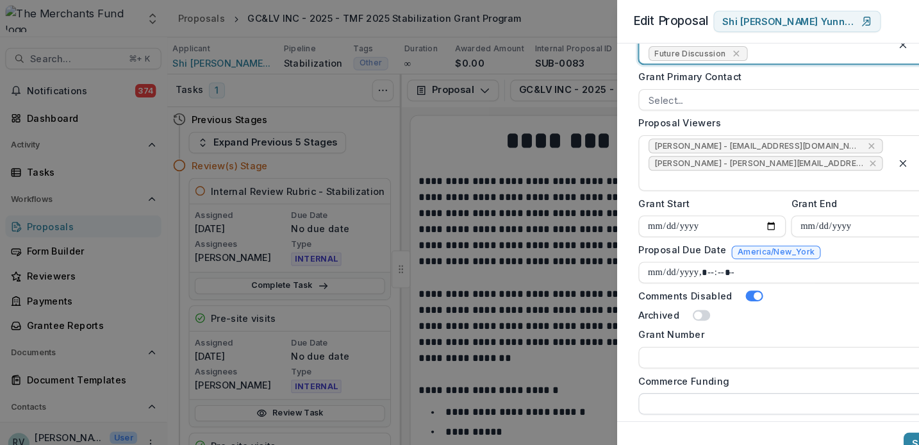
scroll to position [565, 0]
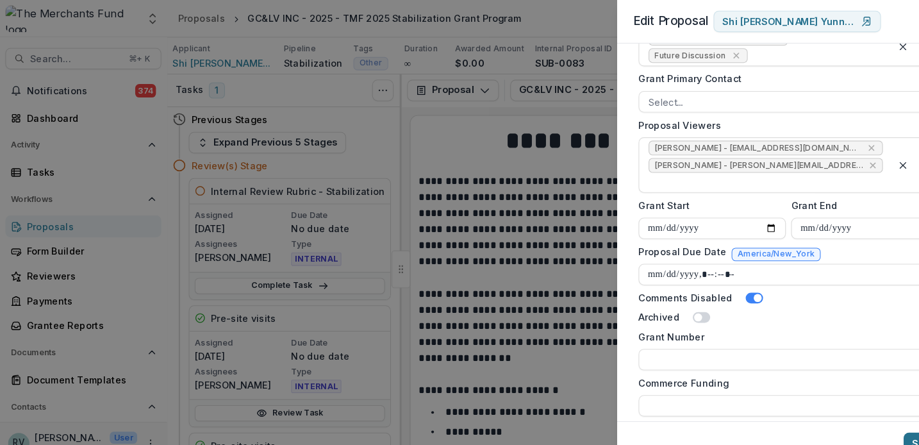
click at [872, 424] on button "Save" at bounding box center [884, 424] width 38 height 21
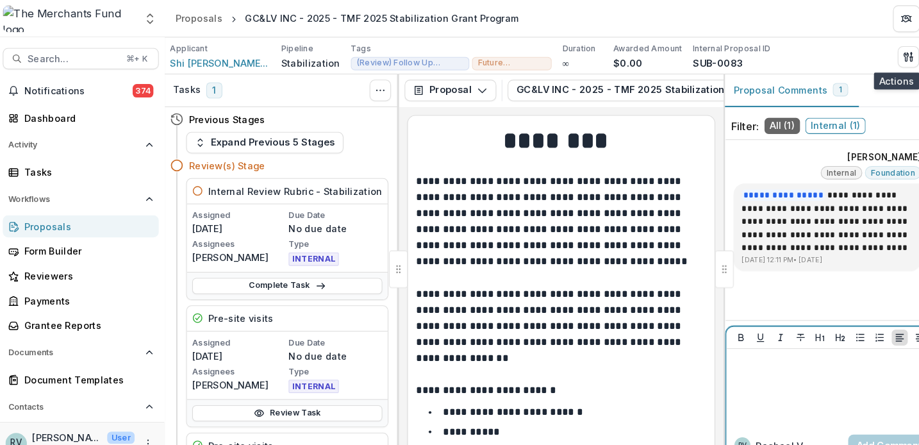
click at [723, 354] on div at bounding box center [807, 371] width 208 height 64
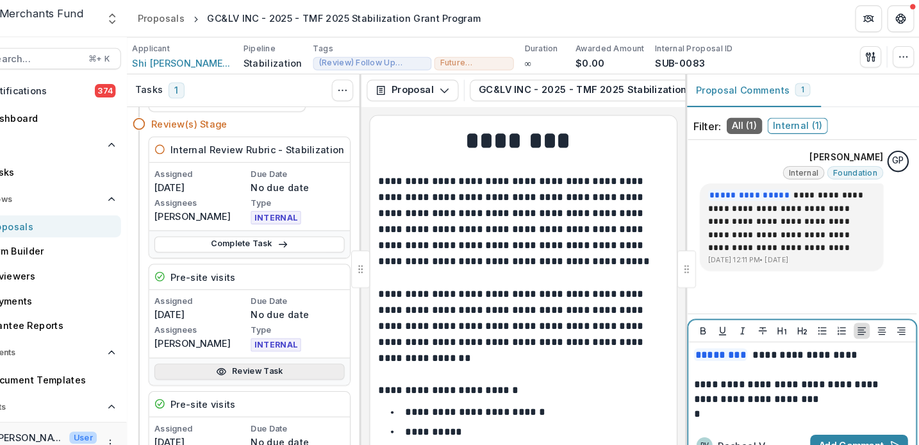
scroll to position [97, 0]
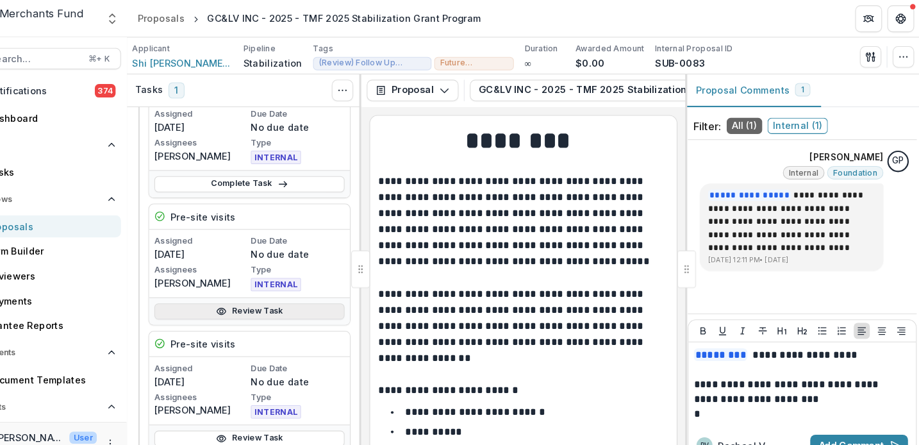
click at [230, 294] on link "Review Task" at bounding box center [277, 297] width 182 height 15
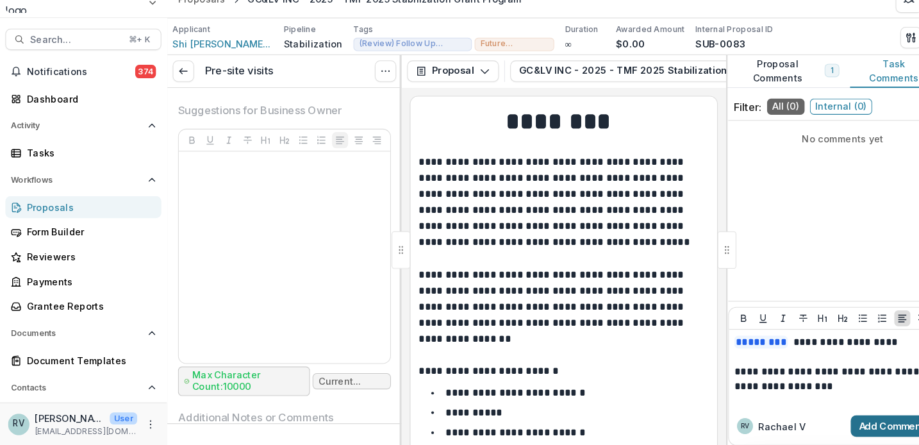
click at [846, 416] on button "Add Comment" at bounding box center [862, 426] width 94 height 21
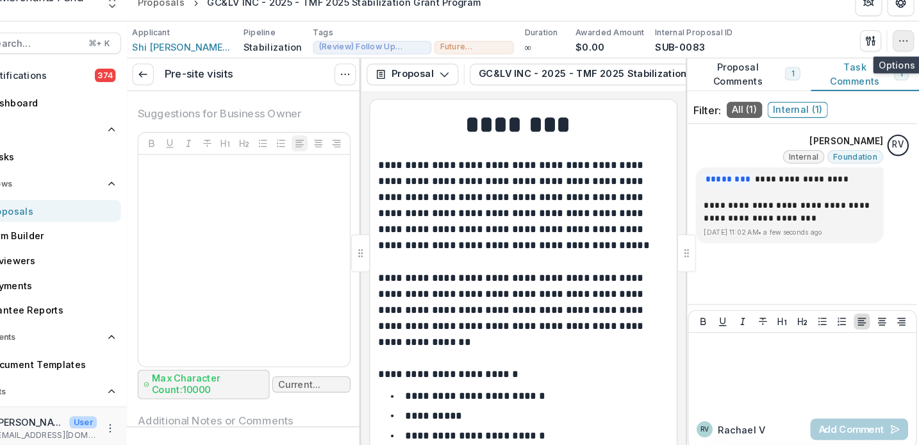
click at [898, 49] on icon "button" at bounding box center [903, 54] width 10 height 10
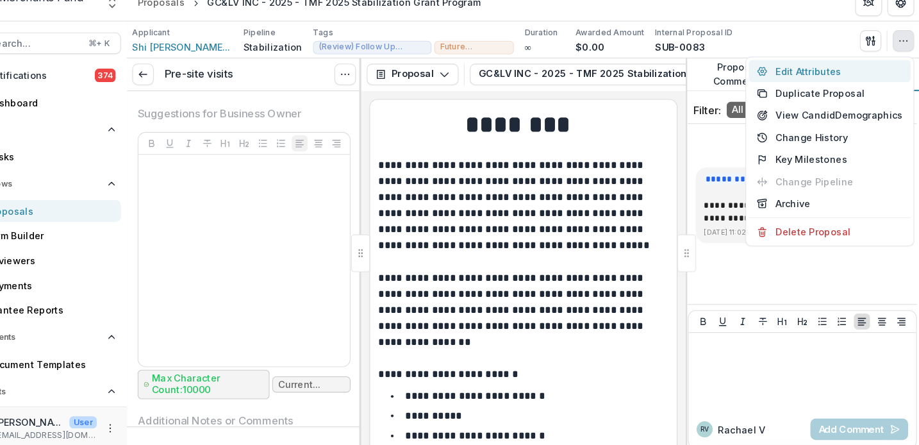
click at [823, 73] on button "Edit Attributes" at bounding box center [833, 83] width 155 height 21
type input "*********"
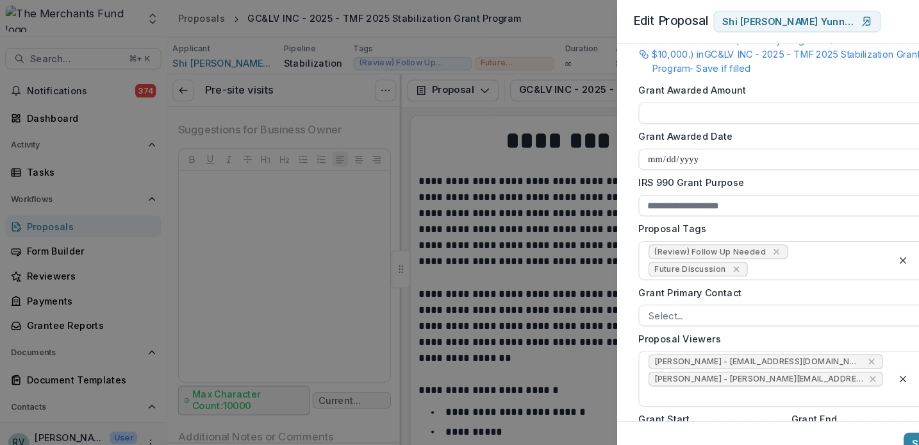
scroll to position [404, 0]
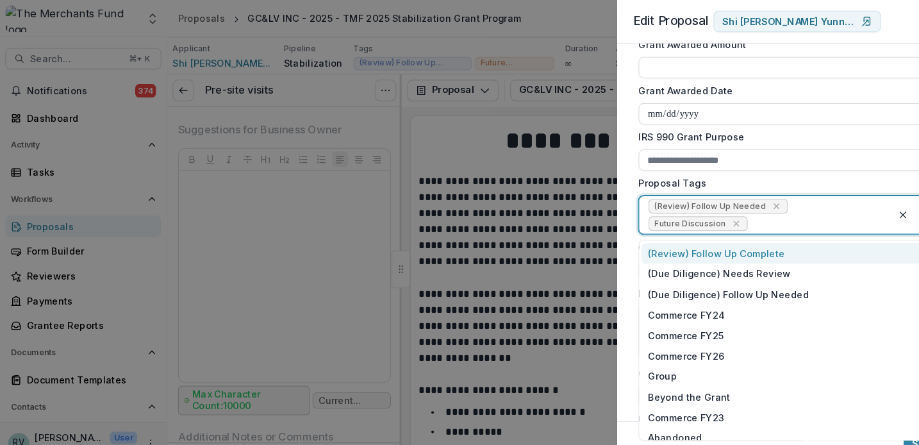
click at [722, 214] on div at bounding box center [781, 214] width 127 height 16
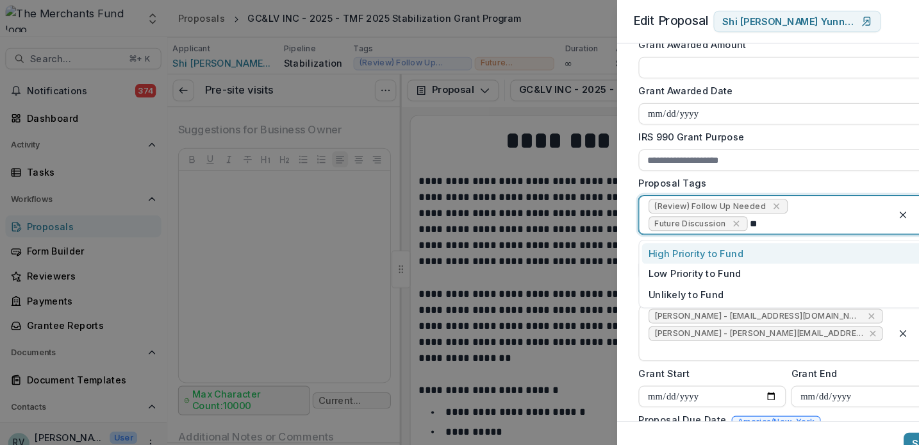
type input "***"
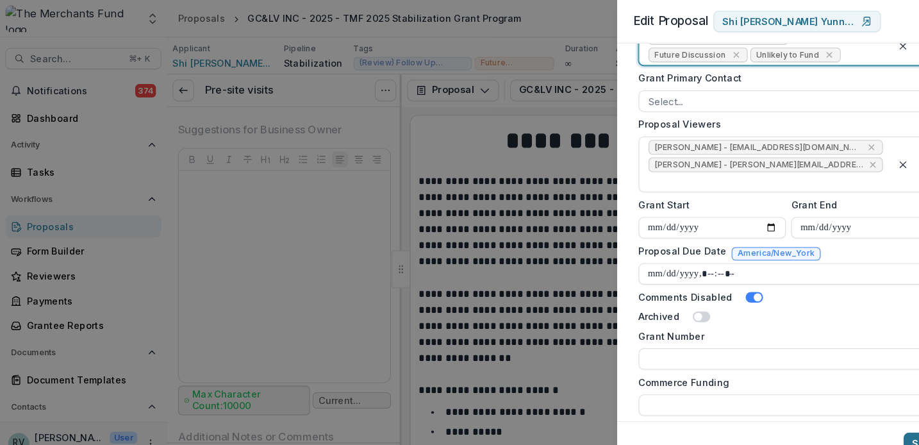
scroll to position [565, 0]
click at [879, 421] on button "Save" at bounding box center [884, 424] width 38 height 21
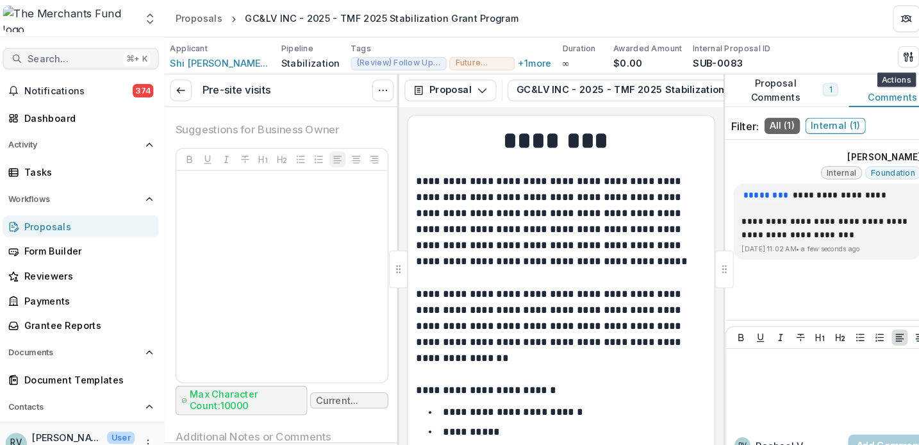
click at [79, 54] on span "Search..." at bounding box center [72, 56] width 87 height 11
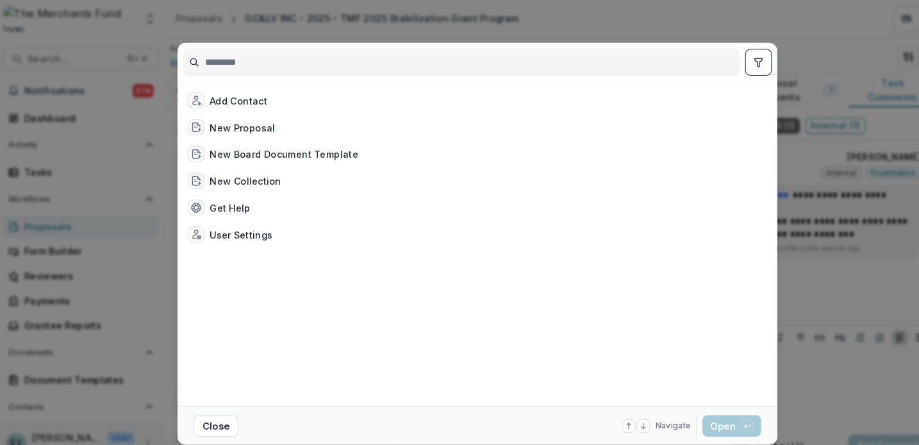
click at [53, 56] on div "Add Contact New Proposal New Board Document Template New Collection Get Help Us…" at bounding box center [459, 222] width 919 height 445
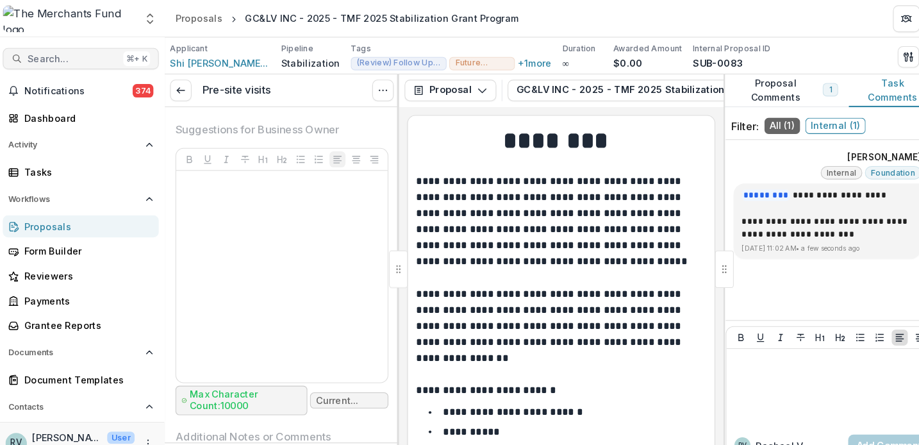
click at [59, 56] on span "Search..." at bounding box center [72, 56] width 87 height 11
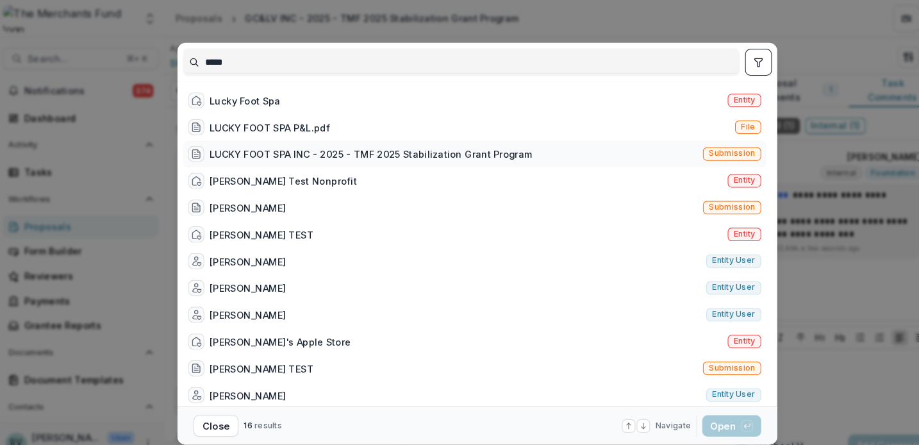
type input "*****"
click at [254, 142] on div "LUCKY FOOT SPA INC - 2025 - TMF 2025 Stabilization Grant Program" at bounding box center [357, 147] width 309 height 13
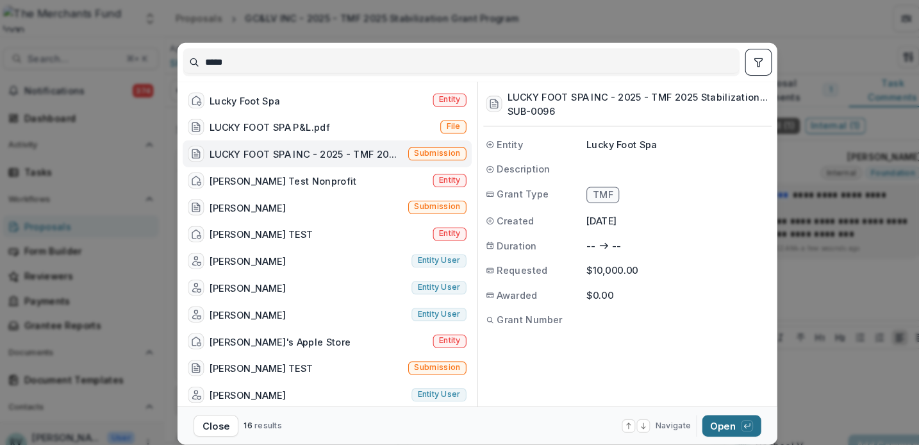
click at [702, 407] on button "Open with enter key" at bounding box center [703, 407] width 56 height 21
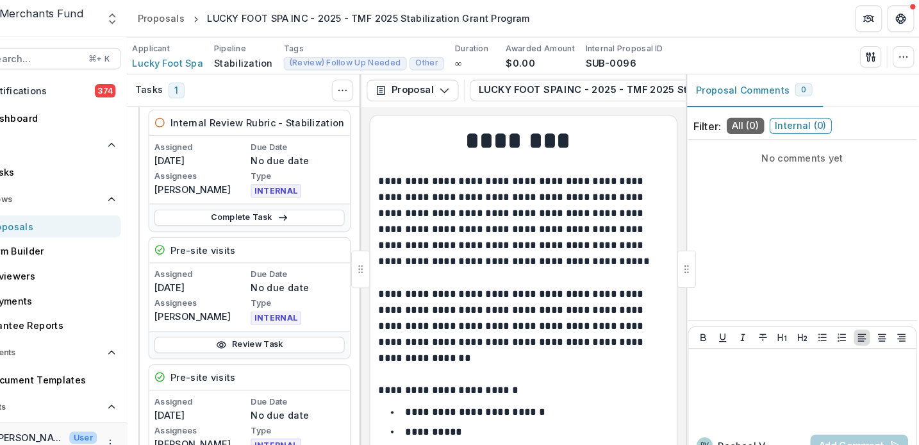
scroll to position [97, 0]
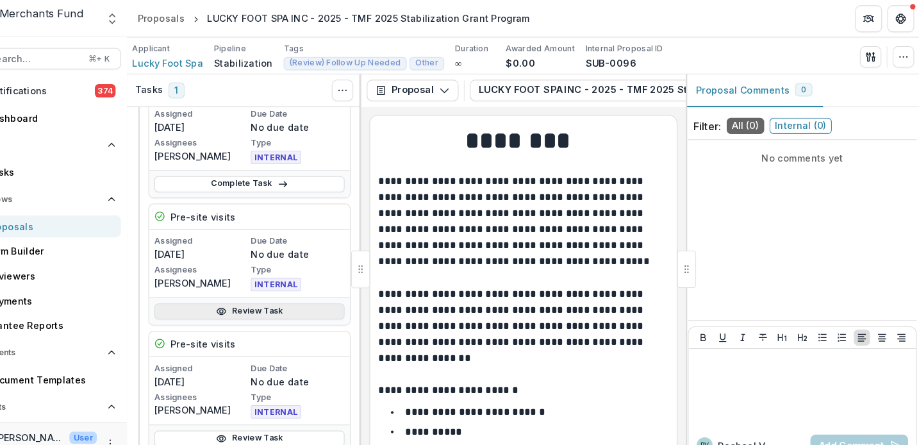
click at [274, 295] on link "Review Task" at bounding box center [277, 297] width 182 height 15
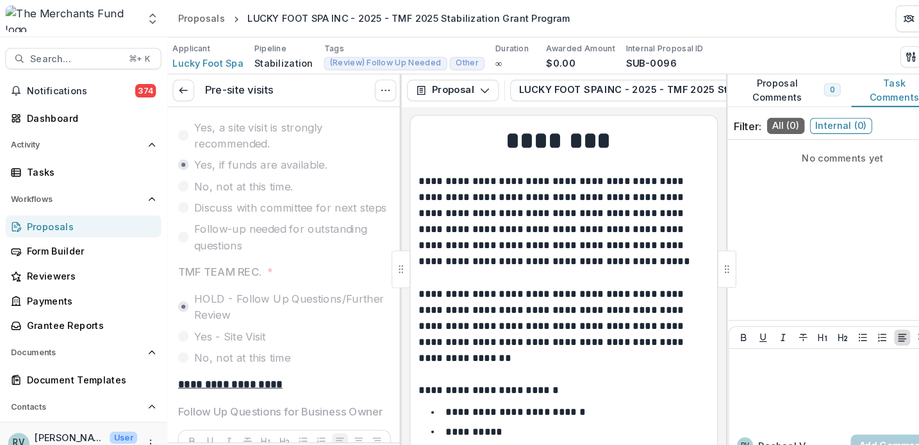
scroll to position [4408, 0]
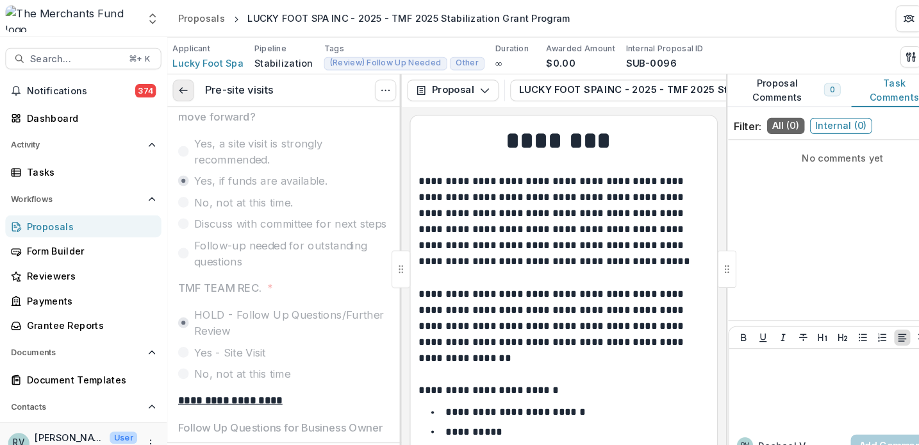
click at [177, 87] on line at bounding box center [175, 87] width 7 height 0
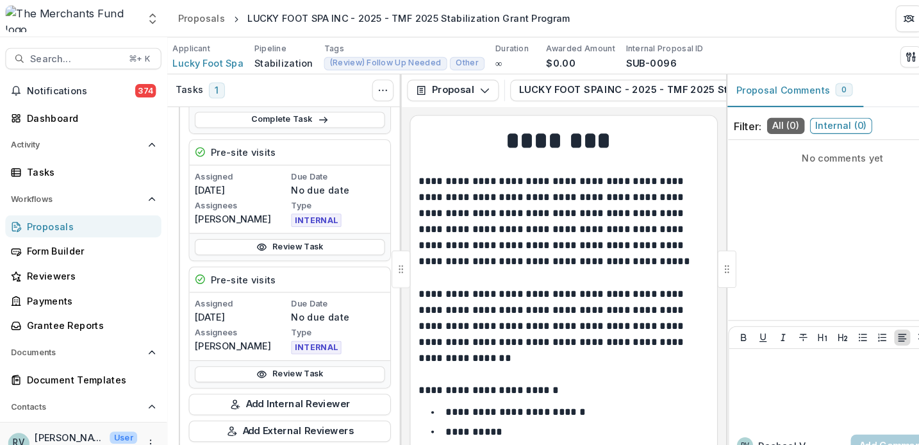
scroll to position [186, 0]
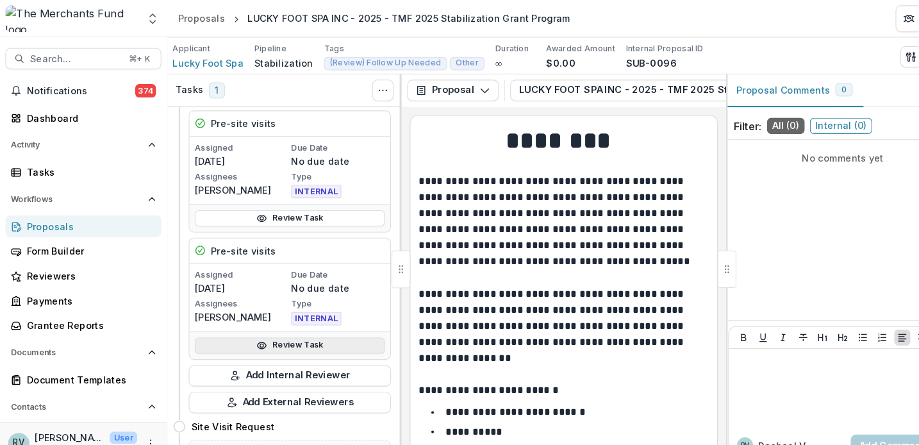
click at [270, 331] on link "Review Task" at bounding box center [277, 330] width 182 height 15
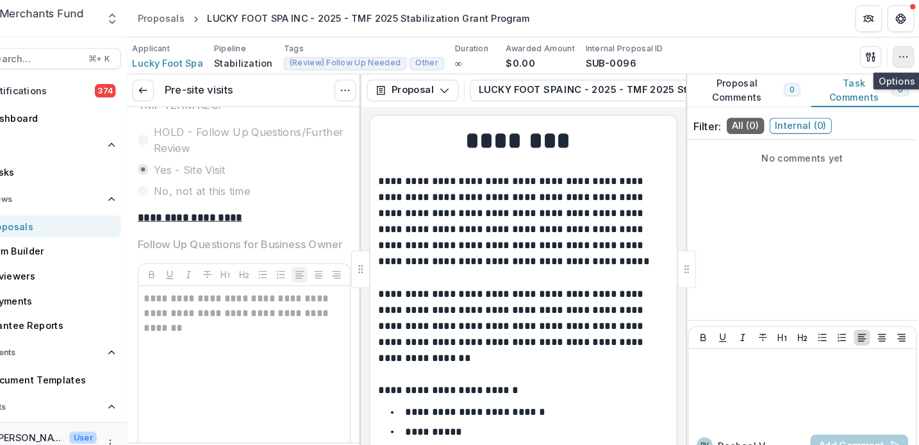
click at [898, 49] on icon "button" at bounding box center [903, 54] width 10 height 10
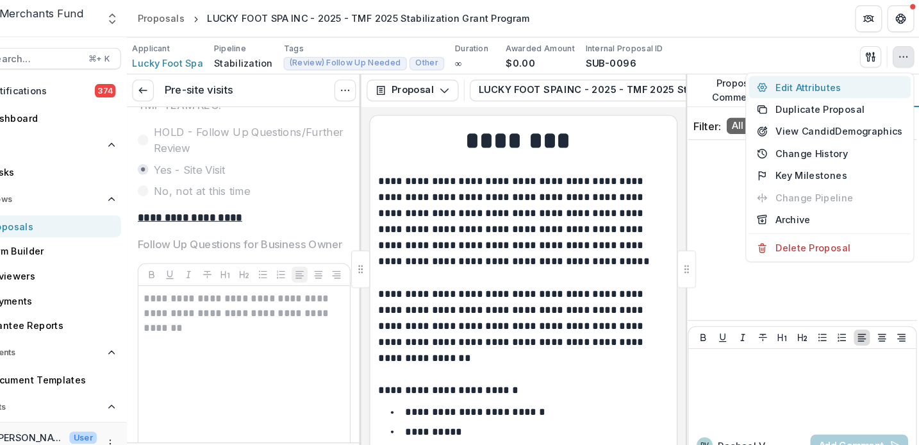
click at [813, 81] on button "Edit Attributes" at bounding box center [833, 83] width 155 height 21
type input "*******"
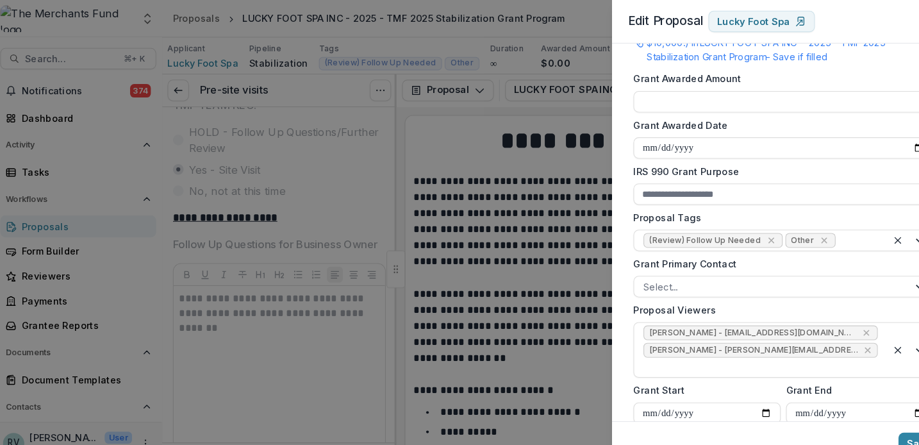
scroll to position [375, 0]
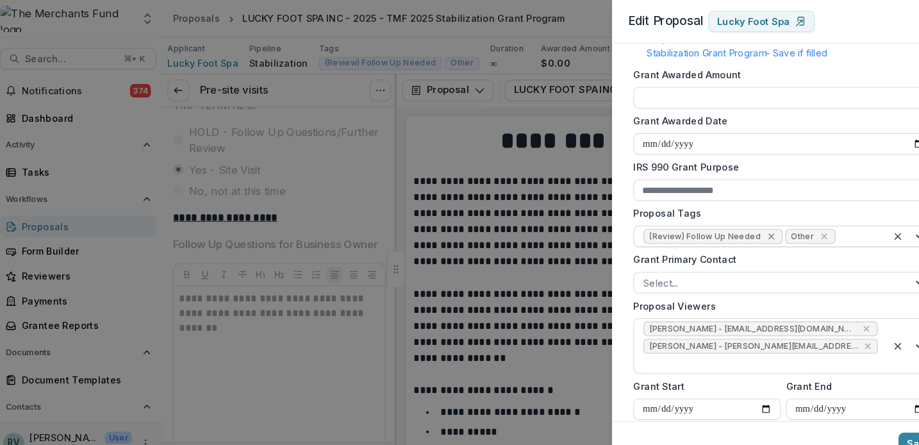
click at [740, 226] on icon "Remove (Review) Follow Up Needed" at bounding box center [743, 227] width 6 height 6
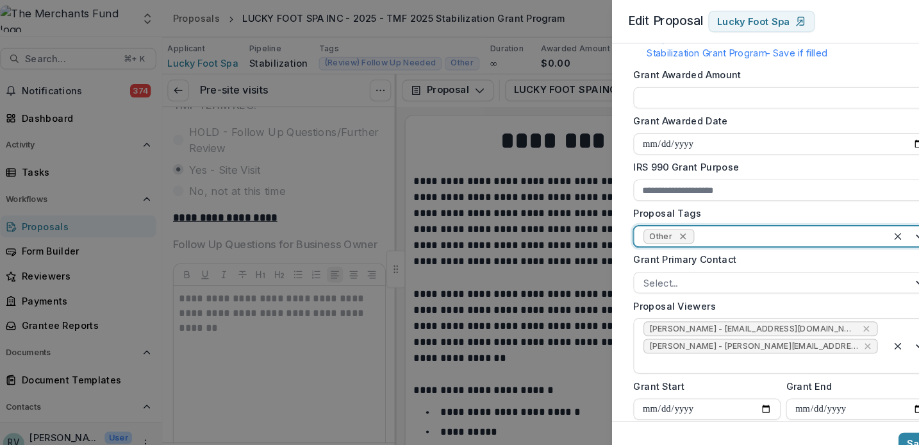
click at [654, 223] on icon "Remove Other" at bounding box center [659, 226] width 10 height 10
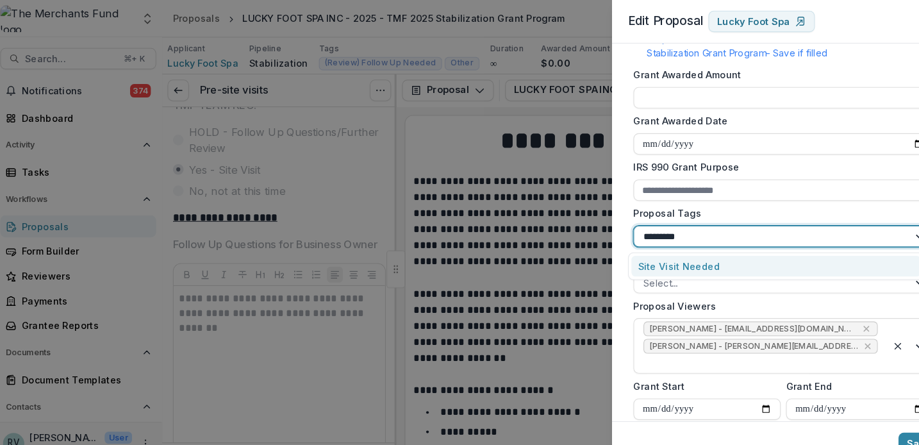
type input "**********"
click at [648, 256] on div "Site Visit Needed" at bounding box center [747, 255] width 277 height 20
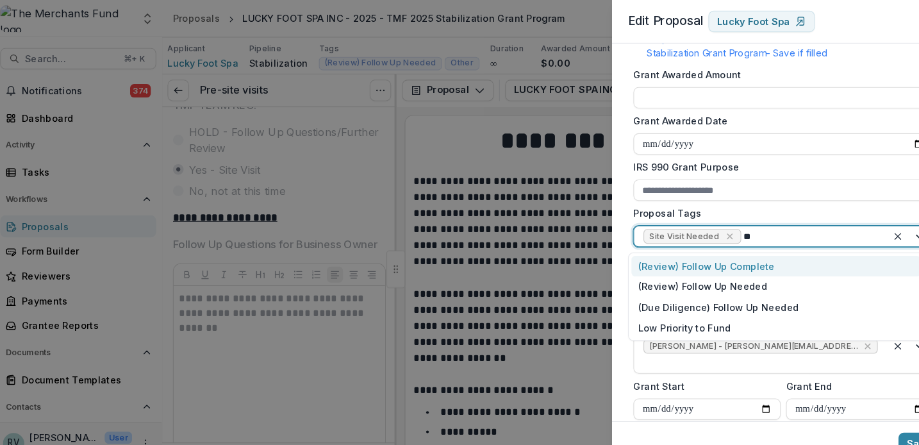
type input "*"
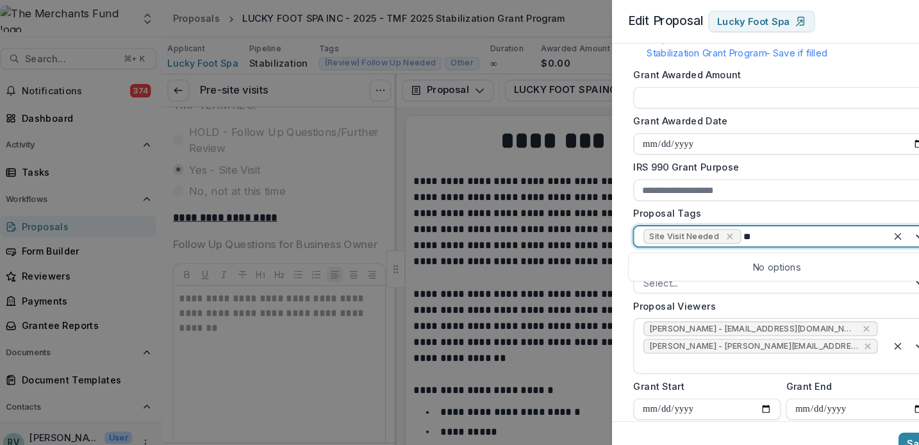
type input "*"
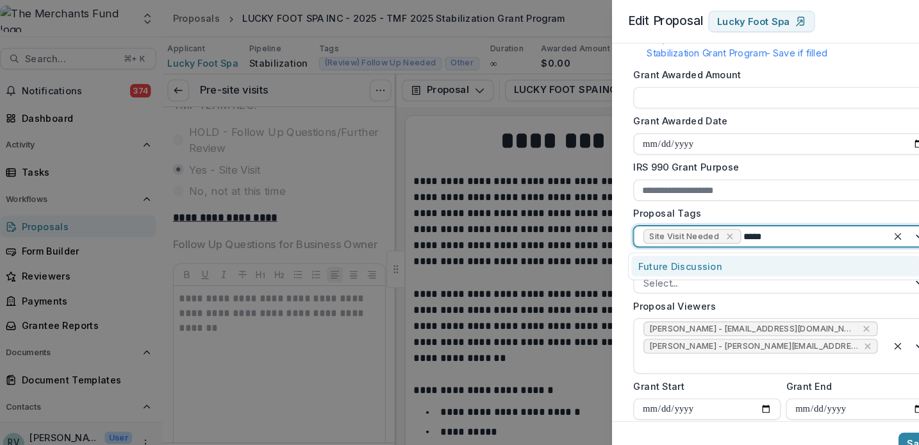
type input "******"
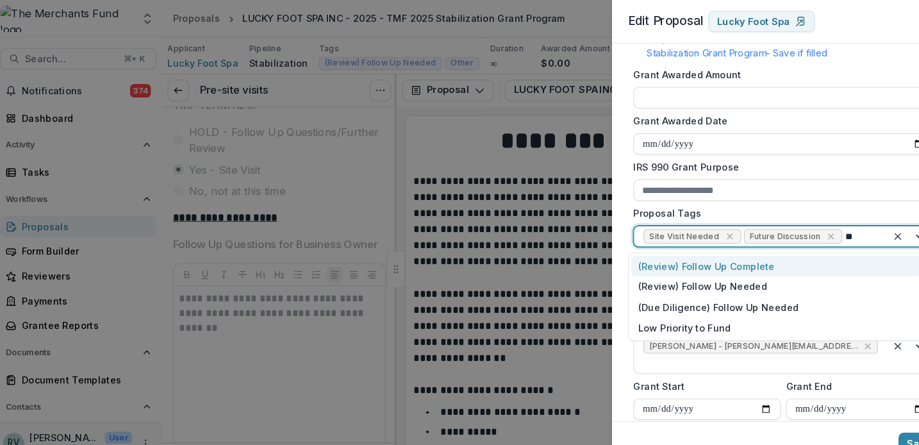
type input "***"
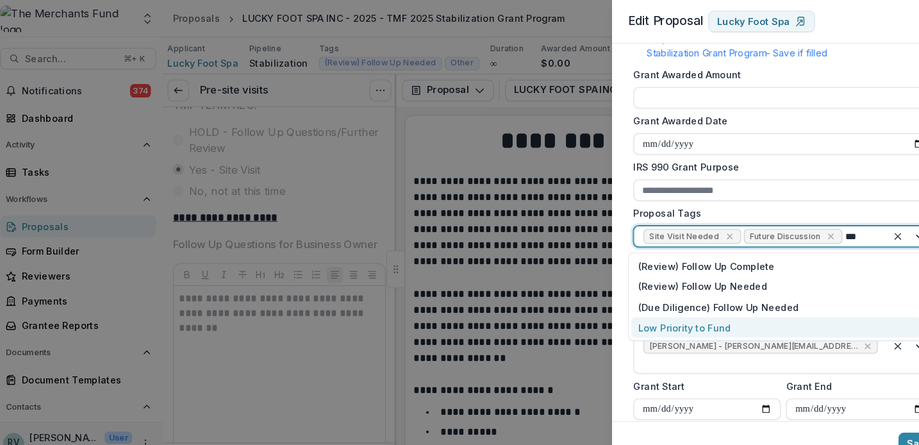
click at [723, 315] on div "Low Priority to Fund" at bounding box center [747, 314] width 277 height 20
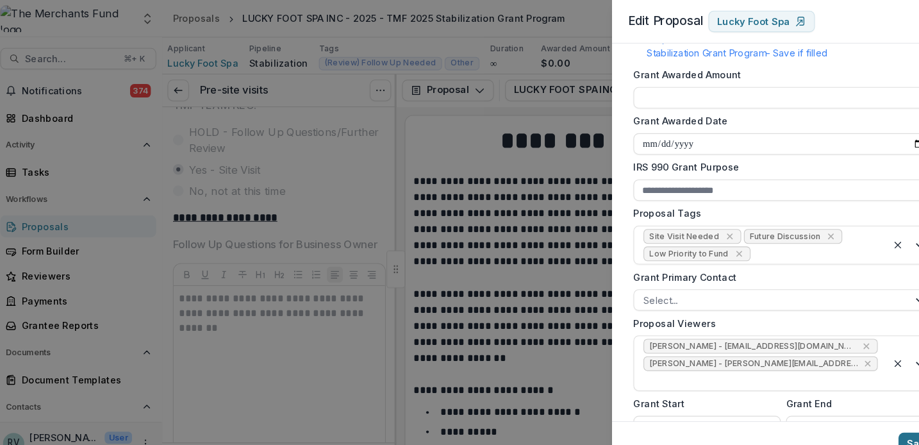
click at [871, 418] on button "Save" at bounding box center [884, 424] width 38 height 21
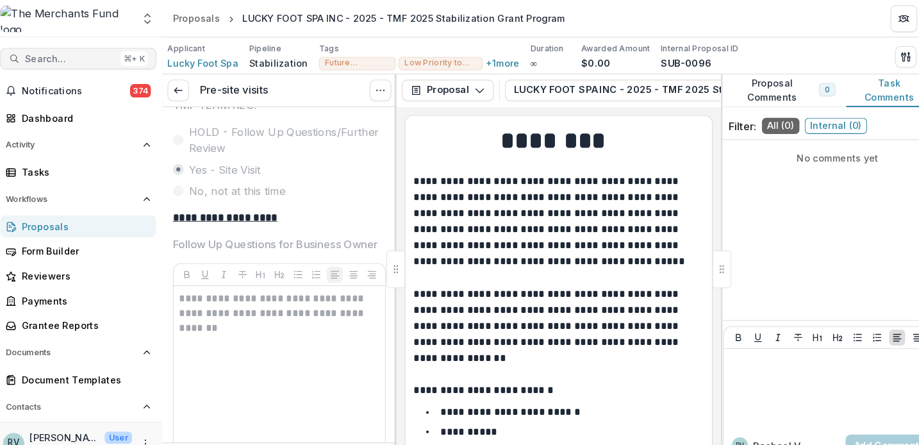
click at [79, 57] on span "Search..." at bounding box center [72, 56] width 87 height 11
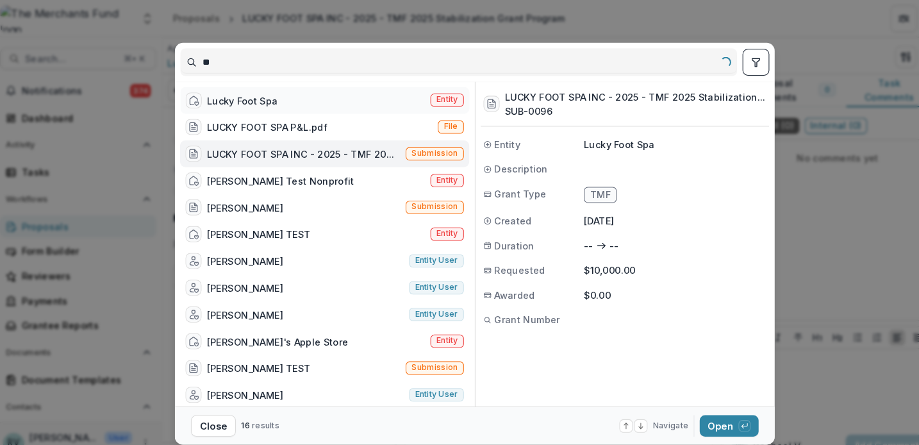
type input "*"
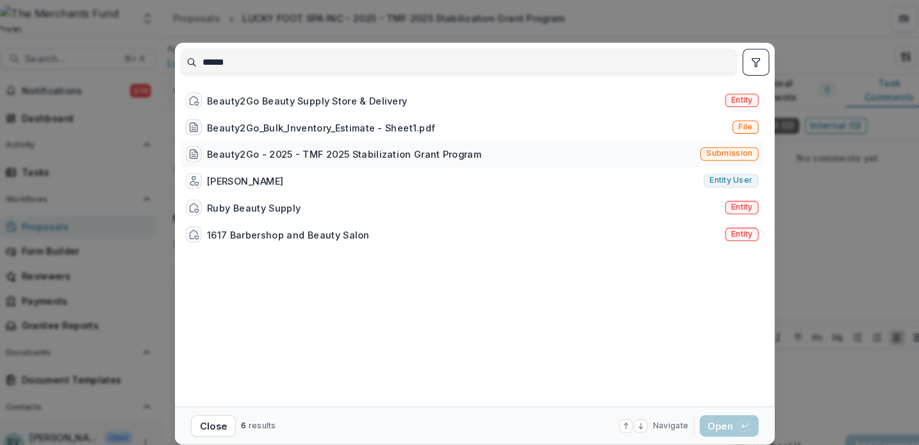
type input "******"
click at [297, 140] on div "Beauty2Go - 2025 - TMF 2025 Stabilization Grant Program" at bounding box center [324, 147] width 283 height 15
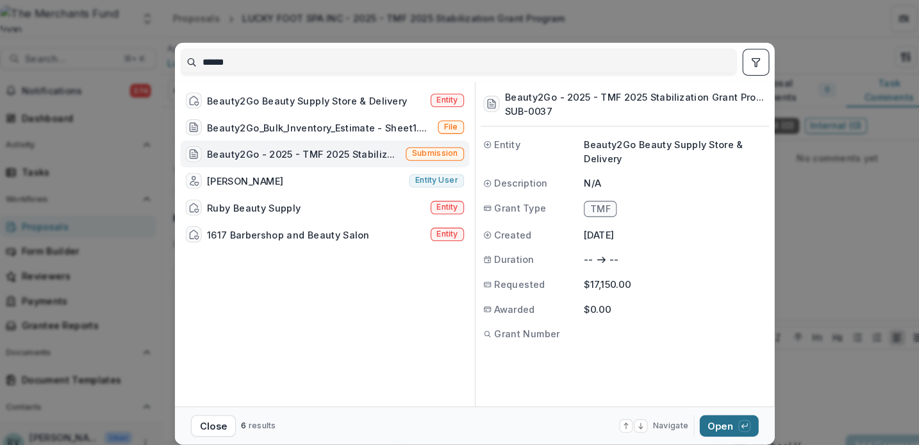
click at [690, 409] on button "Open with enter key" at bounding box center [703, 407] width 56 height 21
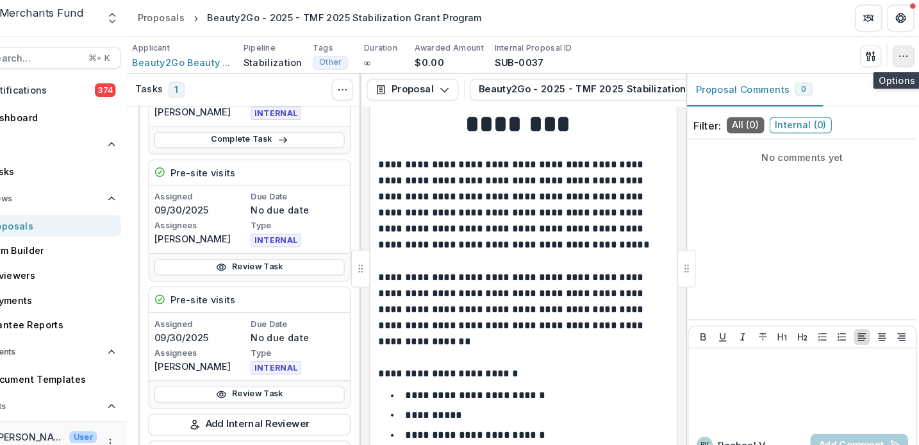
click at [893, 48] on button "button" at bounding box center [903, 54] width 21 height 21
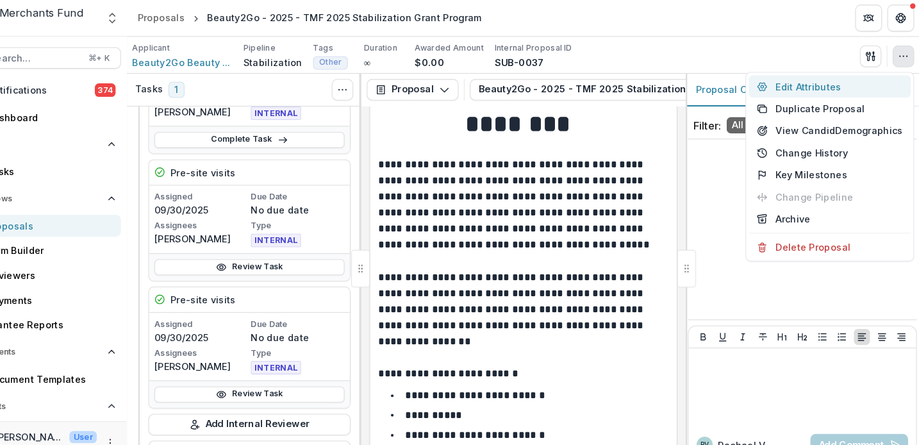
click at [797, 85] on button "Edit Attributes" at bounding box center [833, 83] width 155 height 21
type input "*******"
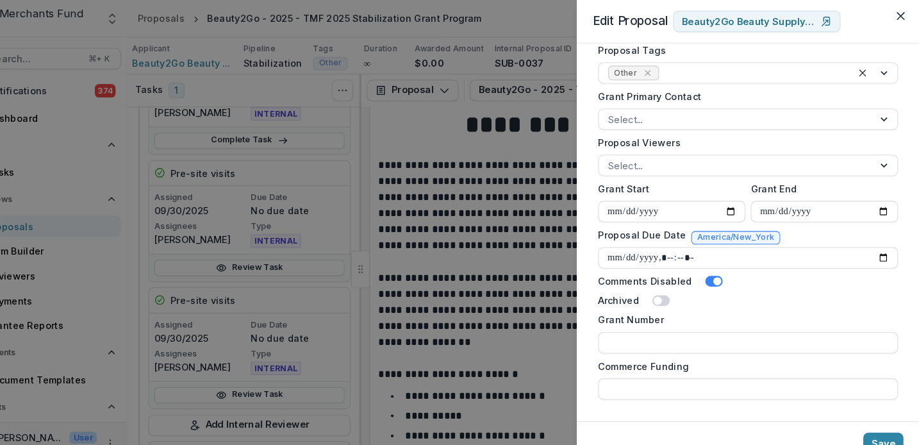
scroll to position [499, 0]
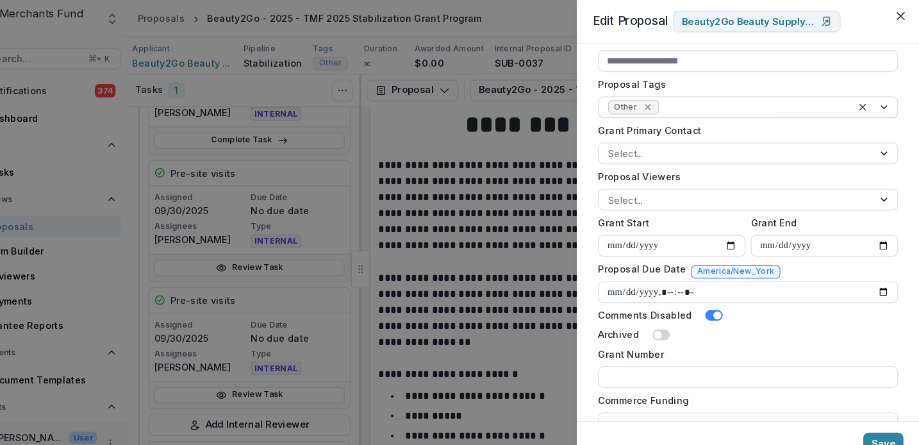
click at [654, 99] on icon "Remove Other" at bounding box center [659, 102] width 10 height 10
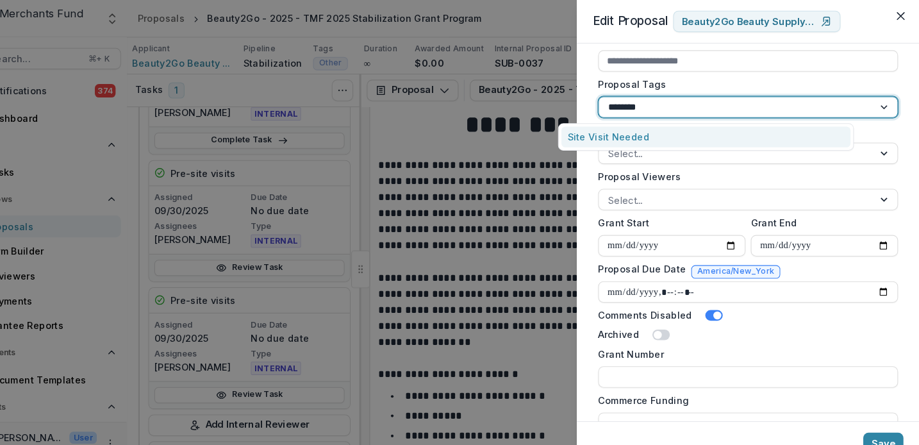
type input "*********"
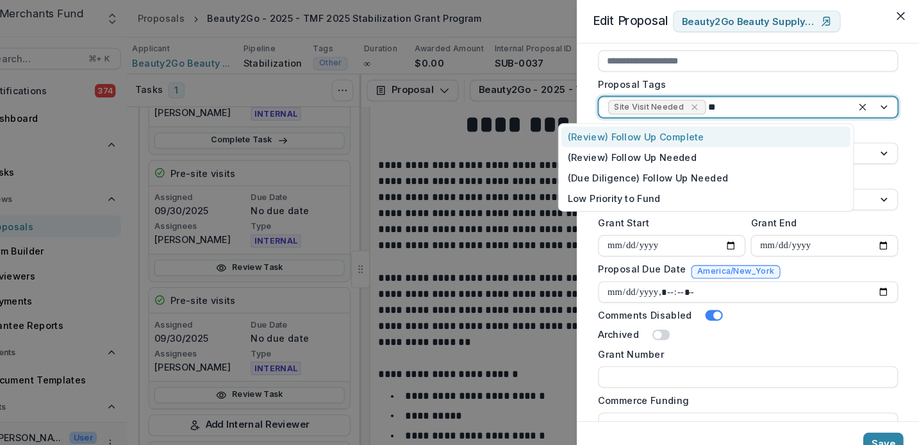
type input "*"
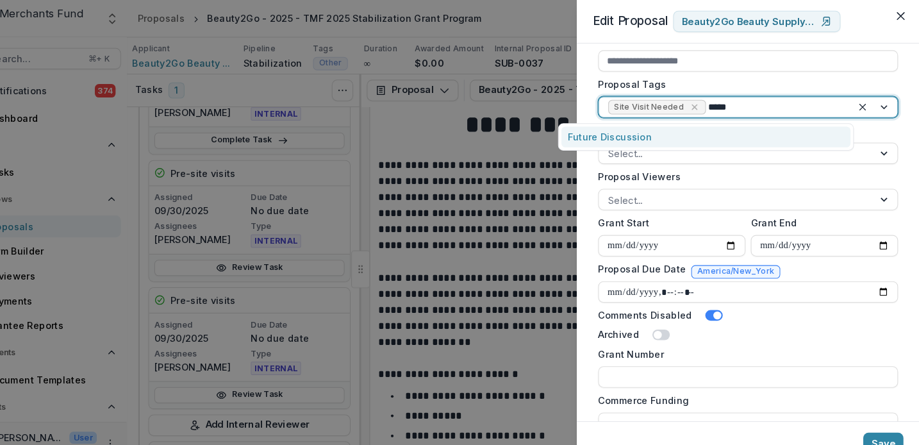
type input "******"
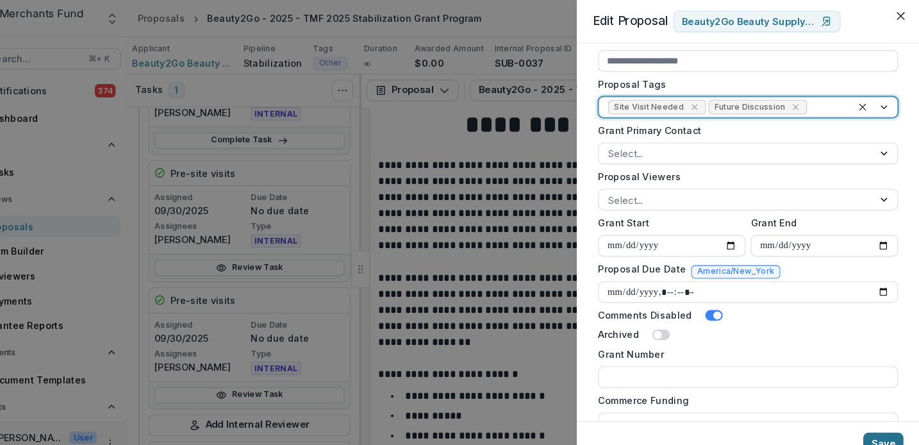
click at [865, 418] on button "Save" at bounding box center [884, 424] width 38 height 21
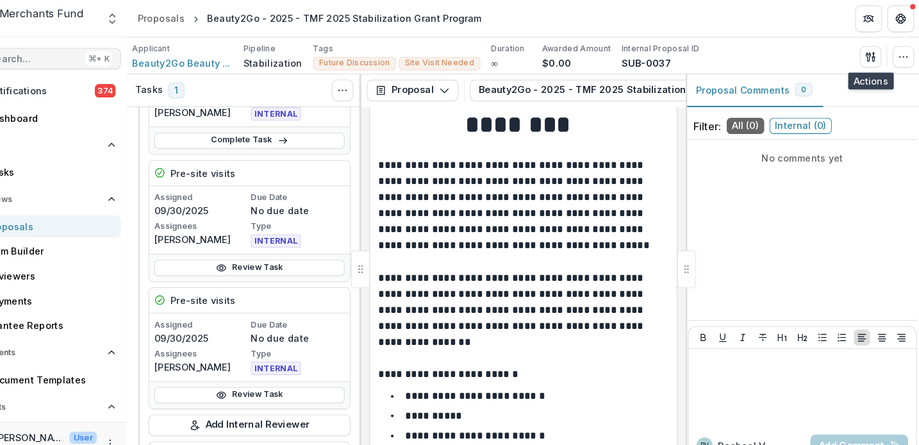
click at [57, 58] on span "Search..." at bounding box center [72, 56] width 87 height 11
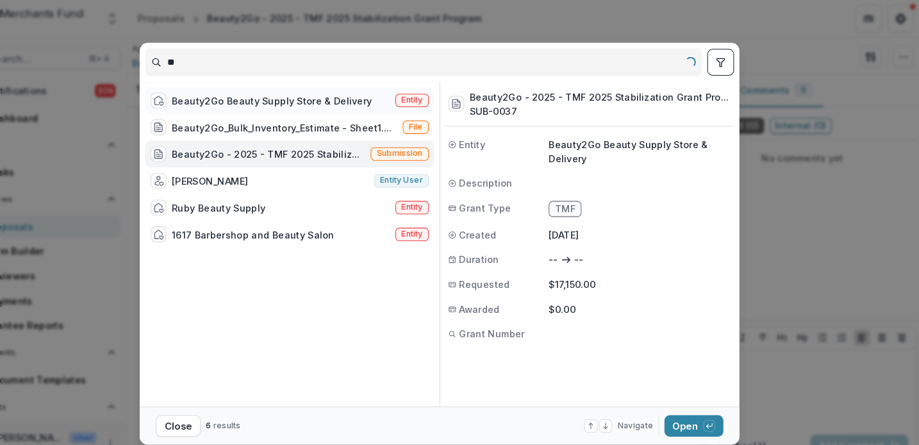
type input "*"
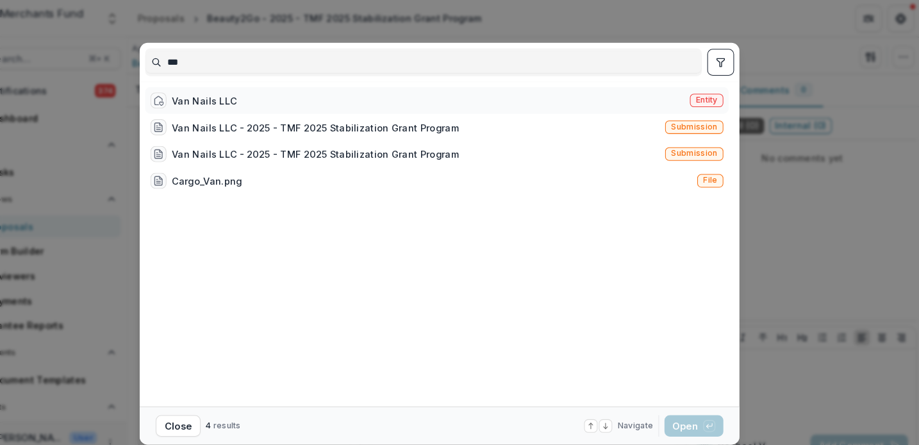
type input "***"
click at [203, 94] on div "Van Nails LLC" at bounding box center [234, 96] width 62 height 13
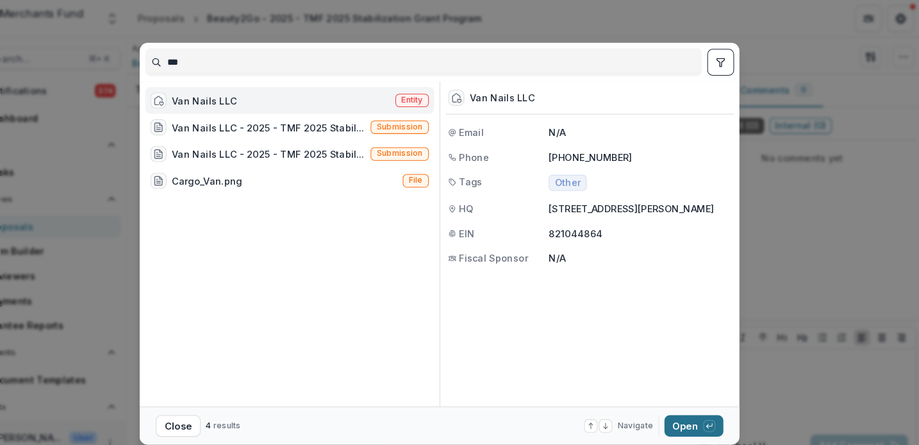
click at [675, 407] on button "Open with enter key" at bounding box center [703, 407] width 56 height 21
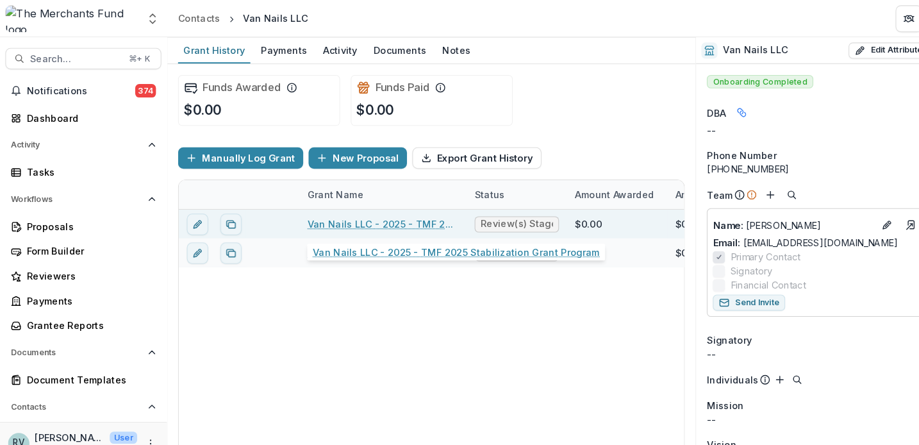
click at [325, 216] on link "Van Nails LLC - 2025 - TMF 2025 Stabilization Grant Program" at bounding box center [366, 214] width 145 height 13
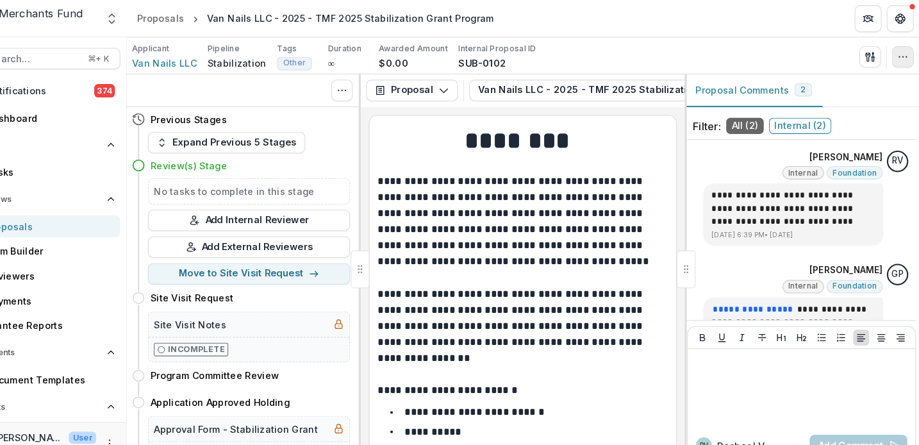
click at [898, 51] on icon "button" at bounding box center [903, 54] width 10 height 10
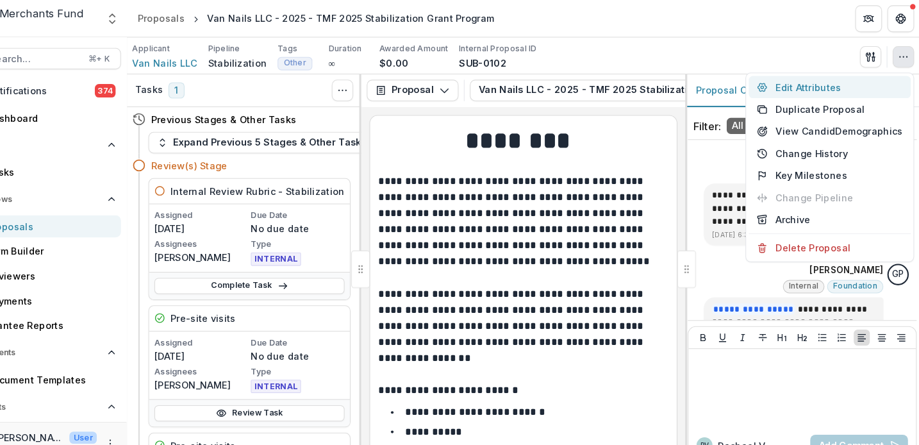
click at [826, 85] on button "Edit Attributes" at bounding box center [833, 83] width 155 height 21
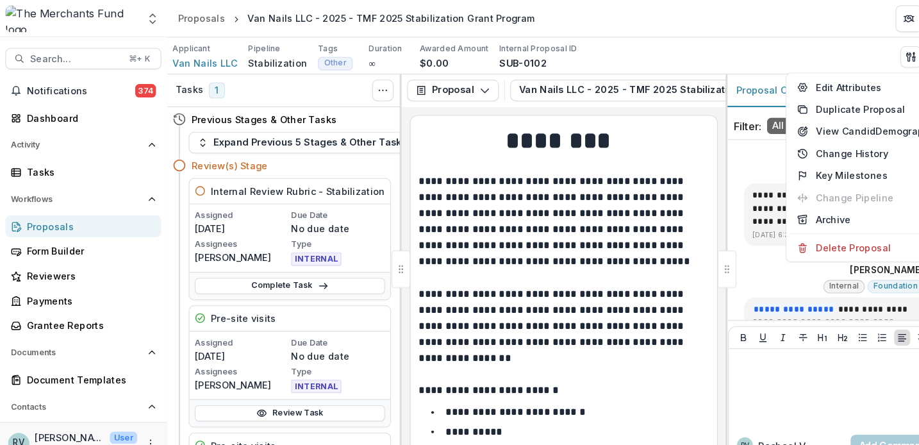
type input "*******"
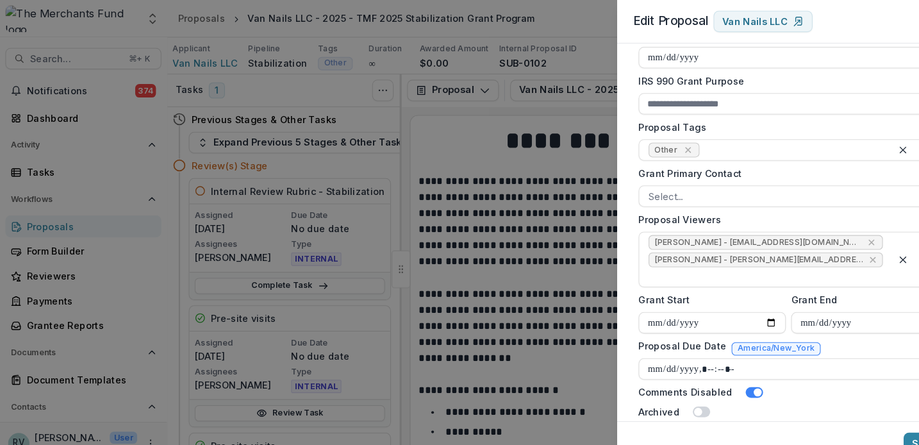
scroll to position [457, 0]
click at [658, 145] on icon "Remove Other" at bounding box center [659, 145] width 6 height 6
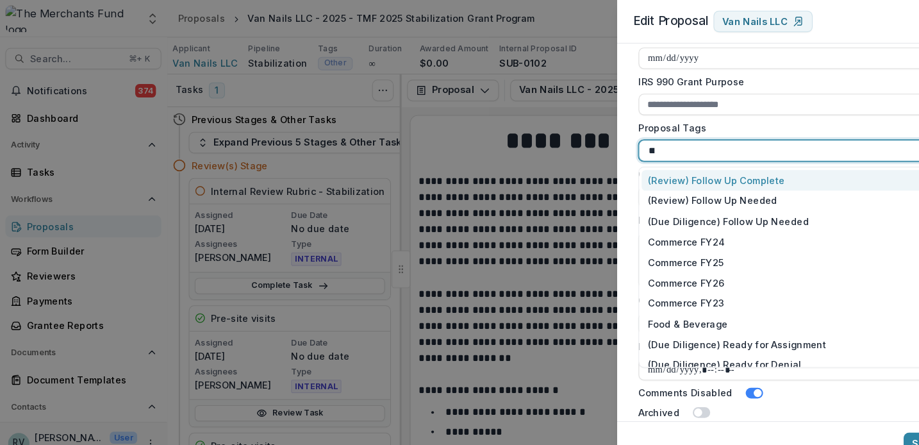
type input "******"
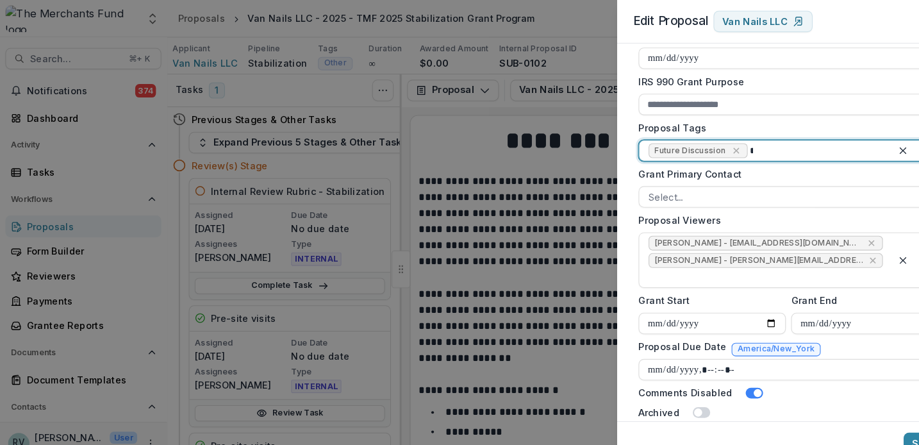
type input "**"
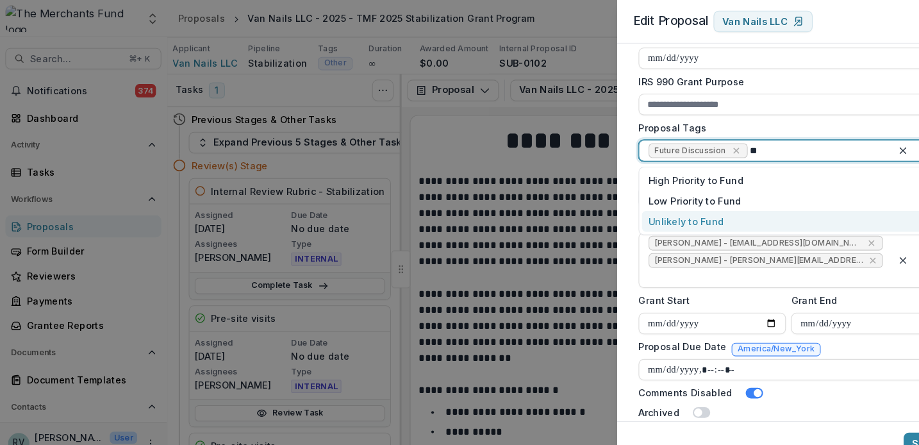
click at [644, 213] on div "Unlikely to Fund" at bounding box center [753, 212] width 277 height 20
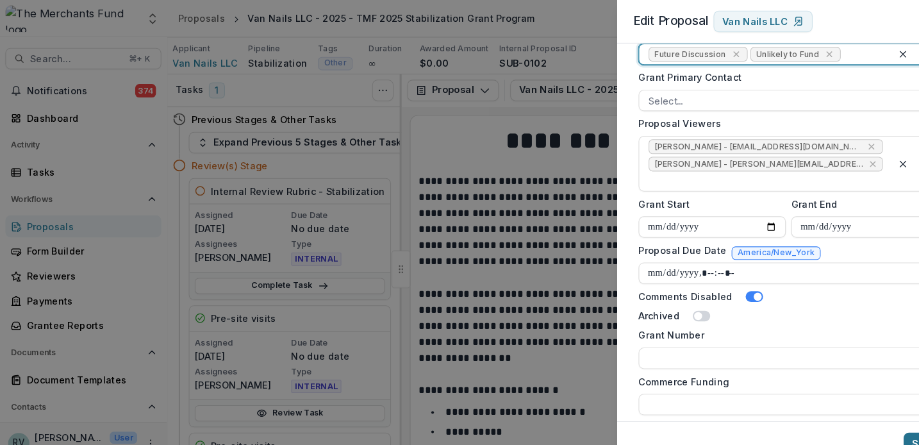
scroll to position [548, 0]
click at [872, 422] on button "Save" at bounding box center [884, 424] width 38 height 21
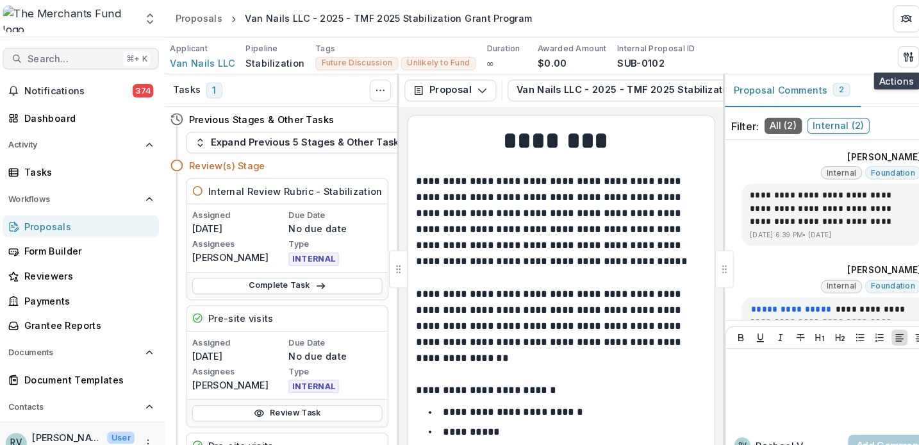
click at [57, 53] on span "Search..." at bounding box center [72, 56] width 87 height 11
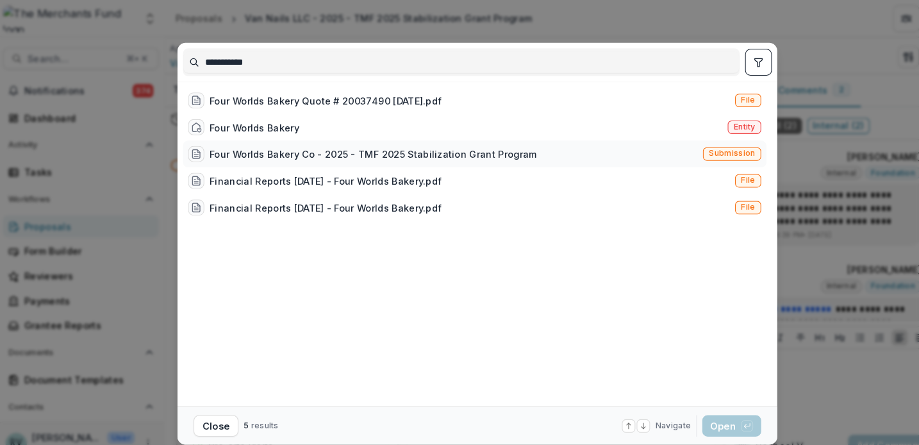
type input "**********"
click at [272, 144] on div "Four Worlds Bakery Co - 2025 - TMF 2025 Stabilization Grant Program" at bounding box center [359, 147] width 313 height 13
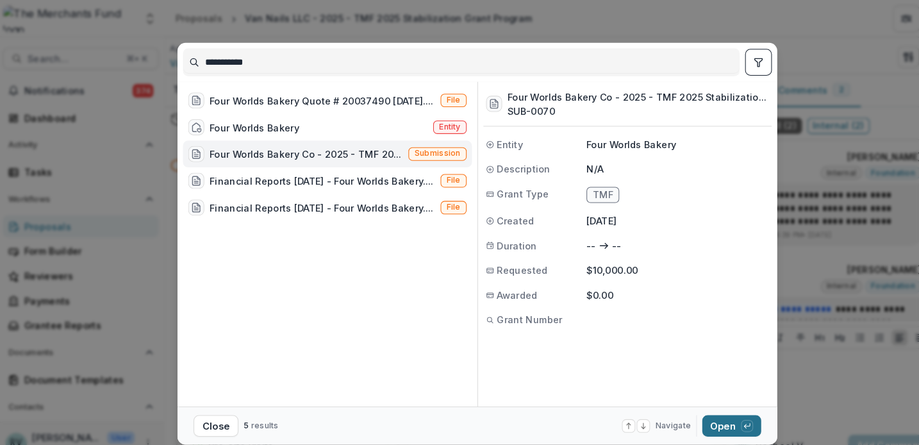
click at [699, 406] on button "Open with enter key" at bounding box center [703, 407] width 56 height 21
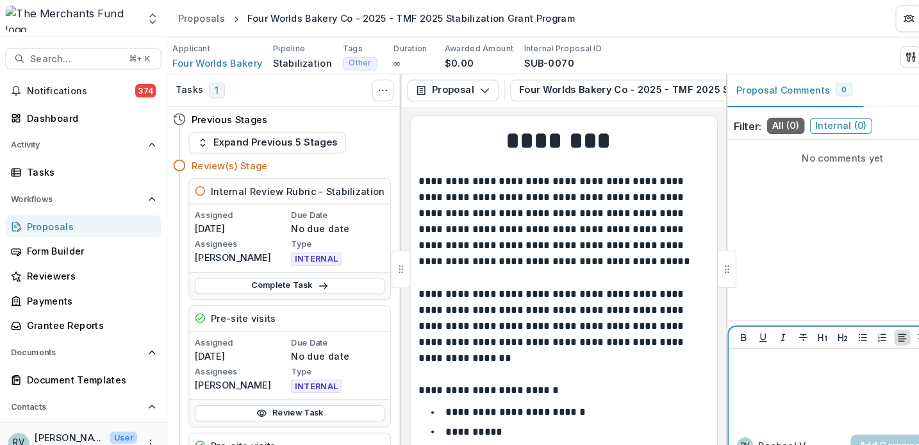
click at [760, 376] on div at bounding box center [807, 371] width 208 height 64
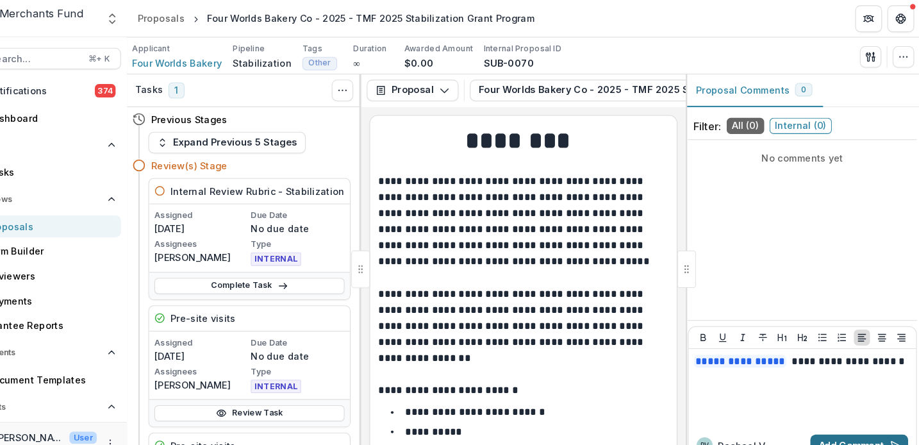
click at [827, 420] on button "Add Comment" at bounding box center [862, 426] width 94 height 21
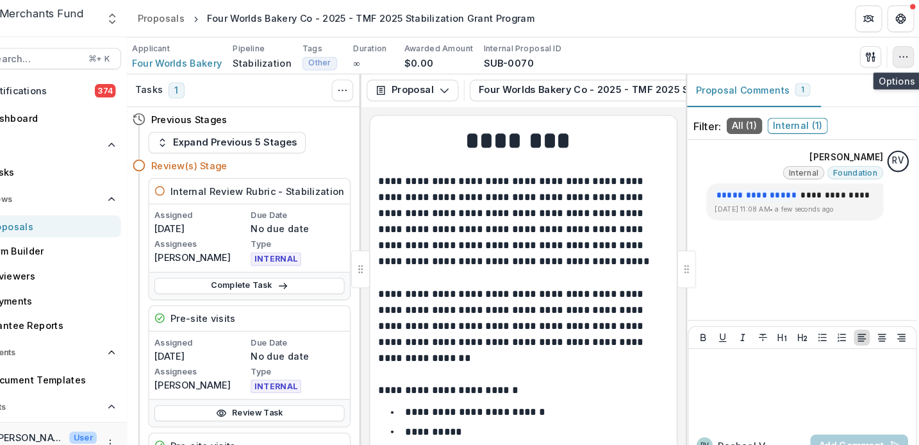
click at [893, 46] on button "button" at bounding box center [903, 54] width 21 height 21
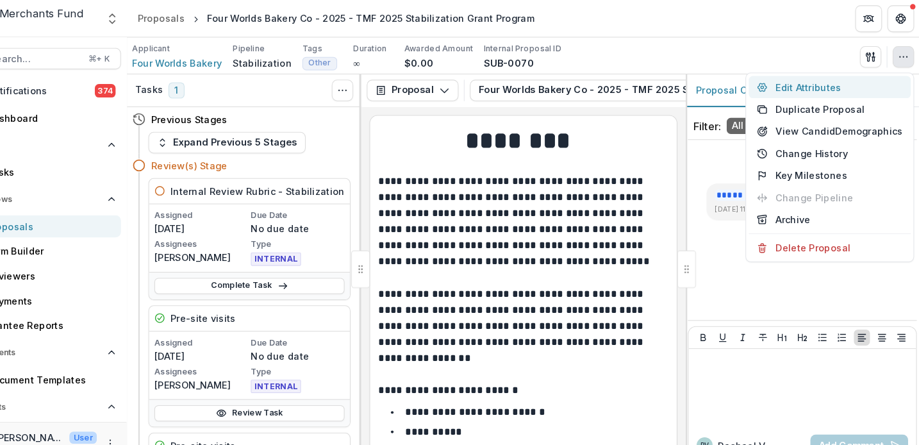
click at [811, 83] on button "Edit Attributes" at bounding box center [833, 83] width 155 height 21
type input "*******"
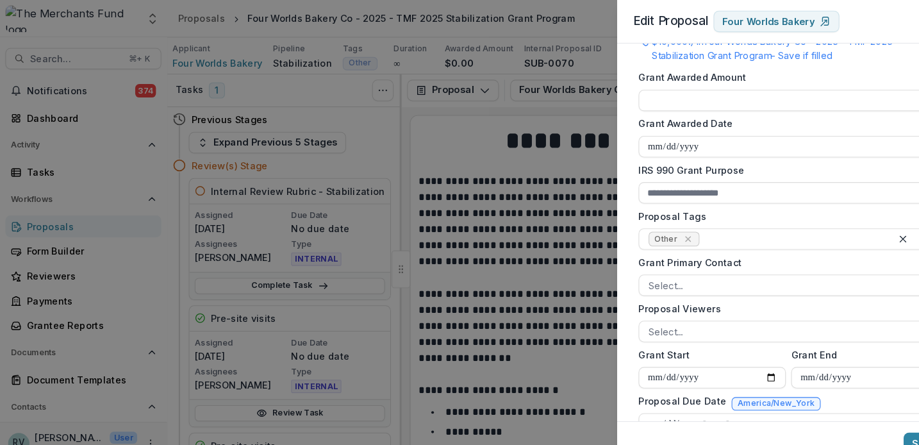
scroll to position [432, 0]
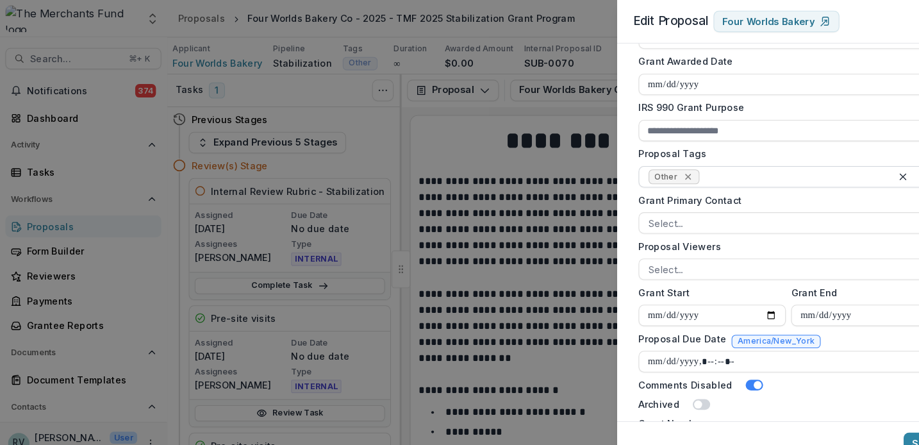
click at [658, 167] on icon "Remove Other" at bounding box center [659, 169] width 10 height 10
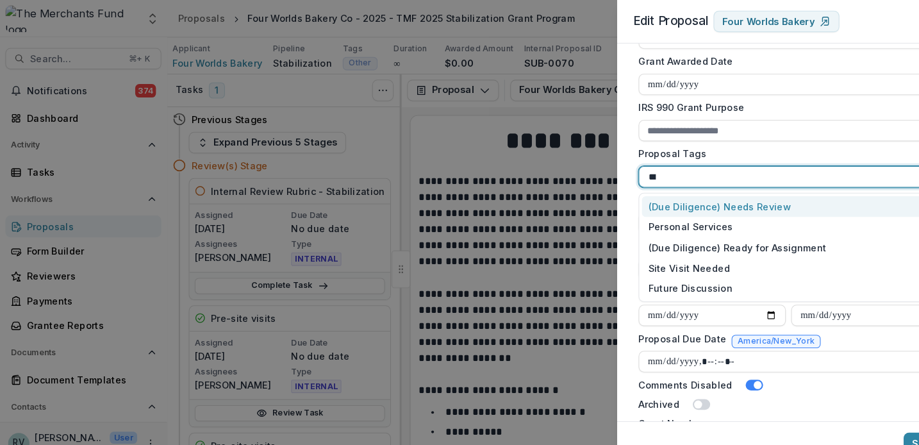
type input "****"
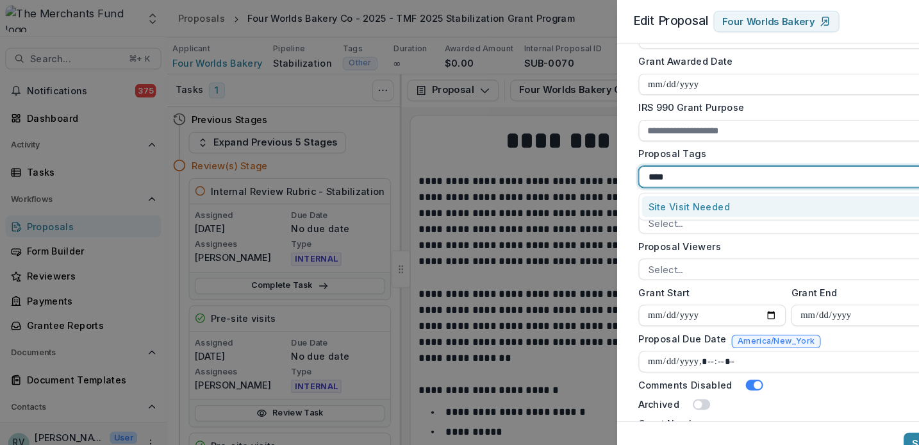
click at [656, 200] on div "Site Visit Needed" at bounding box center [753, 198] width 277 height 20
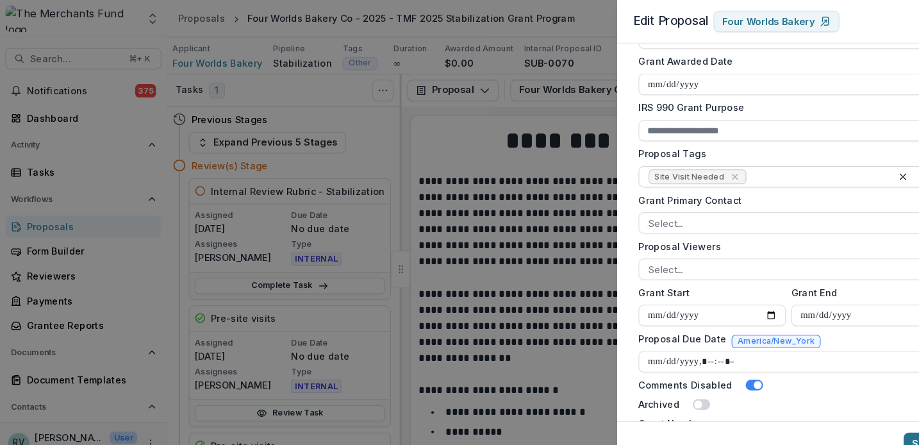
click at [873, 422] on button "Save" at bounding box center [884, 424] width 38 height 21
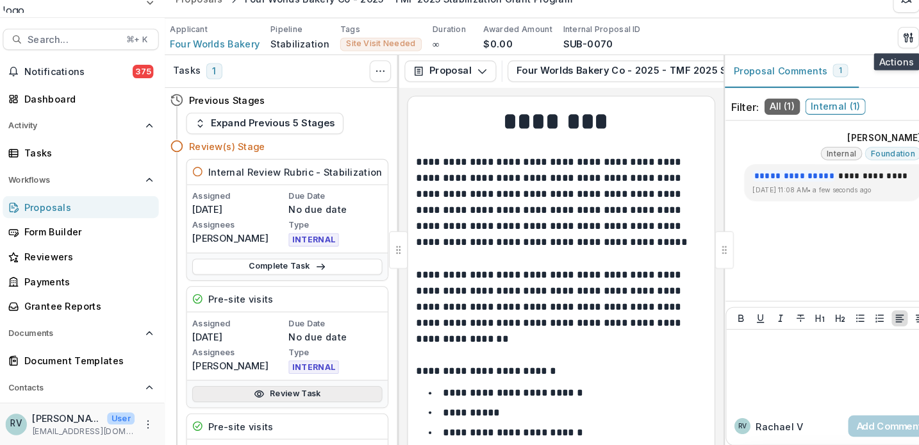
click at [272, 388] on link "Review Task" at bounding box center [277, 395] width 182 height 15
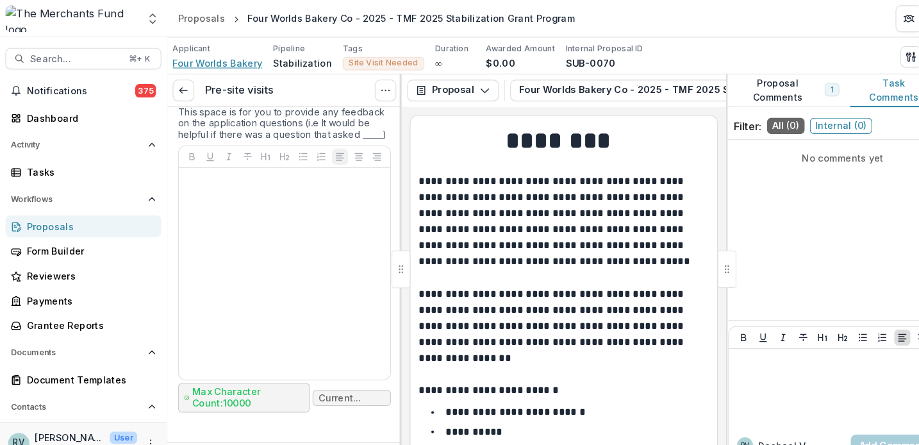
scroll to position [5977, 0]
click at [176, 87] on line at bounding box center [175, 87] width 7 height 0
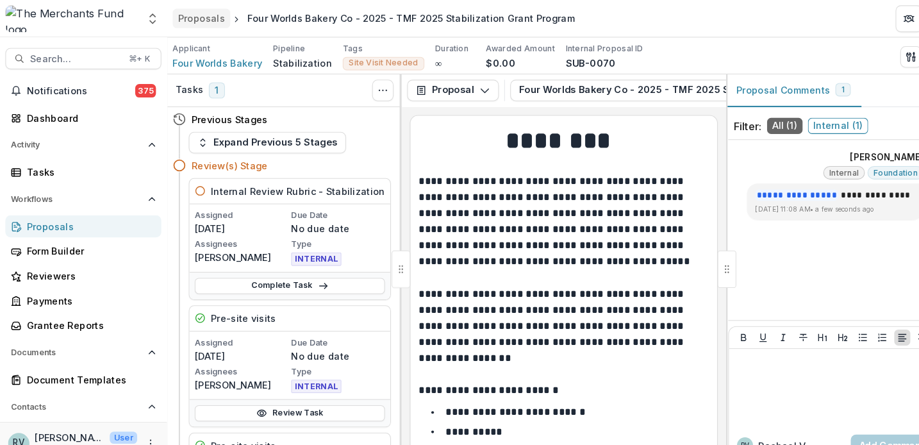
click at [188, 18] on div "Proposals" at bounding box center [192, 17] width 45 height 13
click at [88, 54] on span "Search..." at bounding box center [72, 56] width 87 height 11
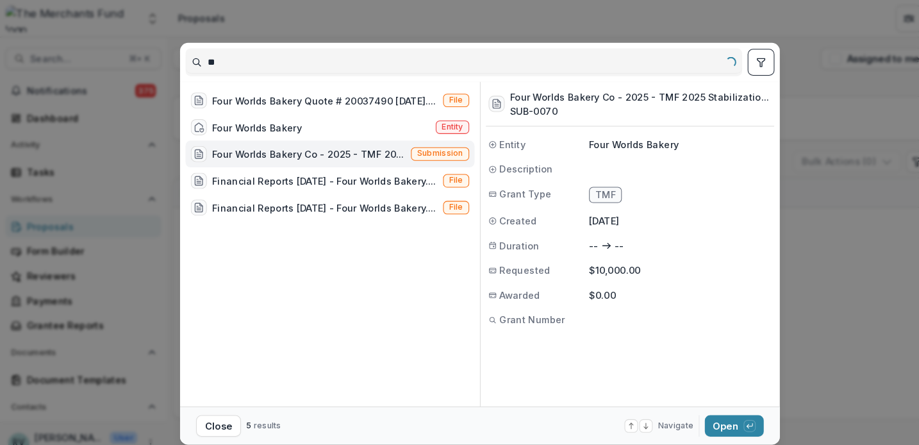
type input "*"
click at [207, 55] on input at bounding box center [444, 59] width 532 height 21
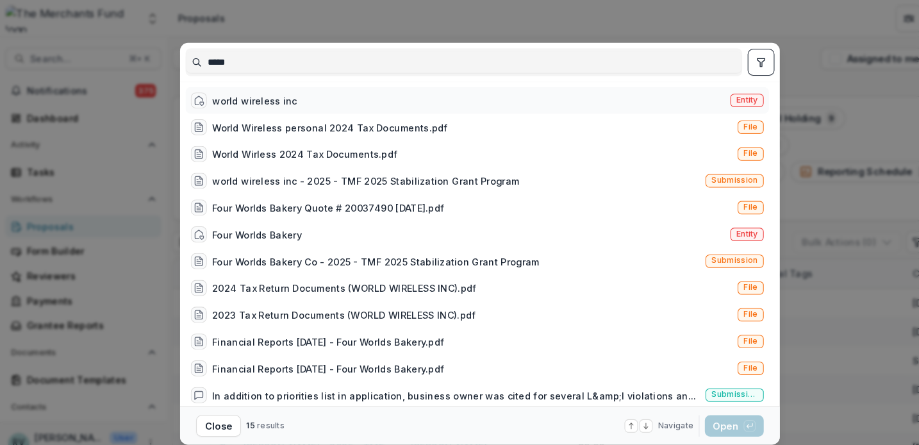
type input "*****"
click at [265, 97] on div "world wireless inc" at bounding box center [243, 96] width 81 height 13
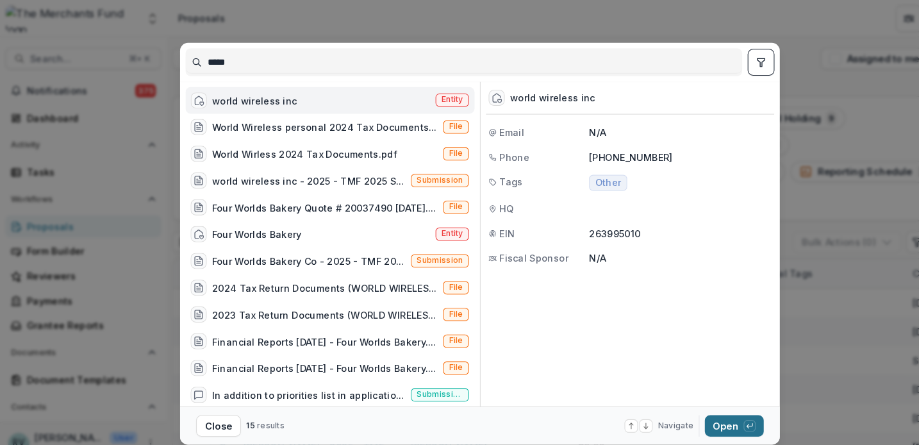
click at [709, 410] on button "Open with enter key" at bounding box center [703, 407] width 56 height 21
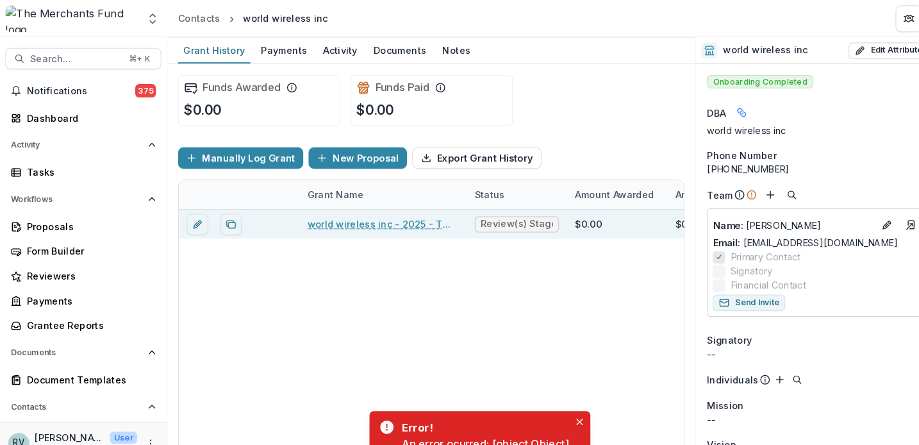
click at [381, 216] on link "world wireless inc - 2025 - TMF 2025 Stabilization Grant Program" at bounding box center [366, 214] width 145 height 13
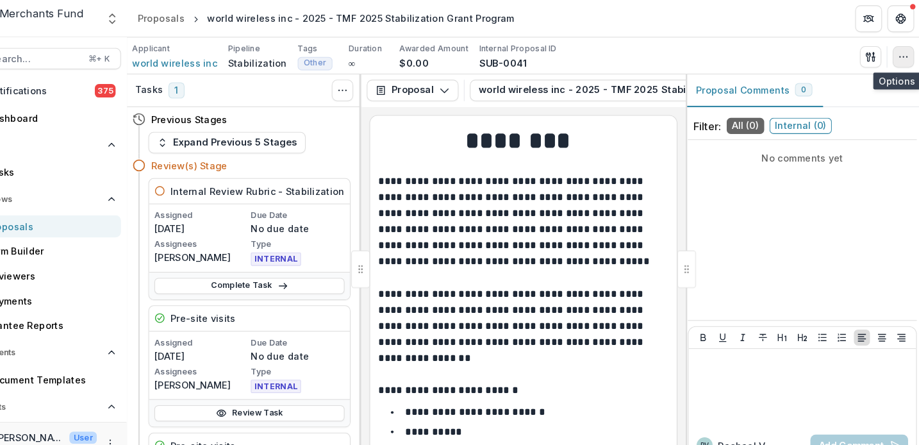
click at [904, 54] on circle "button" at bounding box center [904, 54] width 1 height 1
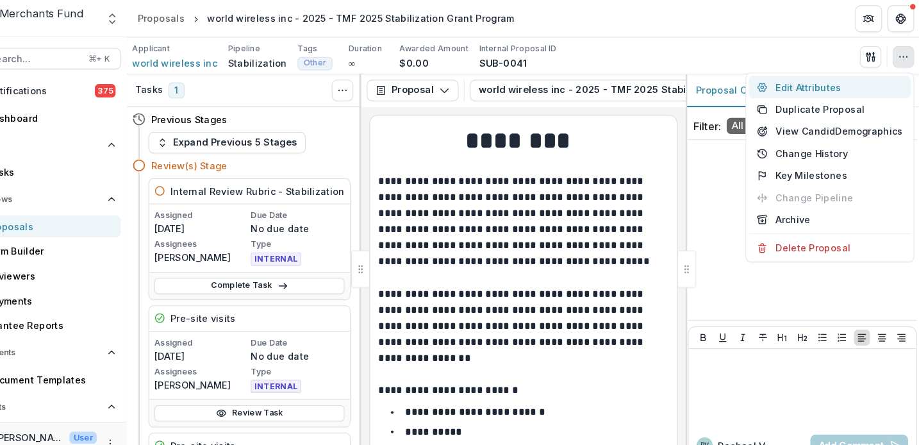
click at [810, 83] on button "Edit Attributes" at bounding box center [833, 83] width 155 height 21
type input "******"
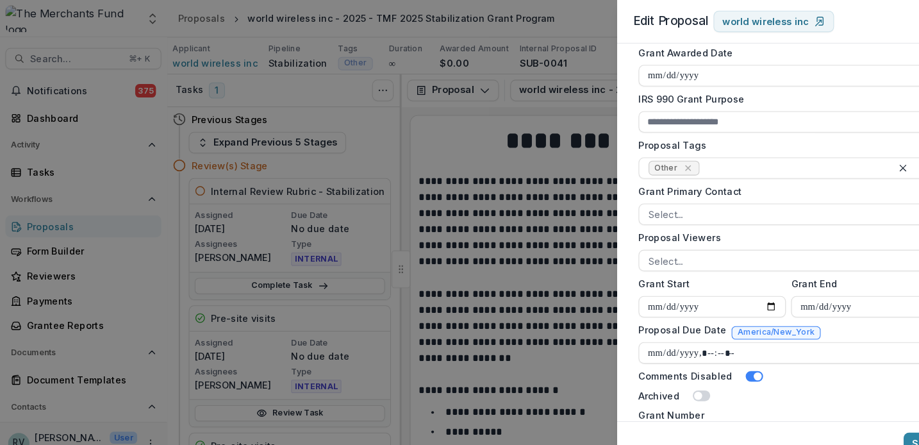
scroll to position [429, 0]
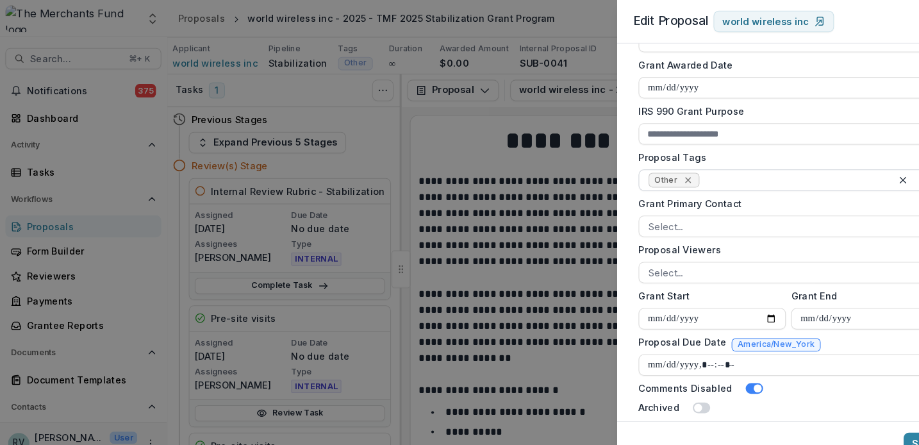
click at [656, 170] on icon "Remove Other" at bounding box center [659, 173] width 6 height 6
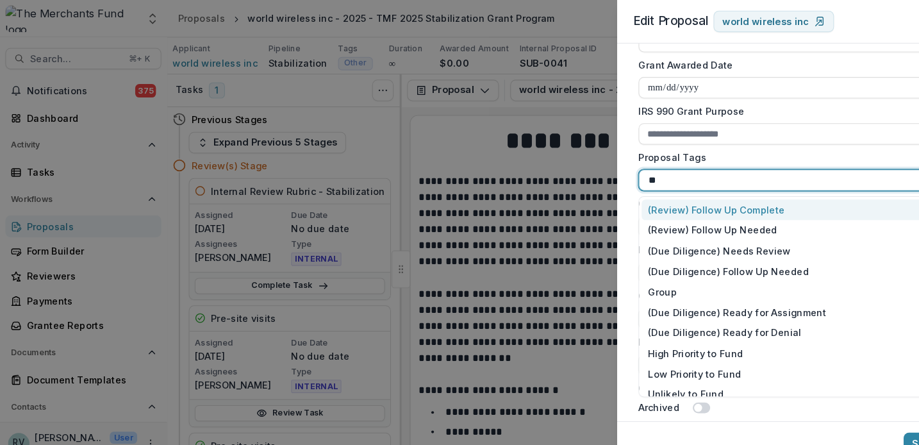
type input "***"
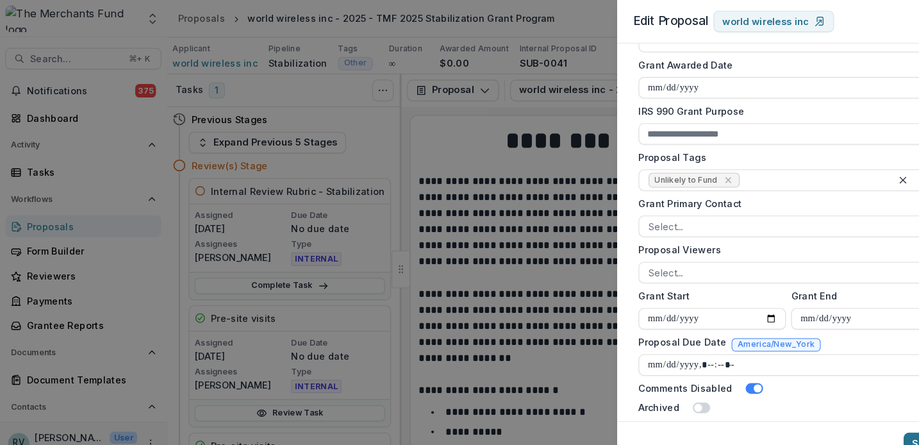
click at [875, 422] on button "Save" at bounding box center [884, 424] width 38 height 21
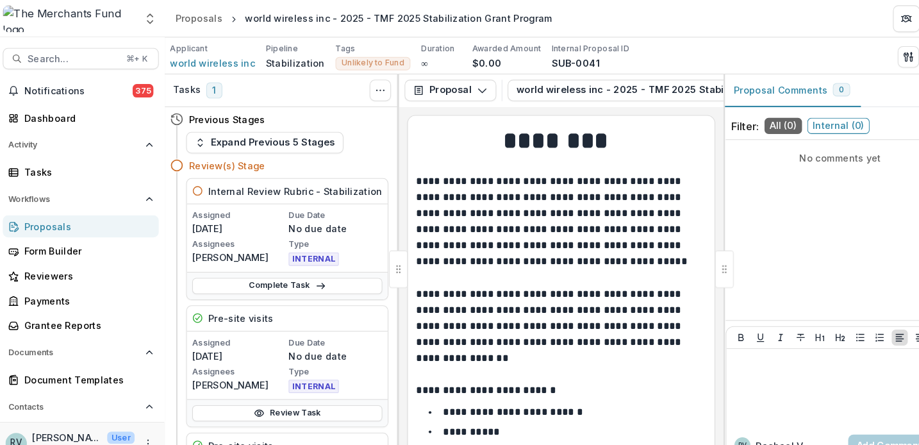
click at [46, 219] on div "Proposals" at bounding box center [85, 216] width 119 height 13
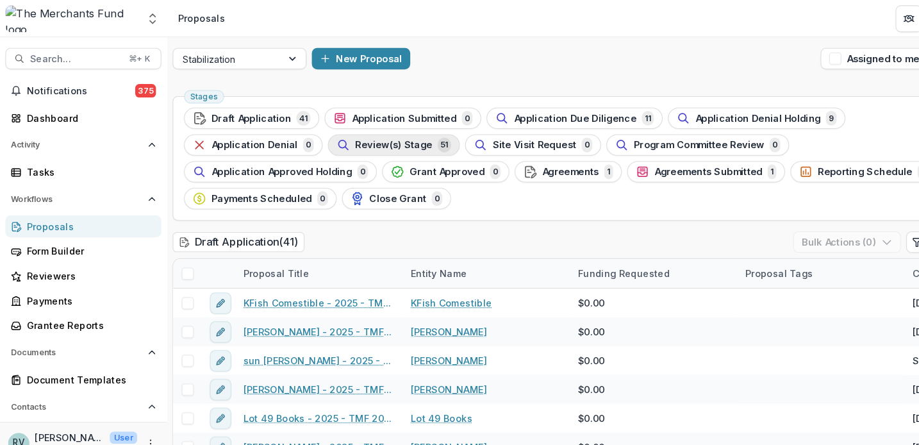
click at [400, 137] on span "Review(s) Stage" at bounding box center [377, 139] width 74 height 11
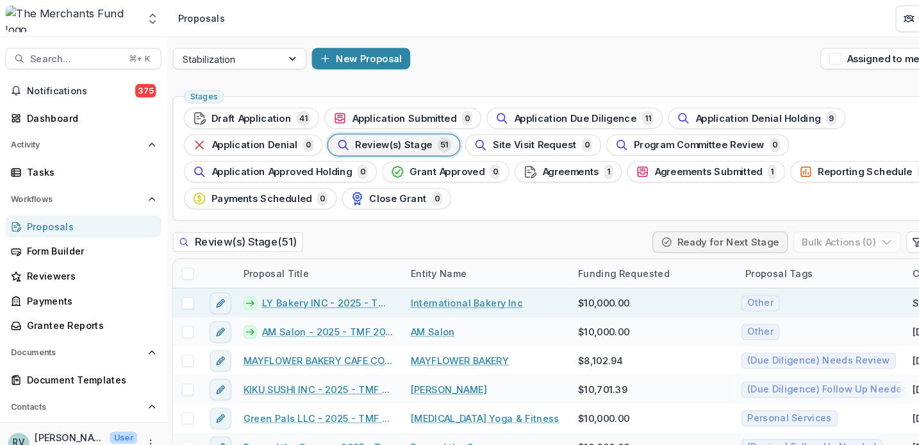
click at [312, 288] on link "LY Bakery INC - 2025 - TMF 2025 Stabilization Grant Program" at bounding box center [314, 289] width 127 height 13
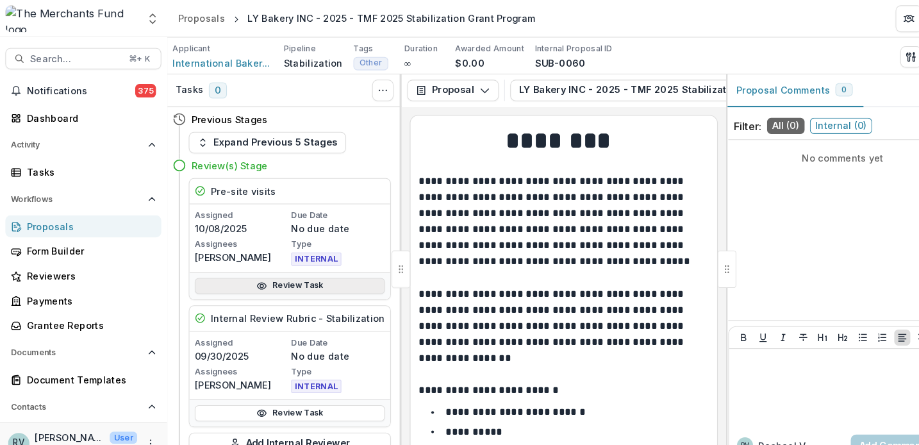
click at [288, 271] on link "Review Task" at bounding box center [277, 273] width 182 height 15
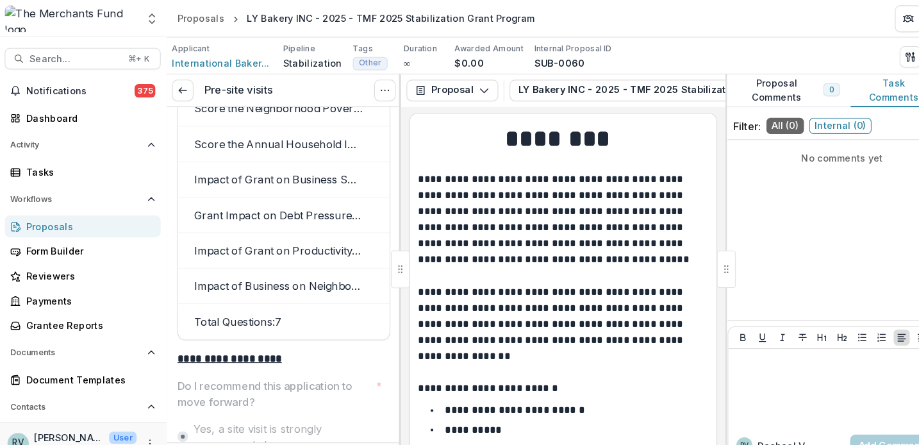
scroll to position [4120, 0]
click at [866, 53] on button "button" at bounding box center [872, 54] width 21 height 21
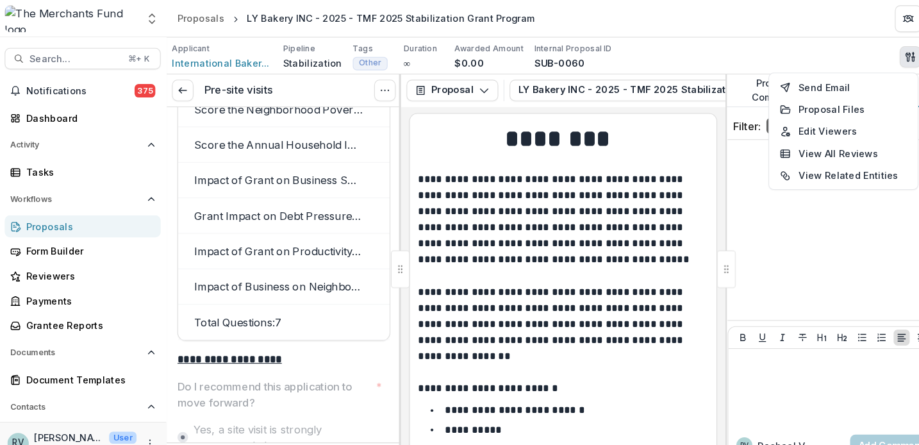
click at [597, 246] on p "**********" at bounding box center [538, 248] width 274 height 169
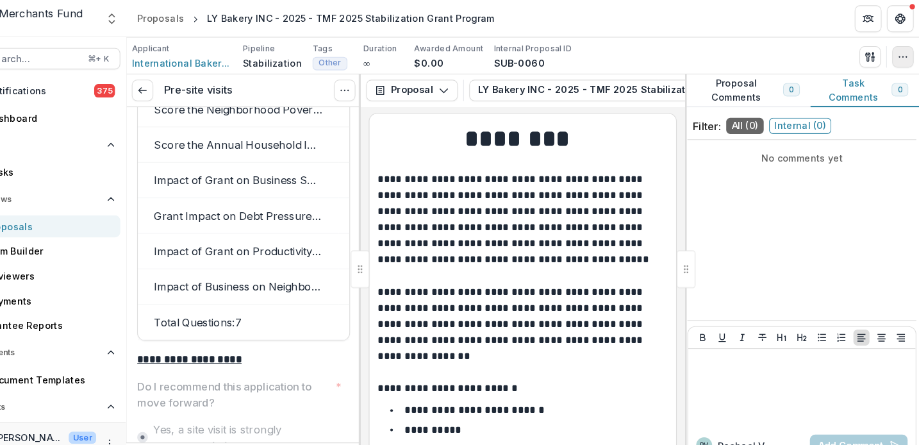
scroll to position [0, 0]
click at [898, 50] on icon "button" at bounding box center [903, 54] width 10 height 10
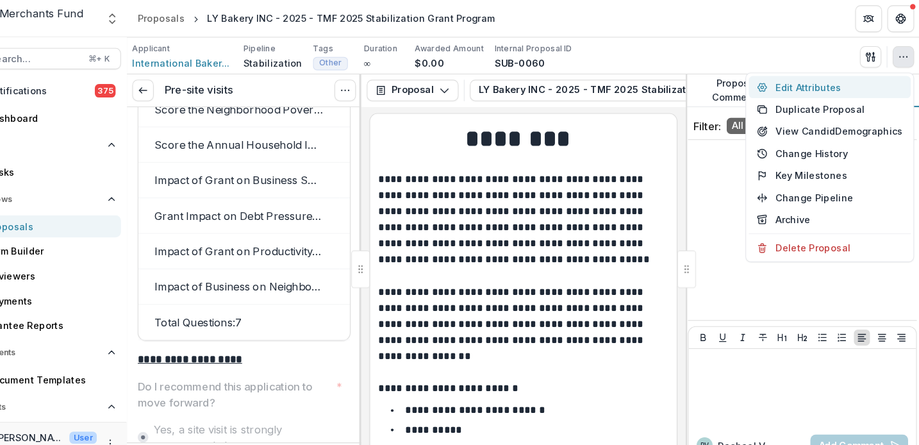
click at [817, 84] on button "Edit Attributes" at bounding box center [833, 83] width 155 height 21
type input "*******"
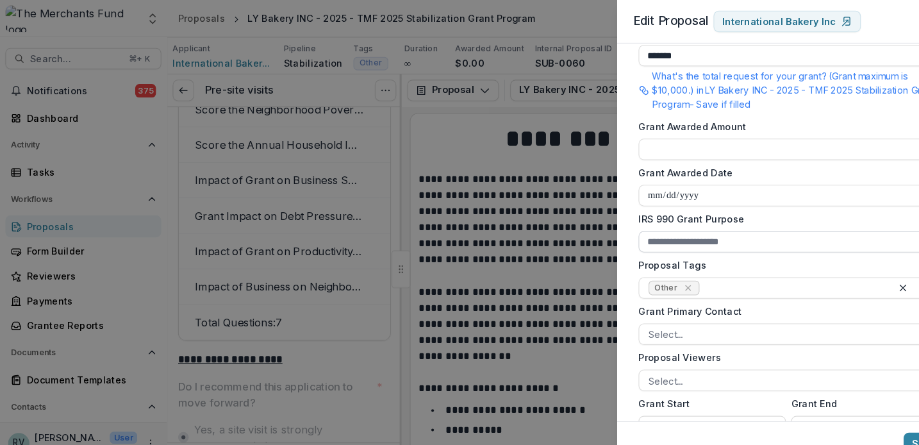
scroll to position [325, 0]
click at [658, 274] on icon "Remove Other" at bounding box center [659, 276] width 10 height 10
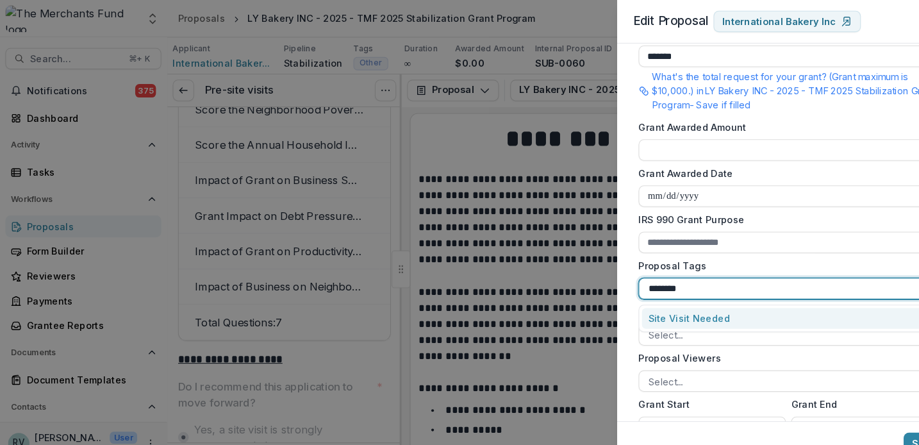
type input "*********"
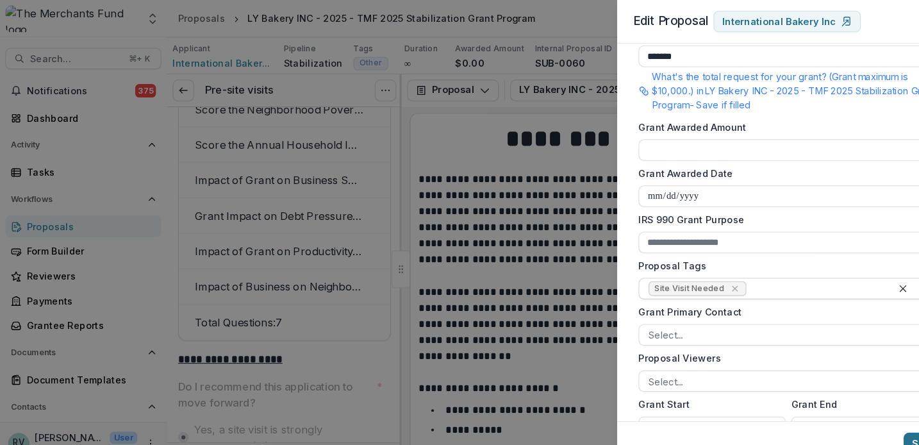
click at [875, 422] on button "Save" at bounding box center [884, 424] width 38 height 21
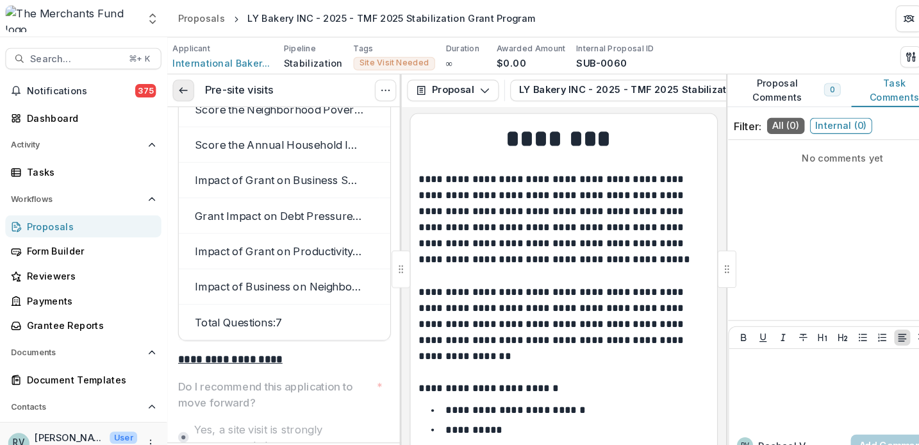
click at [177, 90] on icon at bounding box center [175, 86] width 10 height 10
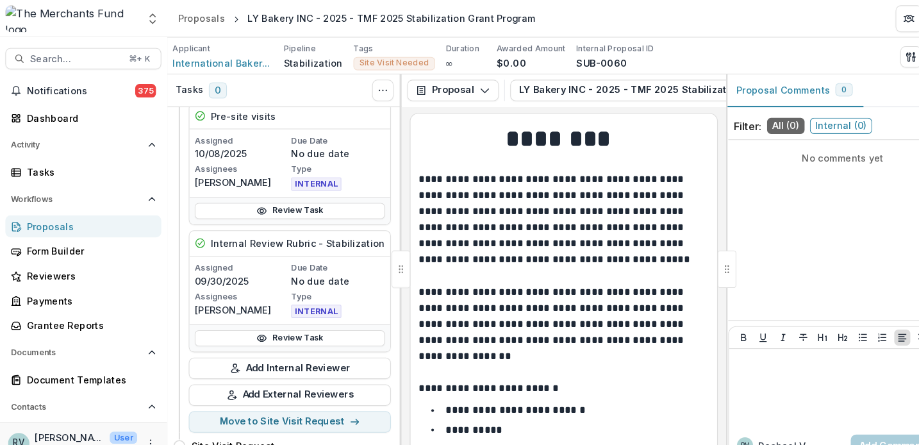
scroll to position [71, 0]
click at [283, 202] on link "Review Task" at bounding box center [277, 202] width 182 height 15
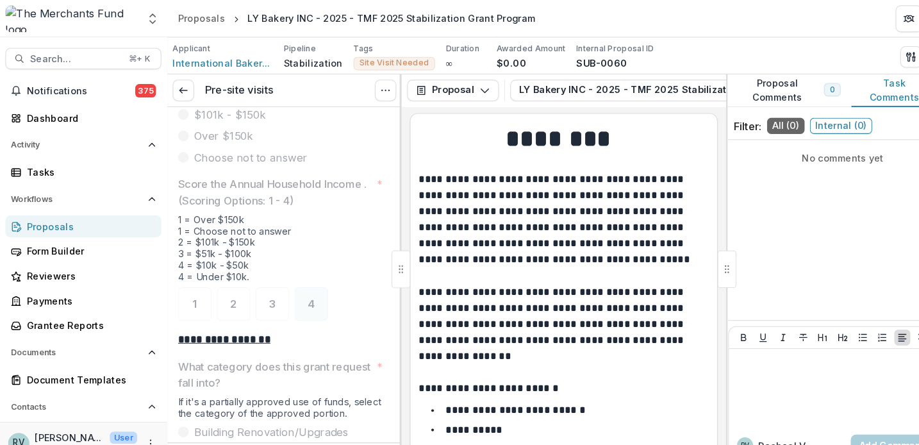
scroll to position [2016, 0]
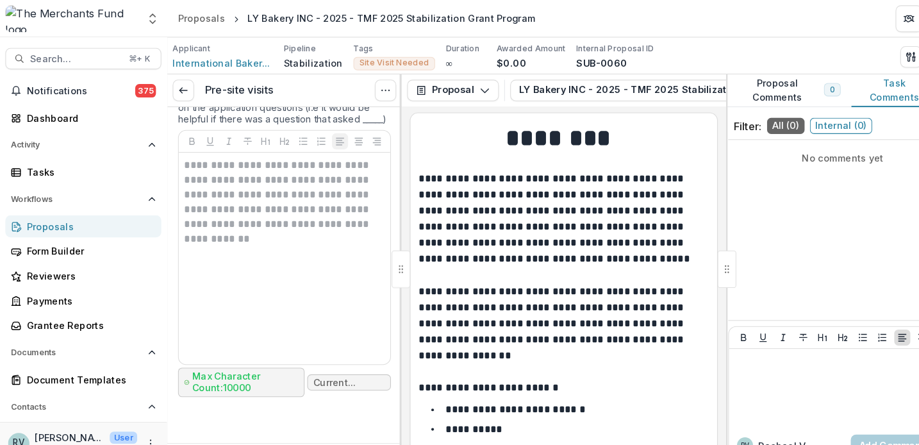
scroll to position [5988, 0]
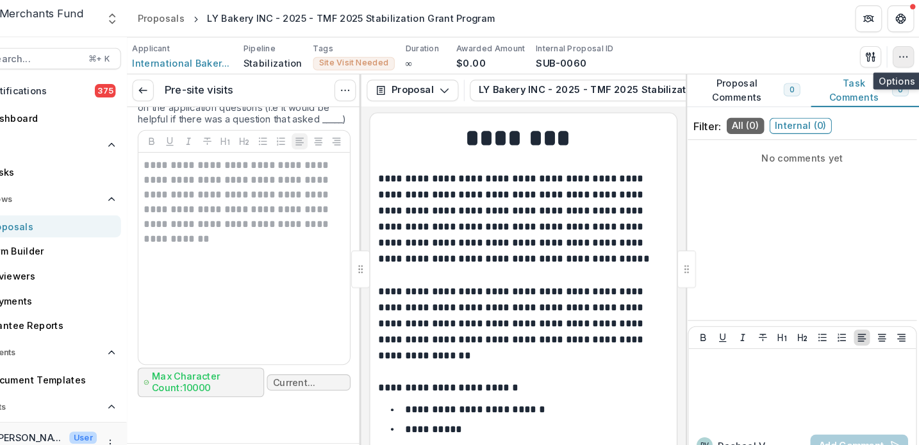
click at [898, 55] on icon "button" at bounding box center [903, 54] width 10 height 10
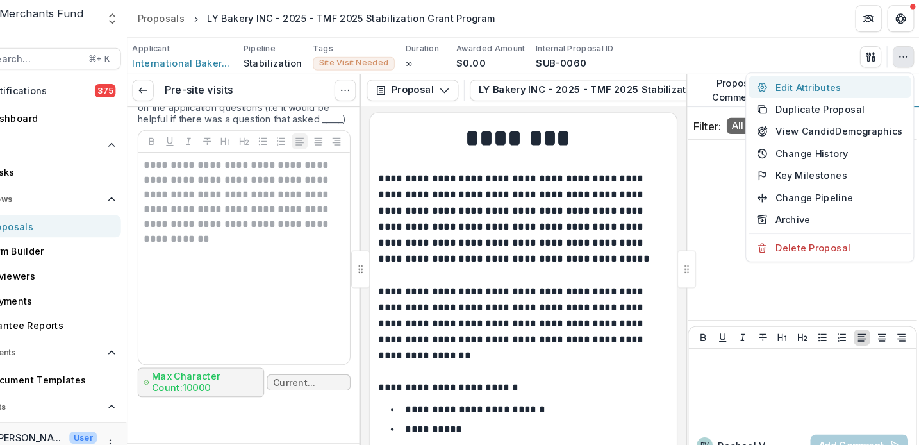
click at [828, 81] on button "Edit Attributes" at bounding box center [833, 83] width 155 height 21
type input "*******"
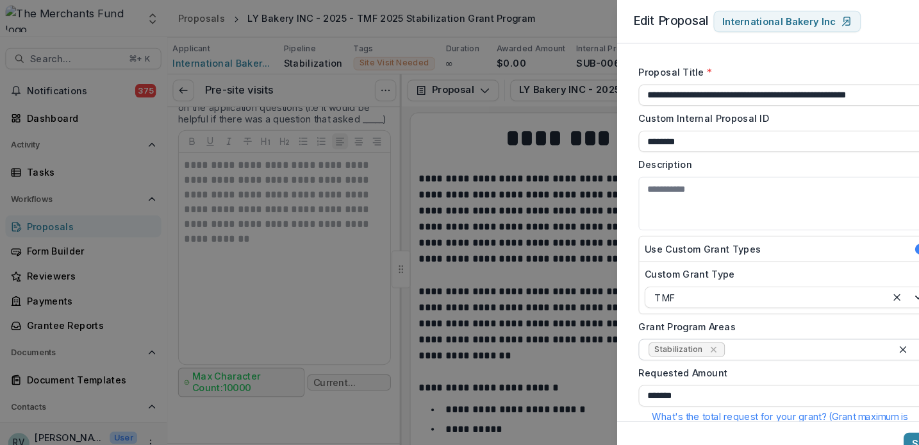
click at [706, 335] on div at bounding box center [771, 335] width 149 height 16
click at [737, 197] on textarea "Description" at bounding box center [754, 194] width 287 height 51
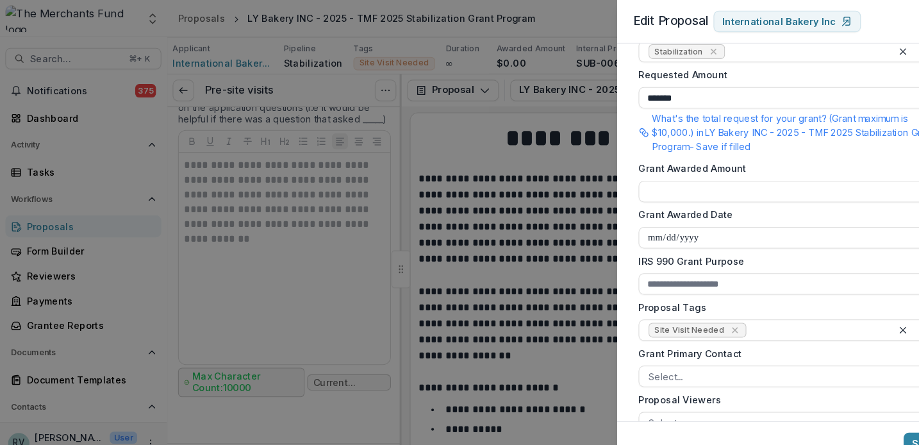
scroll to position [290, 0]
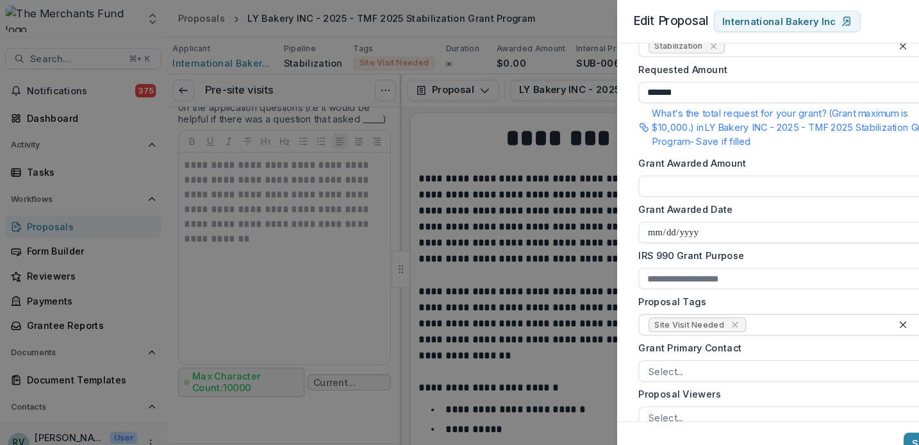
click at [728, 310] on div at bounding box center [781, 311] width 128 height 16
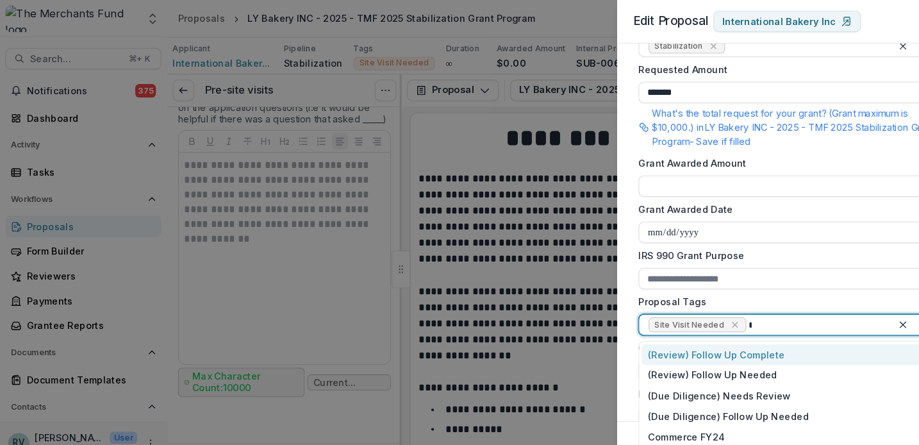
type input "****"
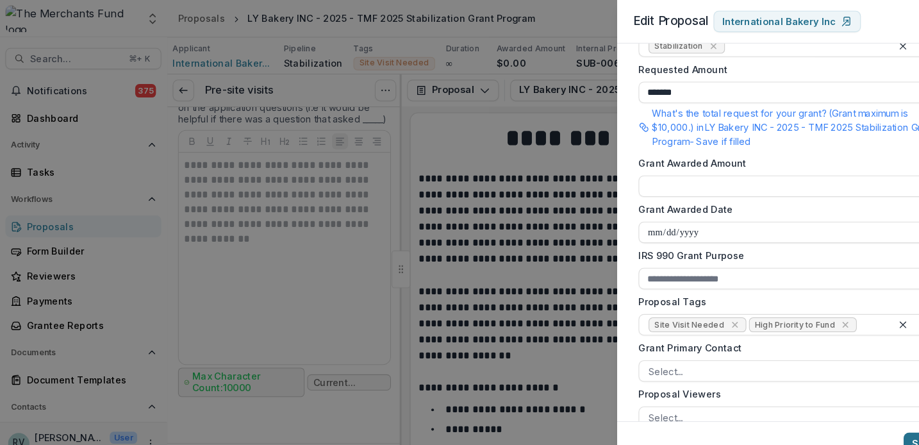
click at [872, 418] on button "Save" at bounding box center [884, 424] width 38 height 21
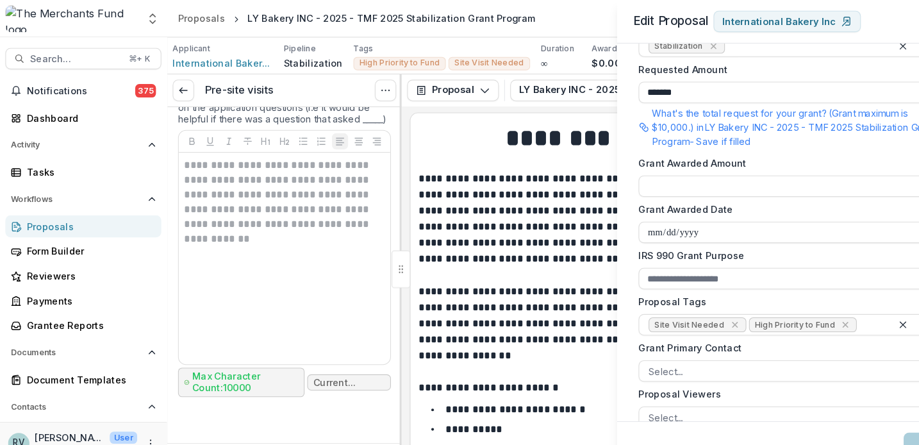
type input "**********"
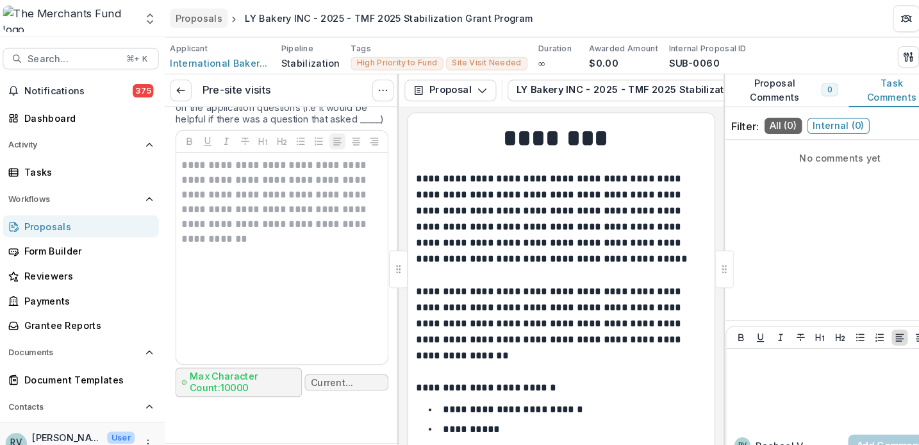
click at [188, 15] on div "Proposals" at bounding box center [192, 17] width 45 height 13
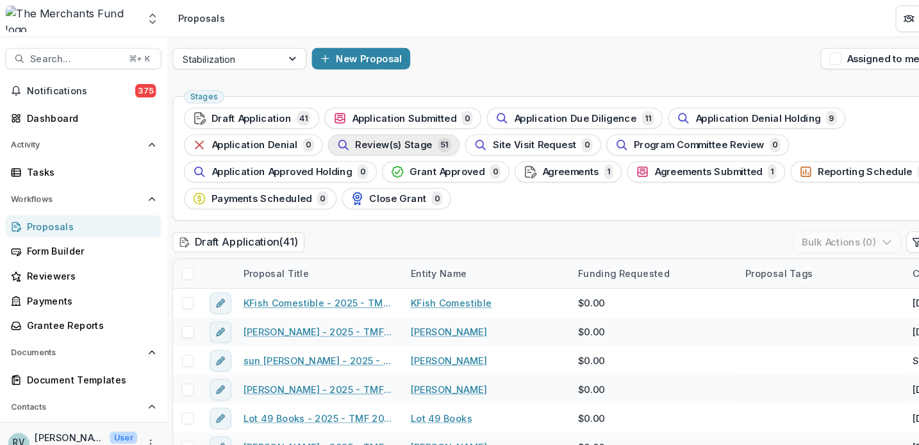
click at [399, 140] on span "Review(s) Stage" at bounding box center [377, 139] width 74 height 11
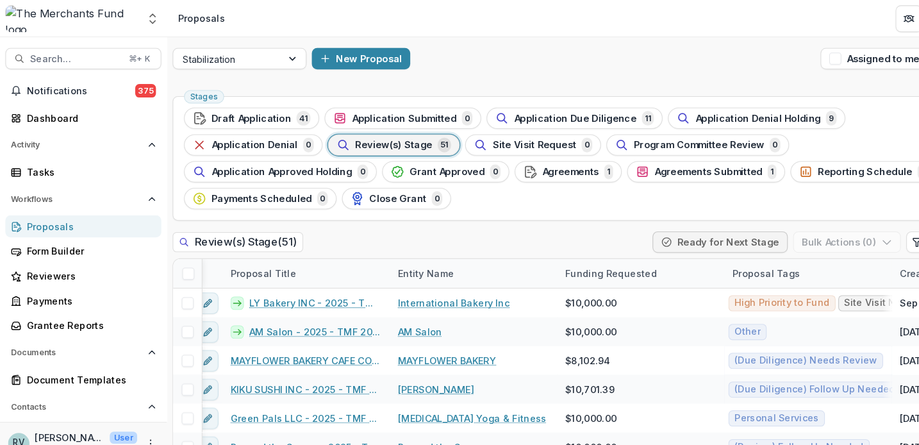
scroll to position [0, 18]
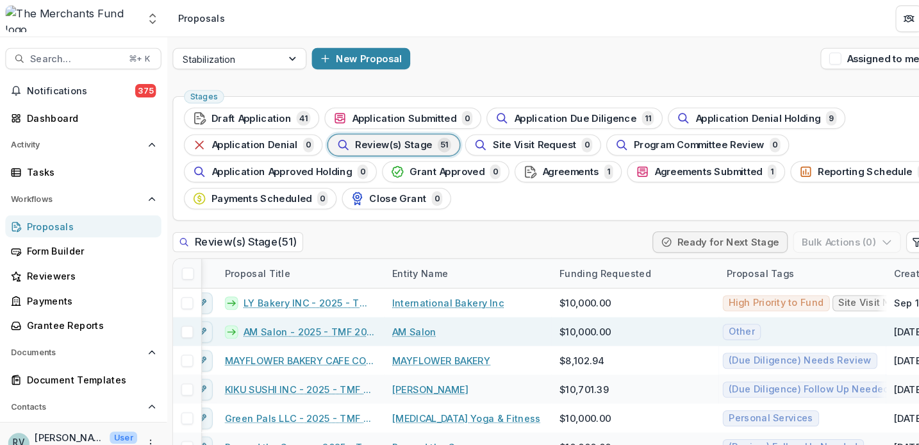
click at [301, 319] on link "AM Salon - 2025 - TMF 2025 Stabilization Grant Program" at bounding box center [296, 317] width 127 height 13
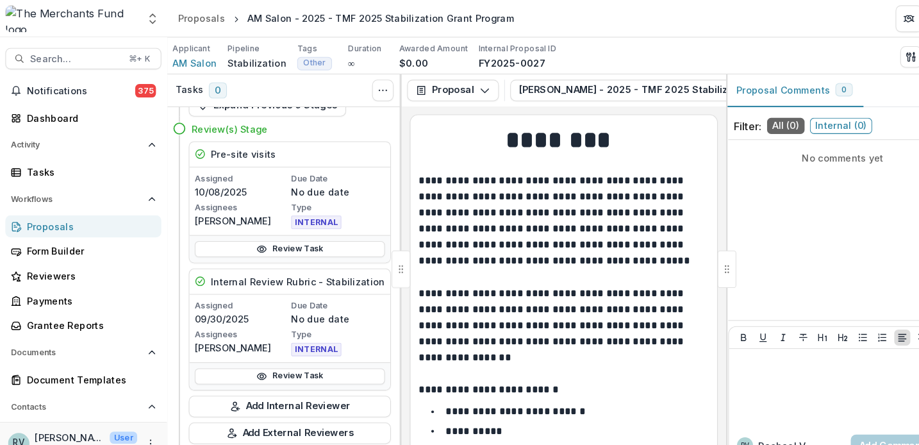
scroll to position [36, 0]
click at [267, 235] on link "Review Task" at bounding box center [277, 237] width 182 height 15
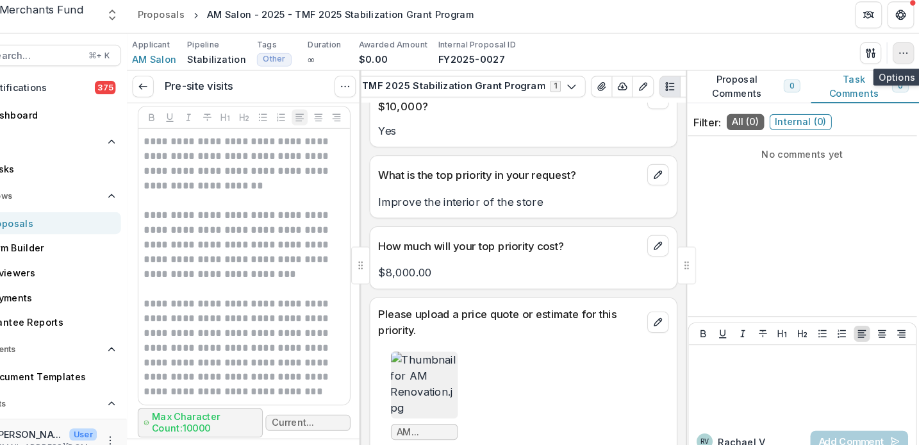
click at [898, 49] on icon "button" at bounding box center [903, 54] width 10 height 10
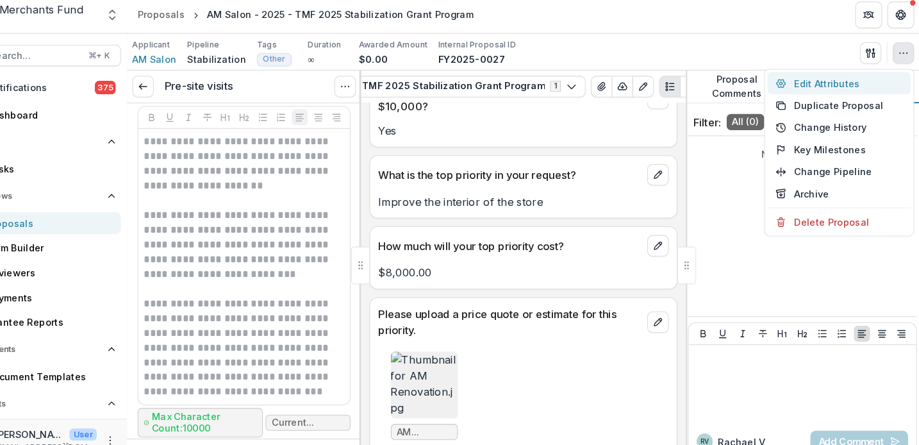
click at [806, 79] on button "Edit Attributes" at bounding box center [842, 83] width 137 height 21
type input "*******"
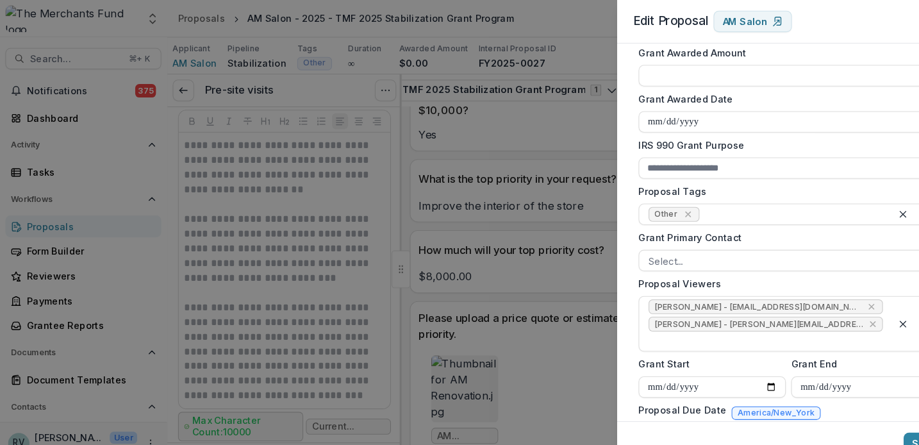
scroll to position [421, 0]
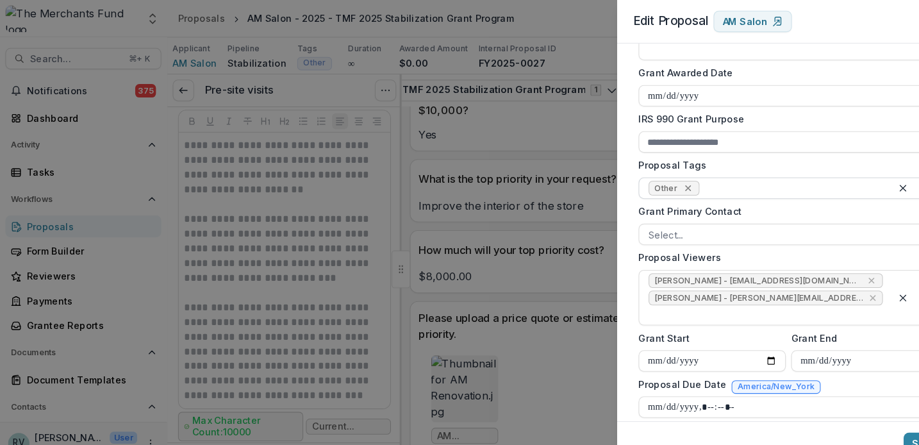
click at [660, 177] on icon "Remove Other" at bounding box center [659, 180] width 10 height 10
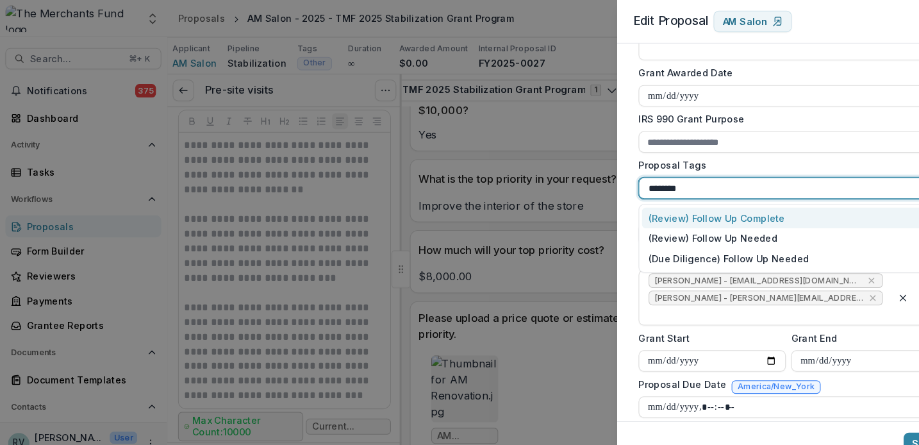
type input "*********"
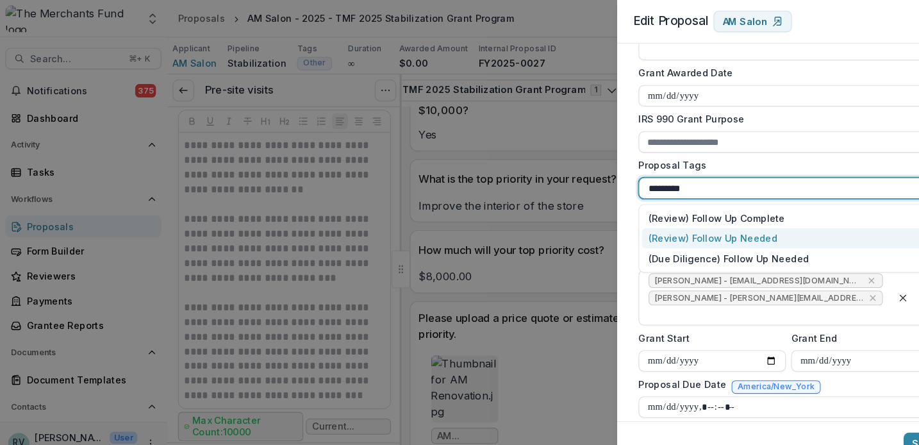
click at [657, 230] on div "(Review) Follow Up Needed" at bounding box center [753, 229] width 277 height 20
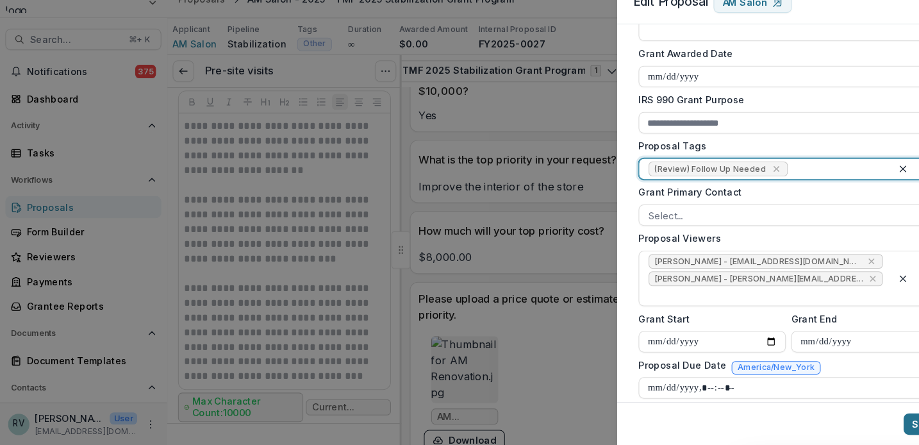
click at [874, 414] on button "Save" at bounding box center [884, 424] width 38 height 21
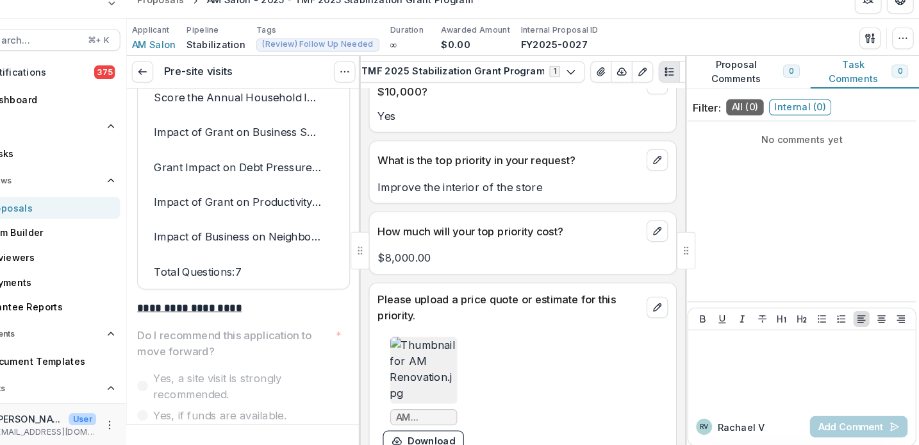
scroll to position [0, 0]
click at [898, 49] on icon "button" at bounding box center [903, 54] width 10 height 10
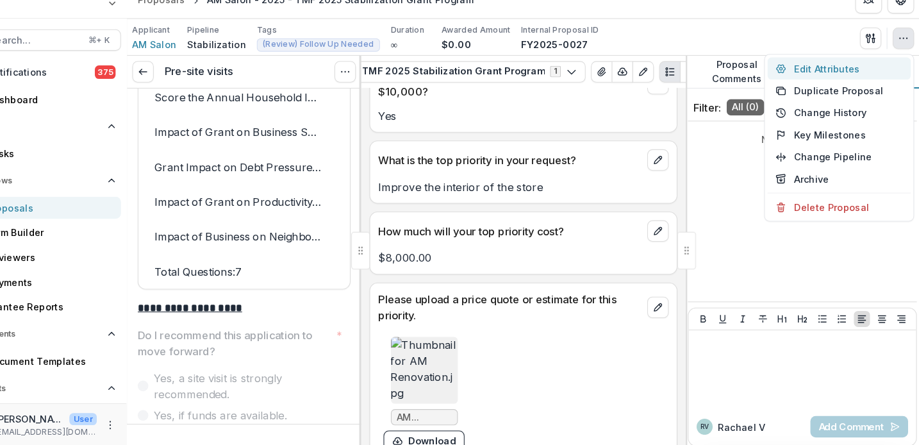
click at [802, 73] on button "Edit Attributes" at bounding box center [842, 83] width 137 height 21
type input "*******"
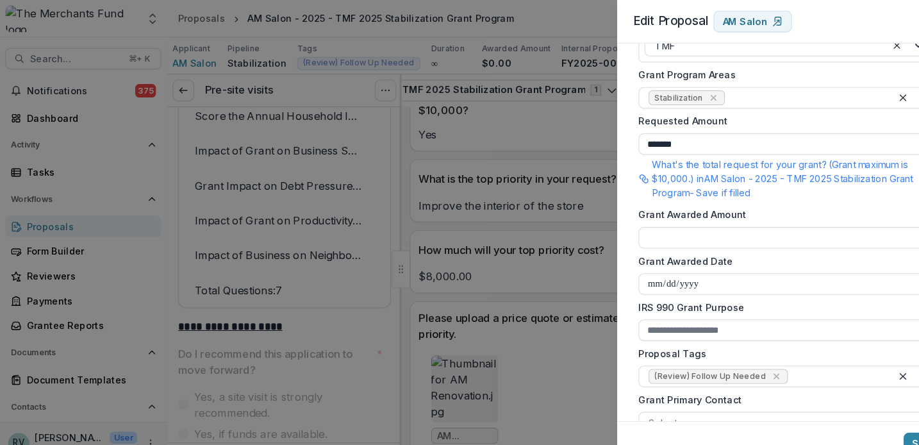
scroll to position [294, 0]
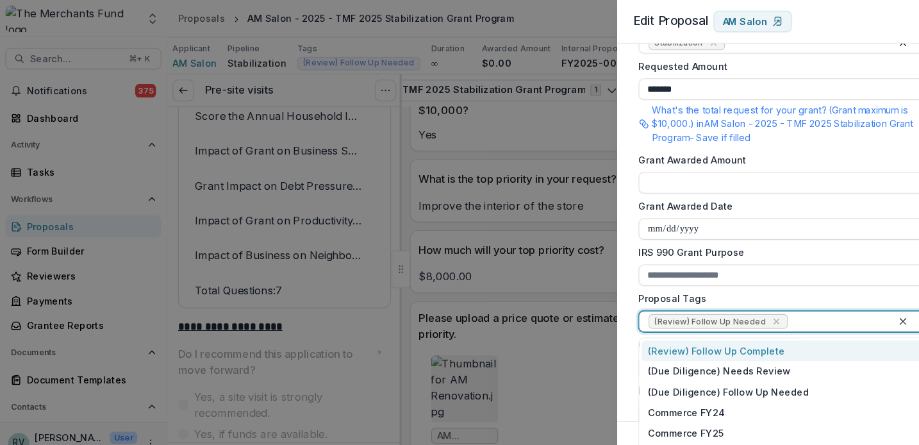
click at [764, 309] on div at bounding box center [801, 308] width 88 height 16
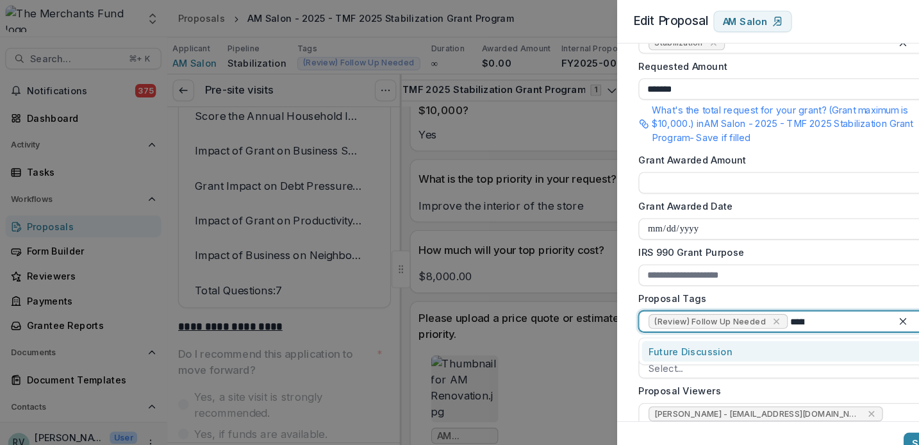
type input "******"
click at [740, 333] on div "Future Discussion" at bounding box center [753, 336] width 277 height 20
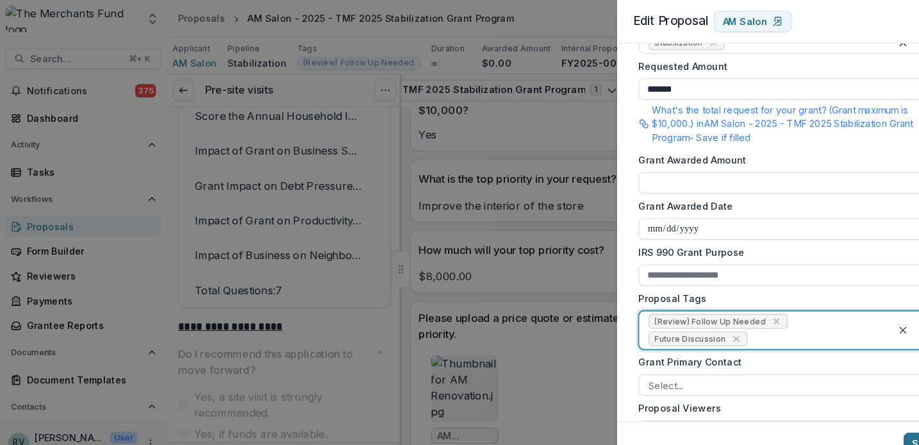
click at [871, 420] on button "Save" at bounding box center [884, 424] width 38 height 21
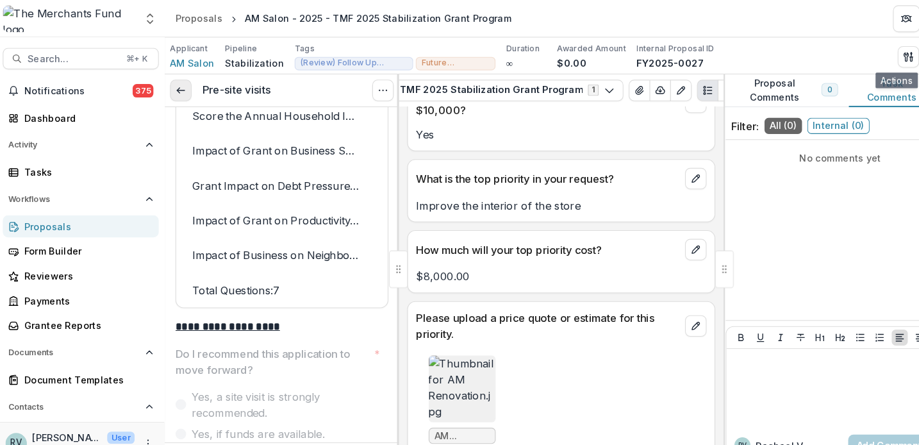
click at [172, 84] on icon at bounding box center [175, 86] width 10 height 10
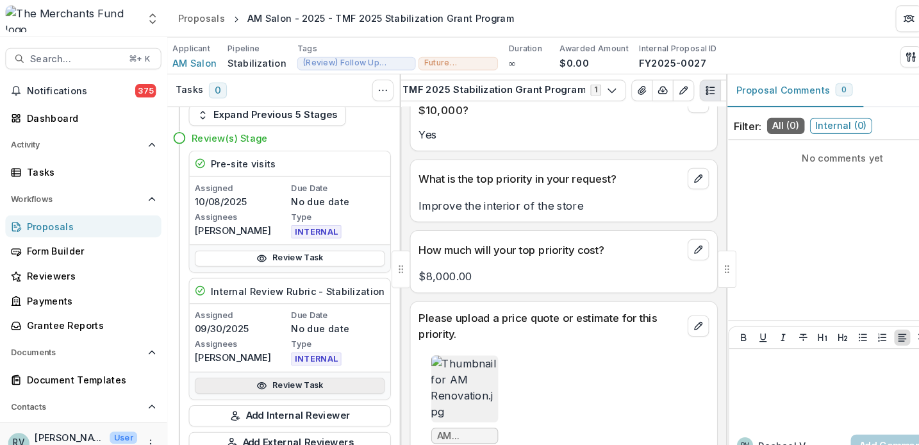
scroll to position [64, 0]
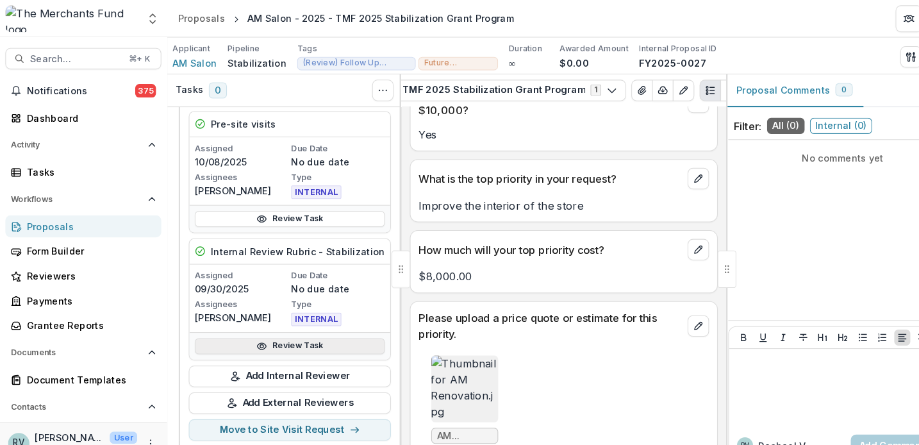
click at [286, 331] on link "Review Task" at bounding box center [277, 331] width 182 height 15
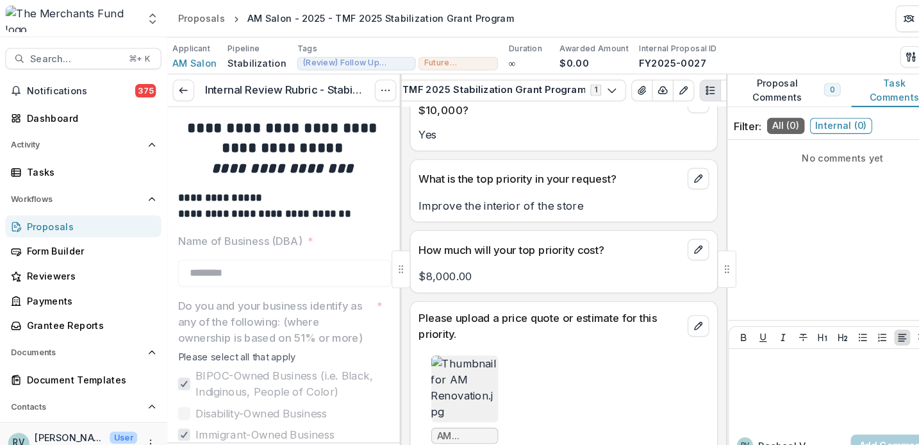
type input "******"
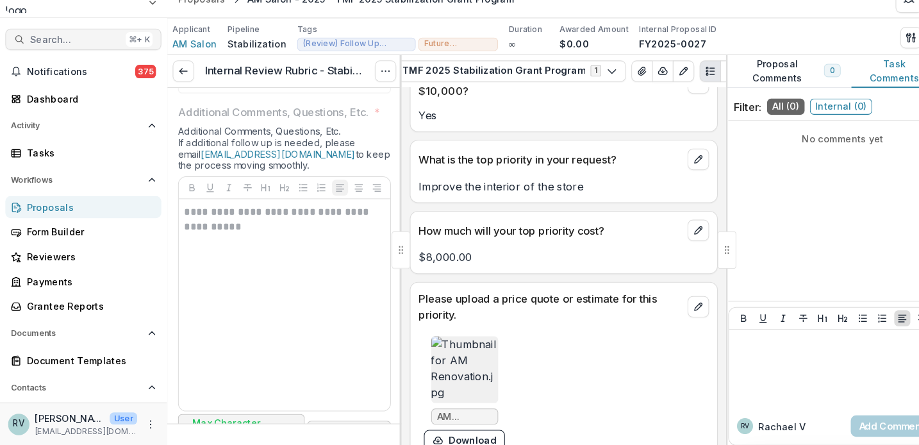
scroll to position [1180, 0]
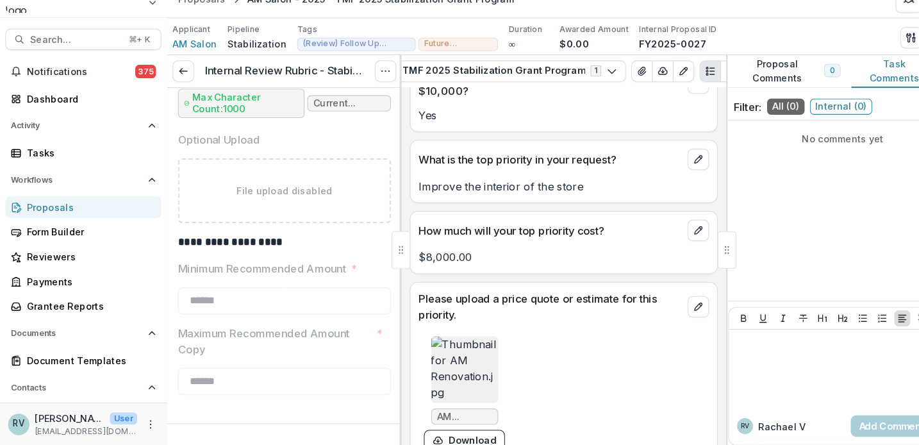
click at [54, 210] on div "Proposals" at bounding box center [85, 216] width 119 height 13
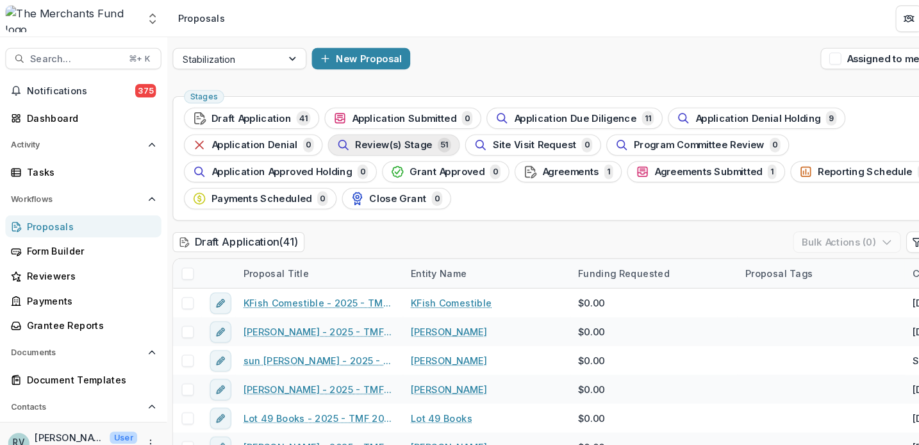
click at [402, 143] on span "Review(s) Stage" at bounding box center [377, 139] width 74 height 11
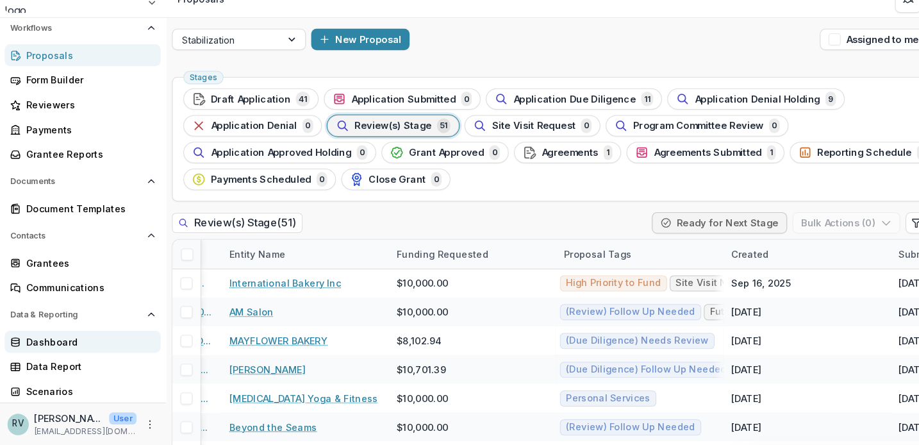
scroll to position [145, 0]
click at [46, 363] on div "Data Report" at bounding box center [85, 369] width 119 height 13
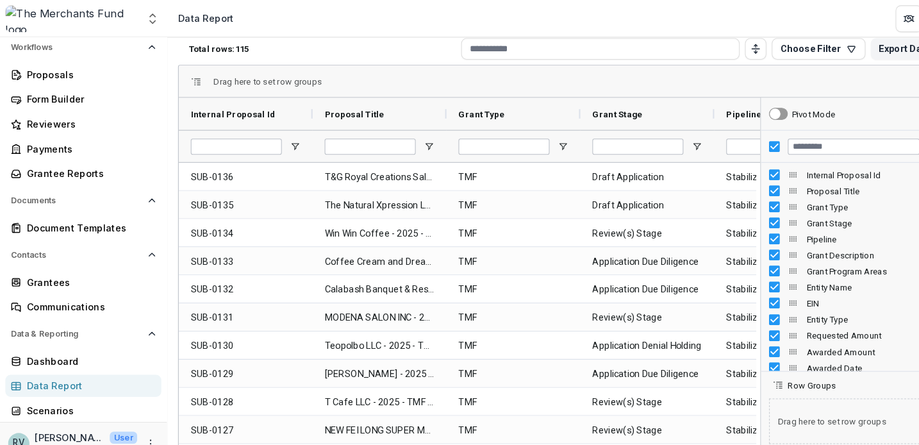
scroll to position [60, 0]
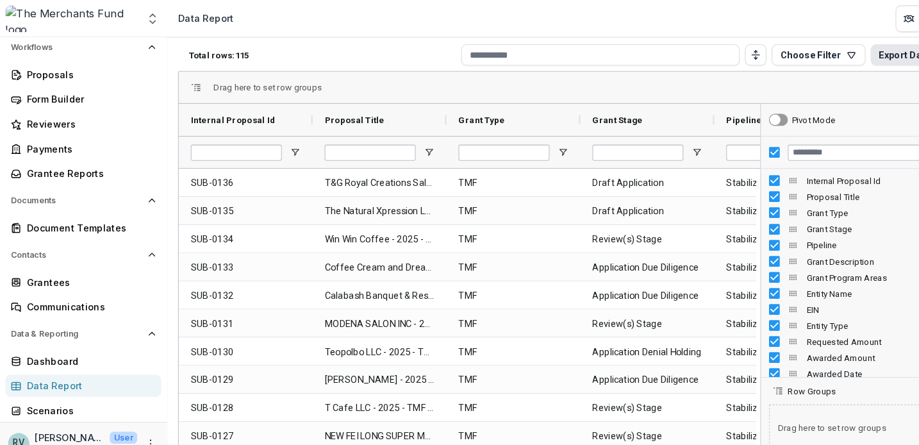
click at [851, 53] on button "Export Data" at bounding box center [866, 52] width 65 height 21
click at [779, 52] on button "Choose Filter" at bounding box center [784, 52] width 90 height 21
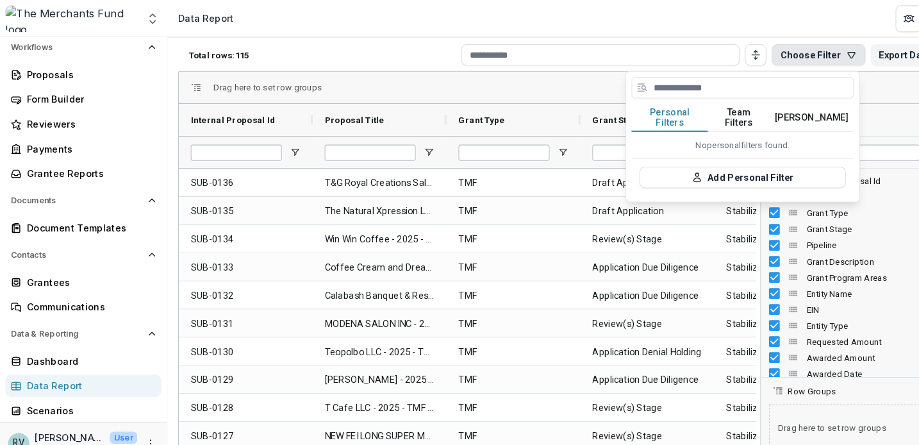
click at [768, 109] on button "[PERSON_NAME]" at bounding box center [777, 112] width 81 height 27
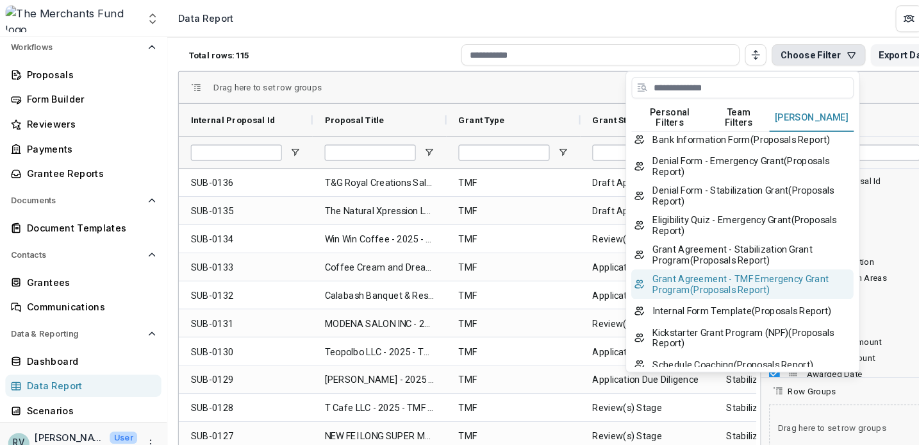
scroll to position [63, 0]
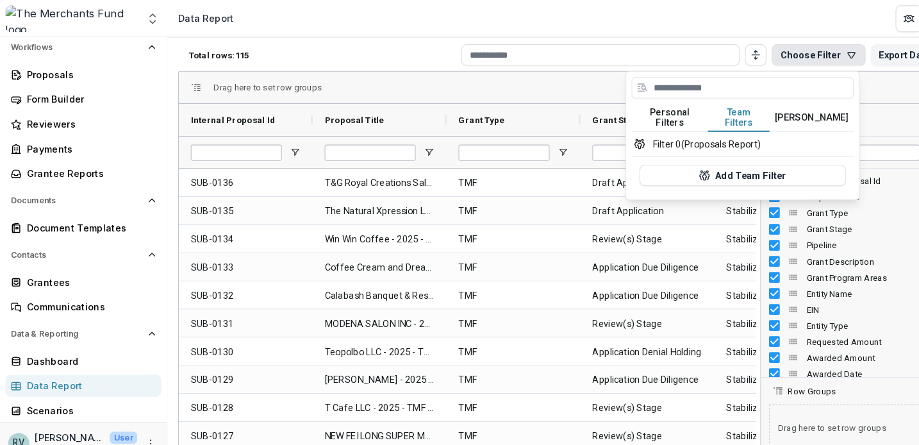
click at [724, 108] on button "Team Filters" at bounding box center [707, 112] width 59 height 27
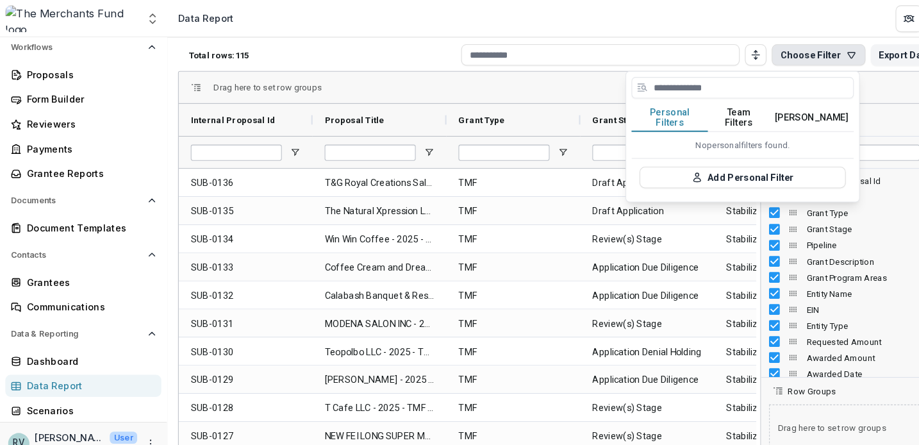
click at [645, 109] on button "Personal Filters" at bounding box center [641, 112] width 73 height 27
click at [774, 108] on button "[PERSON_NAME]" at bounding box center [777, 112] width 81 height 27
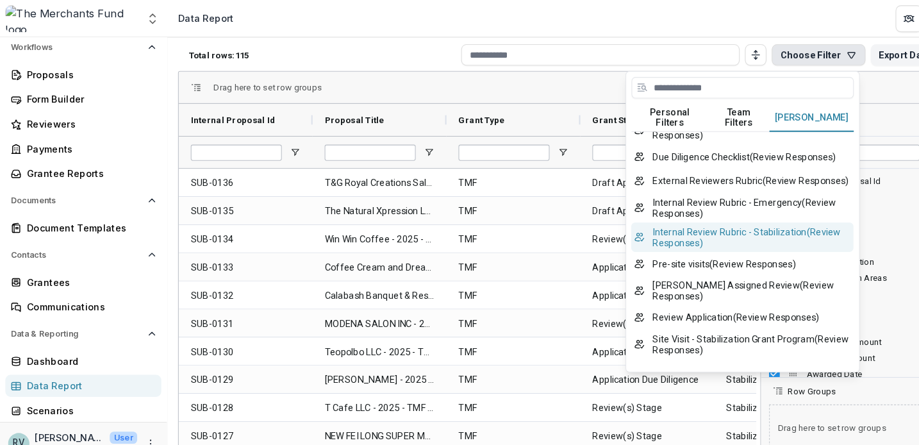
scroll to position [478, 0]
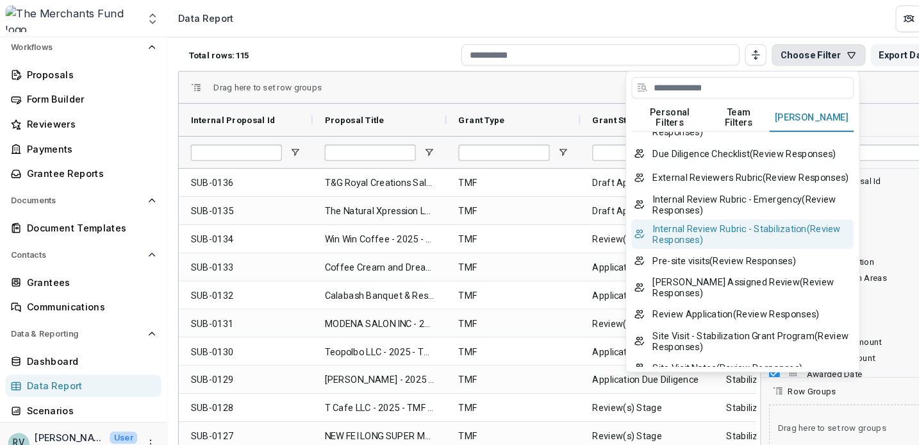
click at [694, 238] on button "Internal Review Rubric - Stabilization ( Review Responses )" at bounding box center [711, 224] width 213 height 28
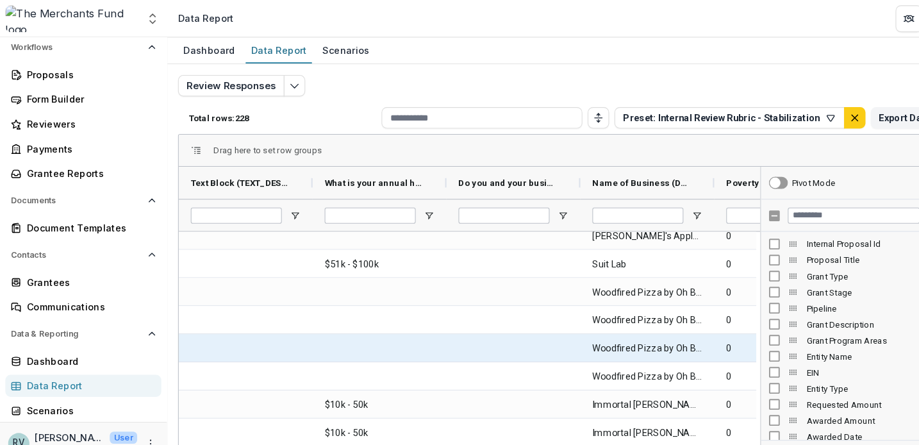
scroll to position [0, 0]
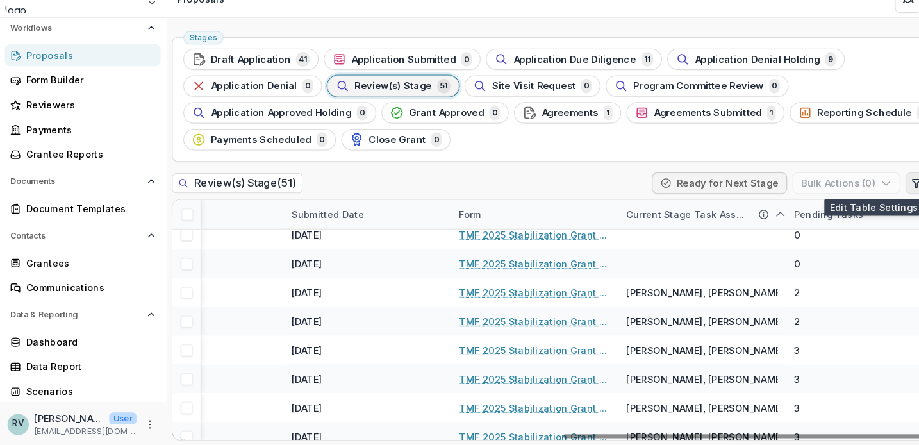
click at [875, 188] on icon "Edit table settings" at bounding box center [878, 193] width 10 height 10
select select "******"
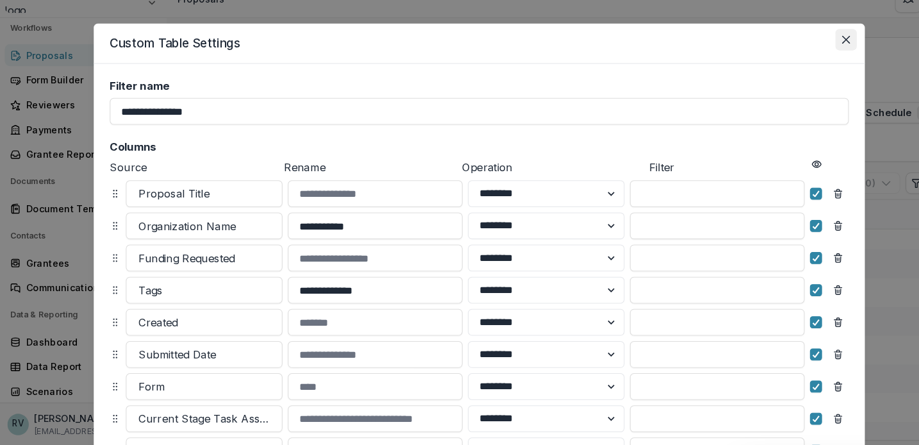
click at [809, 53] on icon "Close" at bounding box center [811, 57] width 8 height 8
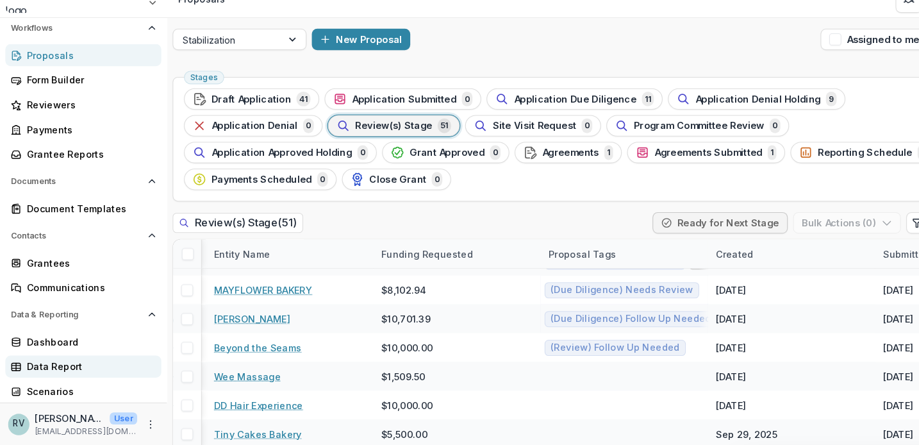
click at [60, 363] on div "Data Report" at bounding box center [85, 369] width 119 height 13
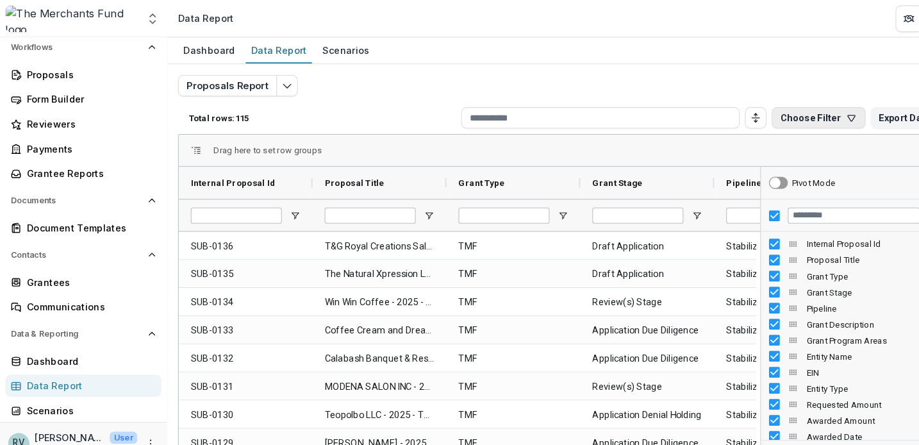
click at [782, 114] on button "Choose Filter" at bounding box center [784, 113] width 90 height 21
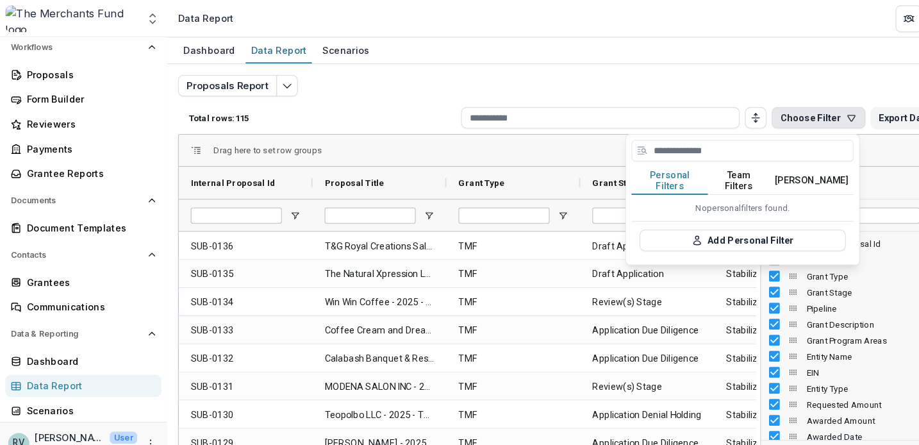
click at [778, 164] on button "[PERSON_NAME]" at bounding box center [777, 173] width 81 height 27
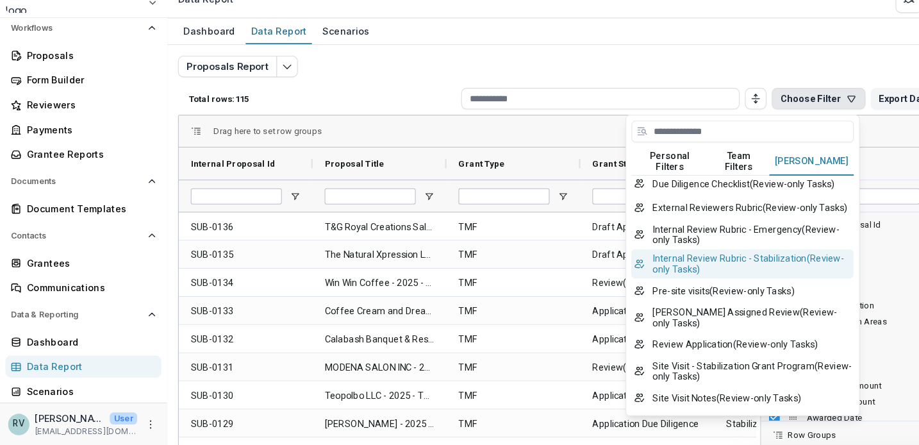
click at [684, 257] on button "Internal Review Rubric - Stabilization ( Review-only Tasks )" at bounding box center [711, 271] width 213 height 28
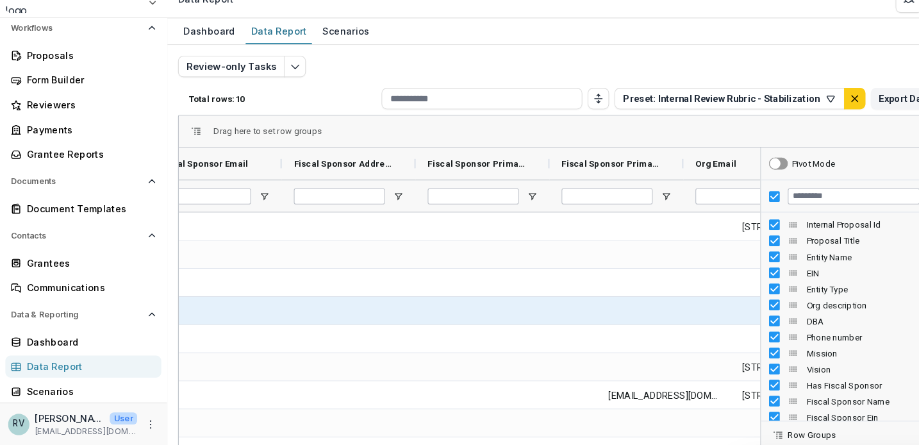
scroll to position [0, 1789]
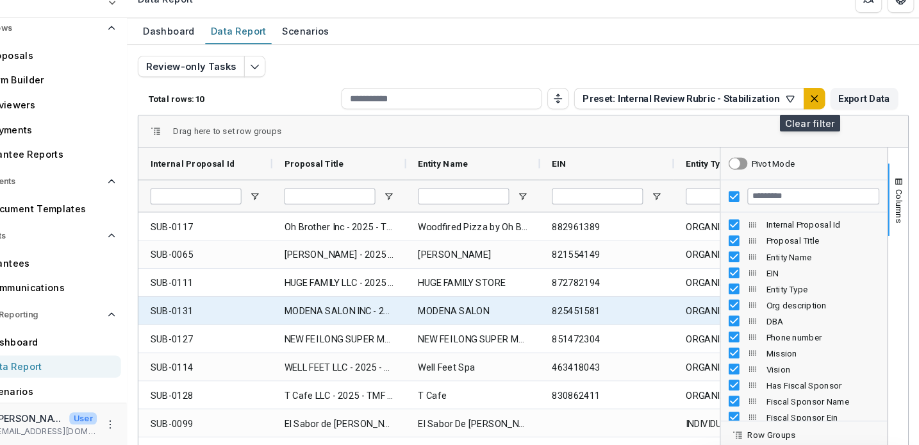
click at [813, 108] on icon "default" at bounding box center [818, 113] width 10 height 10
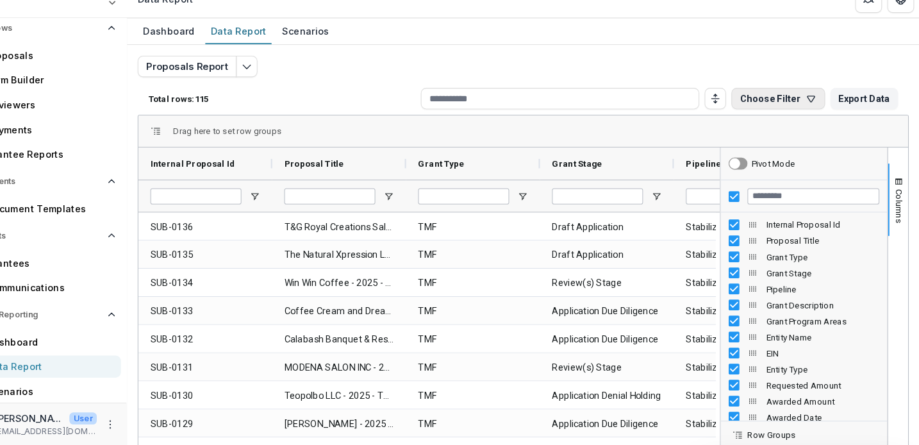
click at [810, 108] on icon "button" at bounding box center [815, 113] width 10 height 10
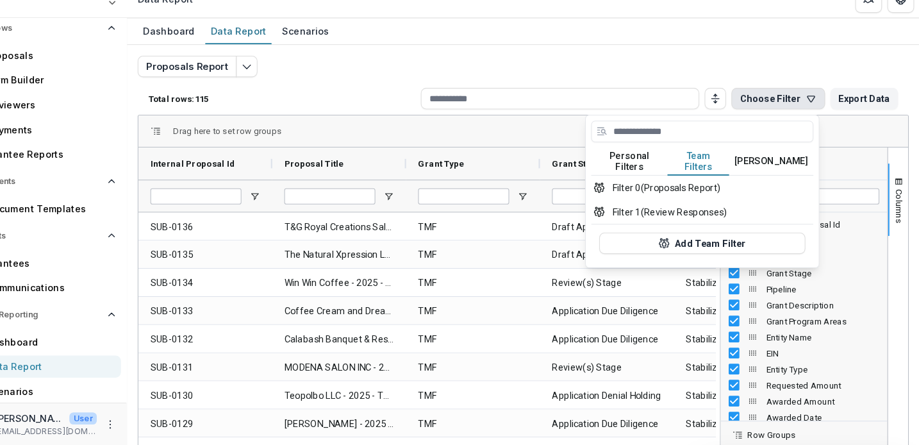
click at [678, 160] on button "Team Filters" at bounding box center [707, 173] width 59 height 27
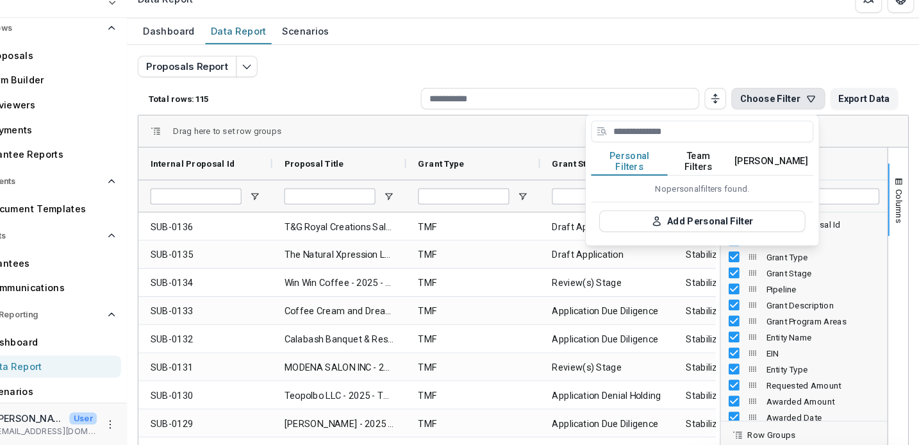
click at [612, 160] on button "Personal Filters" at bounding box center [641, 173] width 73 height 27
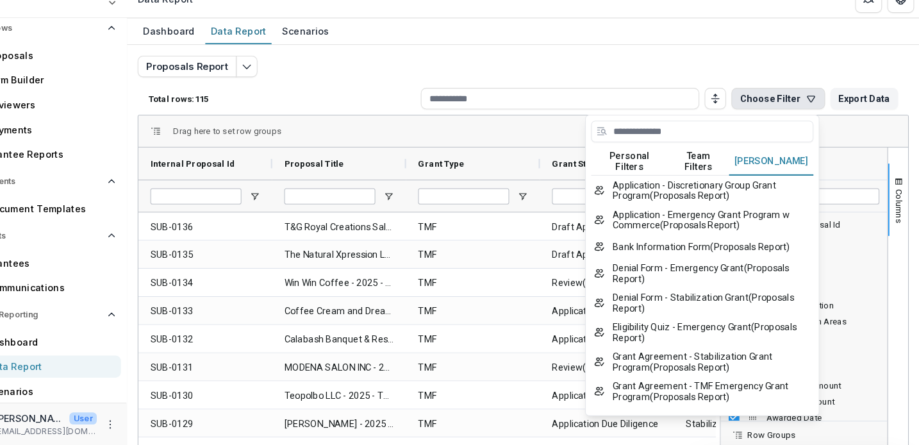
click at [737, 160] on button "[PERSON_NAME]" at bounding box center [777, 173] width 81 height 27
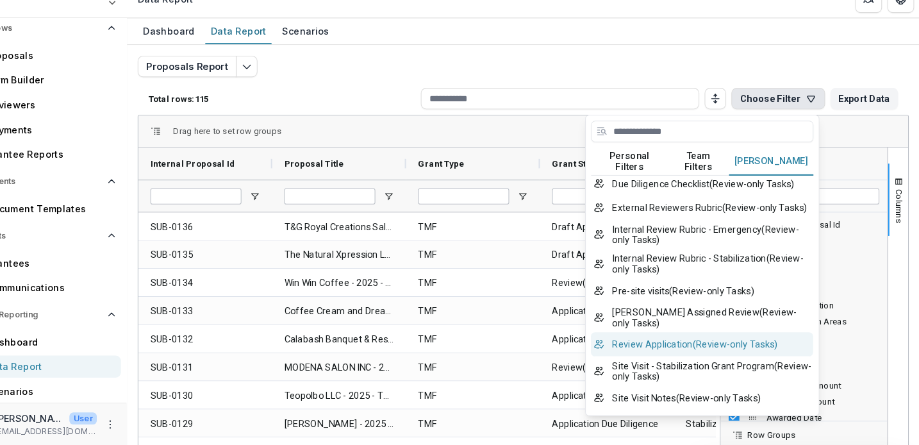
click at [654, 336] on button "Review Application ( Review-only Tasks )" at bounding box center [711, 347] width 213 height 23
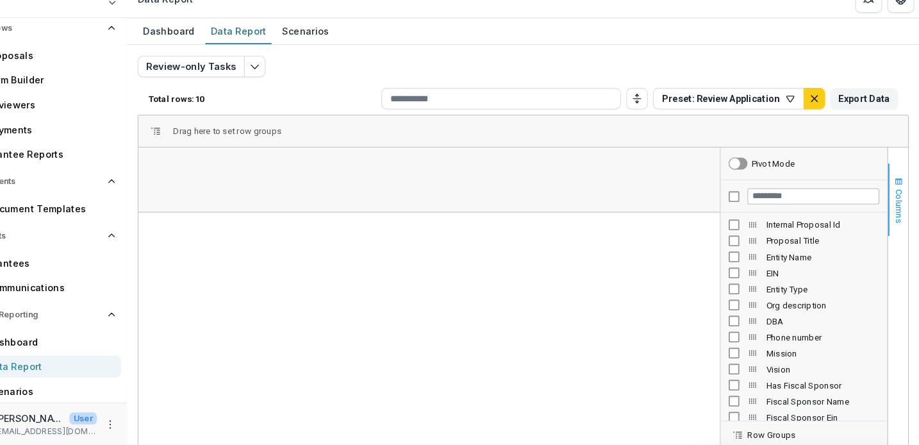
click at [895, 199] on span "Columns" at bounding box center [900, 215] width 10 height 33
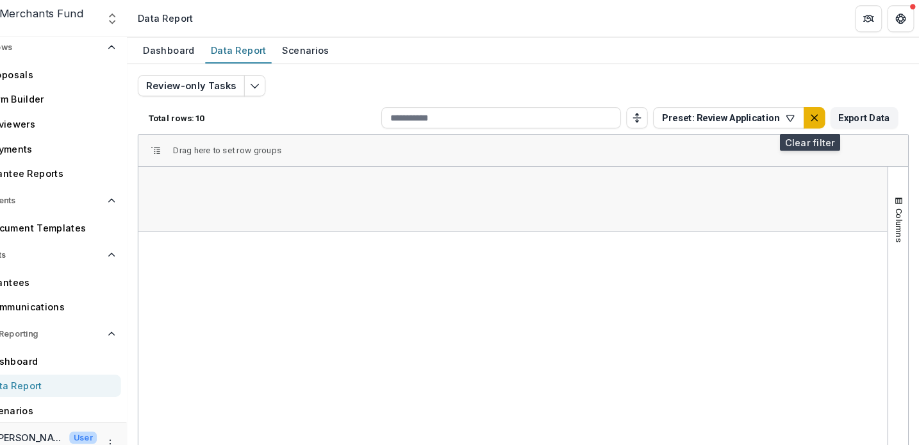
click at [813, 108] on icon "default" at bounding box center [818, 113] width 10 height 10
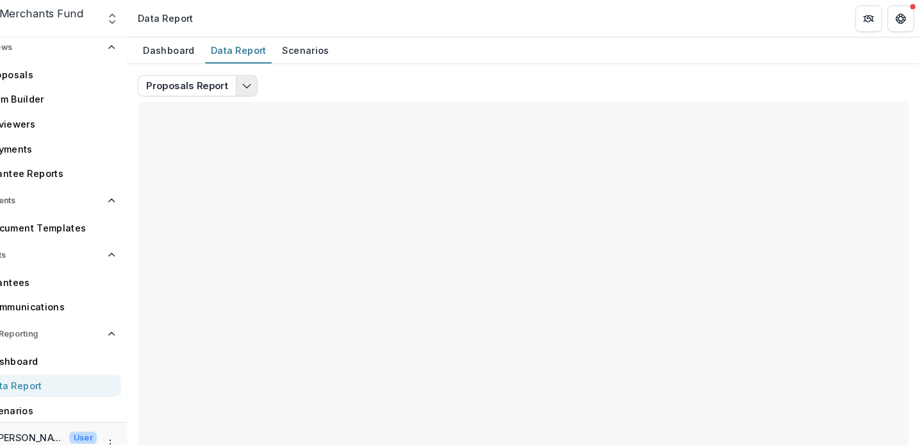
click at [270, 81] on icon "Edit selected report" at bounding box center [275, 82] width 10 height 10
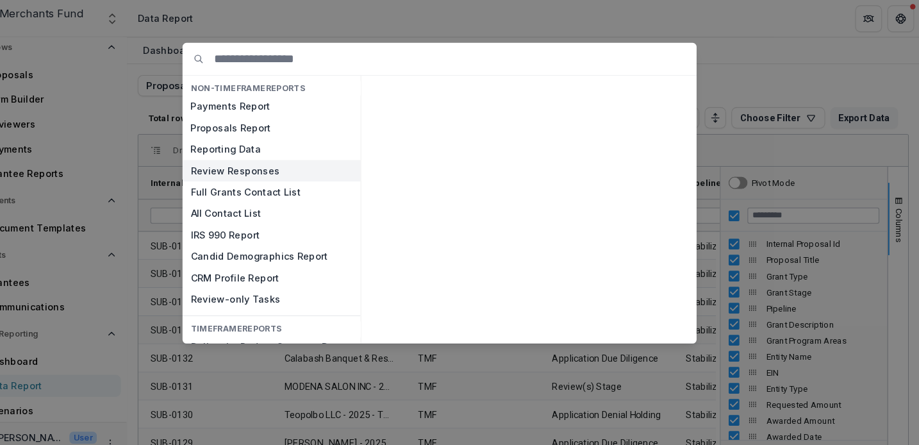
click at [217, 163] on button "Review Responses" at bounding box center [298, 163] width 170 height 21
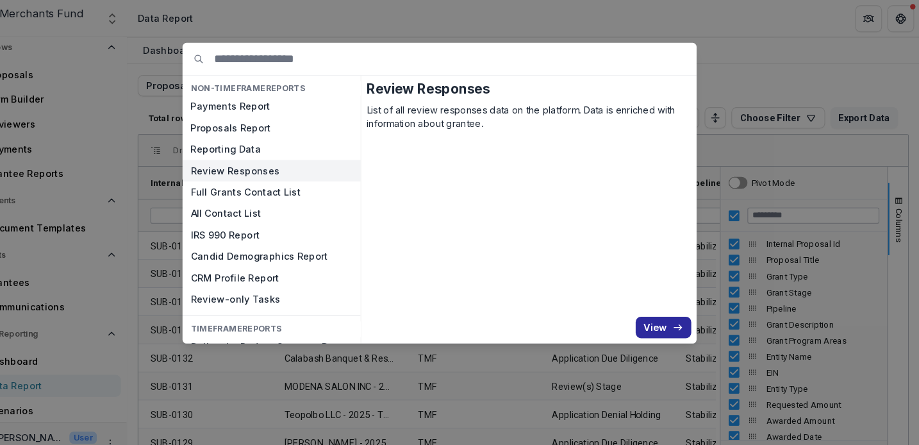
click at [647, 310] on button "View" at bounding box center [673, 313] width 53 height 21
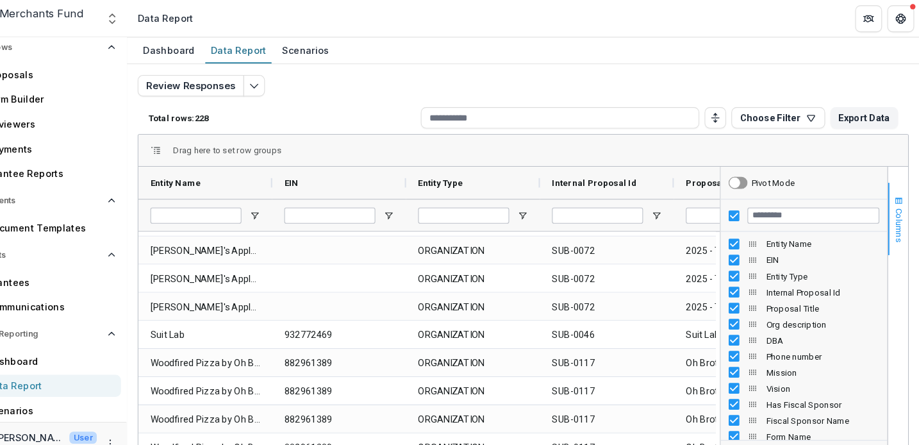
click at [895, 217] on span "Columns" at bounding box center [900, 215] width 10 height 33
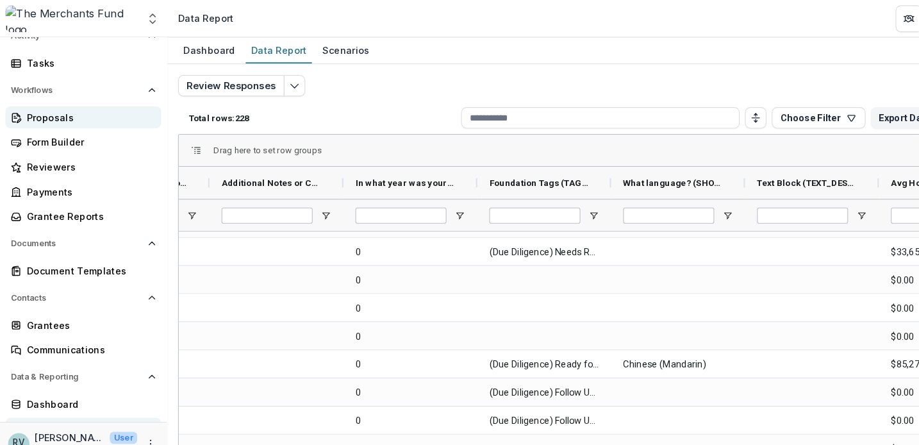
click at [56, 113] on div "Proposals" at bounding box center [85, 112] width 119 height 13
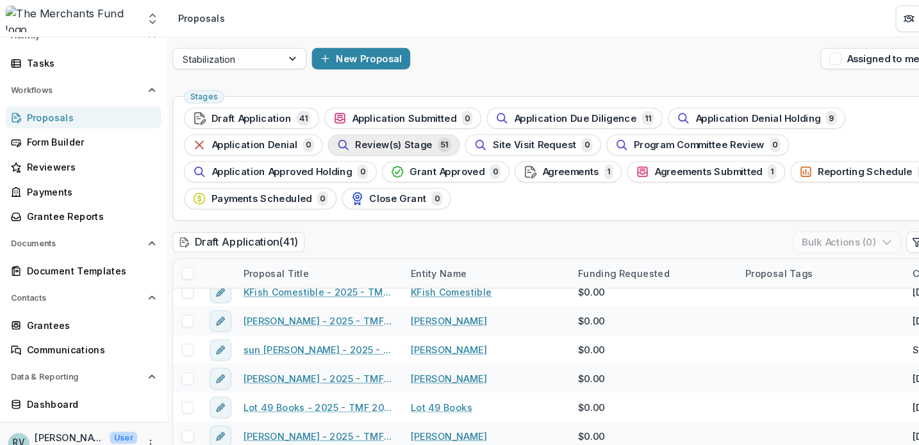
click at [390, 140] on span "Review(s) Stage" at bounding box center [377, 139] width 74 height 11
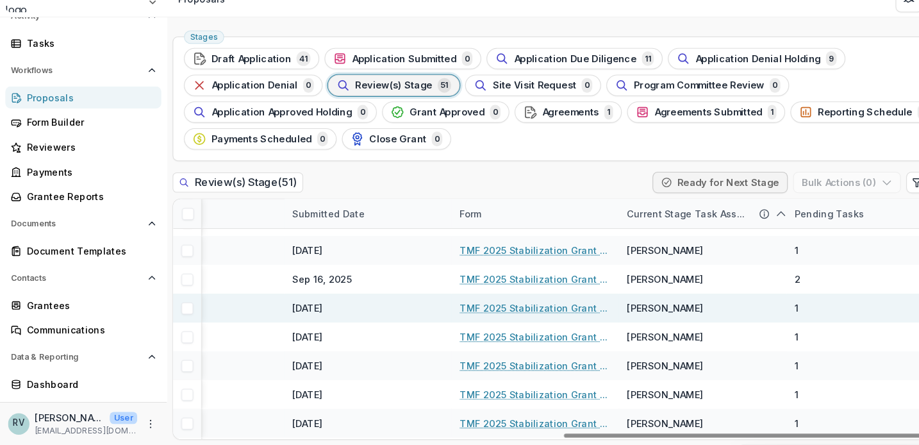
scroll to position [517, 758]
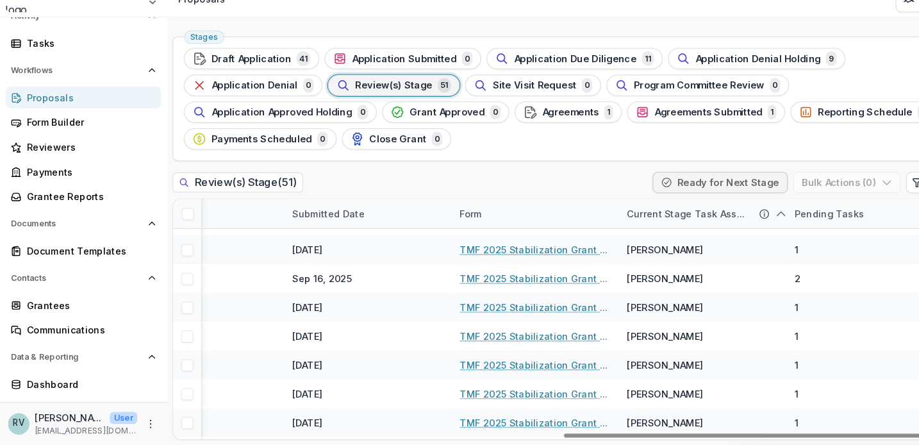
click at [811, 217] on div "Pending Tasks" at bounding box center [794, 223] width 82 height 13
click at [786, 274] on span "Sort Ascending" at bounding box center [780, 279] width 68 height 11
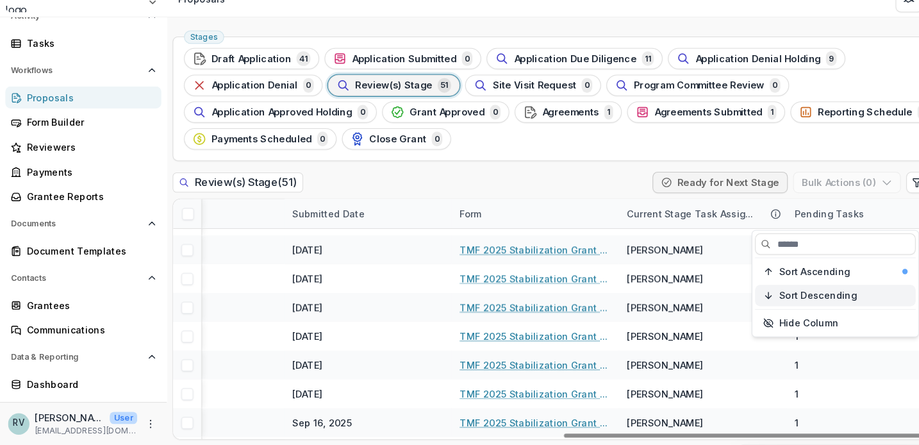
click at [784, 297] on span "Sort Descending" at bounding box center [783, 302] width 74 height 11
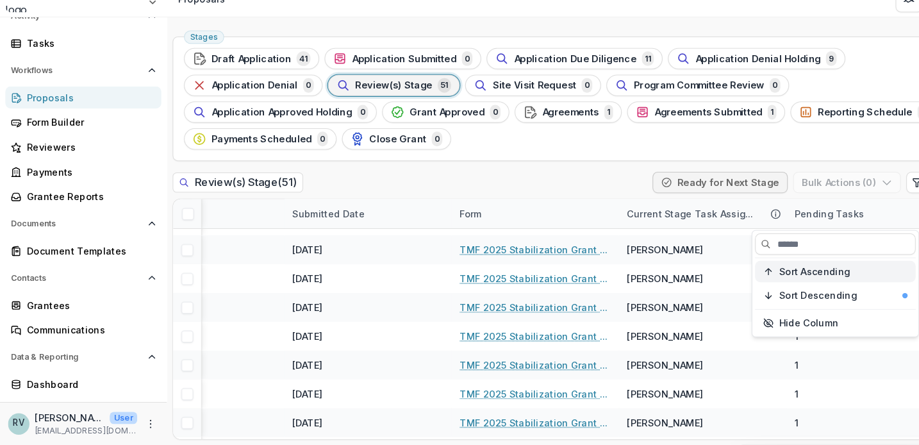
click at [781, 274] on span "Sort Ascending" at bounding box center [780, 279] width 68 height 11
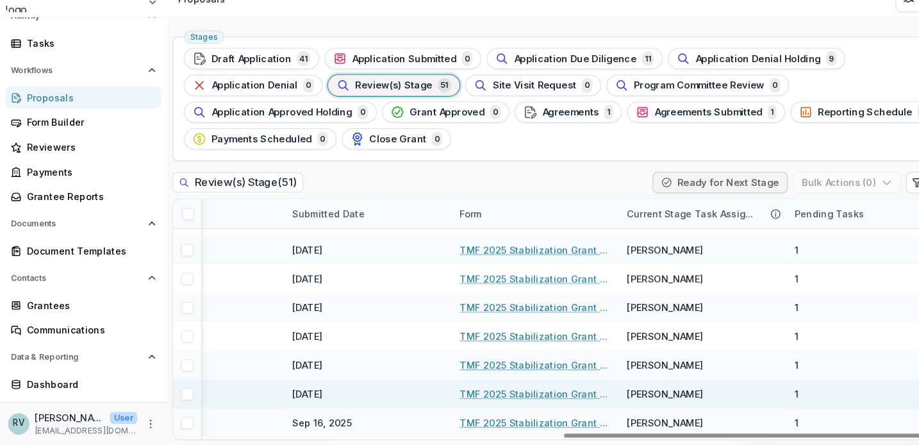
click at [839, 382] on div "1" at bounding box center [833, 396] width 160 height 28
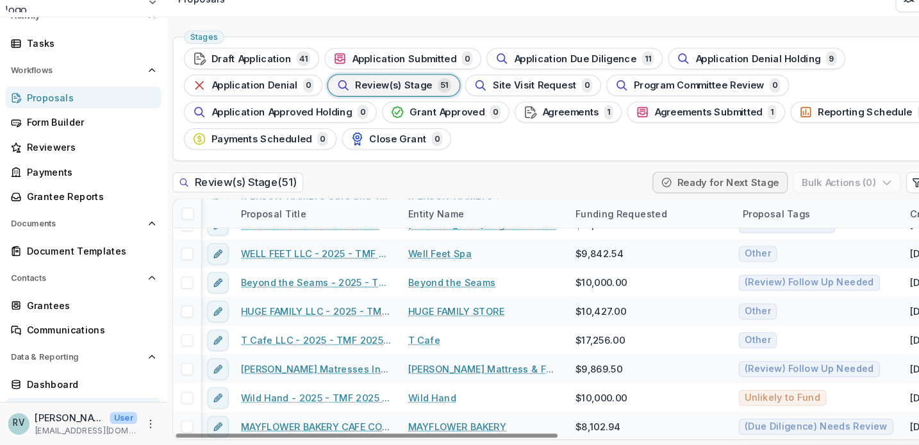
scroll to position [145, 0]
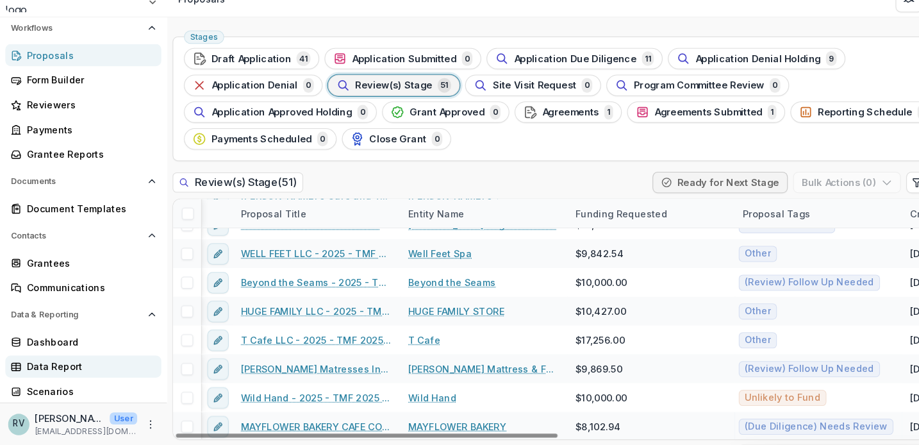
click at [58, 363] on div "Data Report" at bounding box center [85, 369] width 119 height 13
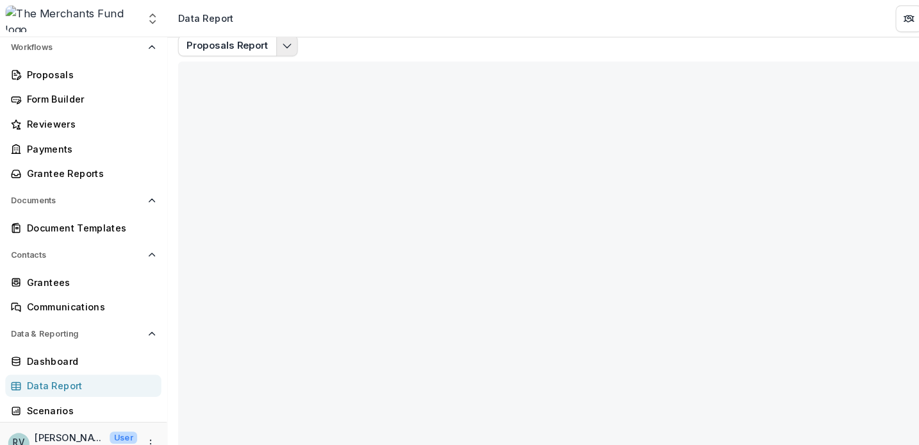
click at [274, 43] on icon "Edit selected report" at bounding box center [275, 43] width 10 height 10
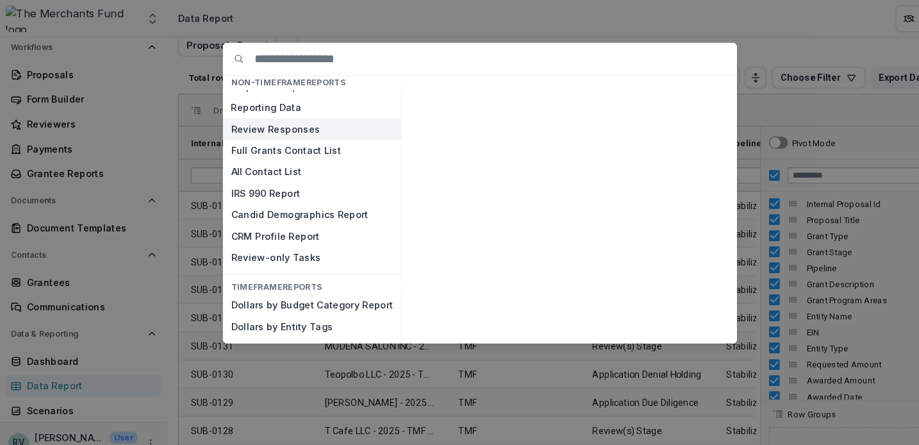
scroll to position [39, 0]
click at [282, 123] on button "Review Responses" at bounding box center [298, 124] width 170 height 21
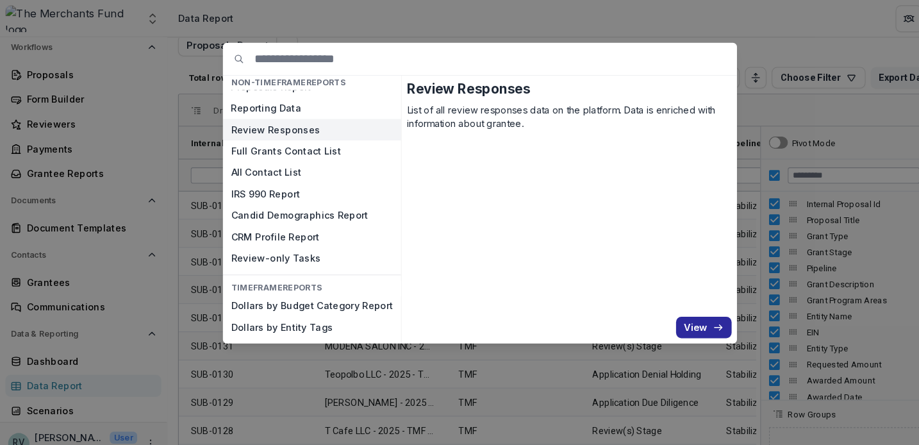
click at [681, 310] on button "View" at bounding box center [673, 313] width 53 height 21
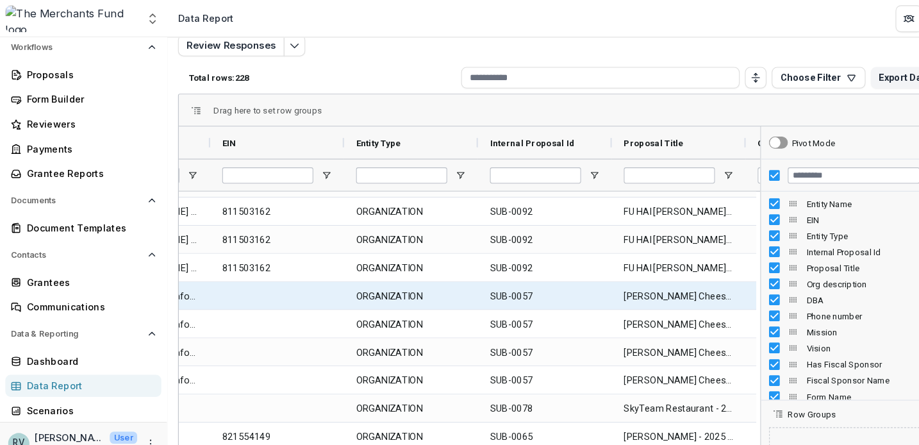
scroll to position [0, 98]
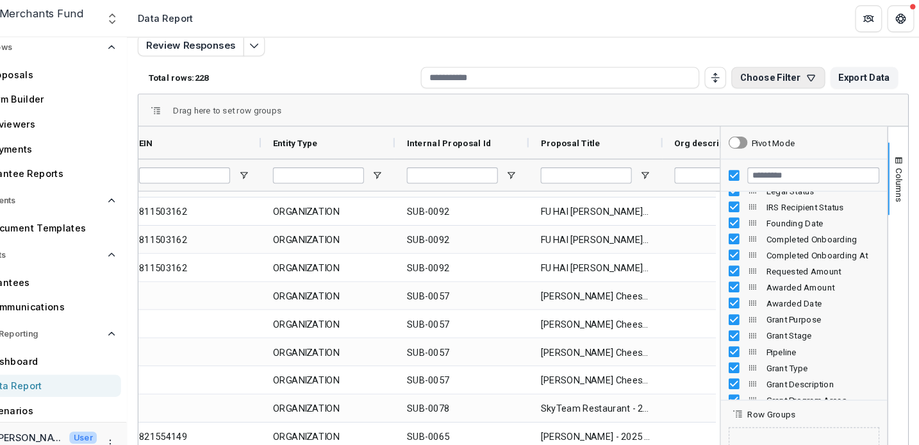
click at [810, 72] on icon "button" at bounding box center [815, 74] width 10 height 10
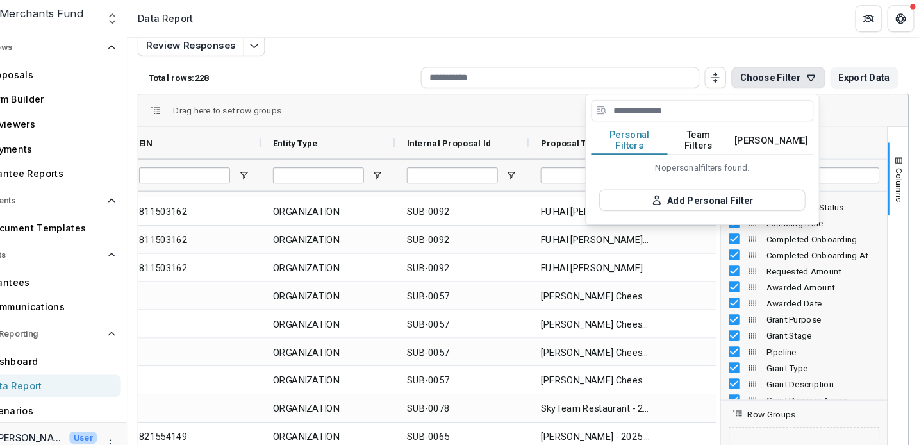
click at [738, 122] on button "Temelio Filters" at bounding box center [777, 134] width 81 height 27
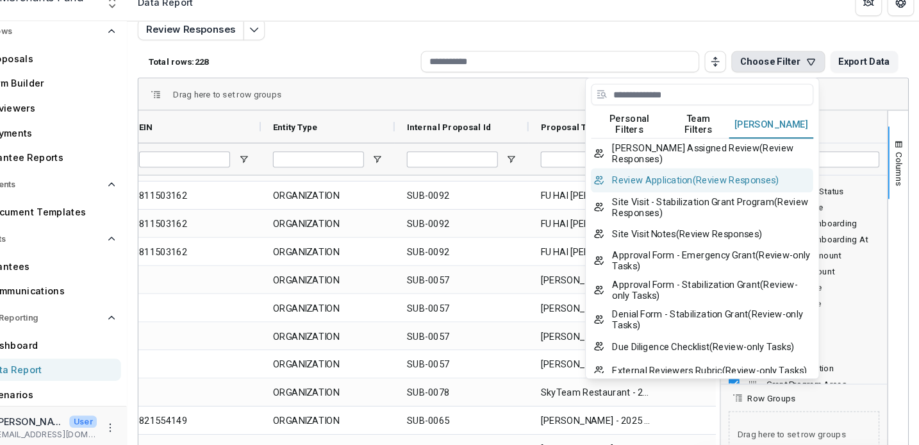
click at [652, 185] on button "Review Application ( Review Responses )" at bounding box center [711, 187] width 213 height 23
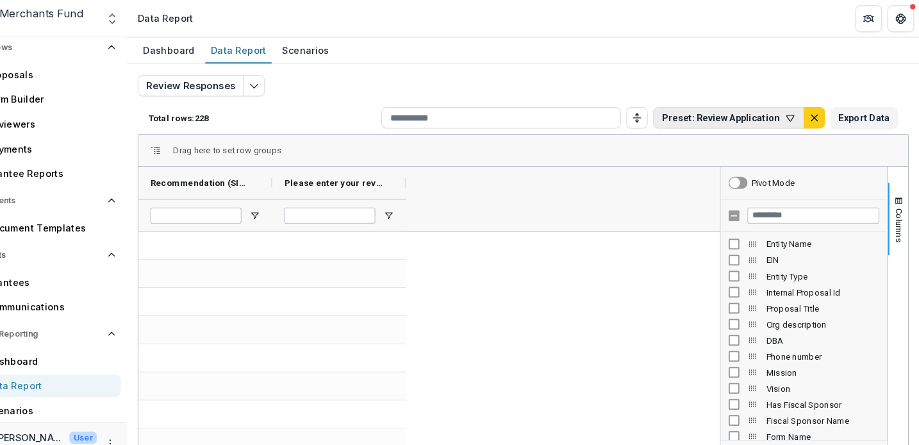
click at [790, 113] on icon "button" at bounding box center [795, 113] width 10 height 10
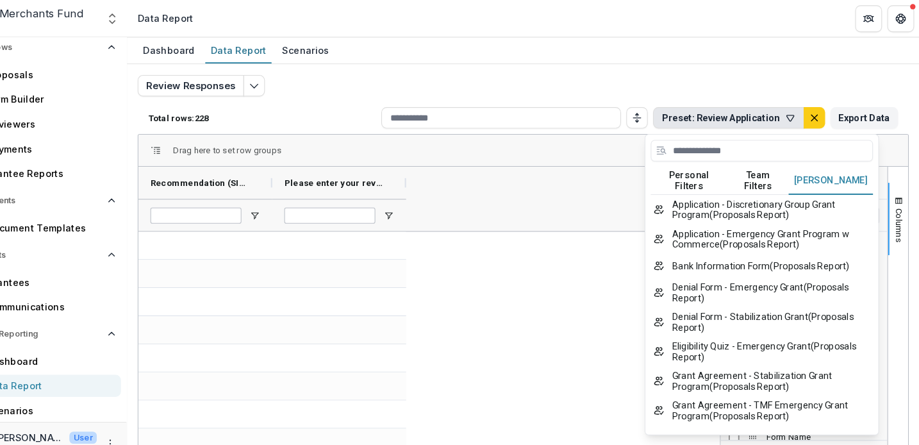
click at [794, 166] on button "Temelio Filters" at bounding box center [834, 173] width 81 height 27
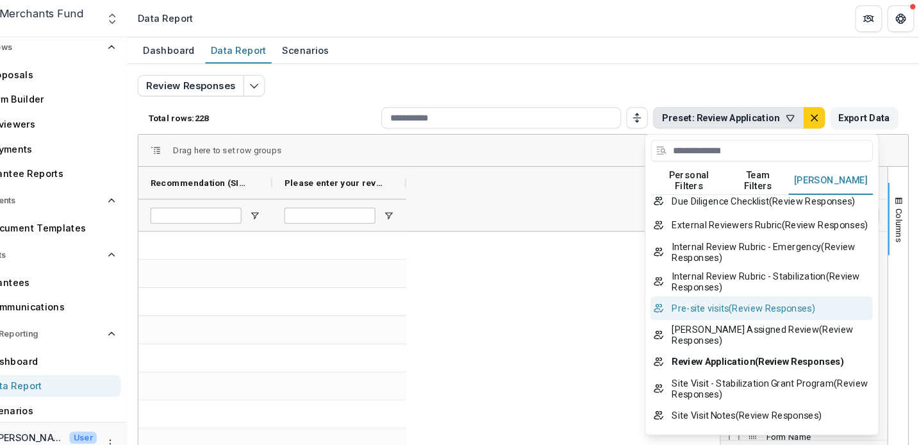
click at [706, 306] on button "Pre-site visits ( Review Responses )" at bounding box center [768, 294] width 213 height 23
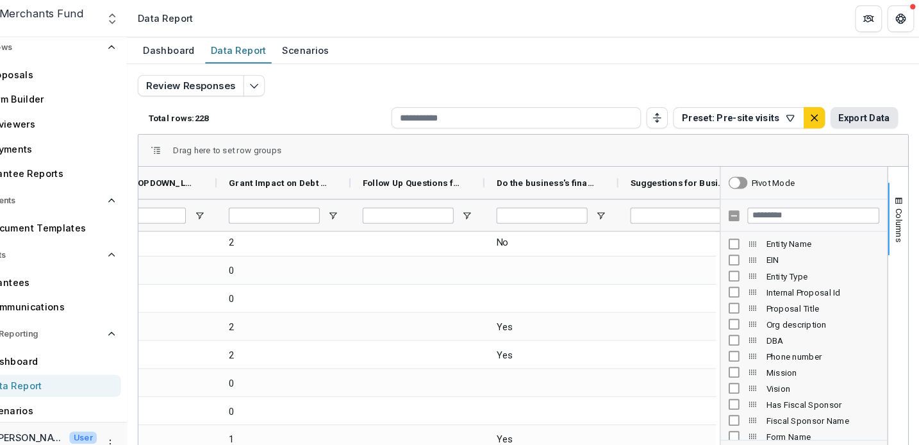
click at [834, 112] on button "Export Data" at bounding box center [866, 113] width 65 height 21
click at [797, 60] on div "Dashboard Data Report Scenarios" at bounding box center [539, 49] width 759 height 26
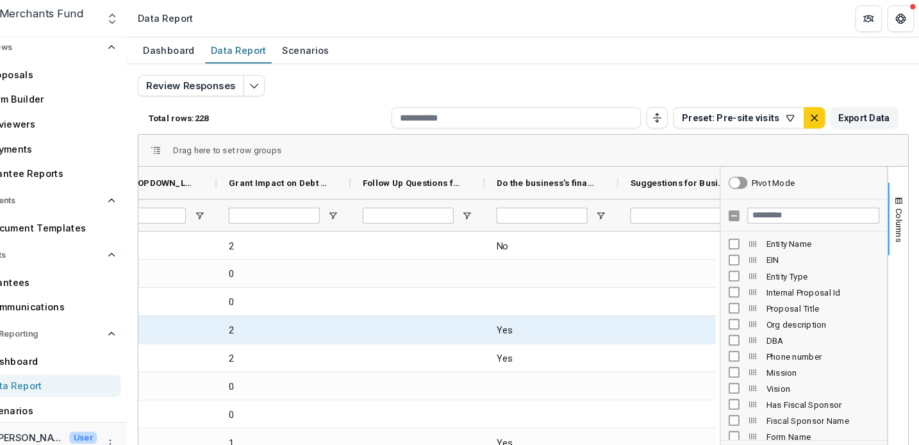
scroll to position [2951, 0]
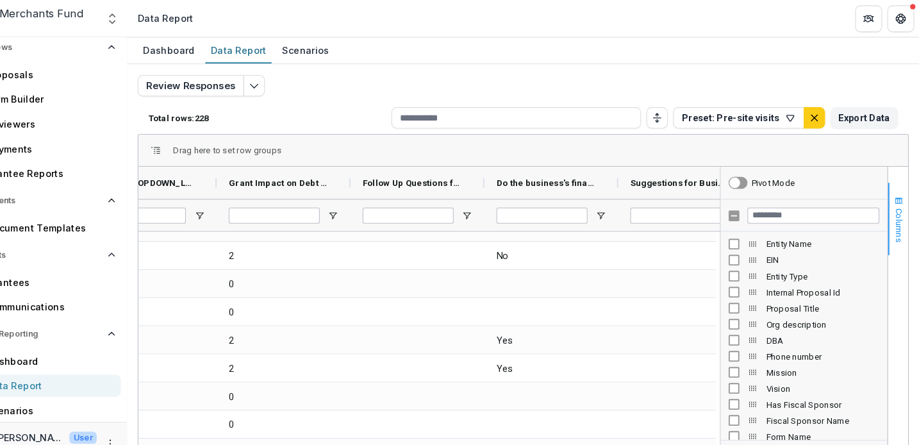
click at [894, 195] on span "button" at bounding box center [899, 192] width 10 height 10
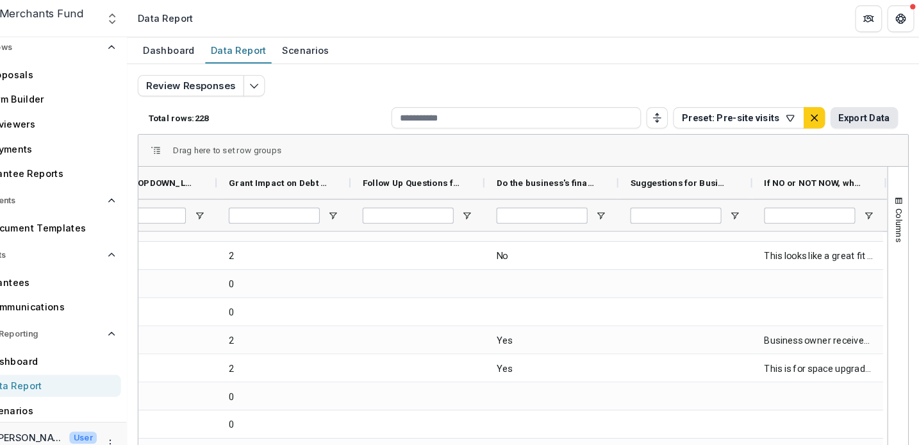
click at [834, 110] on button "Export Data" at bounding box center [866, 113] width 65 height 21
click at [643, 22] on header "Data Report" at bounding box center [539, 17] width 759 height 35
click at [813, 115] on icon "default" at bounding box center [818, 113] width 10 height 10
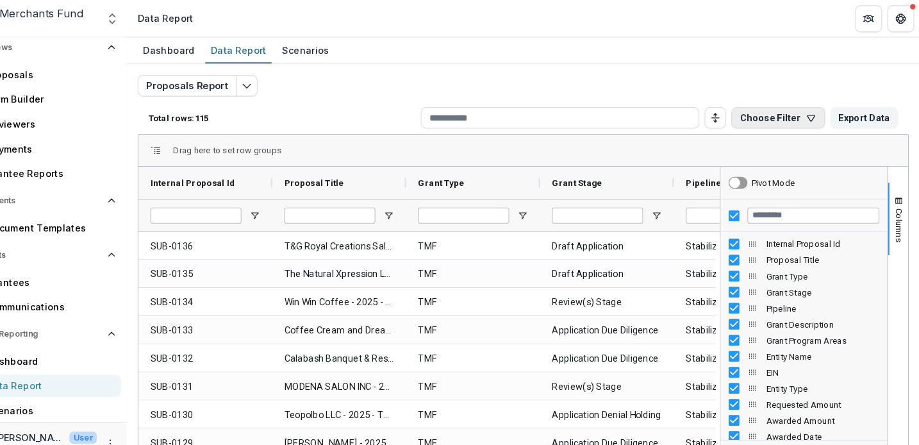
click at [810, 111] on icon "button" at bounding box center [815, 113] width 10 height 10
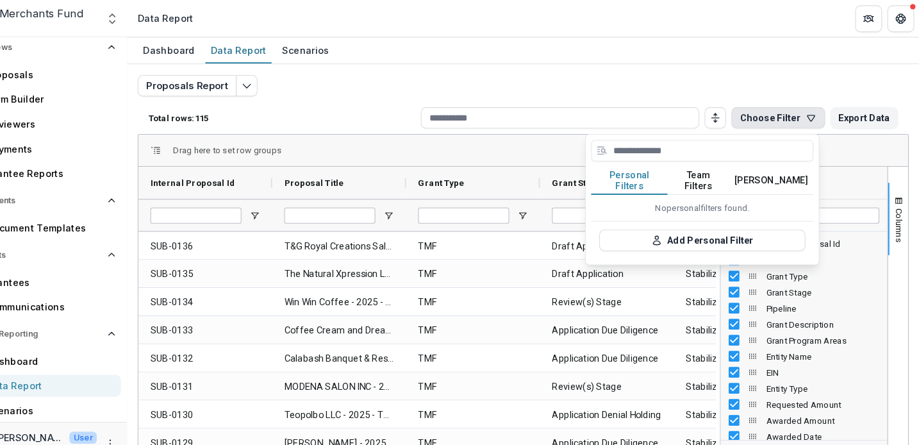
click at [743, 163] on button "Temelio Filters" at bounding box center [777, 173] width 81 height 27
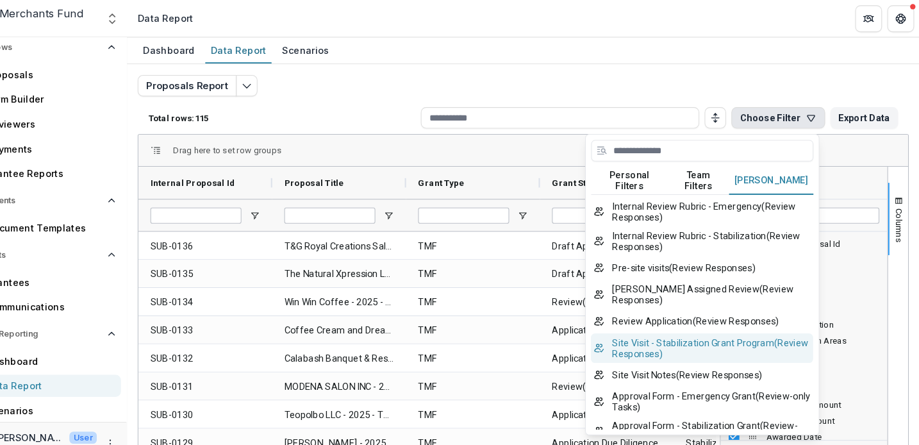
scroll to position [540, 0]
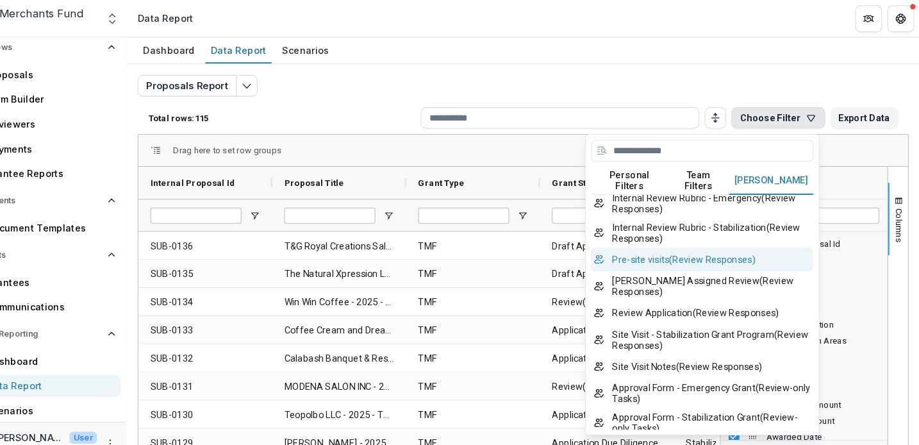
click at [670, 260] on button "Pre-site visits ( Review Responses )" at bounding box center [711, 247] width 213 height 23
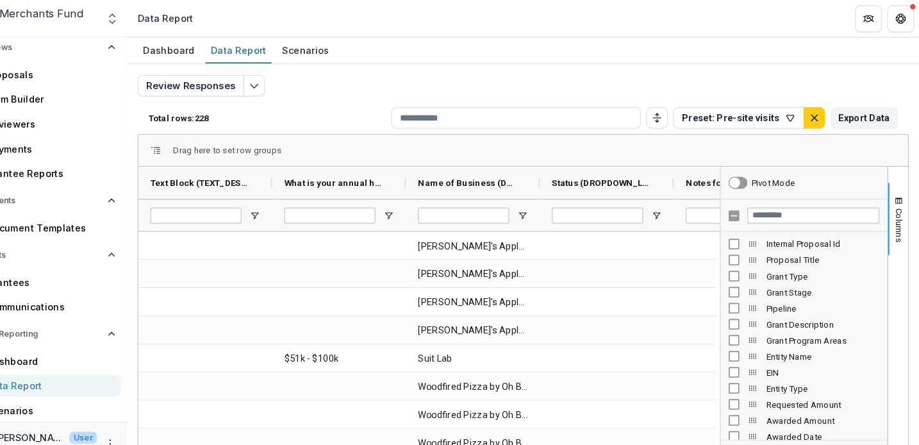
scroll to position [9, 0]
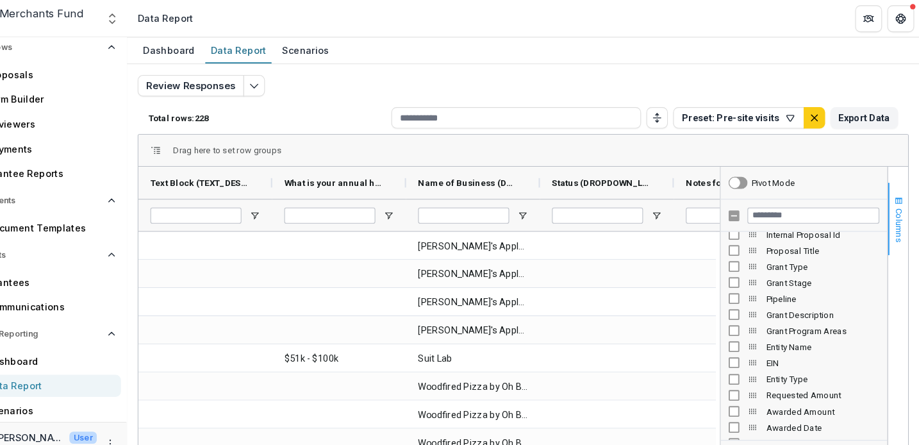
click at [895, 205] on span "Columns" at bounding box center [900, 215] width 10 height 33
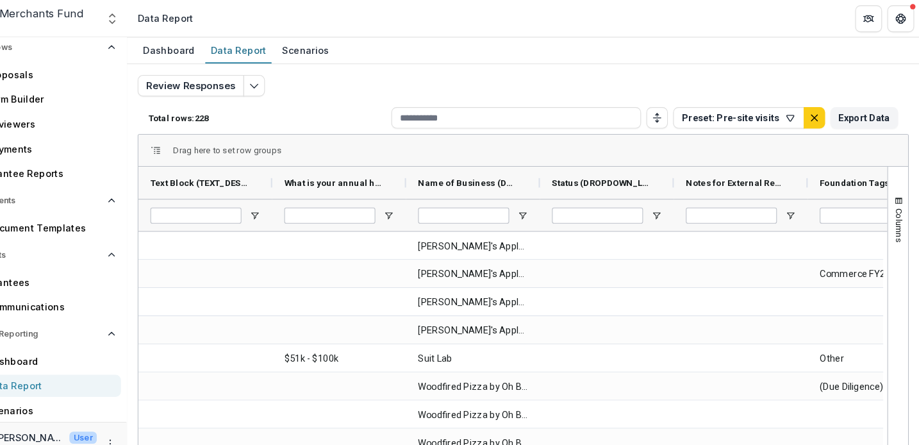
scroll to position [0, 0]
click at [790, 113] on icon "button" at bounding box center [795, 113] width 10 height 10
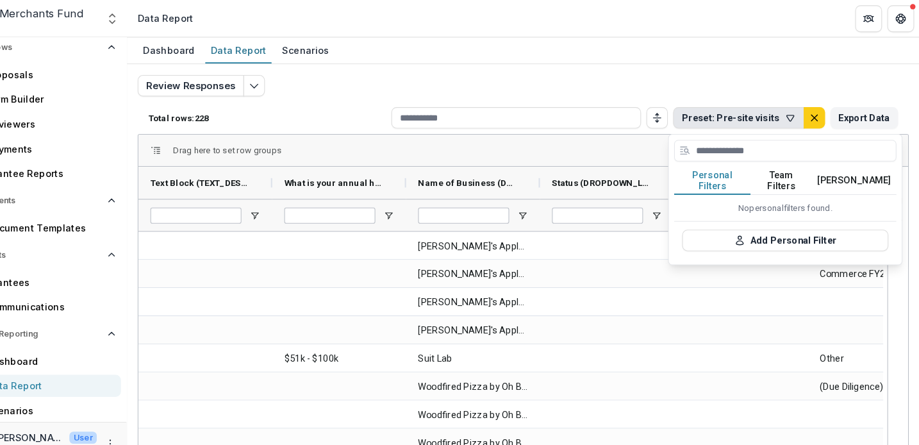
click at [816, 169] on button "Temelio Filters" at bounding box center [856, 173] width 81 height 27
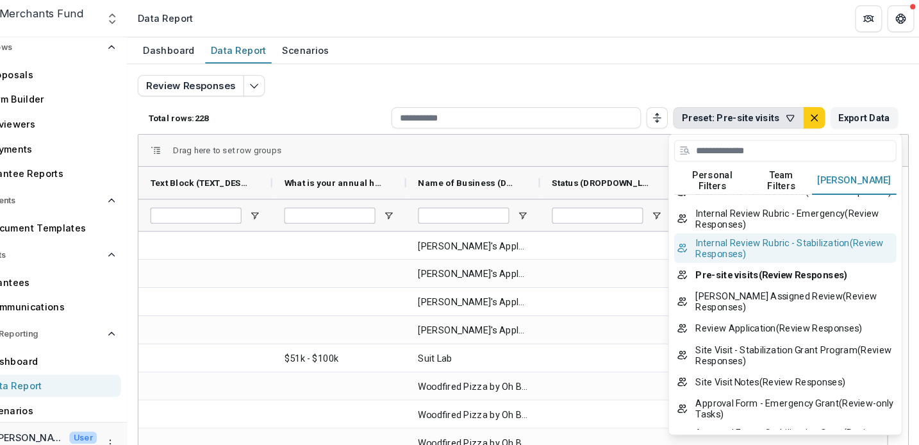
click at [733, 251] on button "Internal Review Rubric - Stabilization ( Review Responses )" at bounding box center [790, 237] width 213 height 28
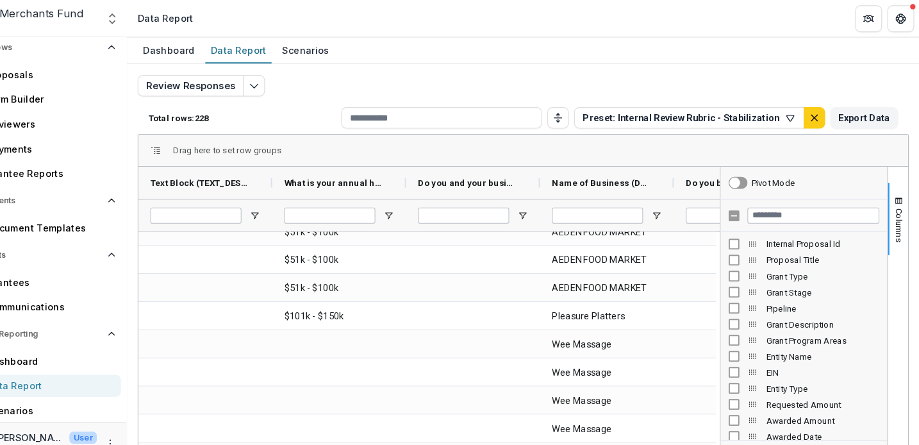
scroll to position [2366, 0]
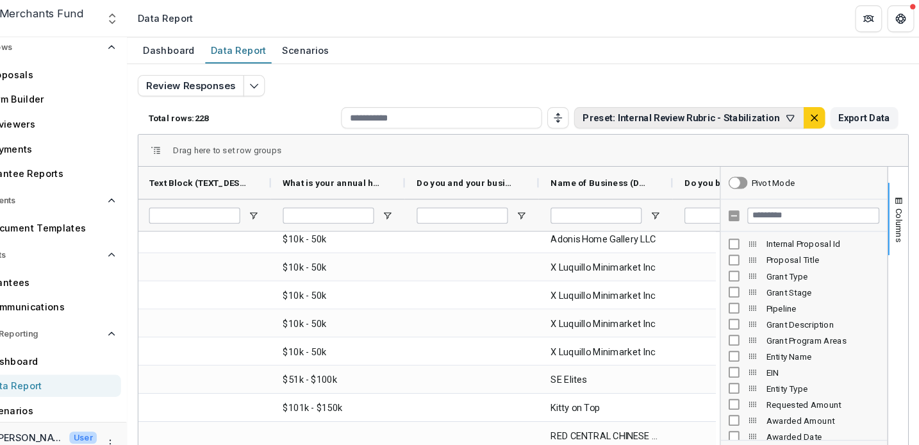
click at [792, 110] on icon "button" at bounding box center [795, 113] width 7 height 6
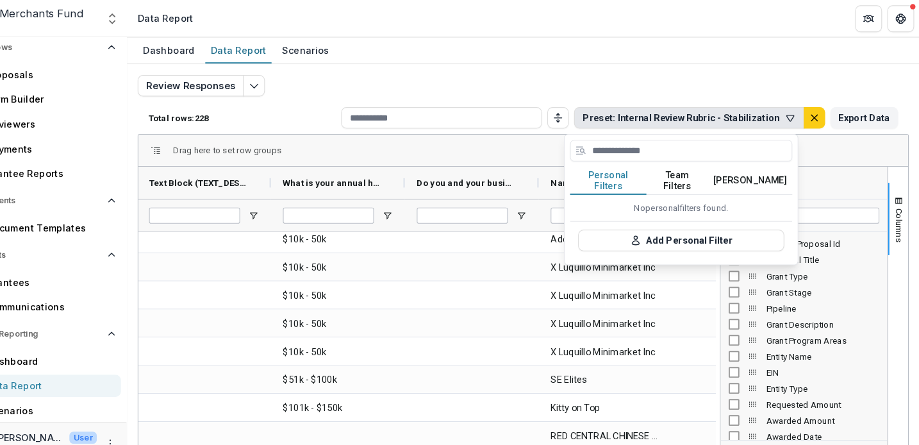
click at [720, 166] on button "[PERSON_NAME]" at bounding box center [756, 173] width 81 height 27
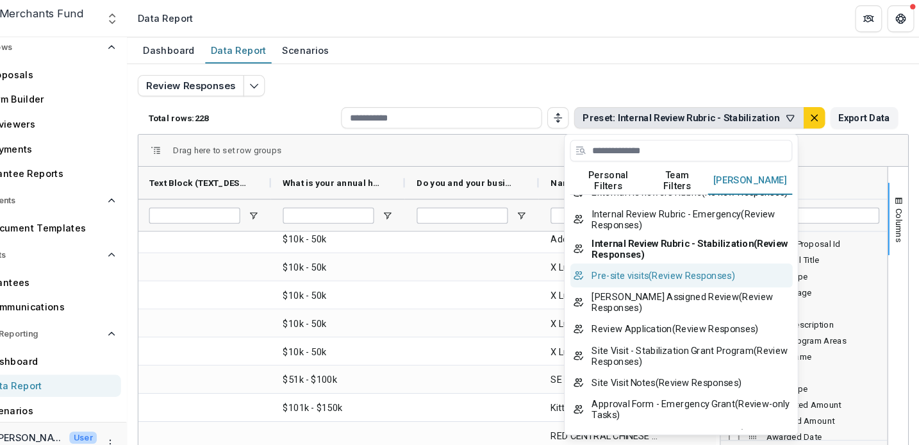
click at [626, 275] on button "Pre-site visits ( Review Responses )" at bounding box center [690, 263] width 213 height 23
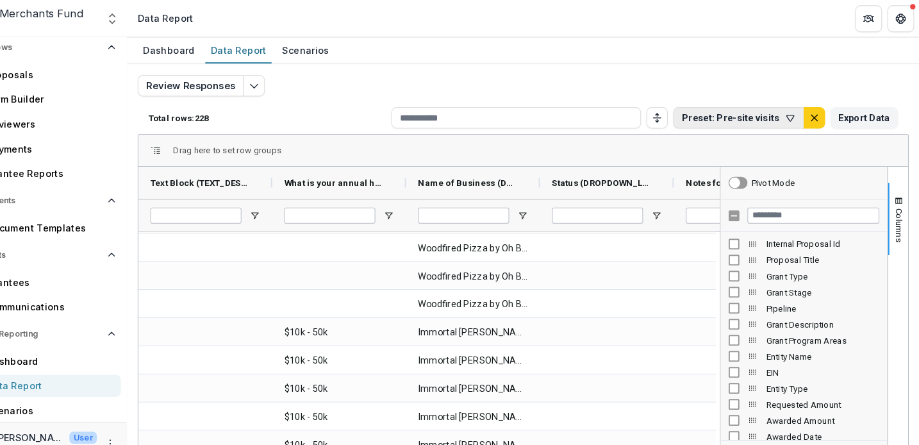
click at [790, 113] on icon "button" at bounding box center [795, 113] width 10 height 10
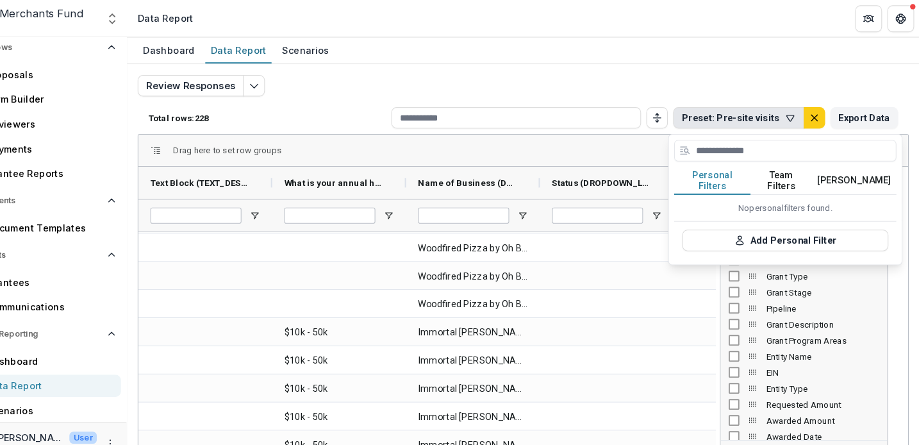
click at [816, 162] on button "[PERSON_NAME]" at bounding box center [856, 173] width 81 height 27
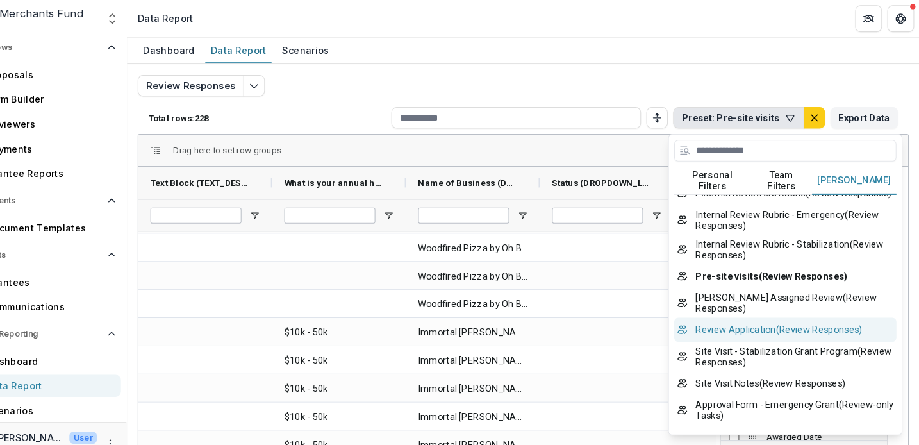
click at [716, 327] on button "Review Application ( Review Responses )" at bounding box center [790, 315] width 213 height 23
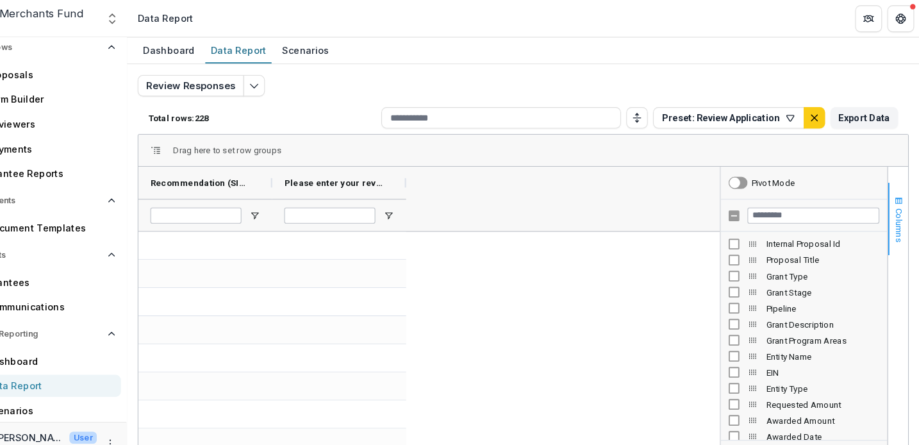
click at [895, 200] on span "Columns" at bounding box center [900, 215] width 10 height 33
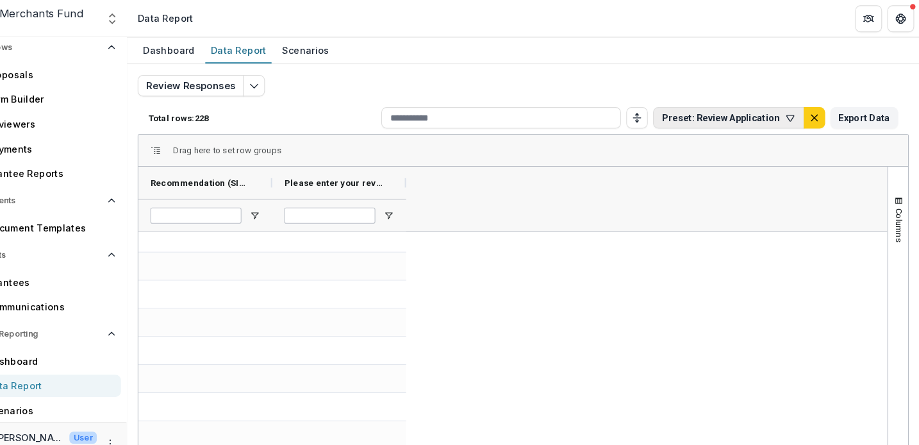
click at [790, 113] on icon "button" at bounding box center [795, 113] width 10 height 10
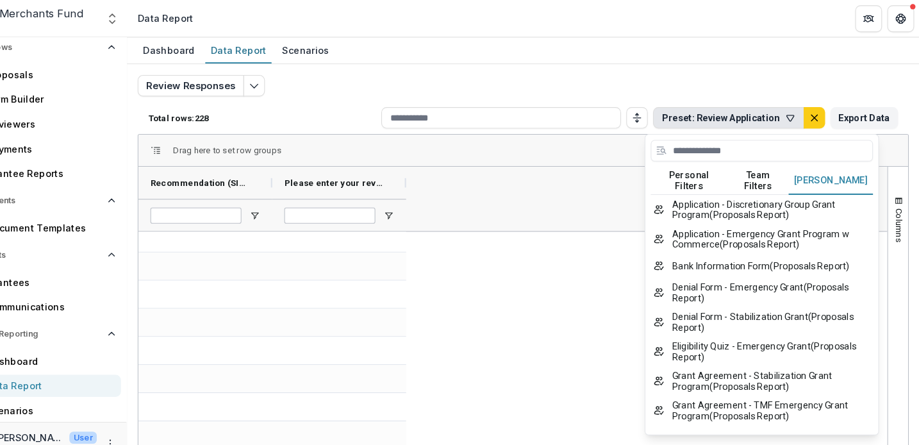
click at [794, 163] on button "[PERSON_NAME]" at bounding box center [834, 173] width 81 height 27
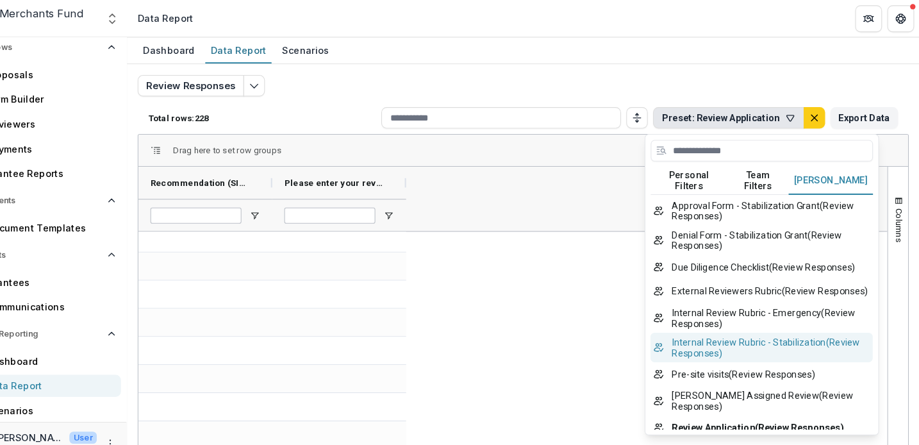
click at [737, 347] on button "Internal Review Rubric - Stabilization ( Review Responses )" at bounding box center [768, 333] width 213 height 28
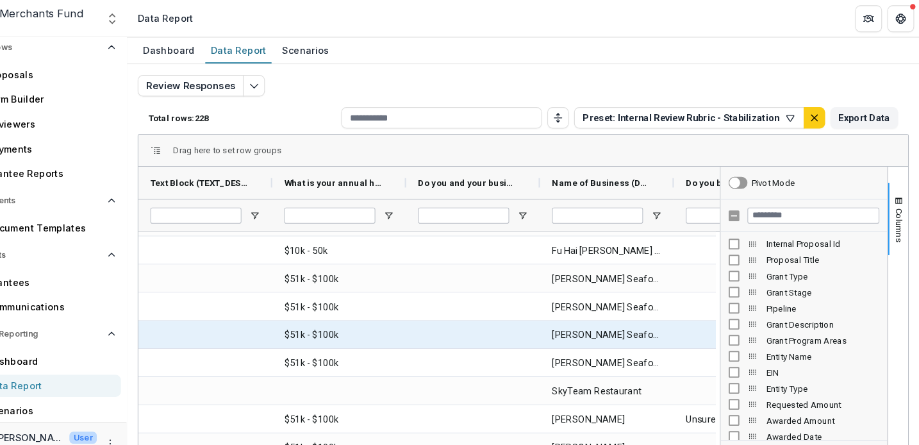
scroll to position [907, 0]
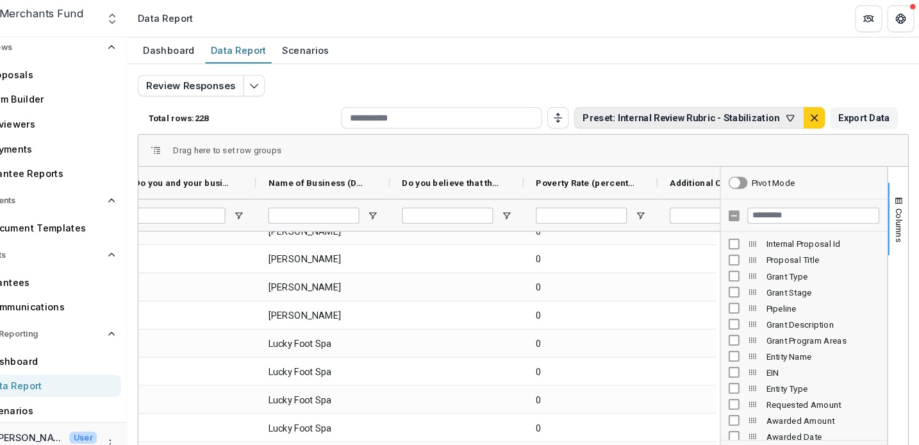
click at [790, 108] on icon "button" at bounding box center [795, 113] width 10 height 10
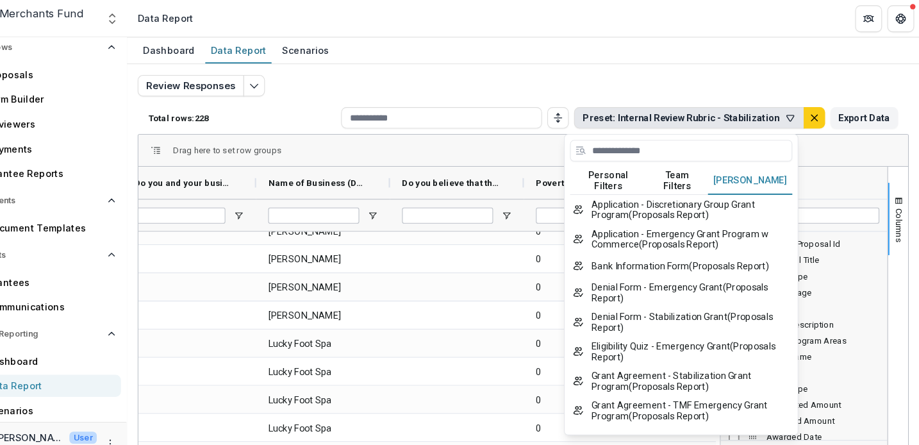
click at [718, 168] on button "[PERSON_NAME]" at bounding box center [756, 173] width 81 height 27
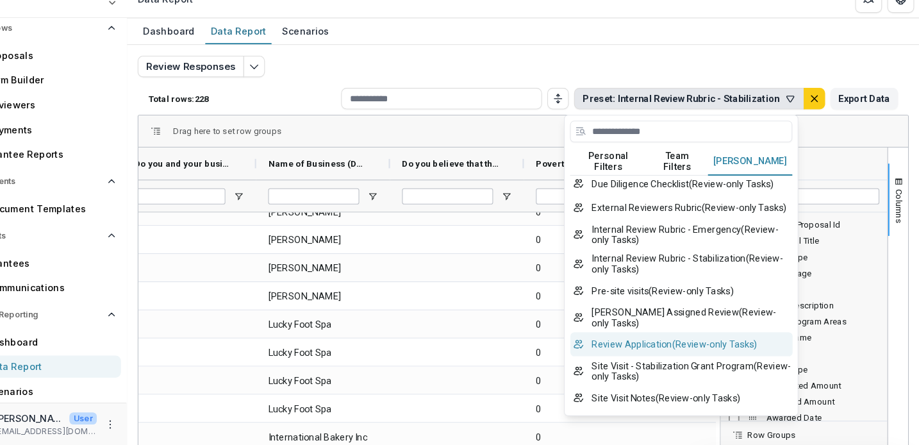
click at [638, 336] on button "Review Application ( Review-only Tasks )" at bounding box center [690, 347] width 213 height 23
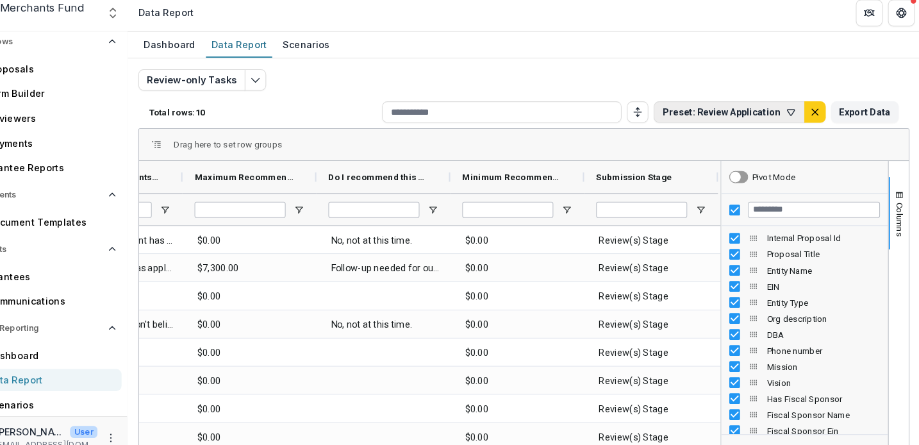
click at [792, 112] on icon "button" at bounding box center [795, 113] width 7 height 6
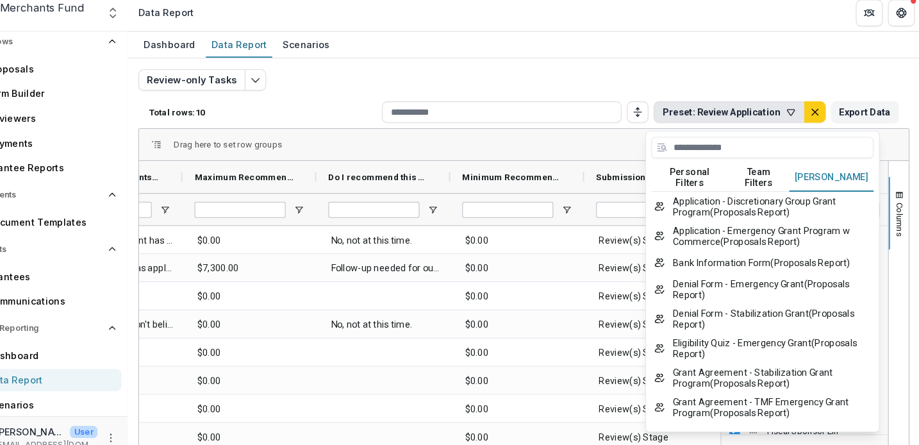
click at [794, 165] on button "[PERSON_NAME]" at bounding box center [834, 175] width 81 height 27
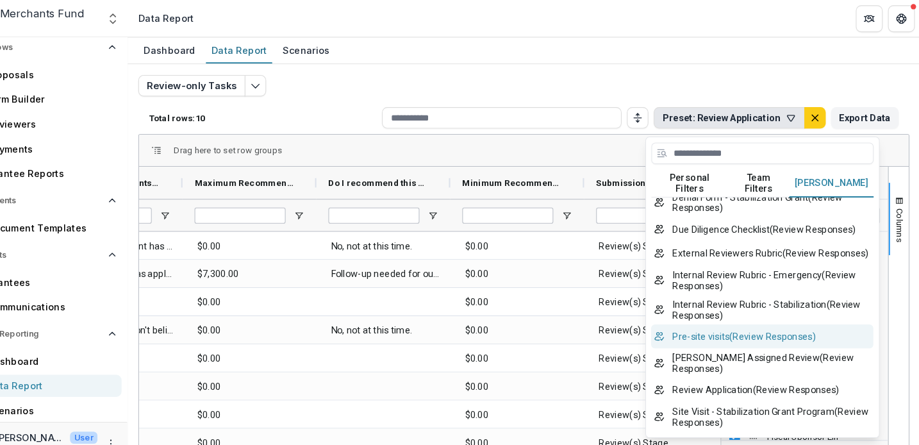
click at [775, 333] on button "Pre-site visits ( Review Responses )" at bounding box center [768, 321] width 213 height 23
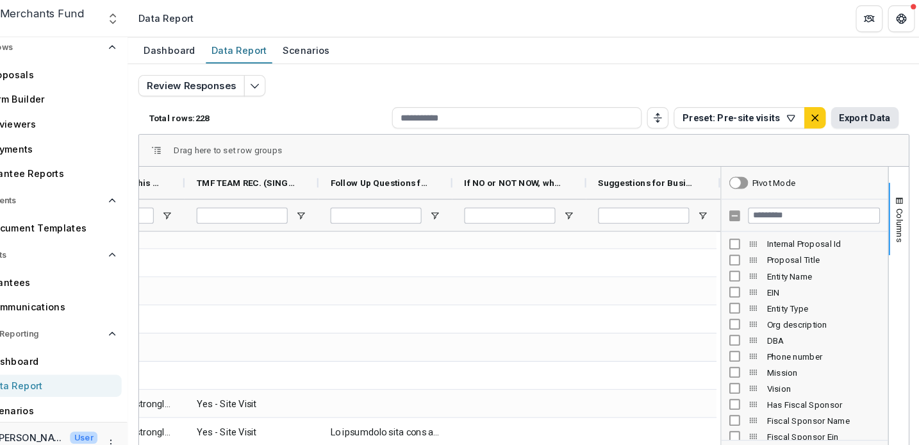
click at [834, 117] on button "Export Data" at bounding box center [866, 113] width 65 height 21
click at [895, 208] on span "Columns" at bounding box center [900, 215] width 10 height 33
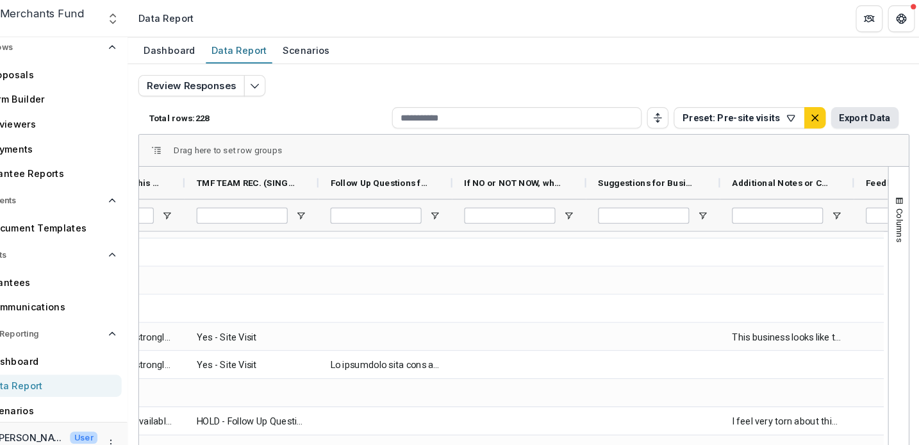
click at [834, 111] on button "Export Data" at bounding box center [866, 113] width 65 height 21
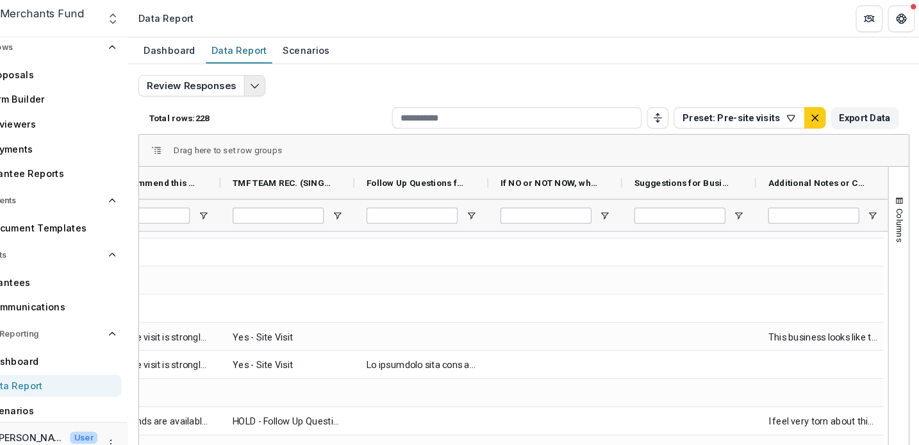
click at [277, 85] on icon "Edit selected report" at bounding box center [282, 82] width 10 height 10
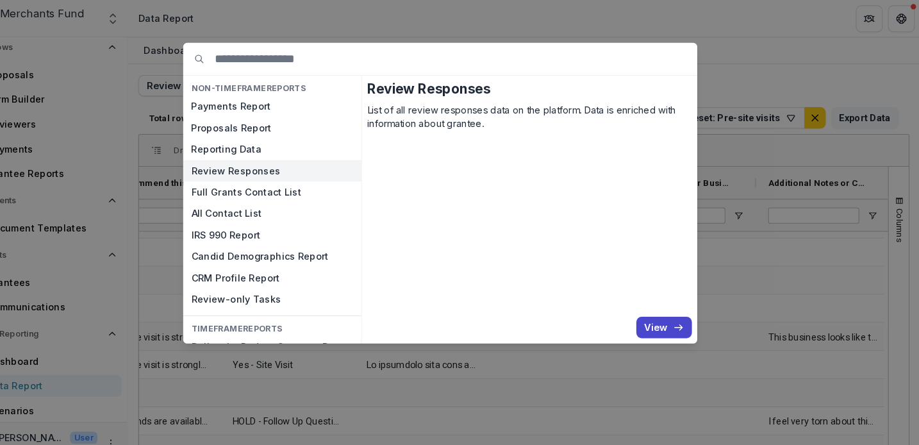
click at [697, 66] on div "NON-TIMEFRAME Reports Payments Report Proposals Report Reporting Data Review Re…" at bounding box center [459, 222] width 919 height 445
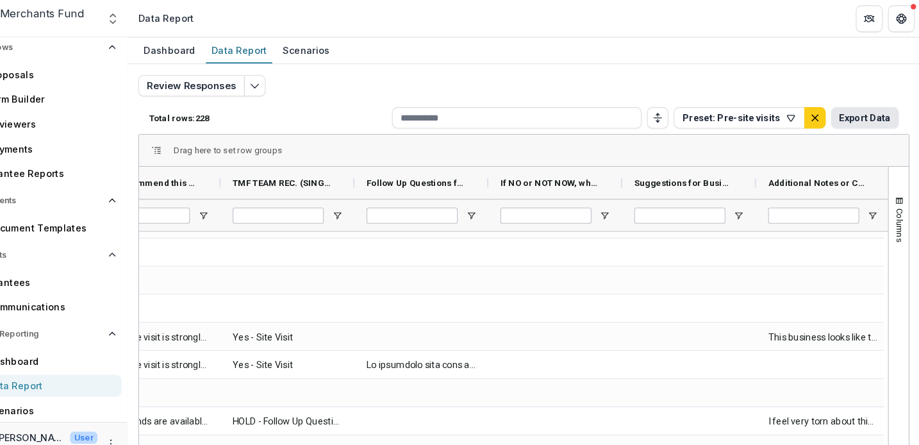
click at [834, 108] on button "Export Data" at bounding box center [866, 113] width 65 height 21
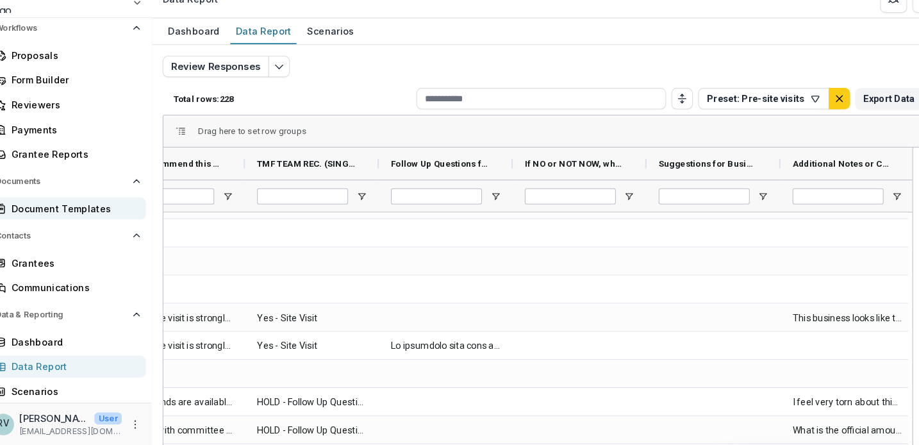
scroll to position [120, 0]
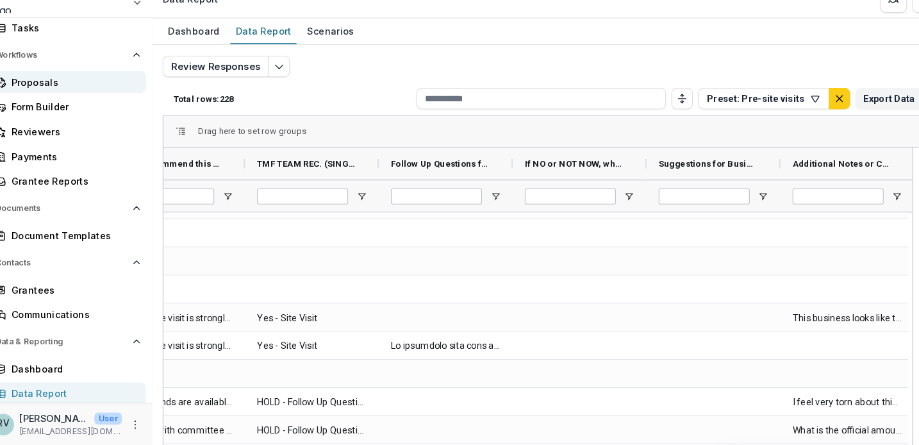
click at [40, 90] on div "Proposals" at bounding box center [85, 96] width 119 height 13
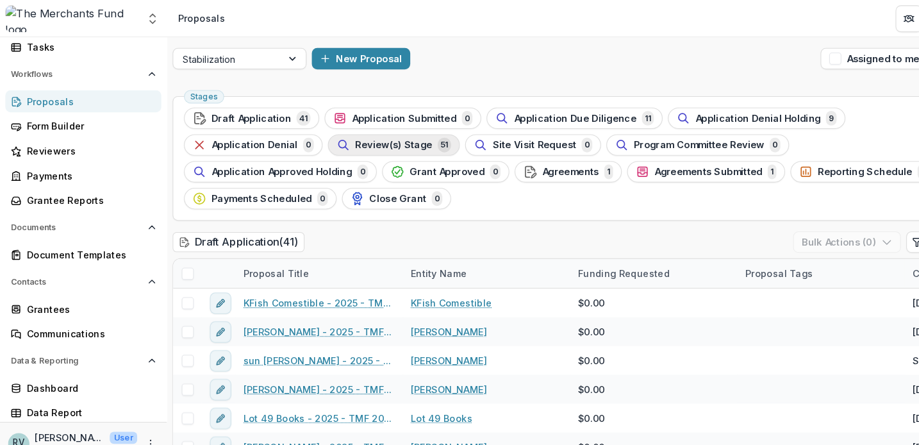
click at [401, 142] on span "Review(s) Stage" at bounding box center [377, 139] width 74 height 11
click at [366, 134] on span "Review(s) Stage" at bounding box center [377, 139] width 74 height 11
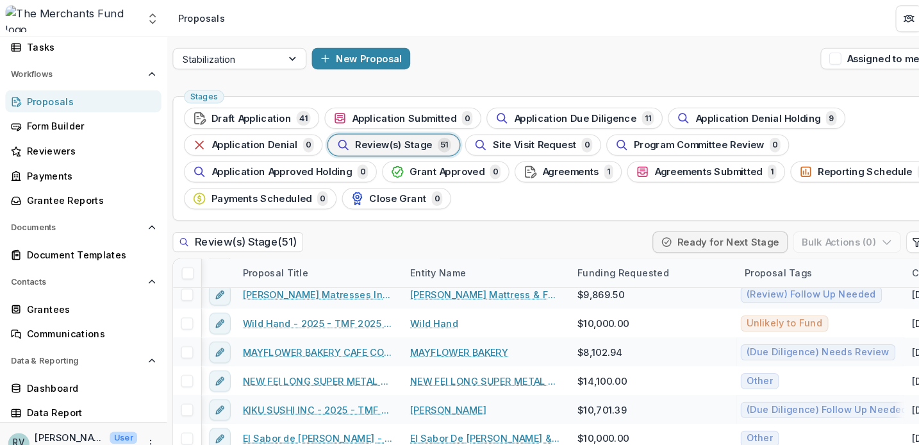
scroll to position [1031, 1]
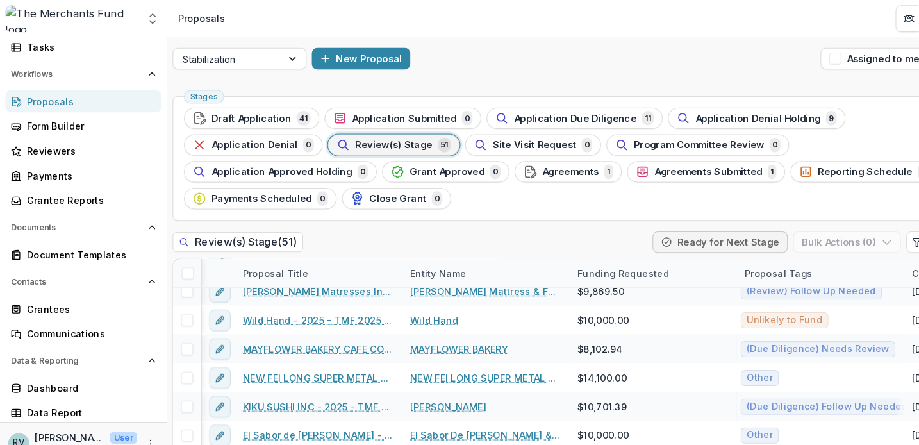
click at [524, 260] on div "Entity Name" at bounding box center [465, 262] width 160 height 28
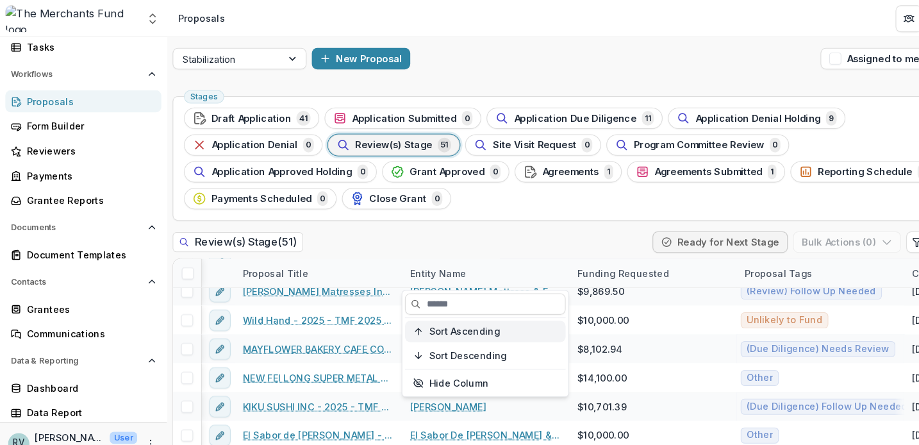
click at [470, 315] on span "Sort Ascending" at bounding box center [445, 317] width 68 height 11
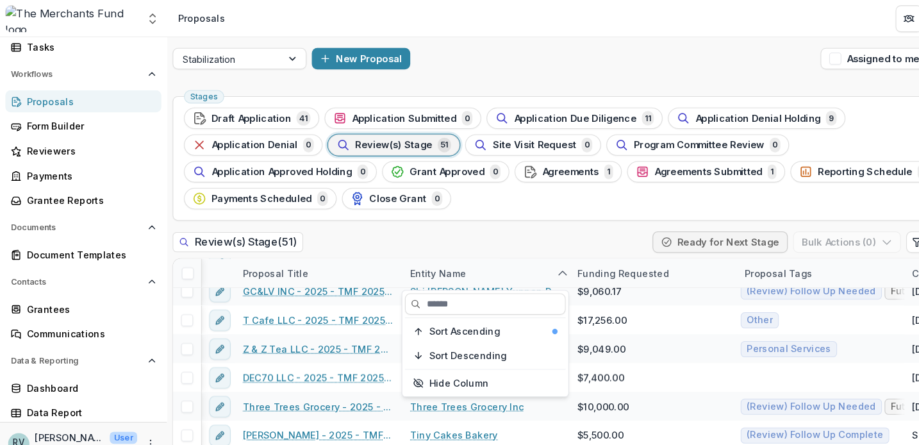
click at [532, 231] on div "Review(s) Stage ( 51 ) Ready for Next Stage Bulk Actions ( 0 )" at bounding box center [539, 235] width 749 height 26
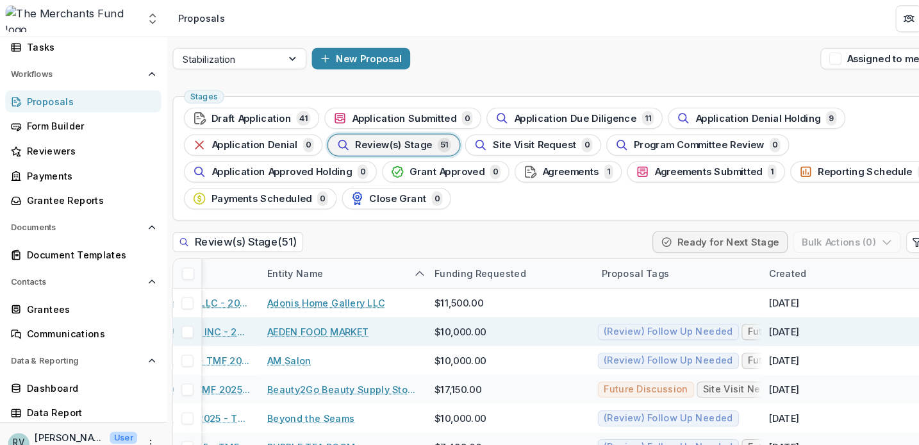
scroll to position [0, 138]
click at [525, 319] on div "$10,000.00" at bounding box center [488, 318] width 160 height 28
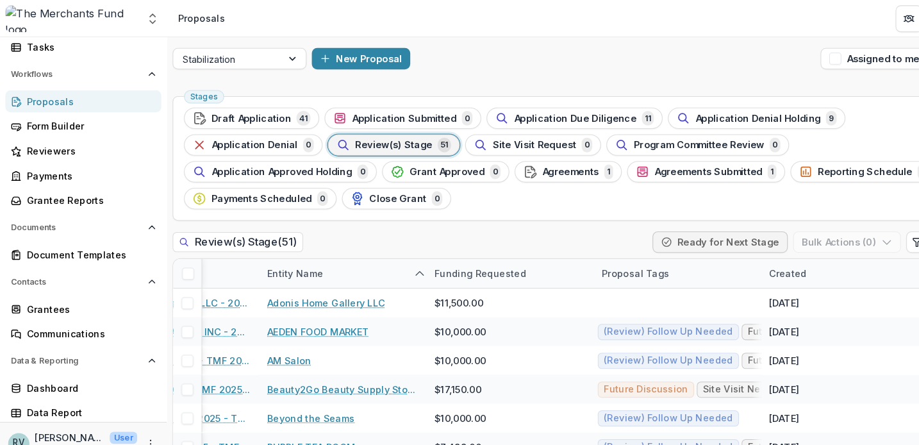
click at [731, 258] on div "Created" at bounding box center [754, 261] width 51 height 13
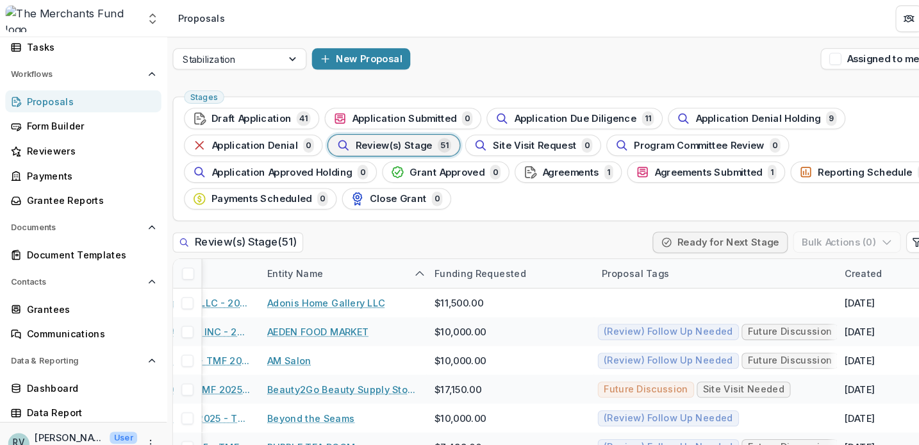
drag, startPoint x: 727, startPoint y: 259, endPoint x: 805, endPoint y: 264, distance: 78.4
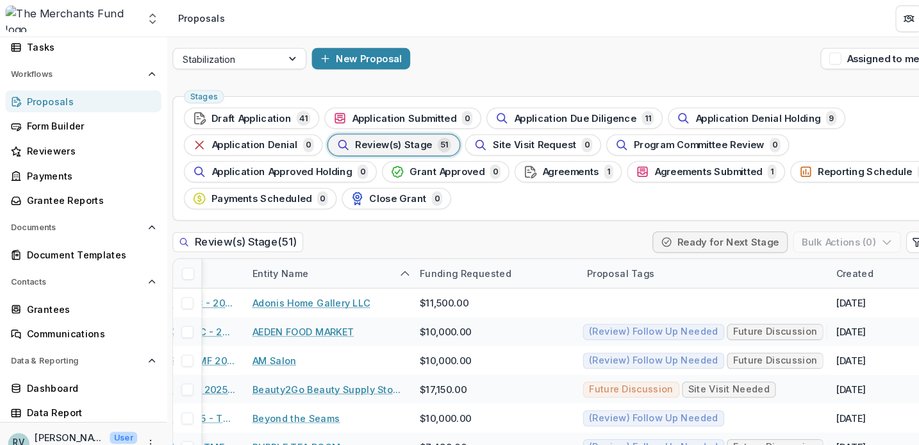
click at [704, 265] on div "Proposal Tags" at bounding box center [673, 262] width 238 height 28
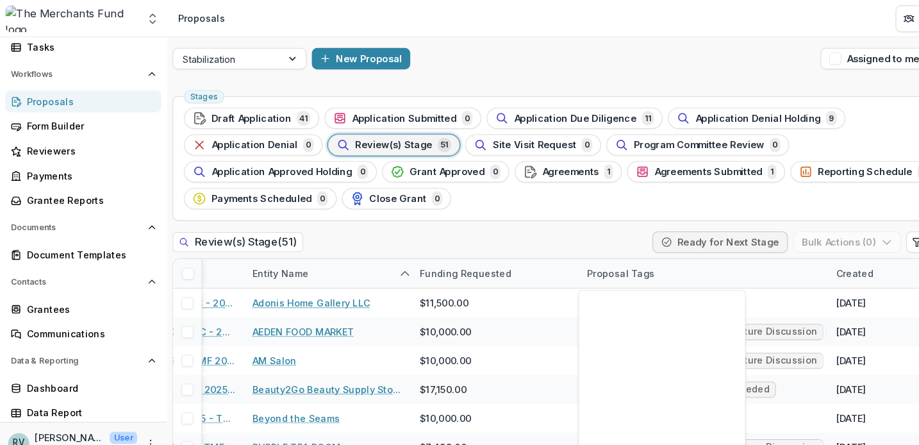
click at [763, 262] on div "Proposal Tags" at bounding box center [673, 262] width 238 height 28
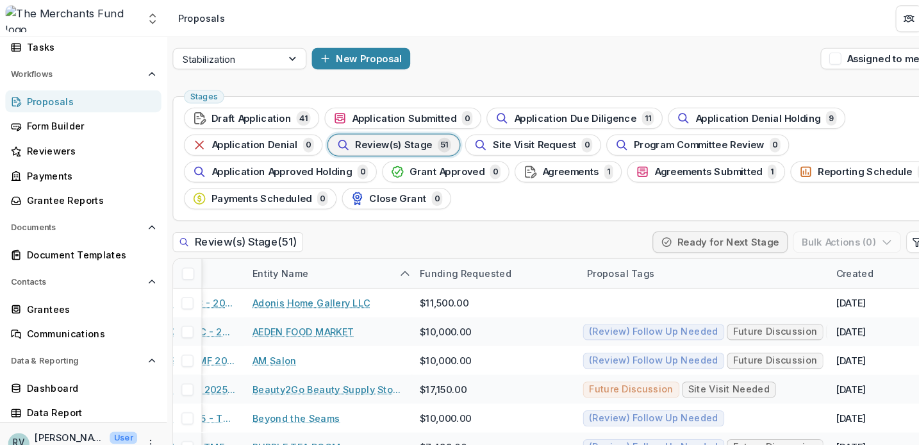
click at [790, 259] on div "Proposal Tags" at bounding box center [673, 262] width 238 height 28
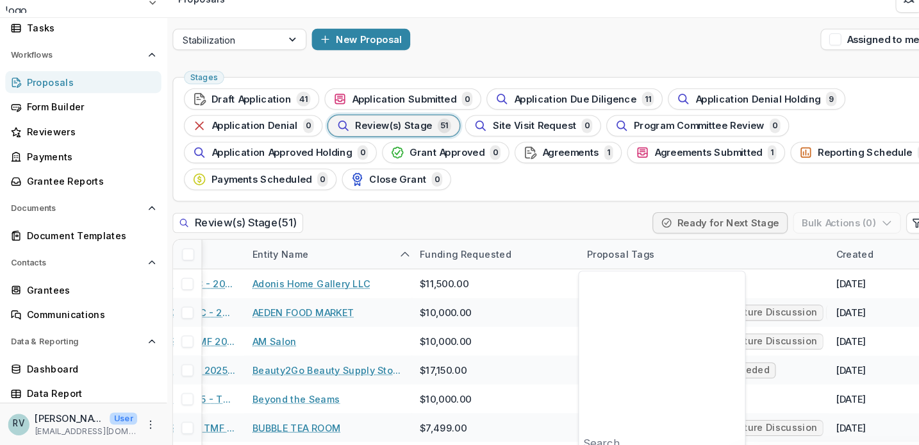
click at [804, 255] on div "Created" at bounding box center [818, 261] width 51 height 13
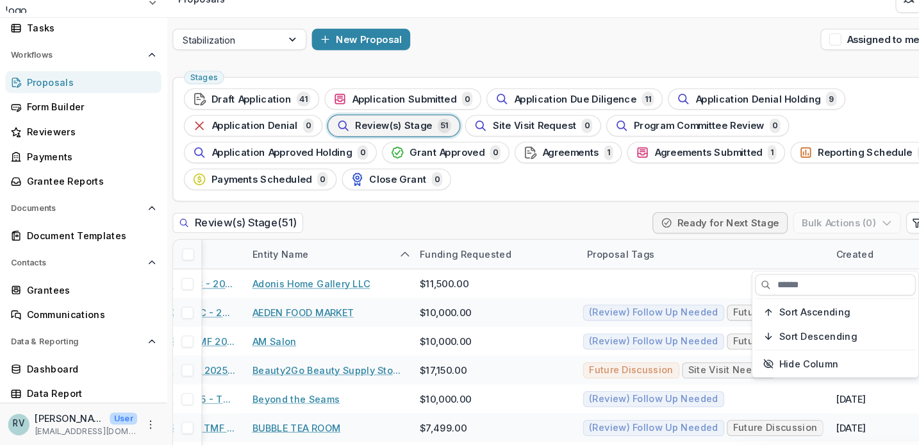
click at [588, 222] on div "Review(s) Stage ( 51 ) Ready for Next Stage Bulk Actions ( 0 )" at bounding box center [539, 235] width 749 height 26
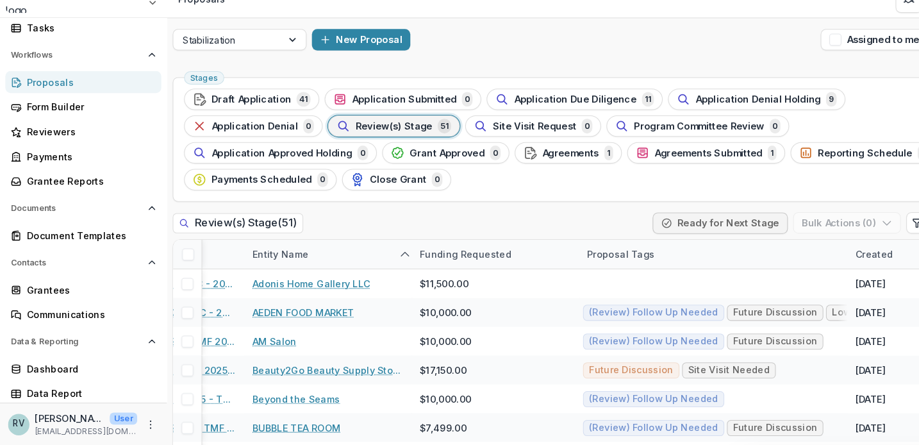
drag, startPoint x: 791, startPoint y: 242, endPoint x: 866, endPoint y: 242, distance: 75.0
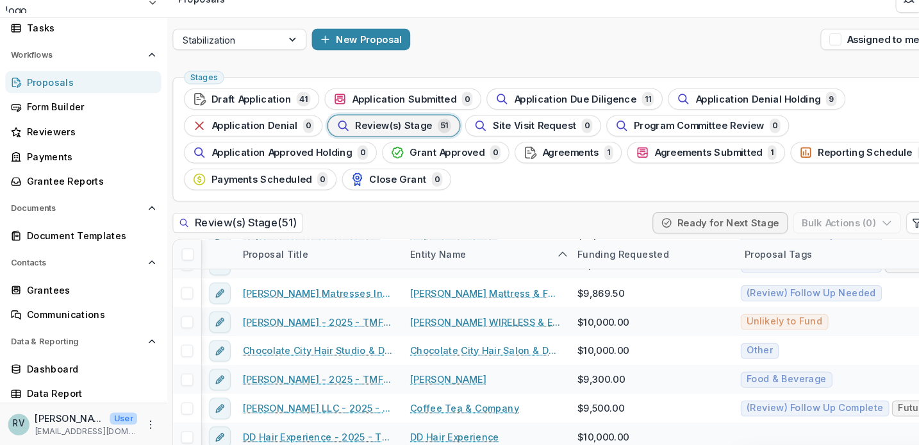
scroll to position [138, 1]
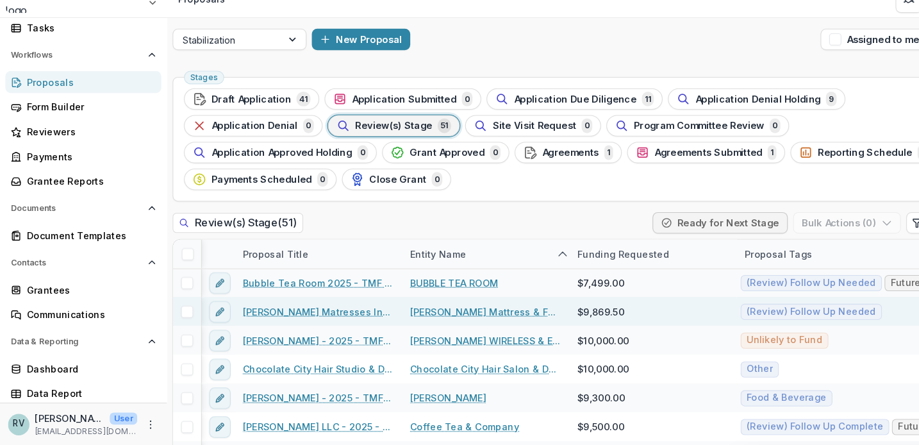
click at [321, 310] on link "[PERSON_NAME] Matresses Inc - 2025 - TMF 2025 Stabilization Grant Program" at bounding box center [305, 316] width 145 height 13
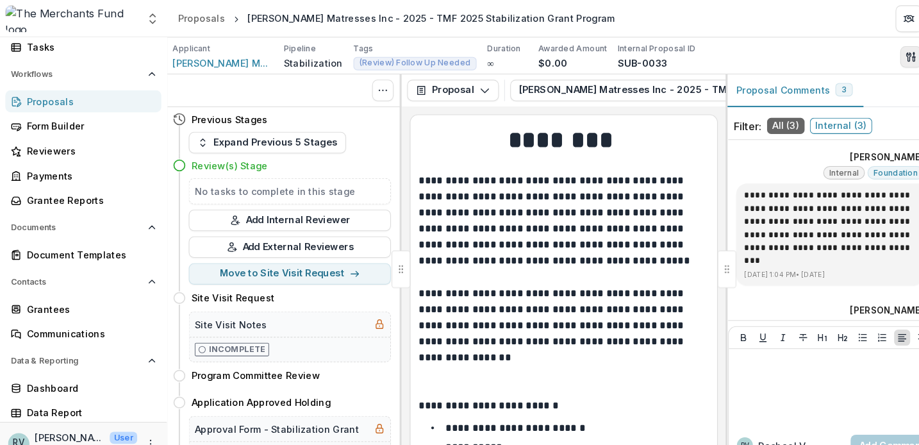
click at [870, 54] on icon "button" at bounding box center [870, 54] width 4 height 8
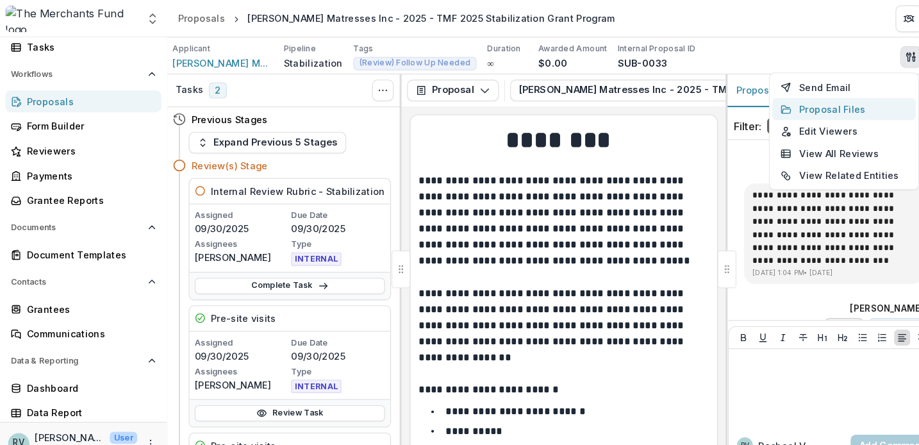
click at [825, 109] on button "Proposal Files" at bounding box center [808, 104] width 137 height 21
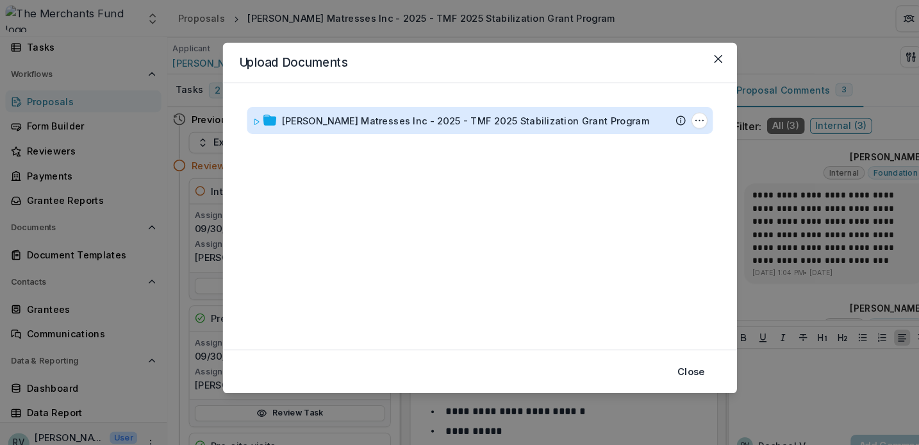
click at [490, 113] on div "[PERSON_NAME] Matresses Inc - 2025 - TMF 2025 Stabilization Grant Program" at bounding box center [446, 115] width 352 height 13
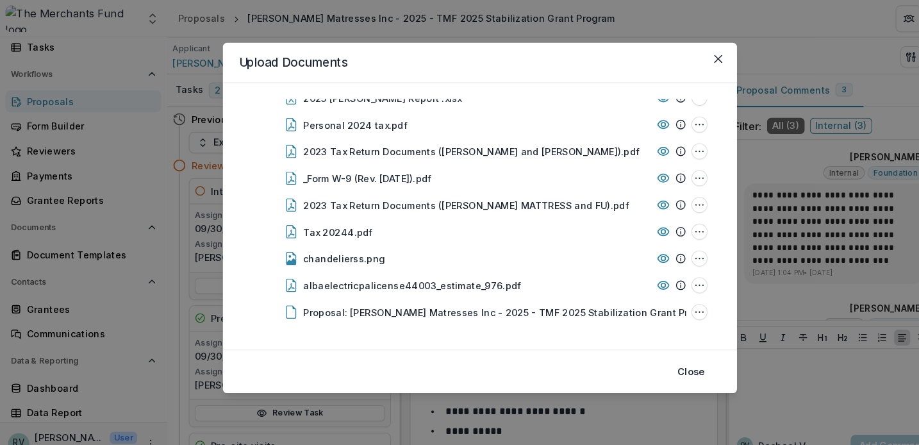
scroll to position [73, 0]
click at [273, 352] on footer "Close" at bounding box center [459, 356] width 492 height 42
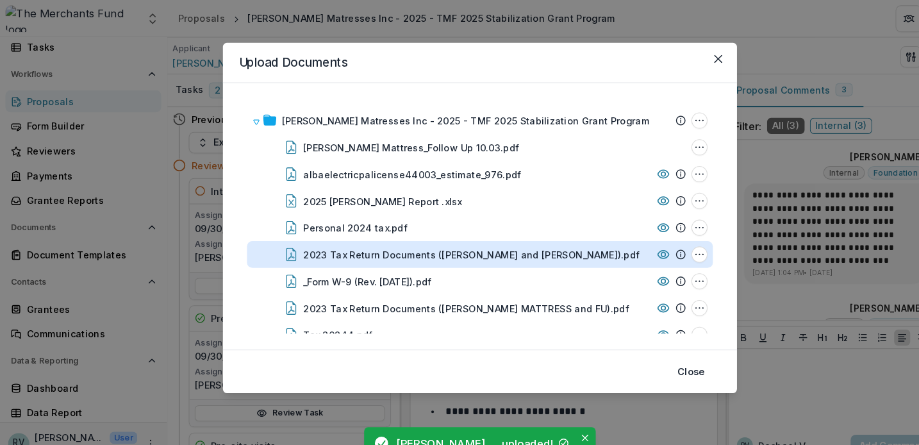
scroll to position [0, 0]
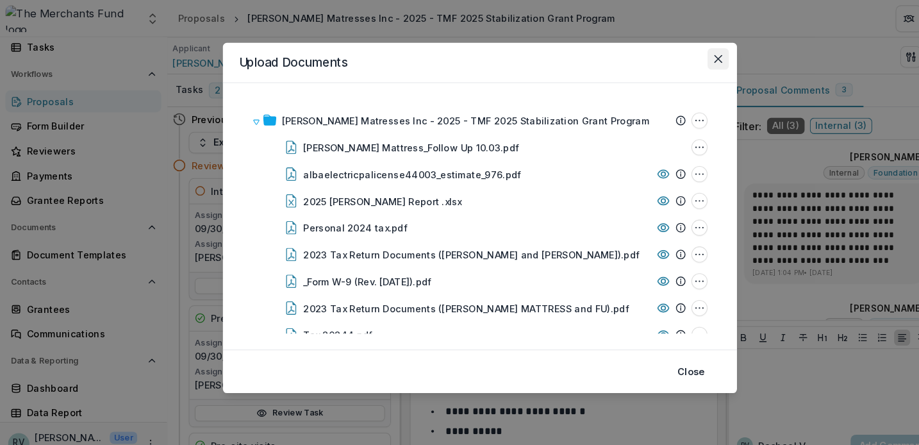
click at [693, 50] on button "Close" at bounding box center [687, 56] width 21 height 21
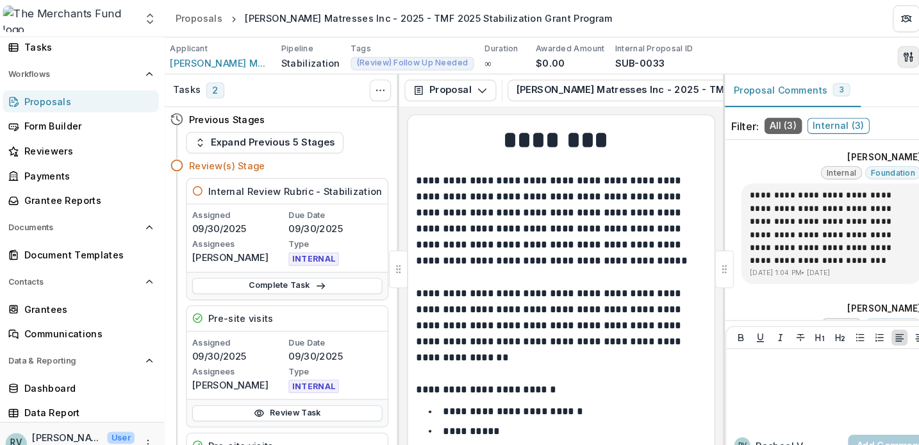
click at [869, 52] on icon "button" at bounding box center [870, 54] width 4 height 8
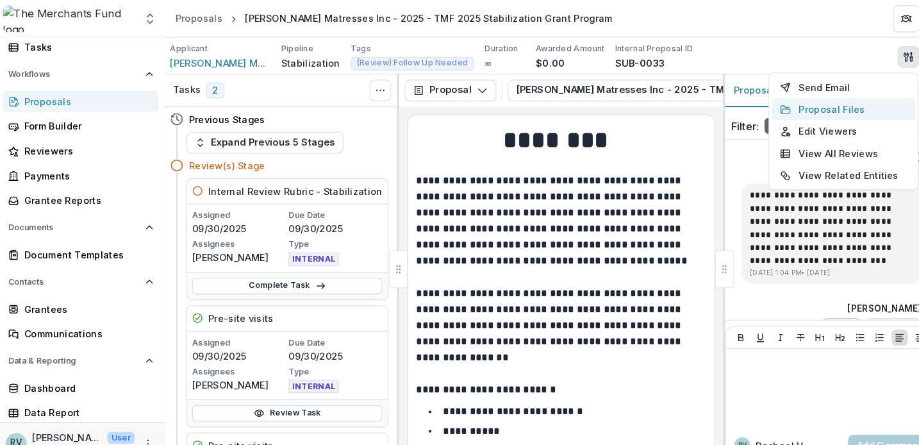
click at [827, 104] on button "Proposal Files" at bounding box center [809, 104] width 137 height 21
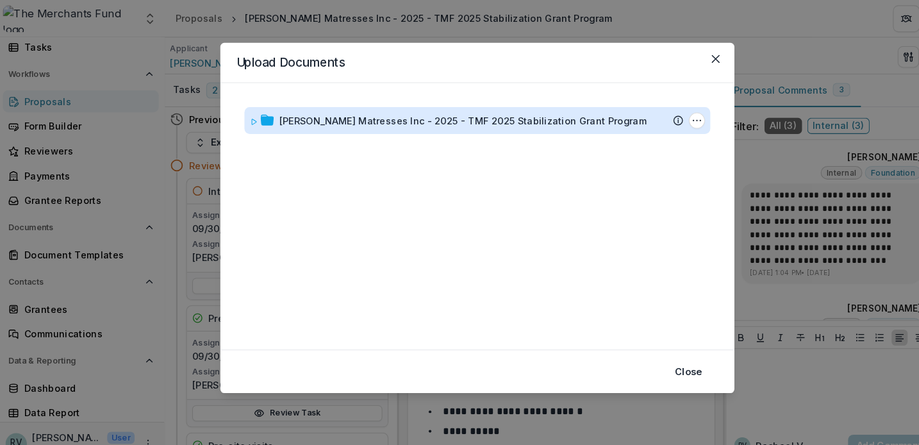
click at [549, 115] on div "[PERSON_NAME] Matresses Inc - 2025 - TMF 2025 Stabilization Grant Program" at bounding box center [446, 115] width 352 height 13
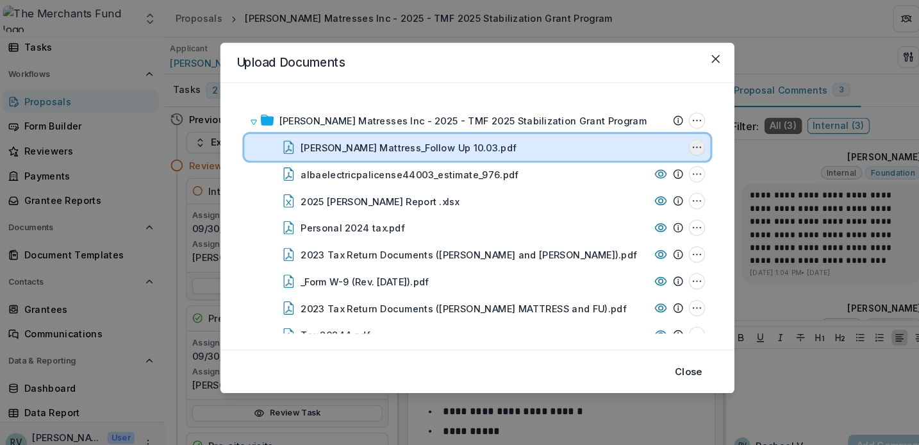
click at [667, 142] on icon "Castillo Mattress_Follow Up 10.03.pdf Options" at bounding box center [670, 141] width 10 height 10
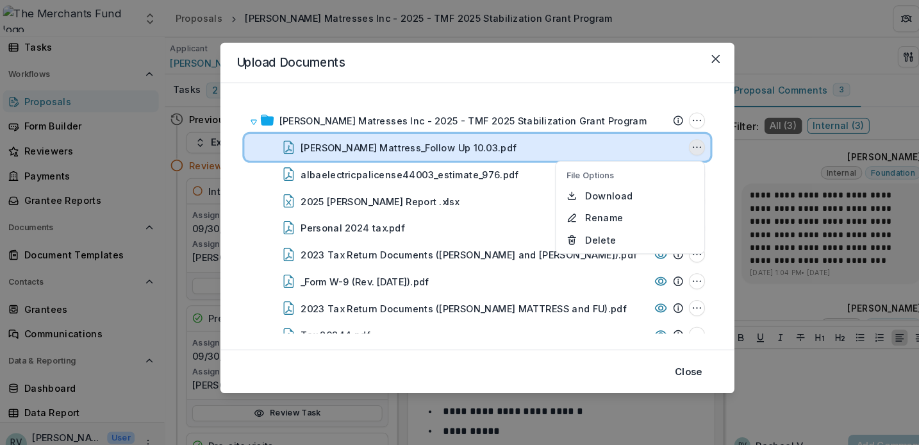
click at [667, 142] on icon "Castillo Mattress_Follow Up 10.03.pdf Options" at bounding box center [670, 141] width 10 height 10
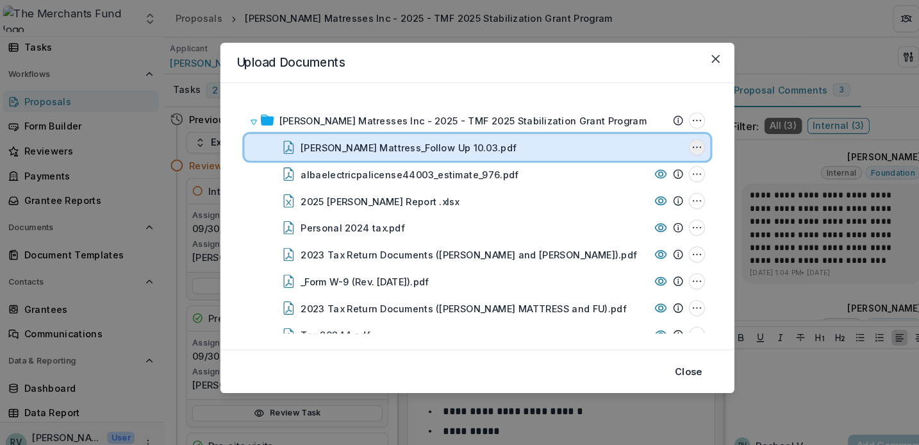
click at [667, 142] on icon "Castillo Mattress_Follow Up 10.03.pdf Options" at bounding box center [670, 141] width 10 height 10
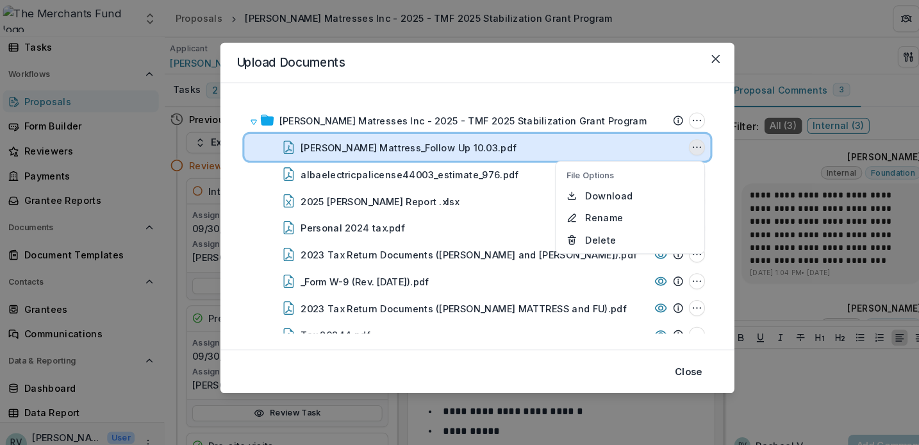
click at [540, 144] on div "Castillo Mattress_Follow Up 10.03.pdf" at bounding box center [473, 141] width 367 height 13
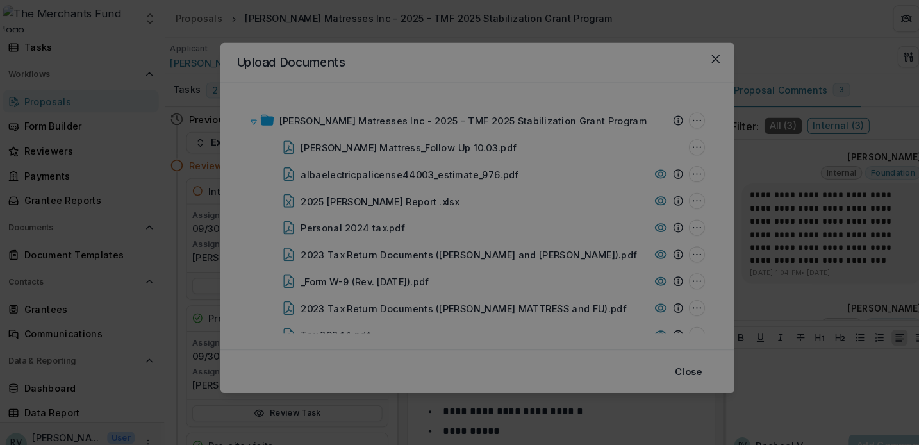
click at [897, 19] on icon "Close" at bounding box center [901, 16] width 8 height 8
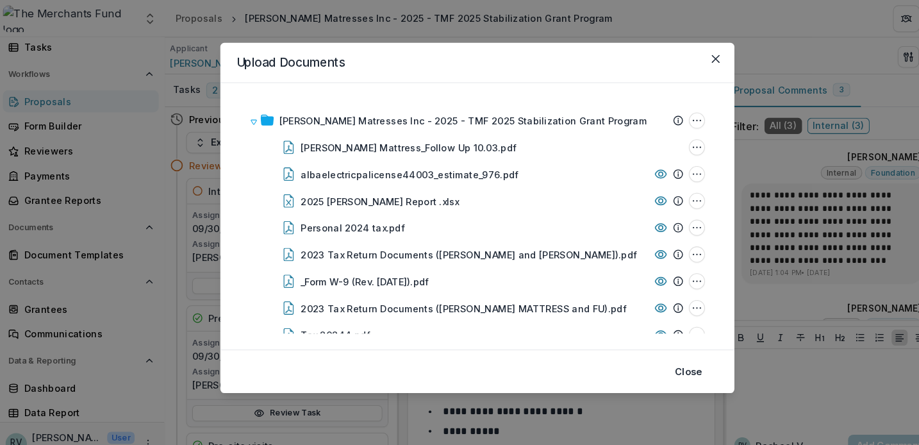
click at [809, 54] on div "Upload Documents Castillo Matresses Inc - 2025 - TMF 2025 Stabilization Grant P…" at bounding box center [459, 222] width 919 height 445
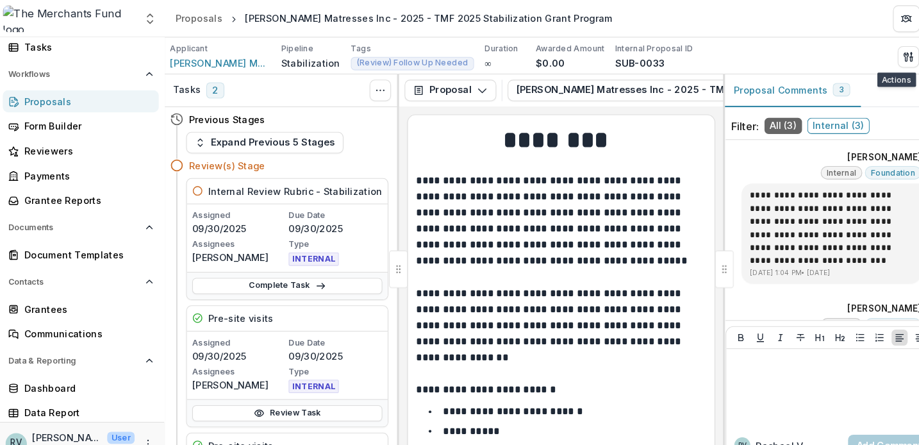
click at [686, 53] on div "Applicant Castillo Mattress & Furniture Pipeline Stabilization Tags (Review) Fo…" at bounding box center [539, 54] width 749 height 26
click at [52, 98] on div "Proposals" at bounding box center [85, 96] width 119 height 13
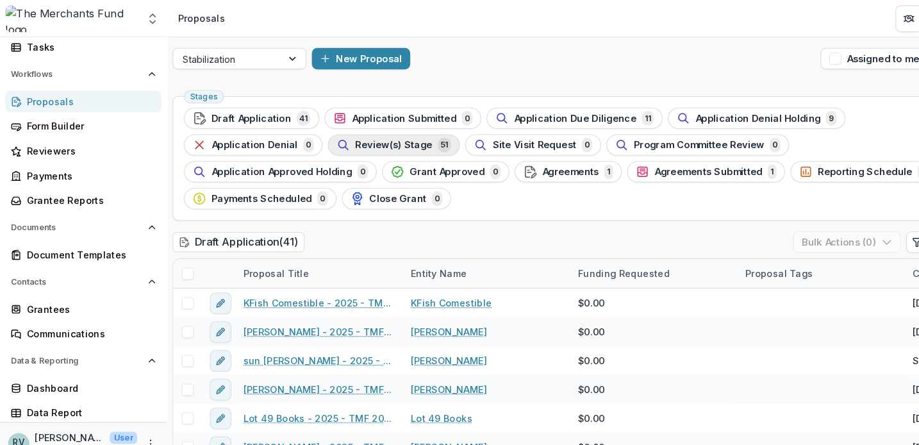
click at [395, 138] on span "Review(s) Stage" at bounding box center [377, 139] width 74 height 11
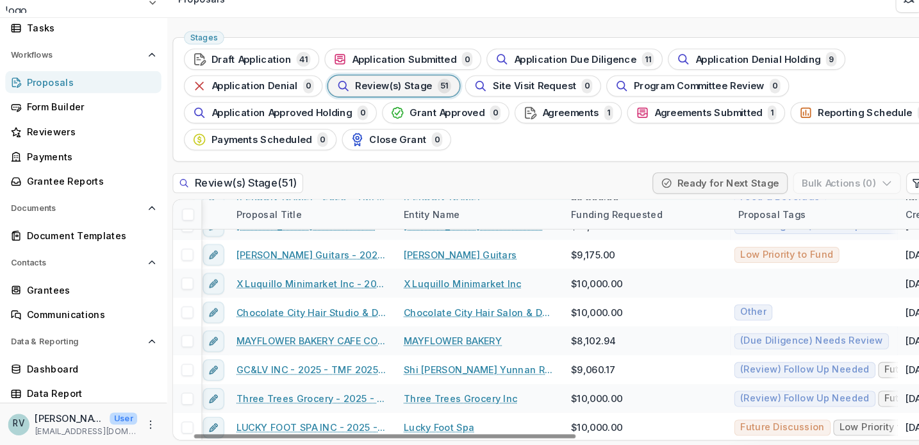
scroll to position [684, 38]
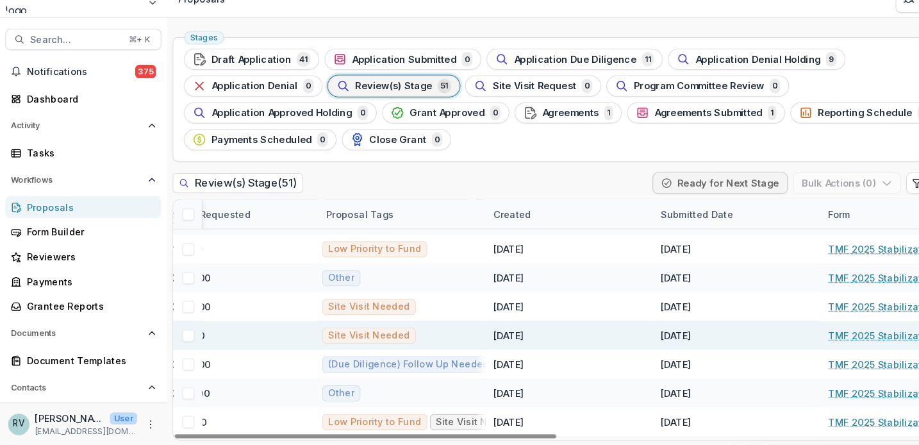
scroll to position [326, 0]
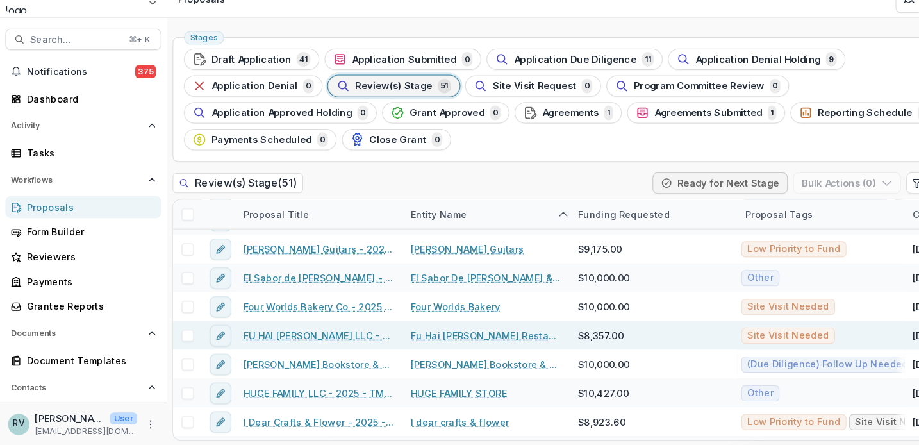
click at [339, 333] on link "FU HAI [PERSON_NAME] LLC - 2025 - TMF 2025 Stabilization Grant Program" at bounding box center [305, 339] width 145 height 13
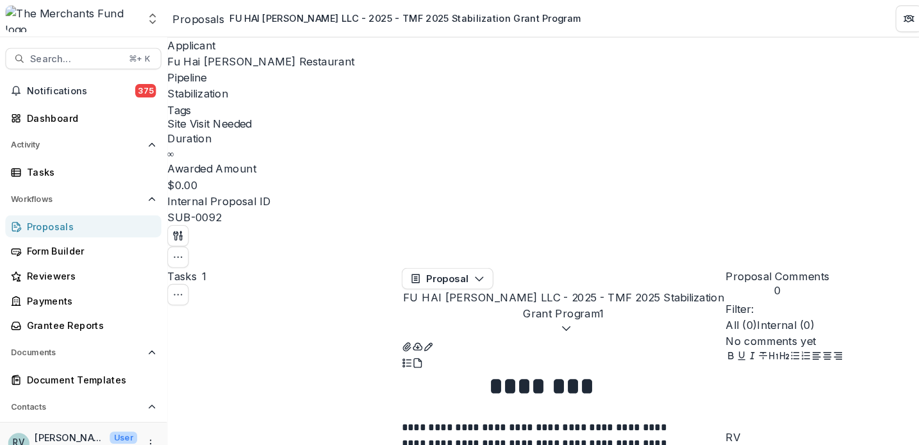
scroll to position [0, 229]
click at [393, 328] on icon "View Attached Files" at bounding box center [389, 332] width 7 height 8
click at [50, 213] on div "Proposals" at bounding box center [85, 216] width 119 height 13
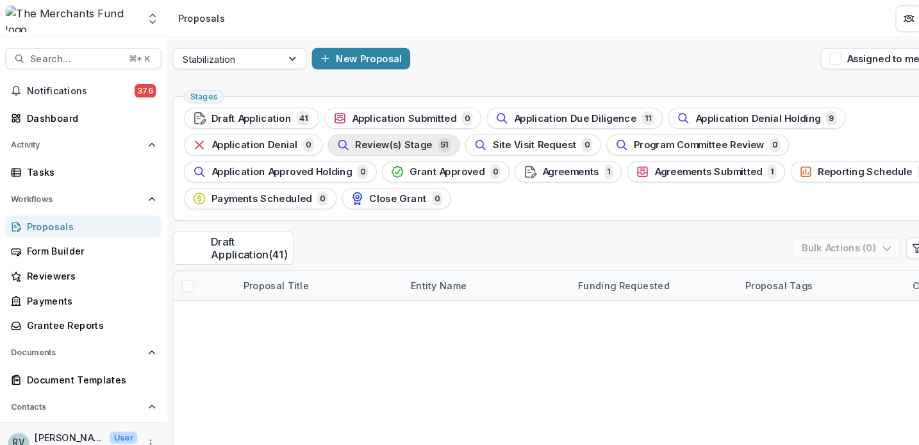
click at [394, 135] on span "Review(s) Stage" at bounding box center [377, 139] width 74 height 11
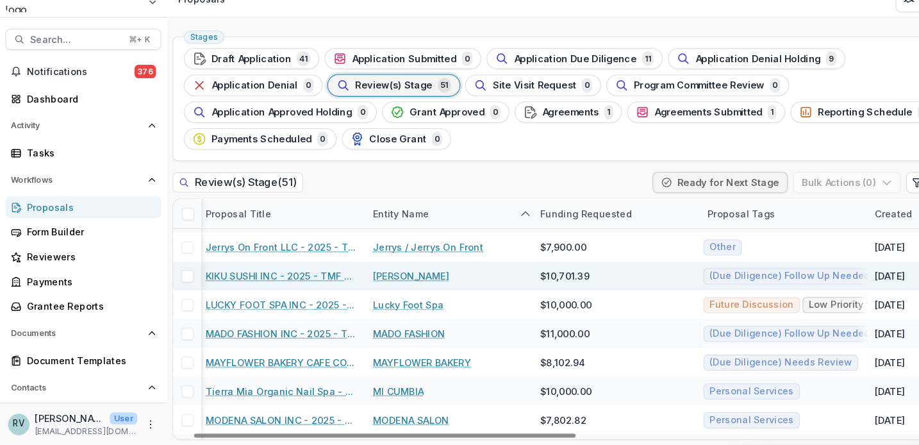
scroll to position [602, 38]
drag, startPoint x: 639, startPoint y: 267, endPoint x: 606, endPoint y: 266, distance: 33.3
click at [606, 270] on div "$10,701.39" at bounding box center [588, 284] width 160 height 28
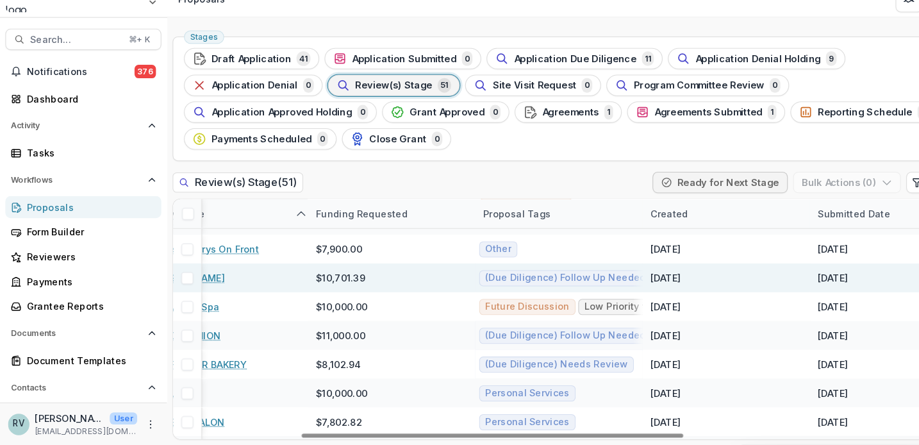
scroll to position [600, 252]
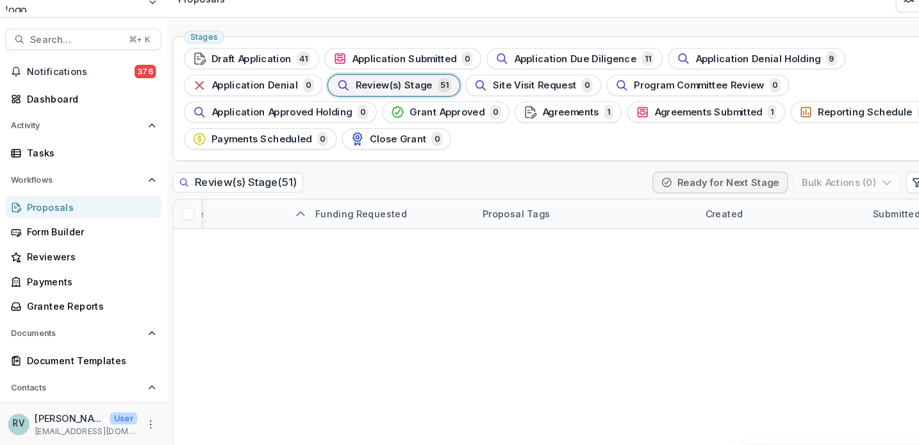
drag, startPoint x: 613, startPoint y: 202, endPoint x: 666, endPoint y: 204, distance: 53.9
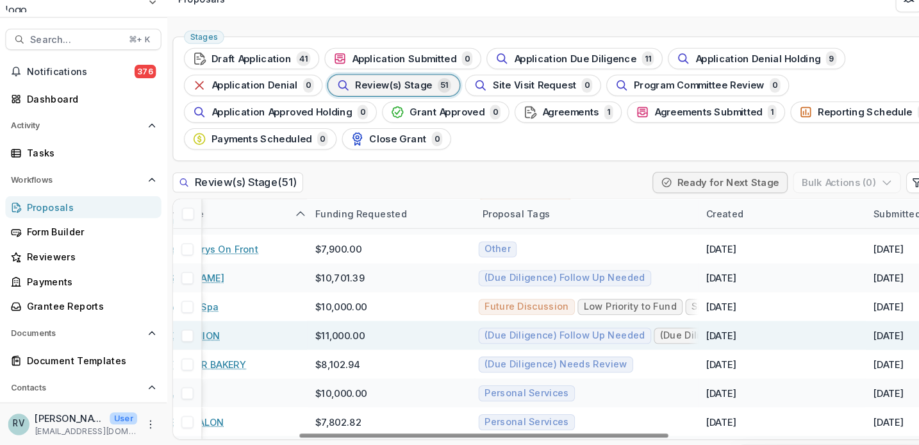
click at [399, 326] on div "$11,000.00" at bounding box center [374, 340] width 160 height 28
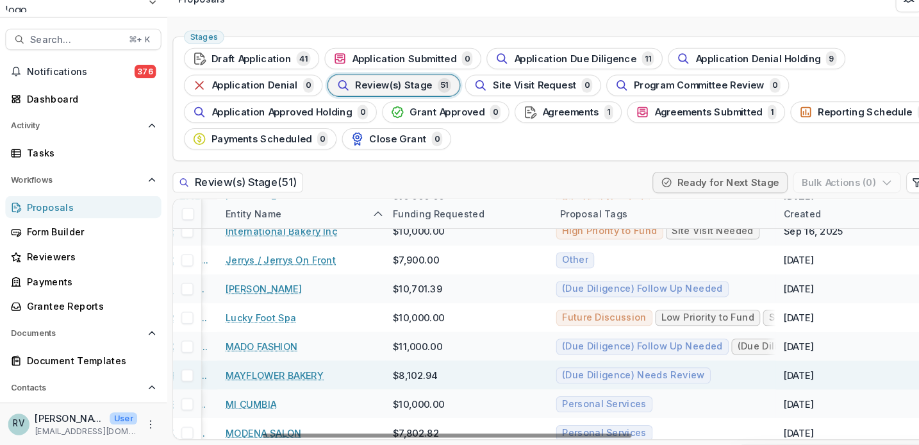
scroll to position [595, 178]
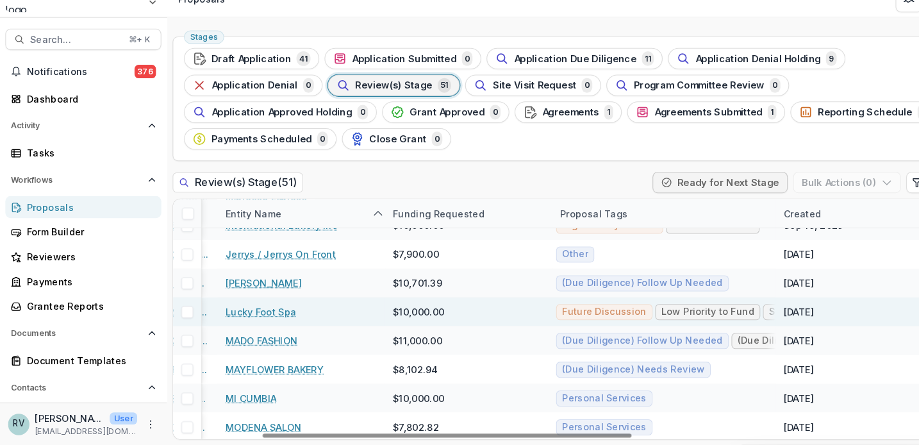
click at [495, 304] on div "$10,000.00" at bounding box center [448, 318] width 160 height 28
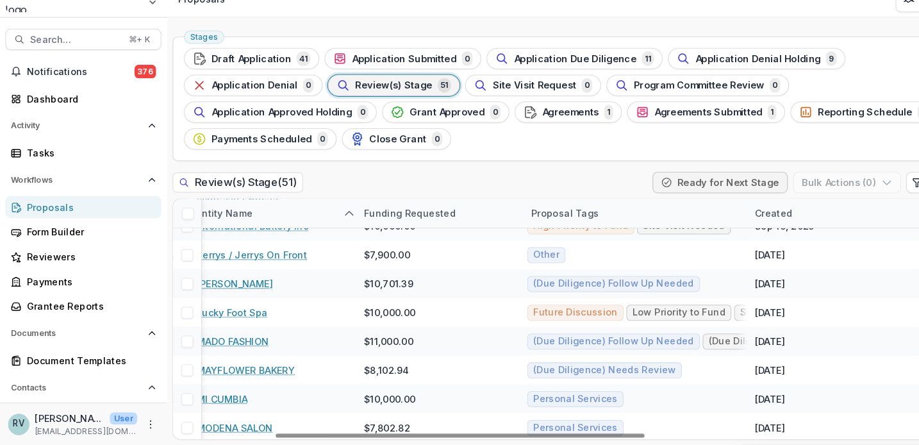
scroll to position [592, 204]
